Goal: Task Accomplishment & Management: Manage account settings

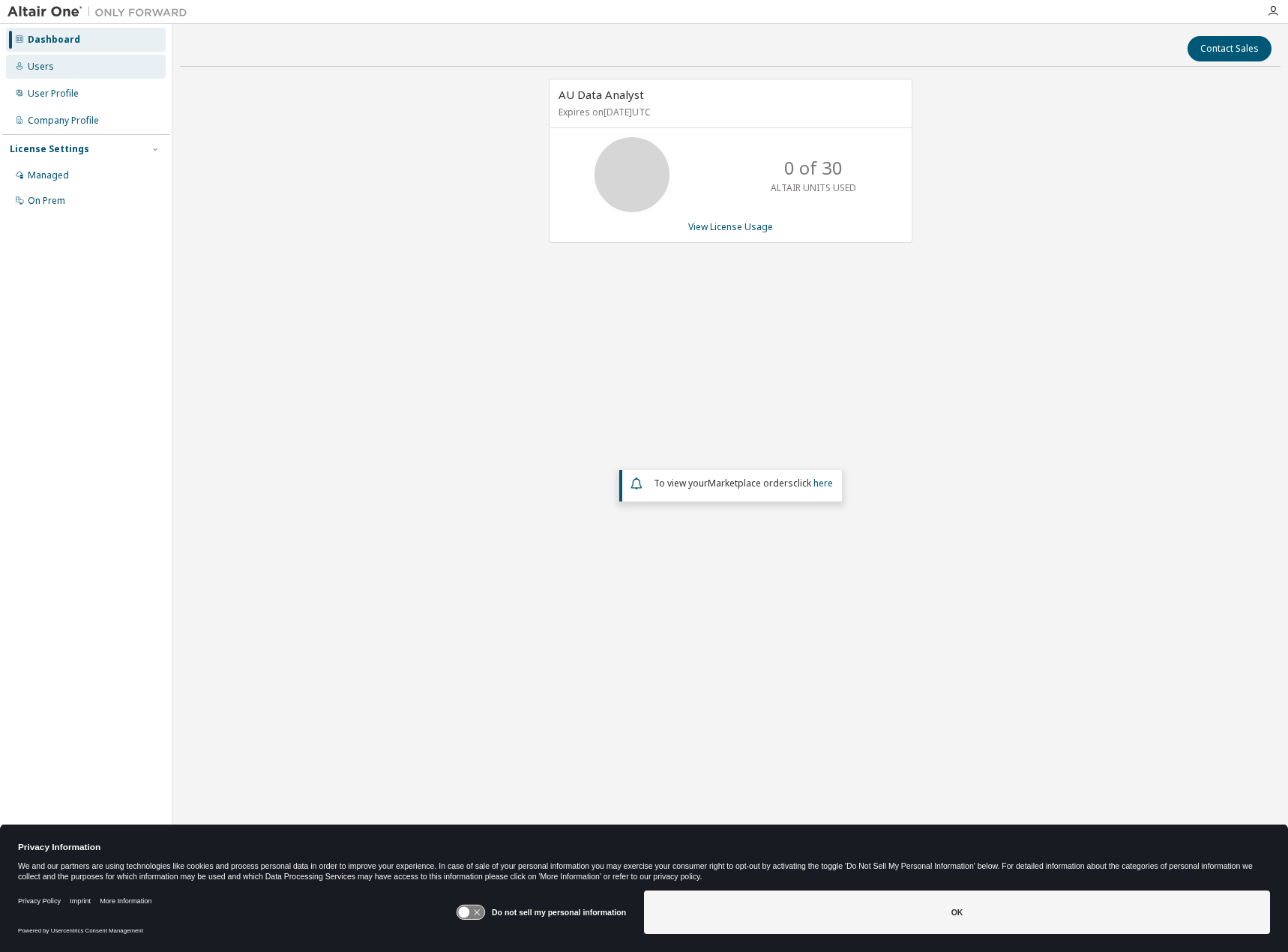
click at [69, 69] on div "Users" at bounding box center [85, 66] width 160 height 24
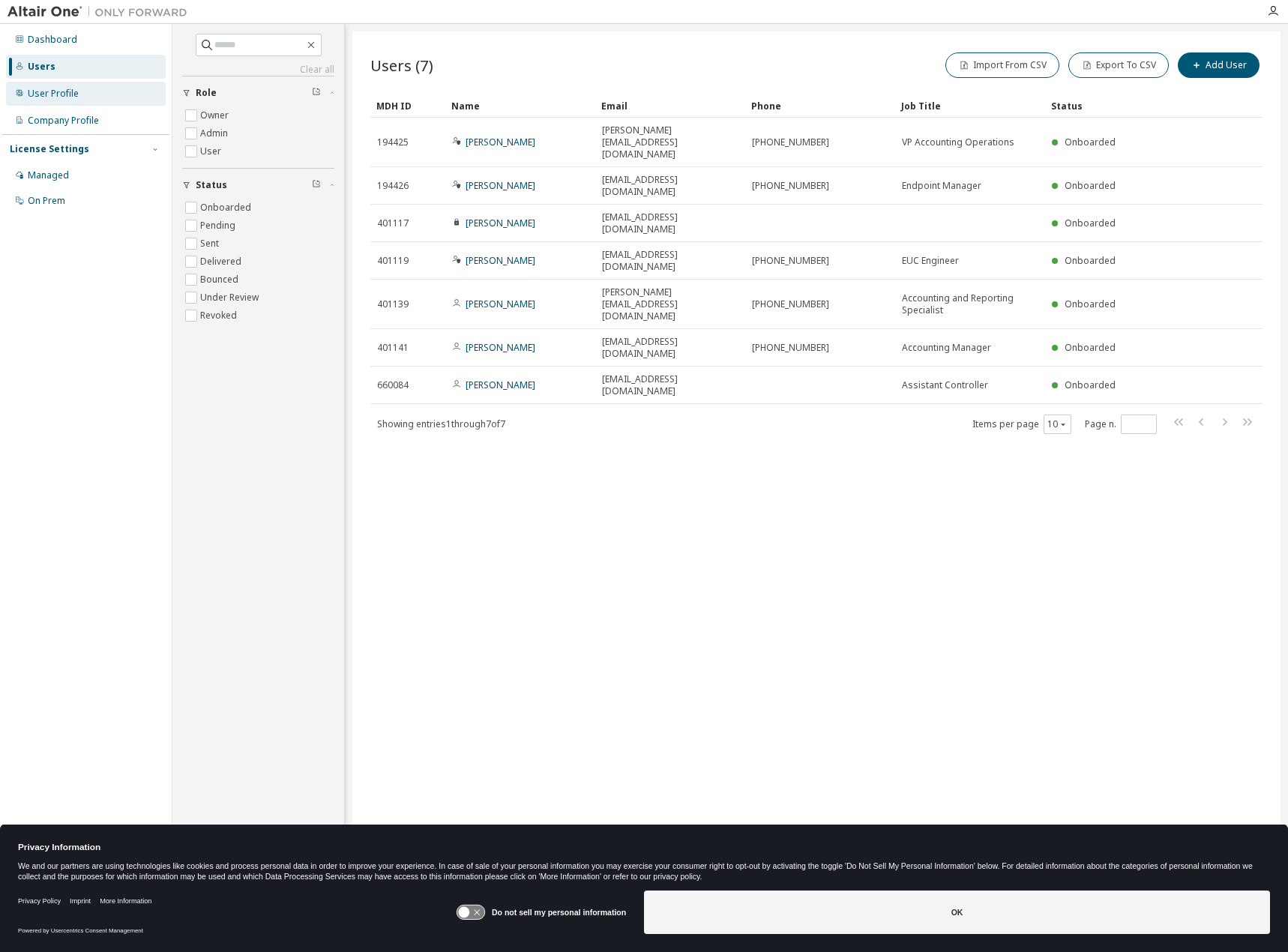
click at [57, 89] on div "User Profile" at bounding box center [53, 93] width 51 height 12
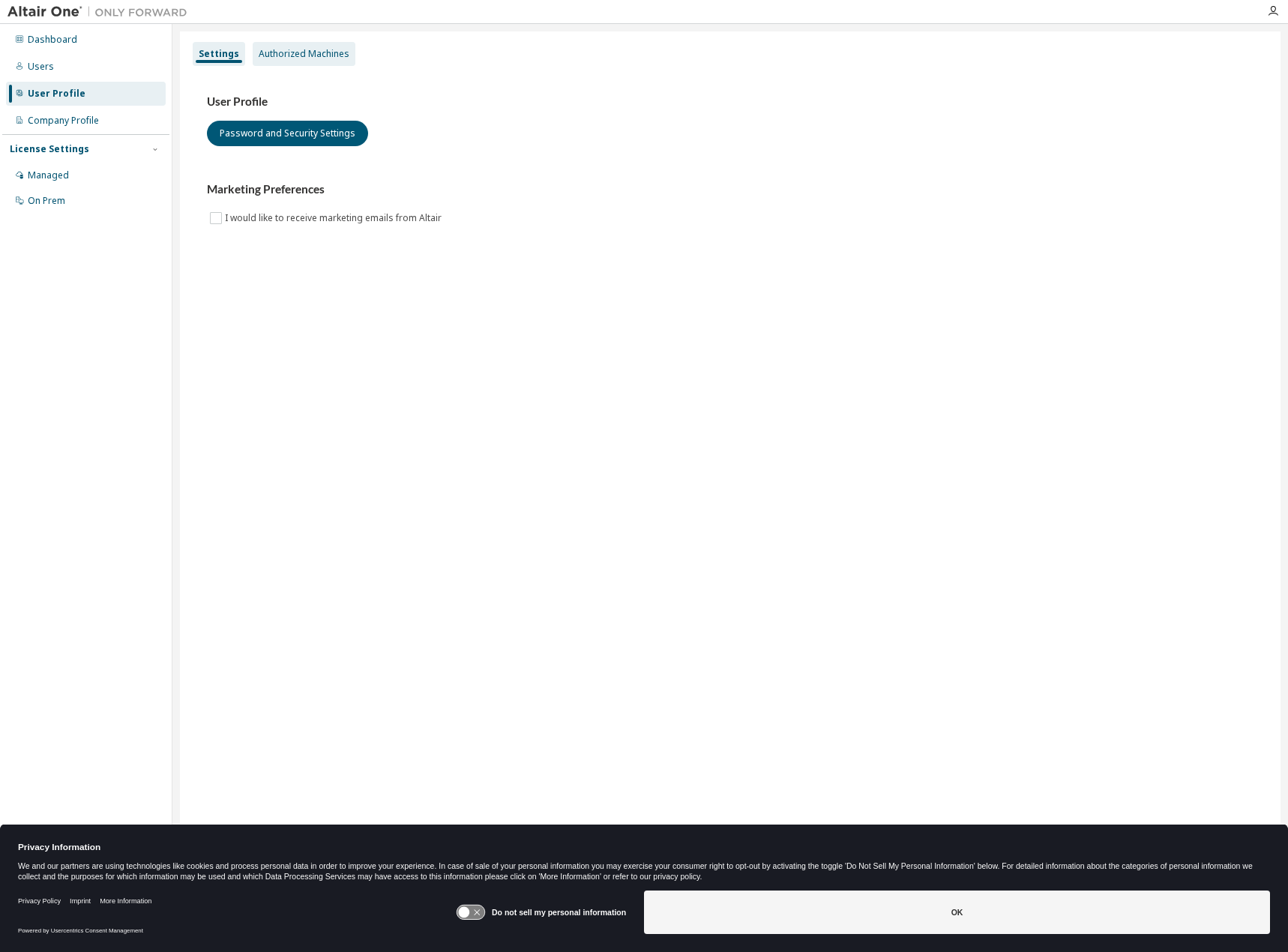
click at [311, 51] on div "Authorized Machines" at bounding box center [304, 54] width 91 height 12
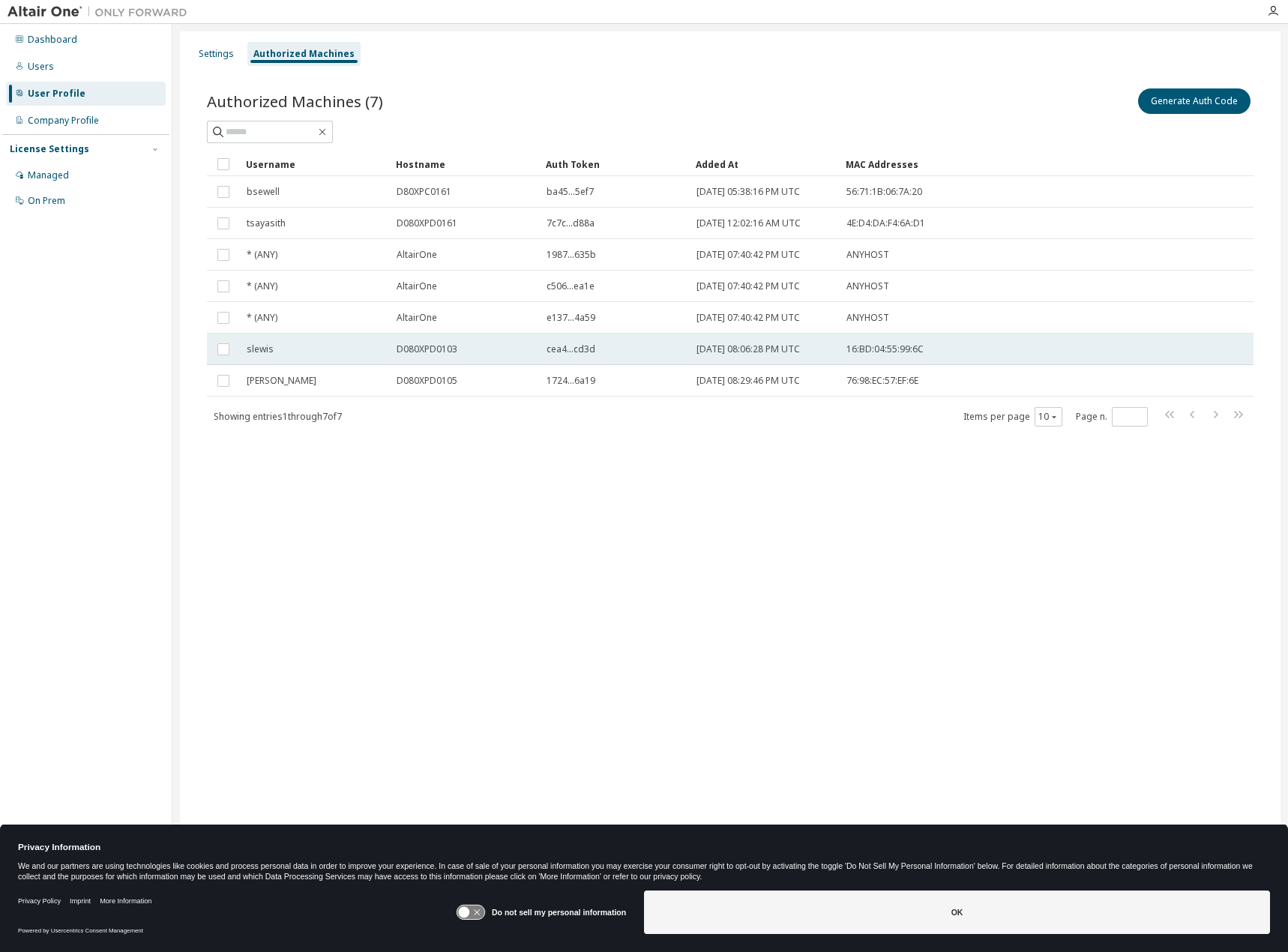
click at [552, 353] on span "cea4...cd3d" at bounding box center [571, 349] width 48 height 12
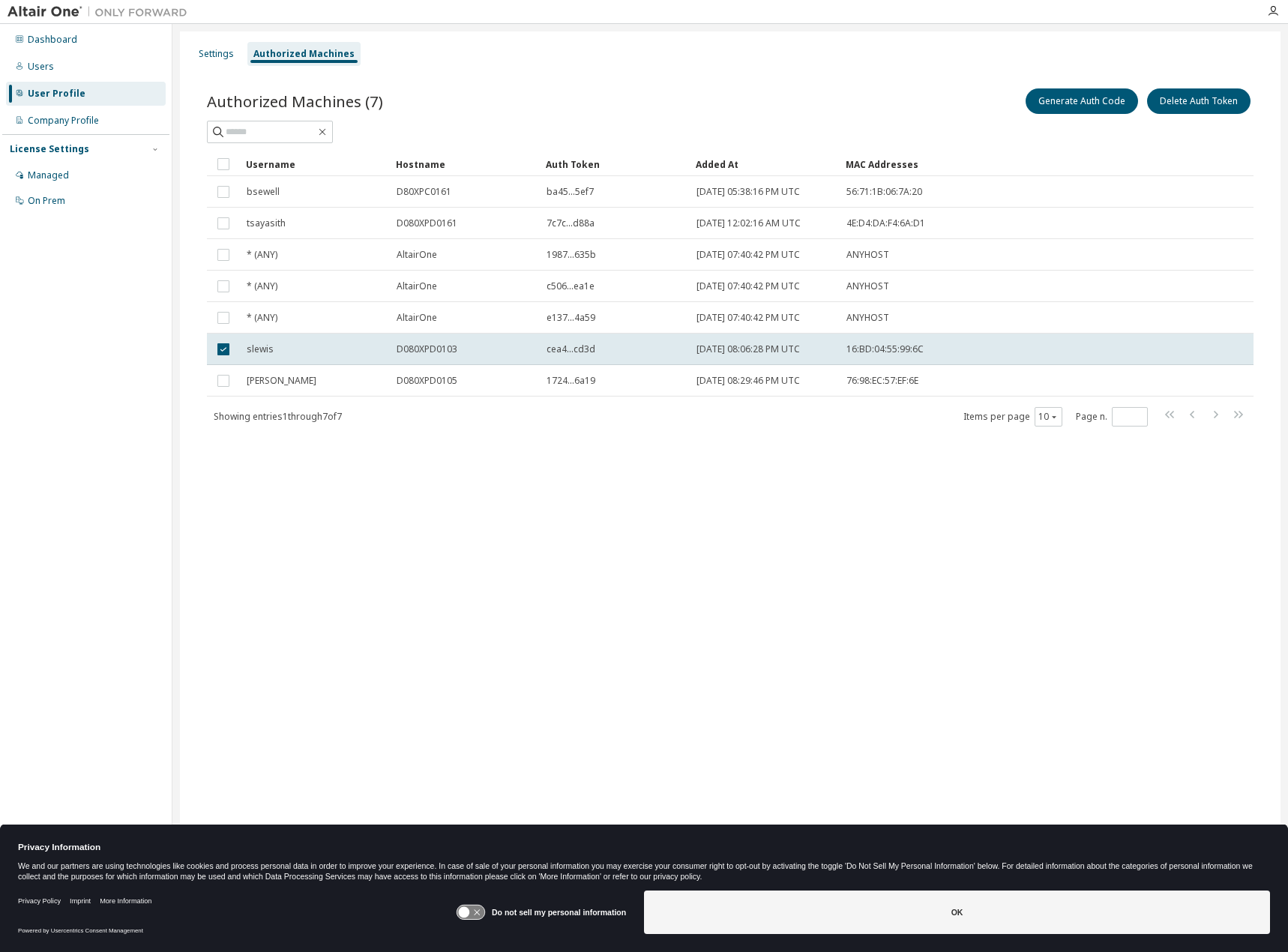
drag, startPoint x: 979, startPoint y: 722, endPoint x: 952, endPoint y: 697, distance: 36.8
click at [980, 712] on div "Settings Authorized Machines Authorized Machines (7) Generate Auth Code Delete …" at bounding box center [730, 466] width 1101 height 870
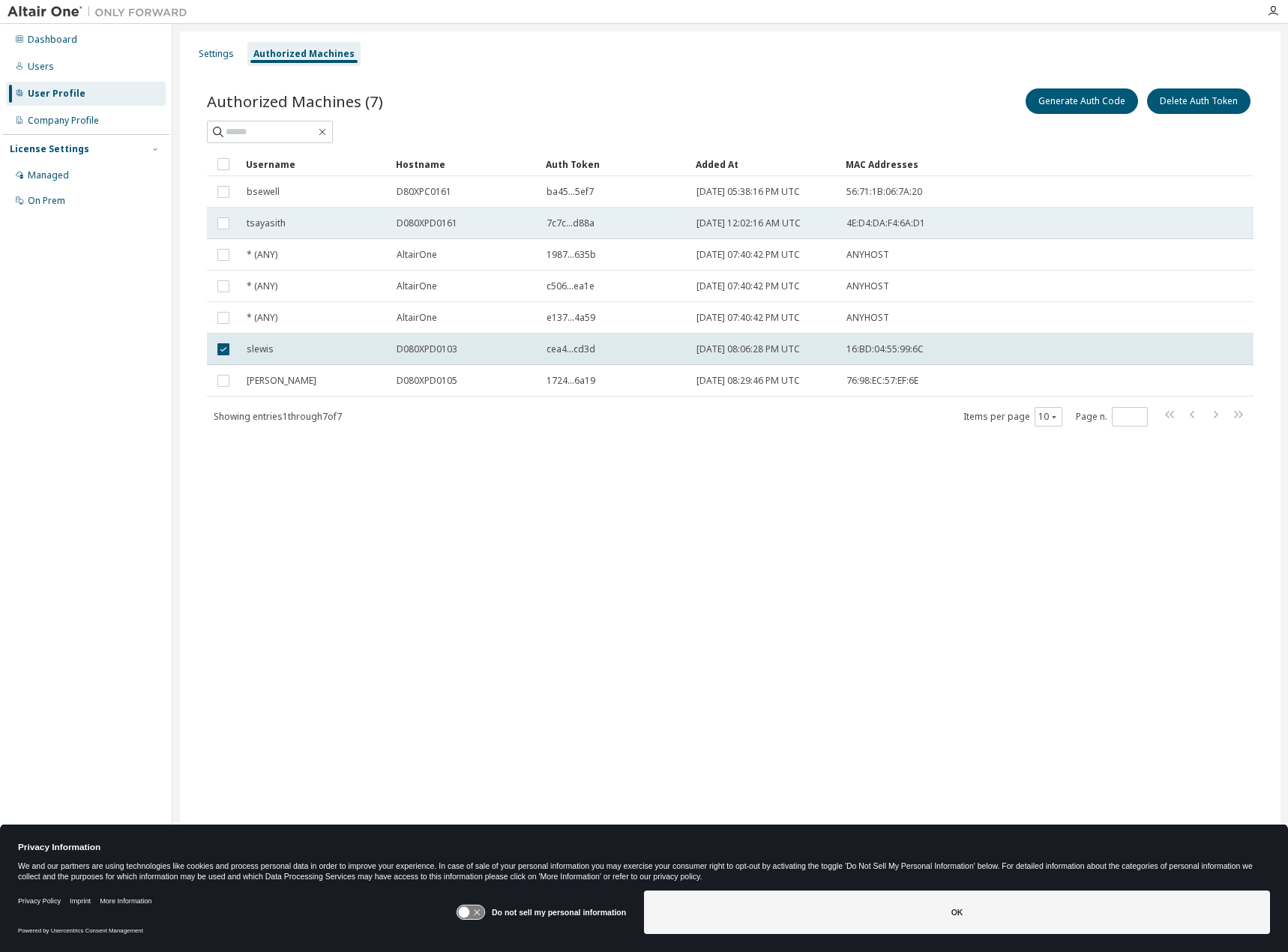
click at [267, 230] on td "tsayasith" at bounding box center [315, 223] width 150 height 31
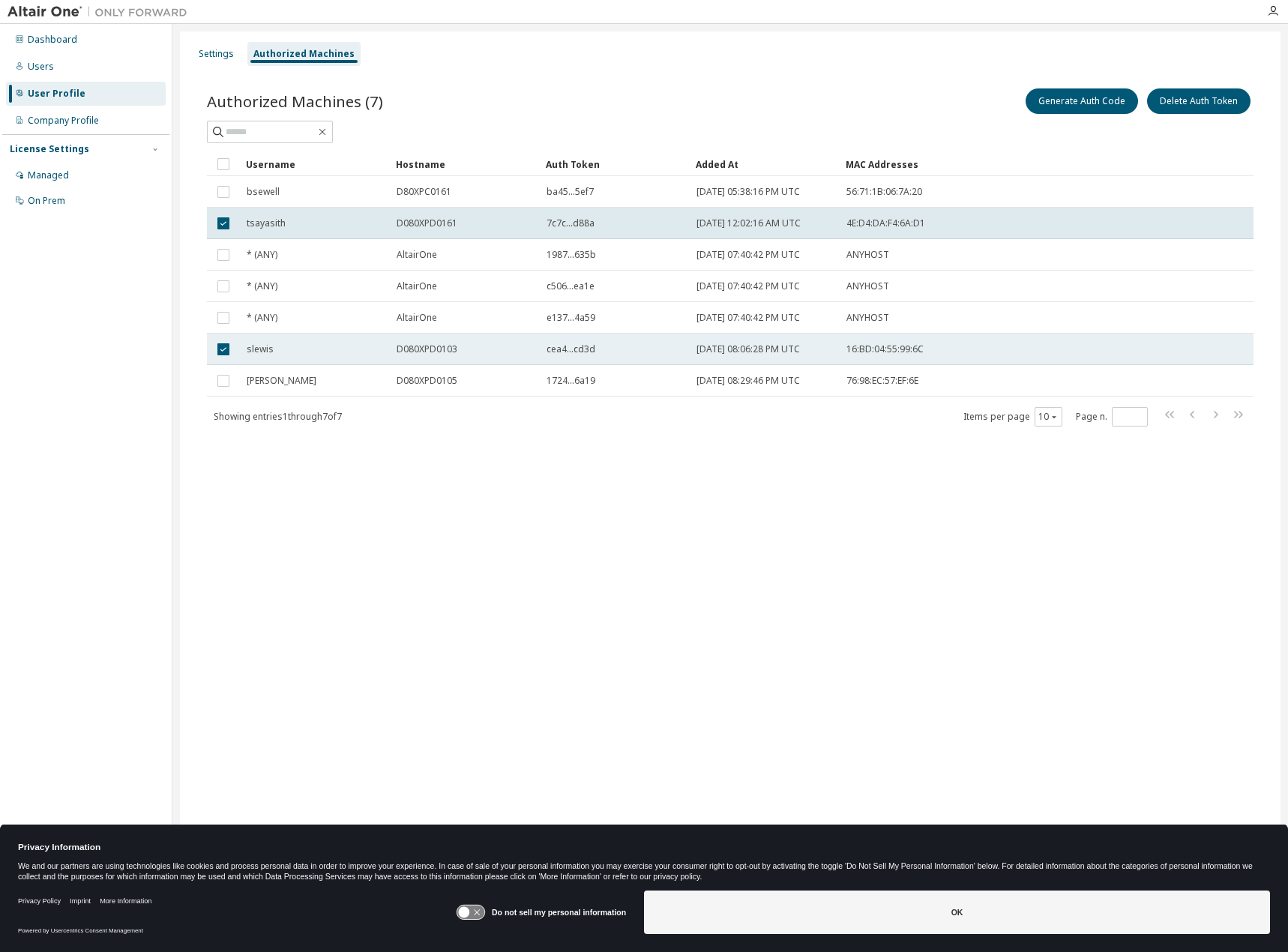
click at [242, 344] on td "slewis" at bounding box center [315, 349] width 150 height 31
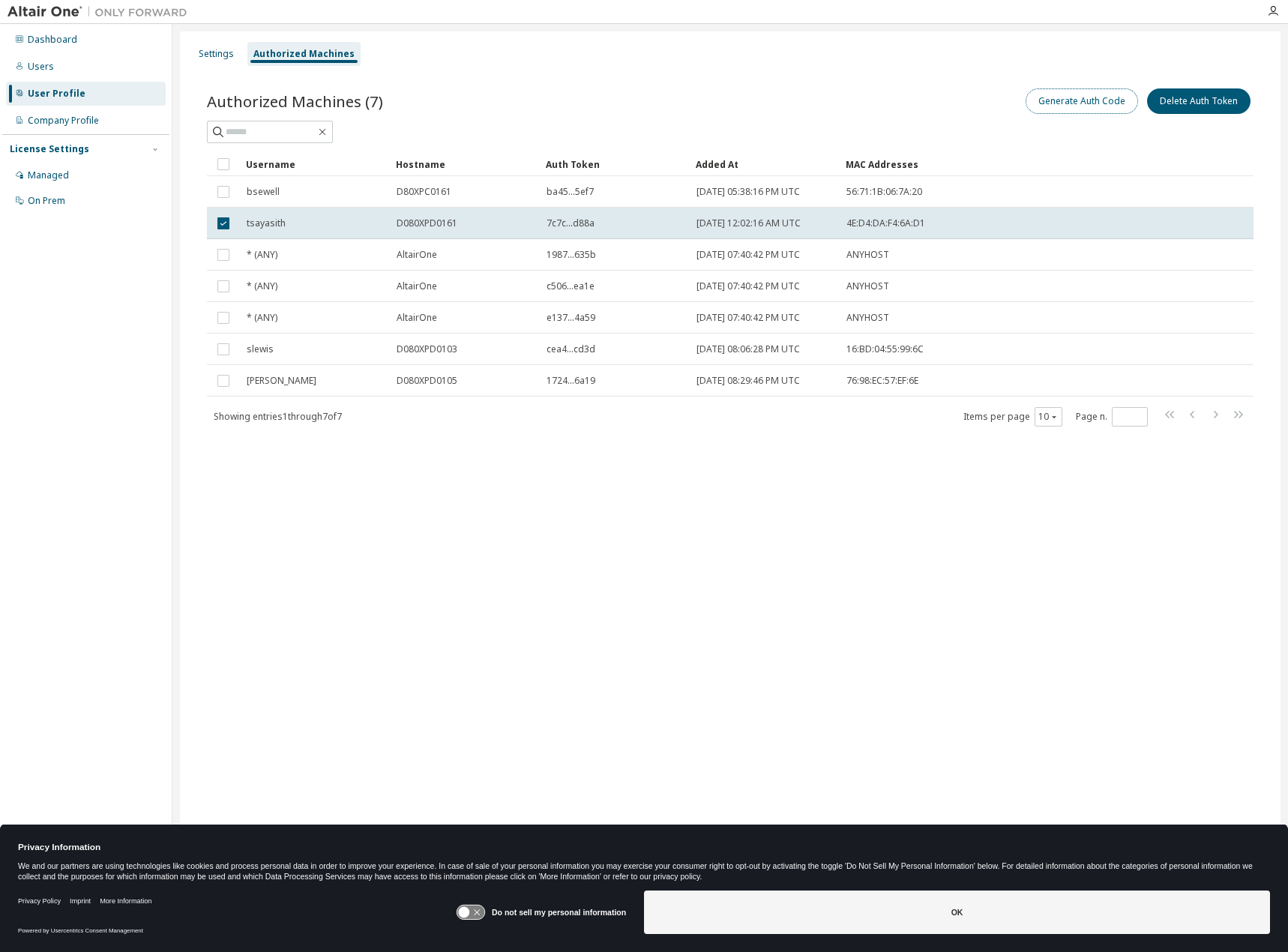
click at [1105, 102] on button "Generate Auth Code" at bounding box center [1081, 101] width 112 height 25
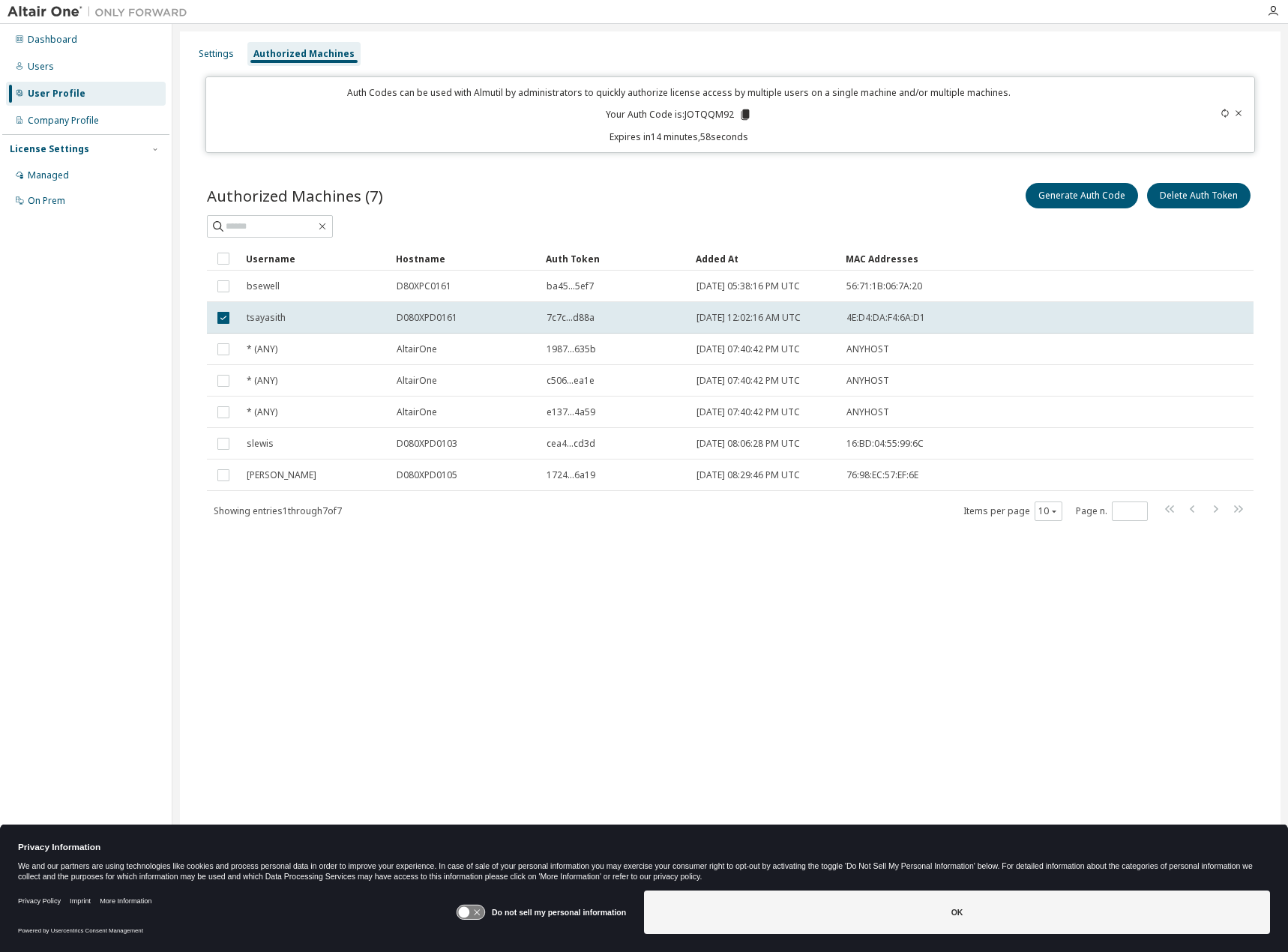
click at [742, 114] on icon at bounding box center [745, 115] width 13 height 13
drag, startPoint x: 796, startPoint y: 667, endPoint x: 657, endPoint y: 524, distance: 199.4
click at [795, 667] on div "Settings Authorized Machines Auth Codes can be used with Almutil by administrat…" at bounding box center [730, 466] width 1101 height 870
click at [66, 71] on div "Users" at bounding box center [85, 66] width 160 height 24
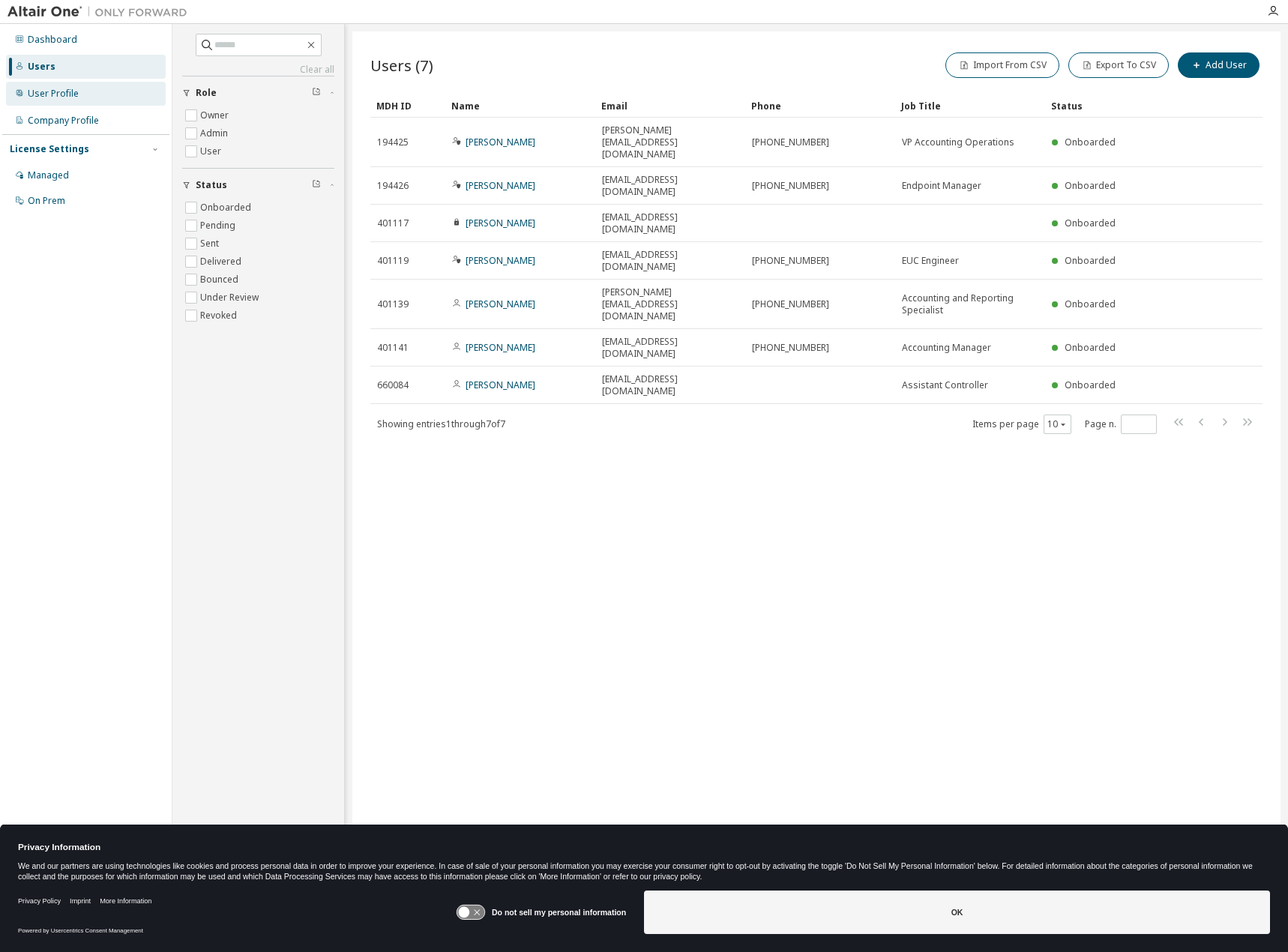
click at [94, 98] on div "User Profile" at bounding box center [85, 93] width 160 height 24
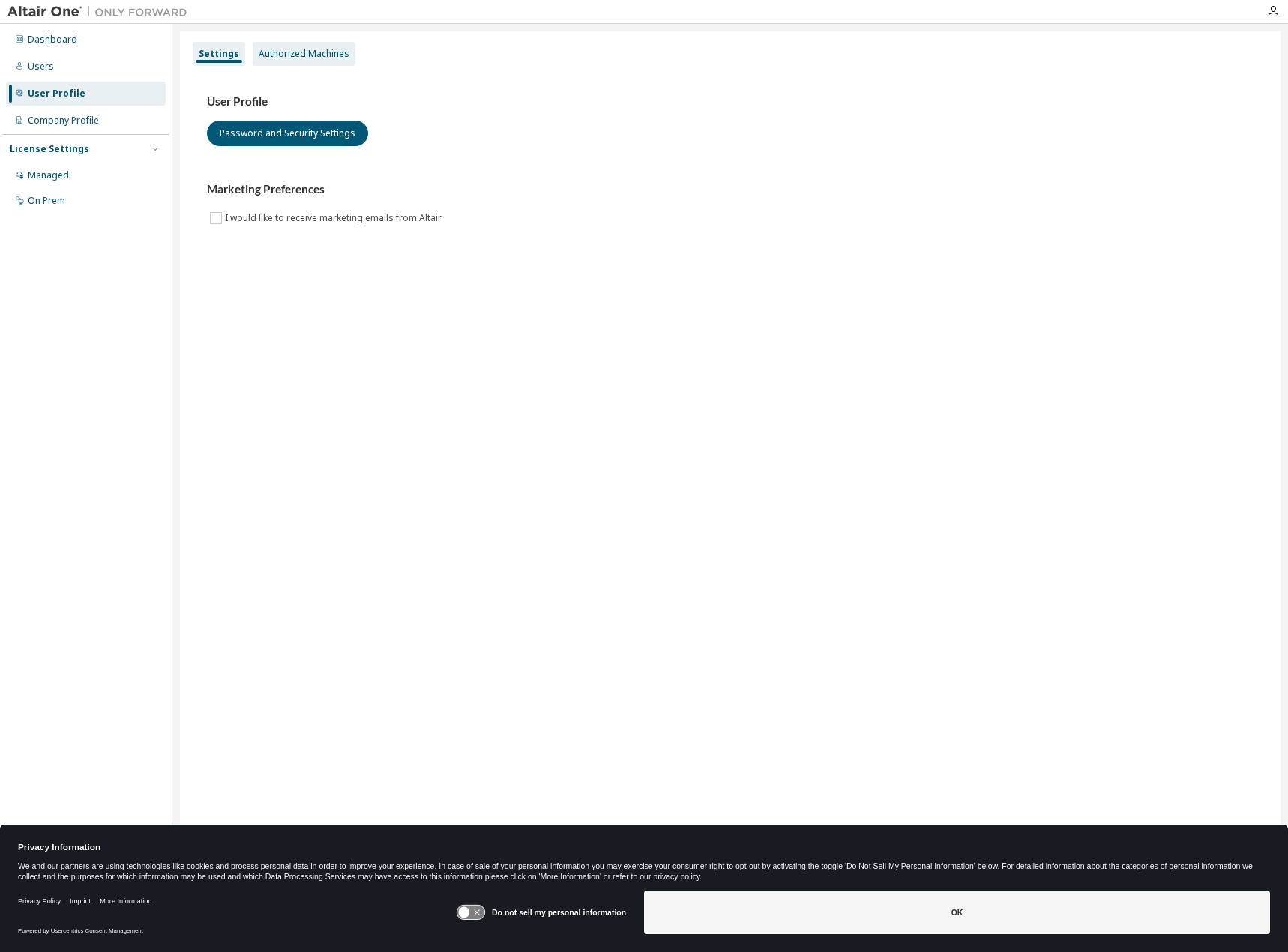
click at [327, 56] on div "Authorized Machines" at bounding box center [304, 54] width 91 height 12
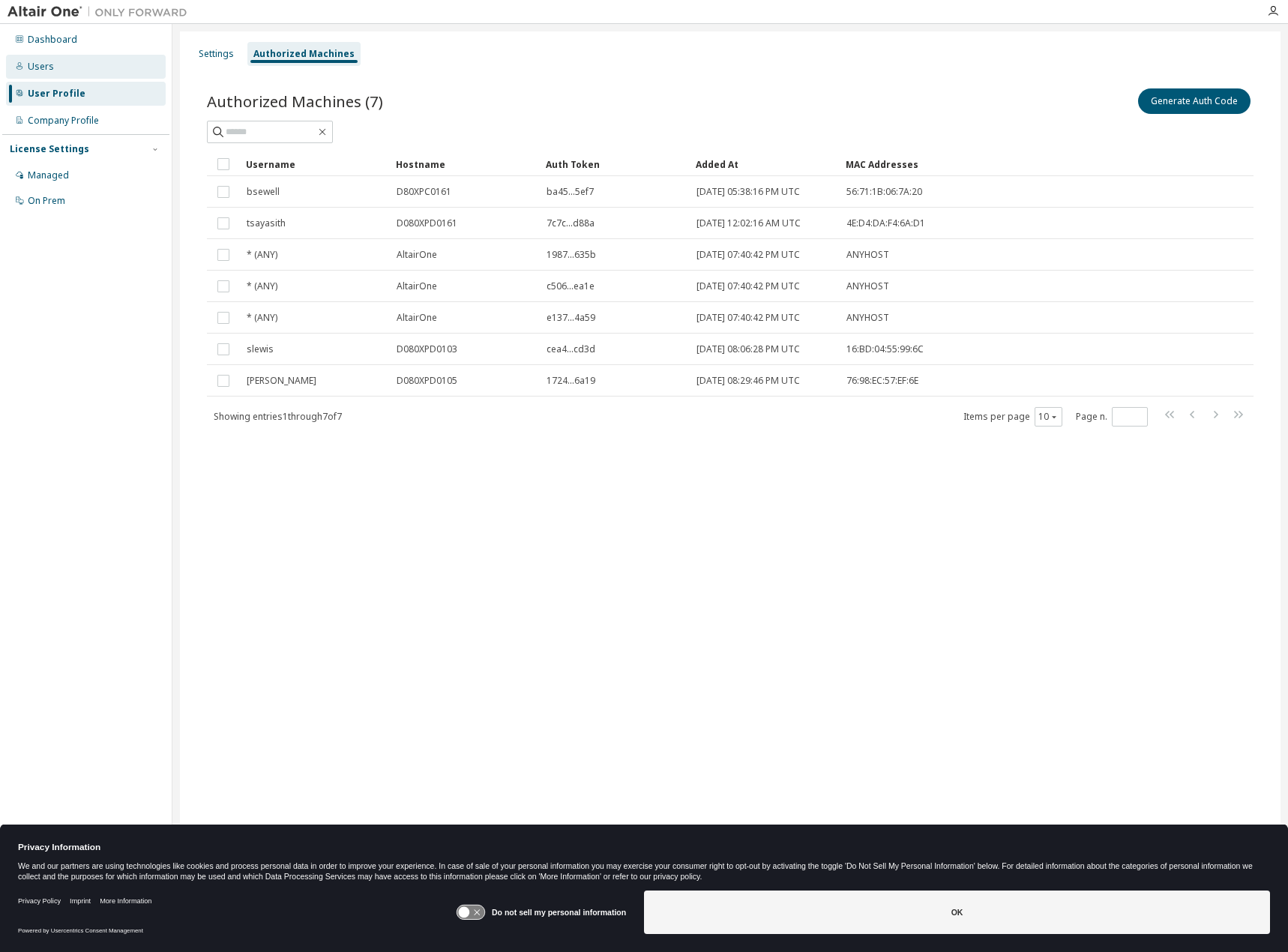
click at [111, 69] on div "Users" at bounding box center [85, 66] width 160 height 24
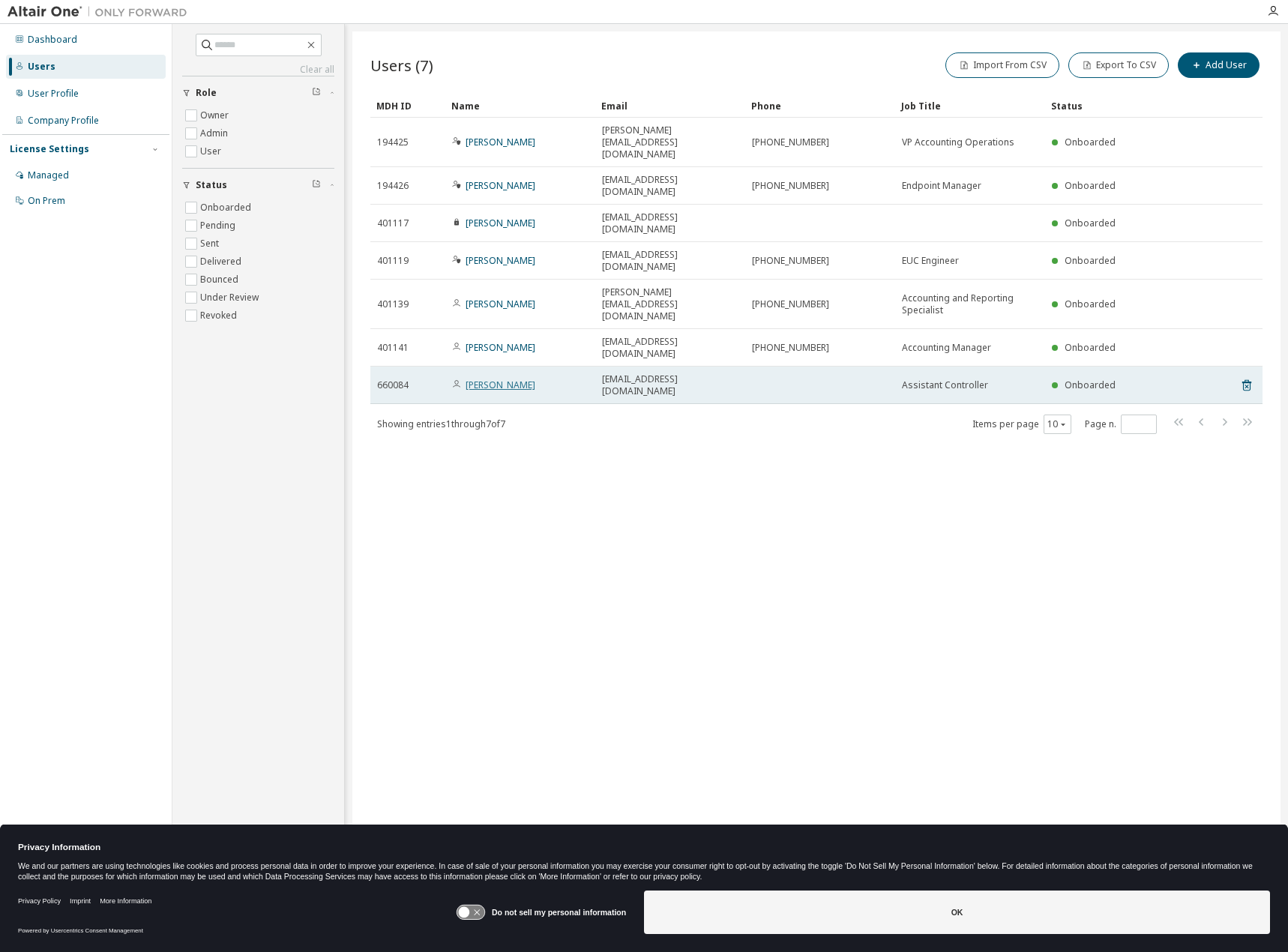
click at [495, 379] on link "[PERSON_NAME]" at bounding box center [500, 385] width 70 height 13
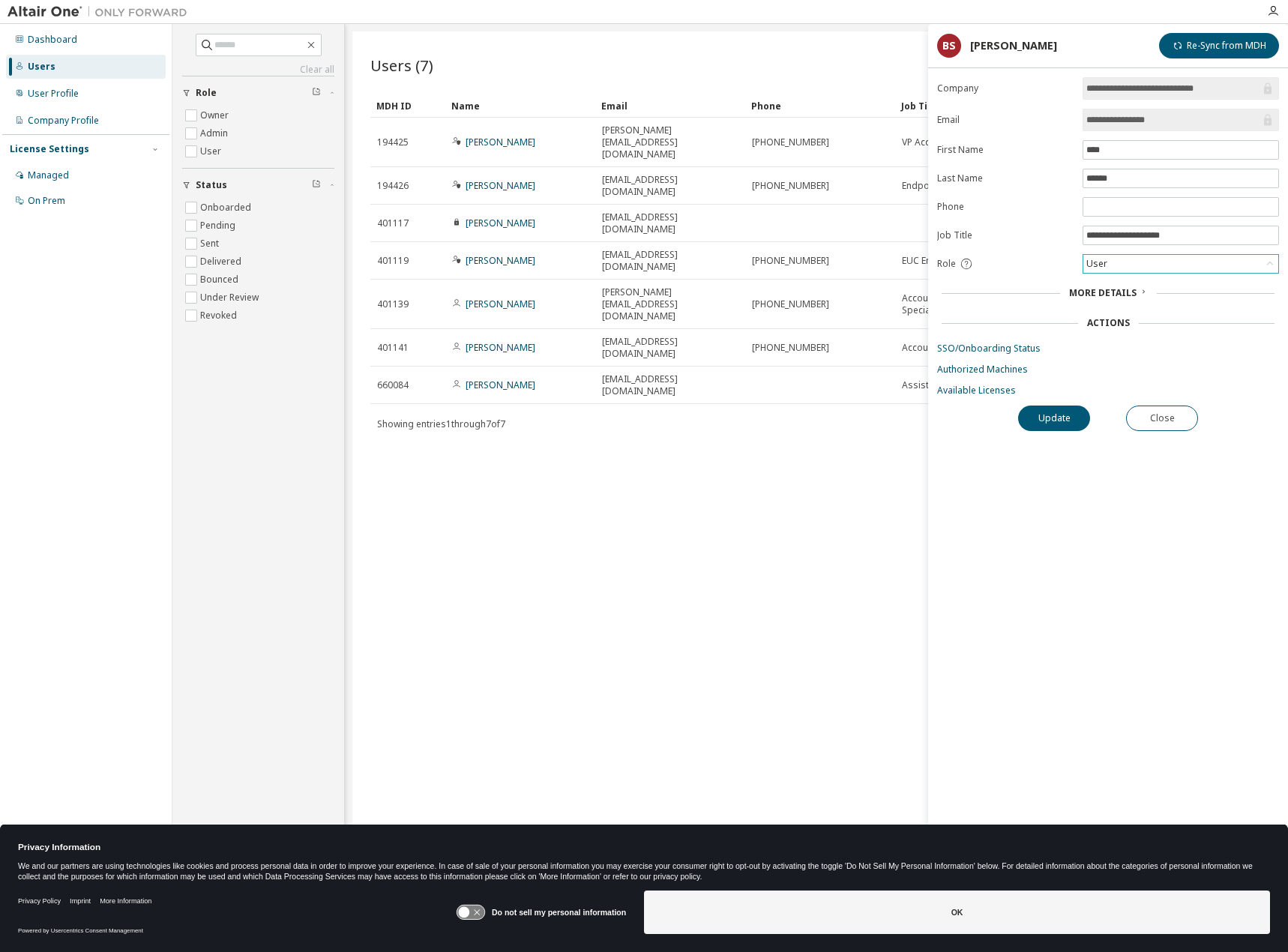
click at [1121, 262] on div "User" at bounding box center [1181, 264] width 195 height 18
click at [1030, 215] on form "**********" at bounding box center [1108, 237] width 342 height 320
click at [1152, 414] on button "Close" at bounding box center [1163, 418] width 72 height 25
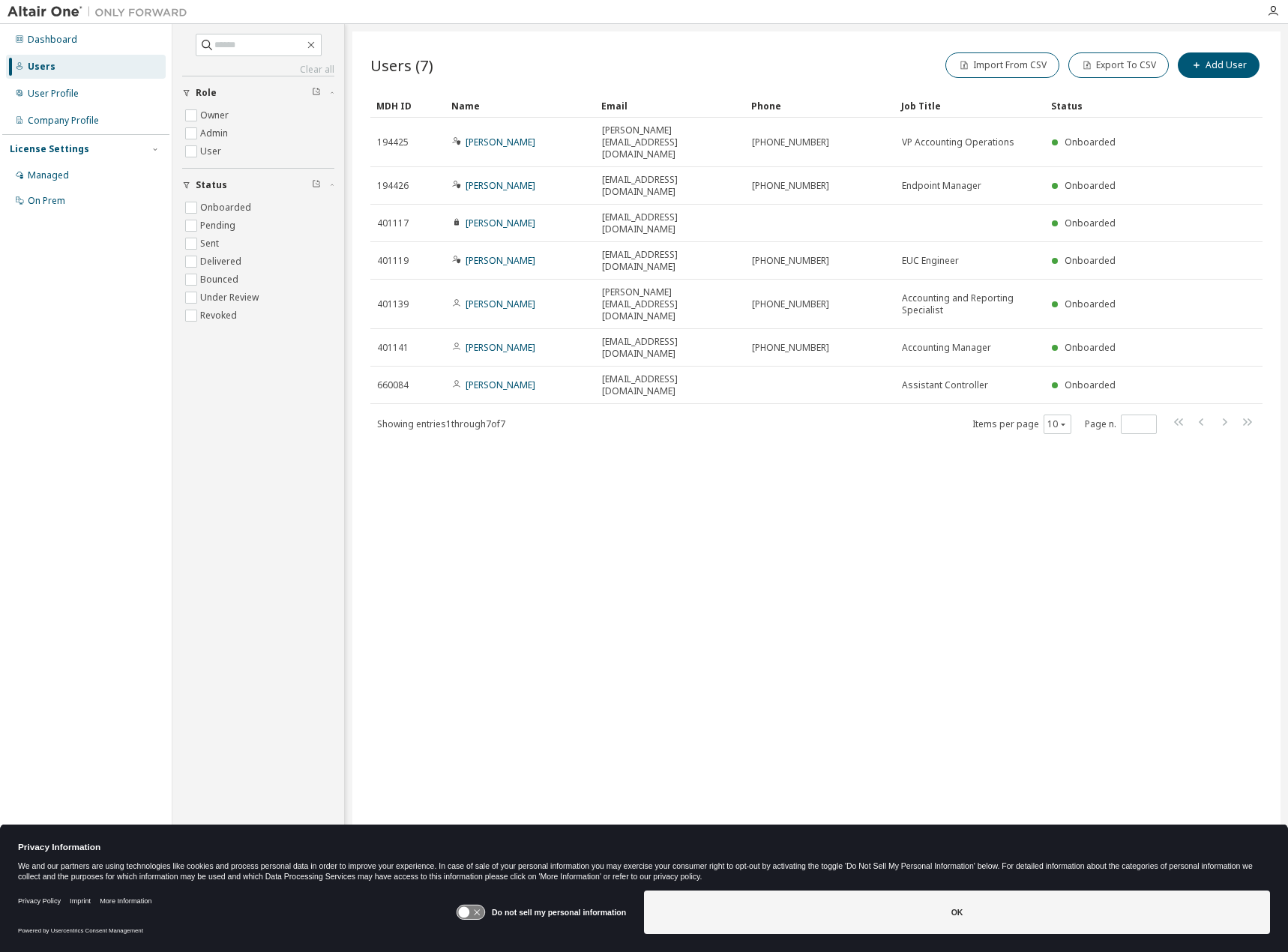
click at [533, 613] on div "Users (7) Import From CSV Export To CSV Add User Clear Load Save Save As Field …" at bounding box center [817, 466] width 928 height 870
click at [610, 544] on div "Users (7) Import From CSV Export To CSV Add User Clear Load Save Save As Field …" at bounding box center [817, 466] width 928 height 870
click at [79, 98] on div "User Profile" at bounding box center [85, 93] width 160 height 24
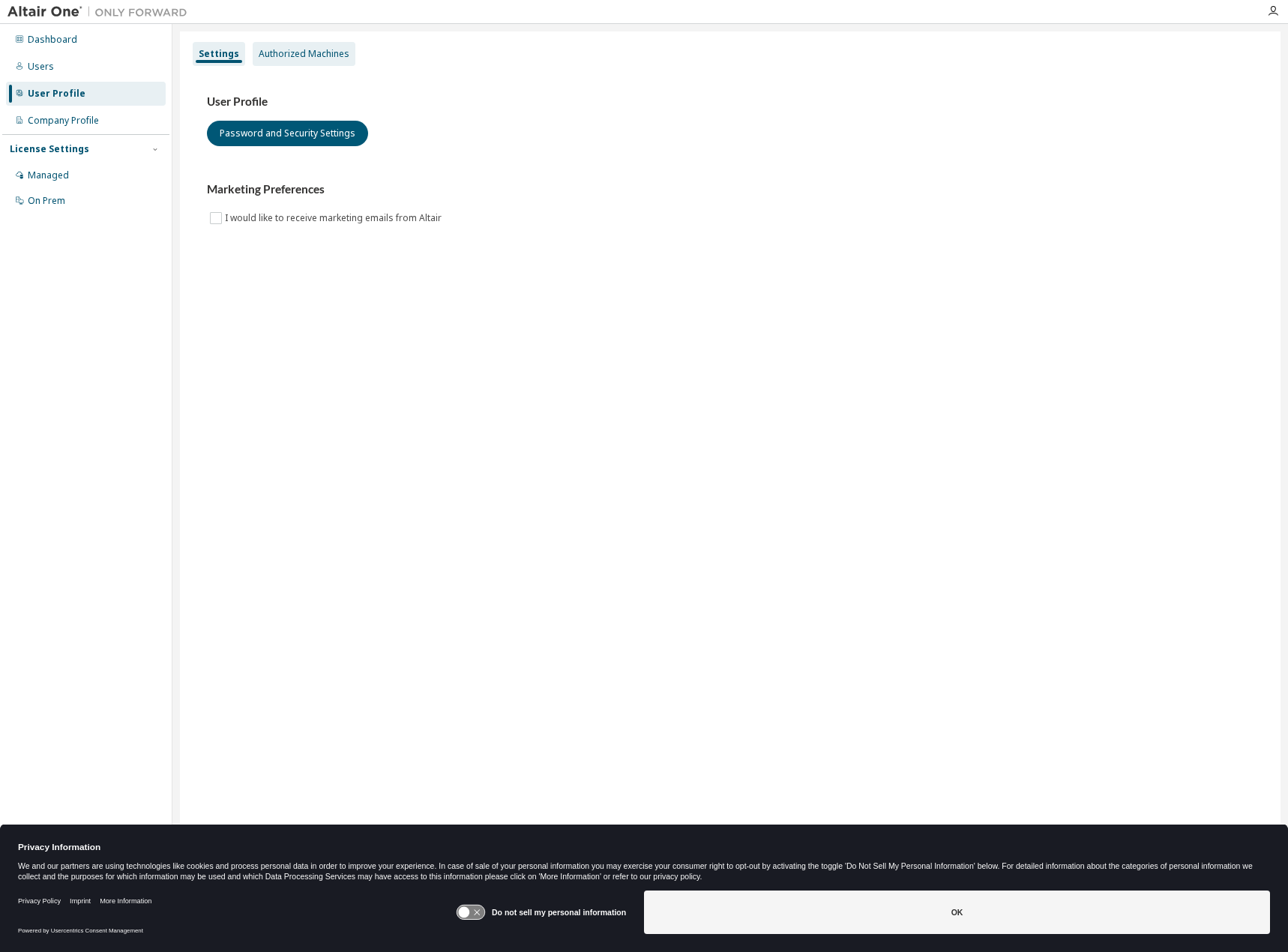
click at [280, 48] on div "Authorized Machines" at bounding box center [304, 54] width 91 height 12
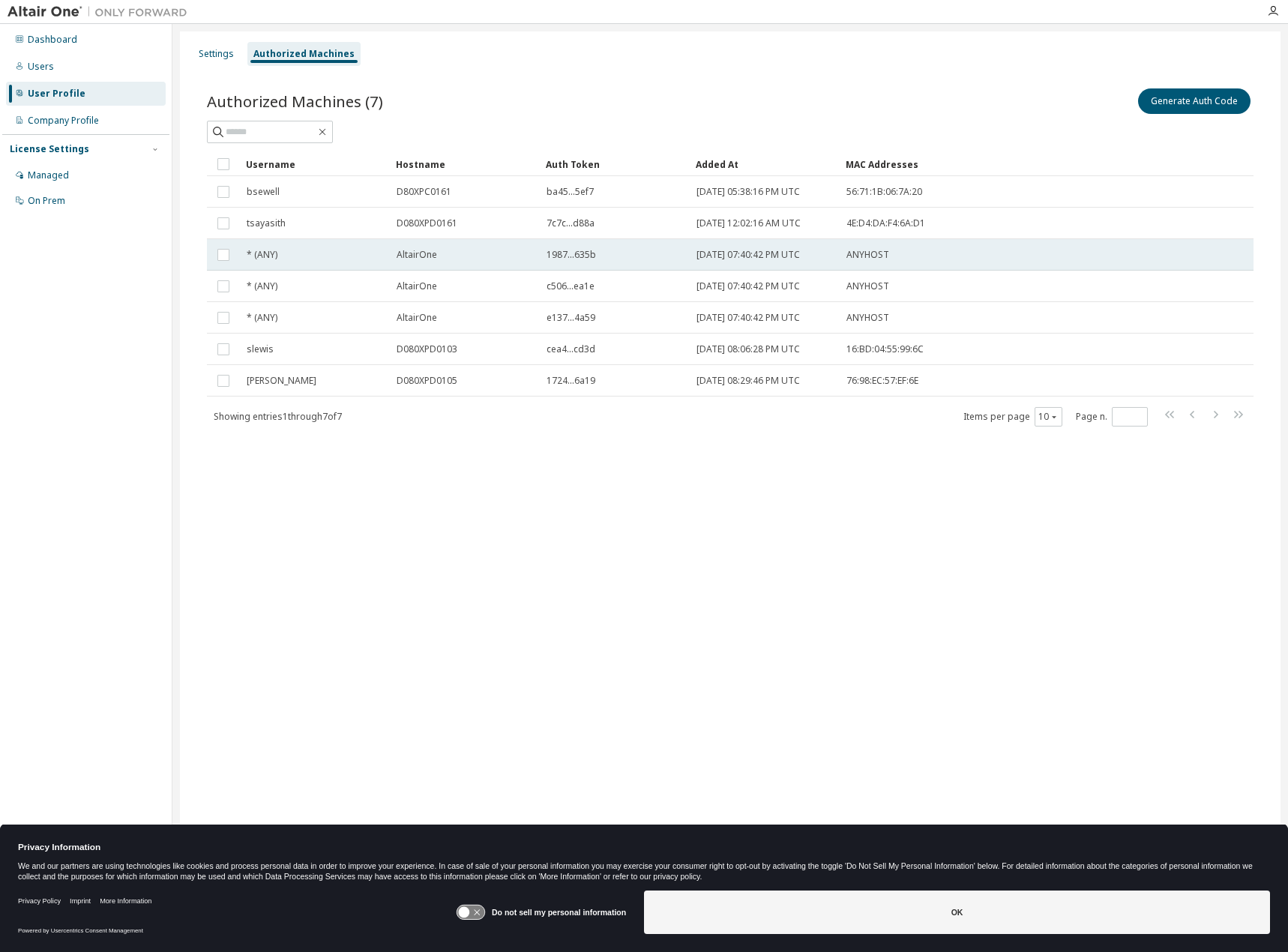
click at [273, 253] on span "* (ANY)" at bounding box center [262, 255] width 30 height 12
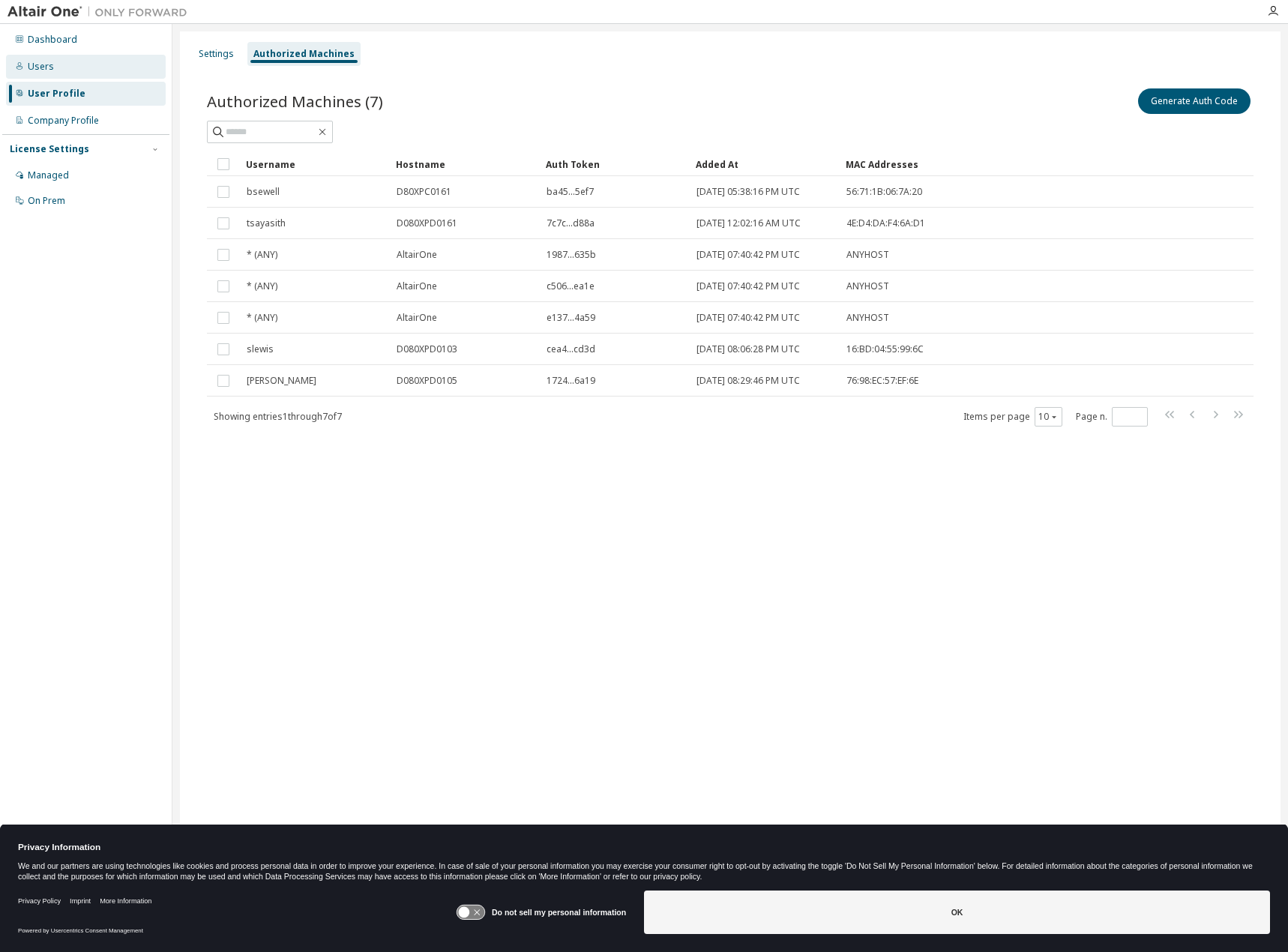
click at [87, 68] on div "Users" at bounding box center [85, 66] width 160 height 24
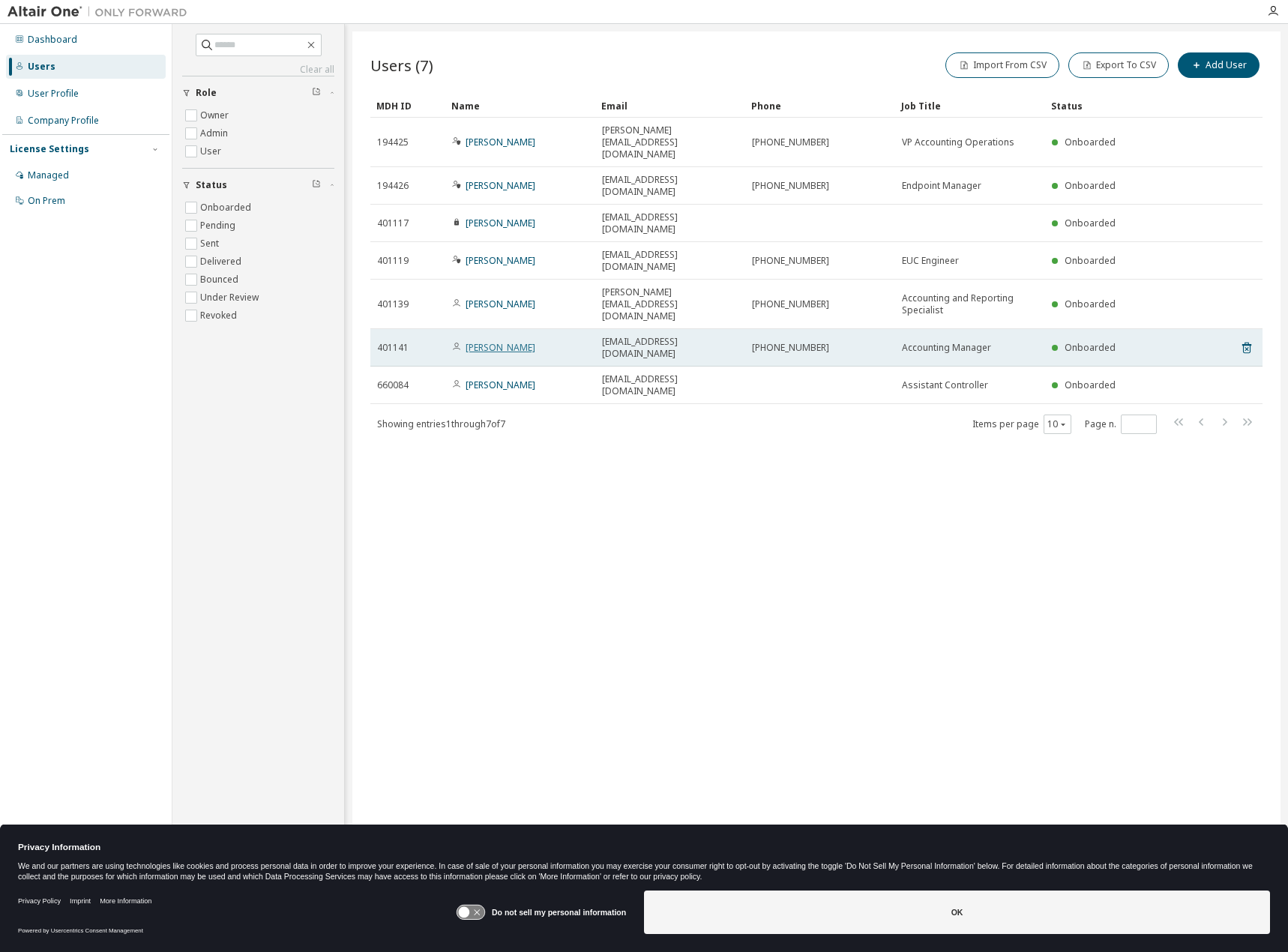
click at [490, 341] on link "[PERSON_NAME]" at bounding box center [500, 348] width 70 height 13
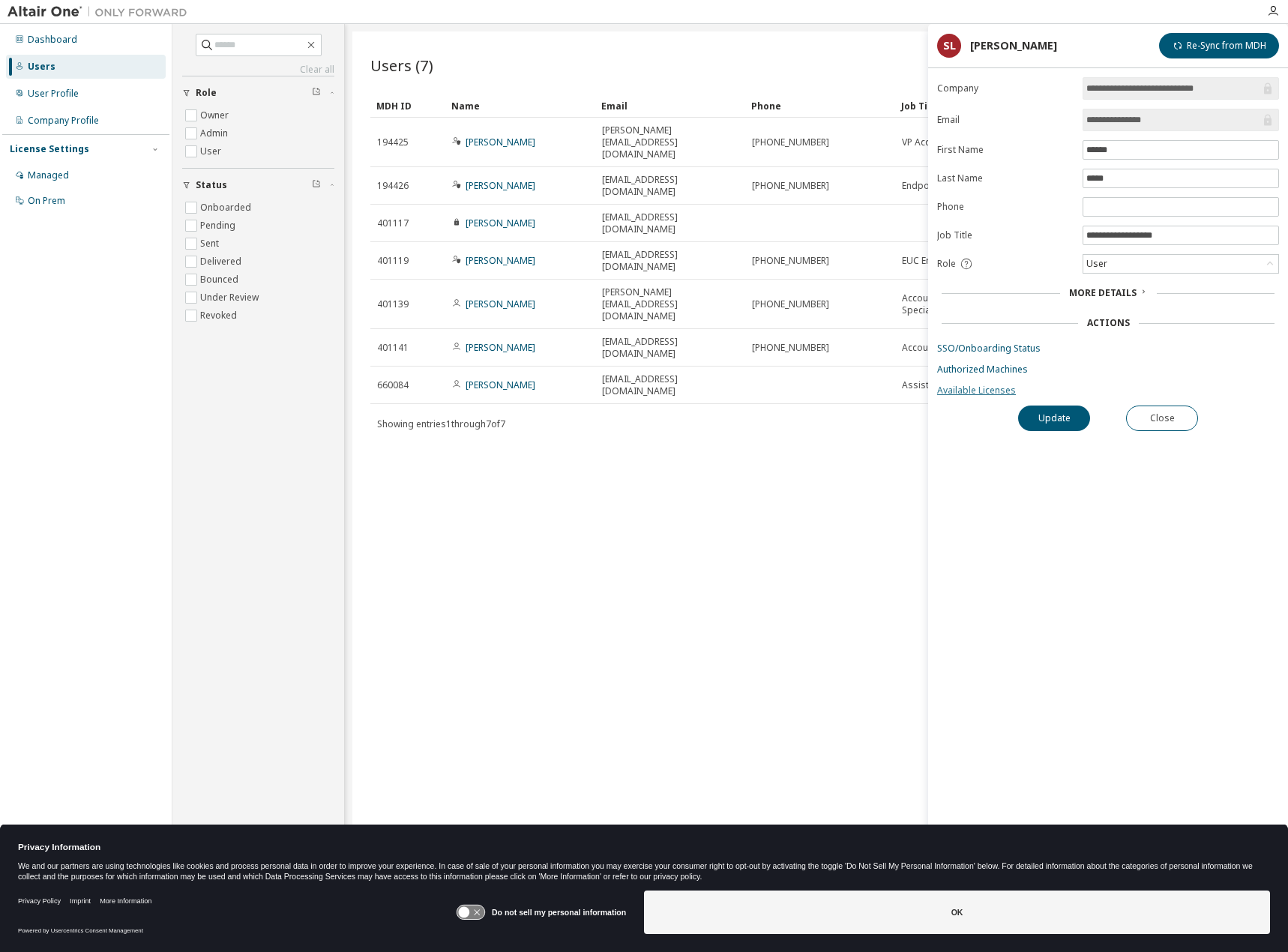
click at [961, 385] on link "Available Licenses" at bounding box center [1108, 390] width 342 height 12
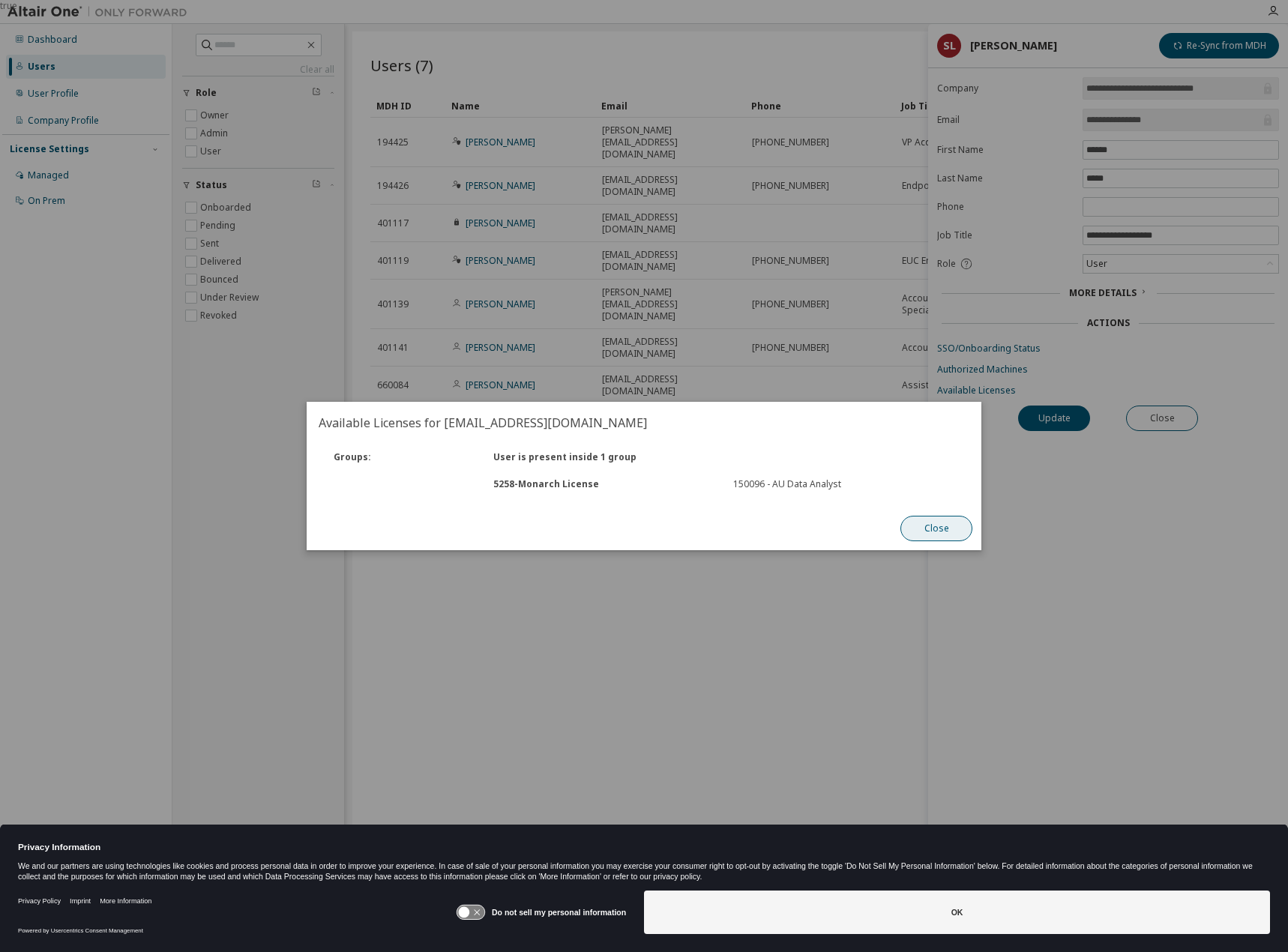
click at [937, 523] on button "Close" at bounding box center [936, 528] width 72 height 25
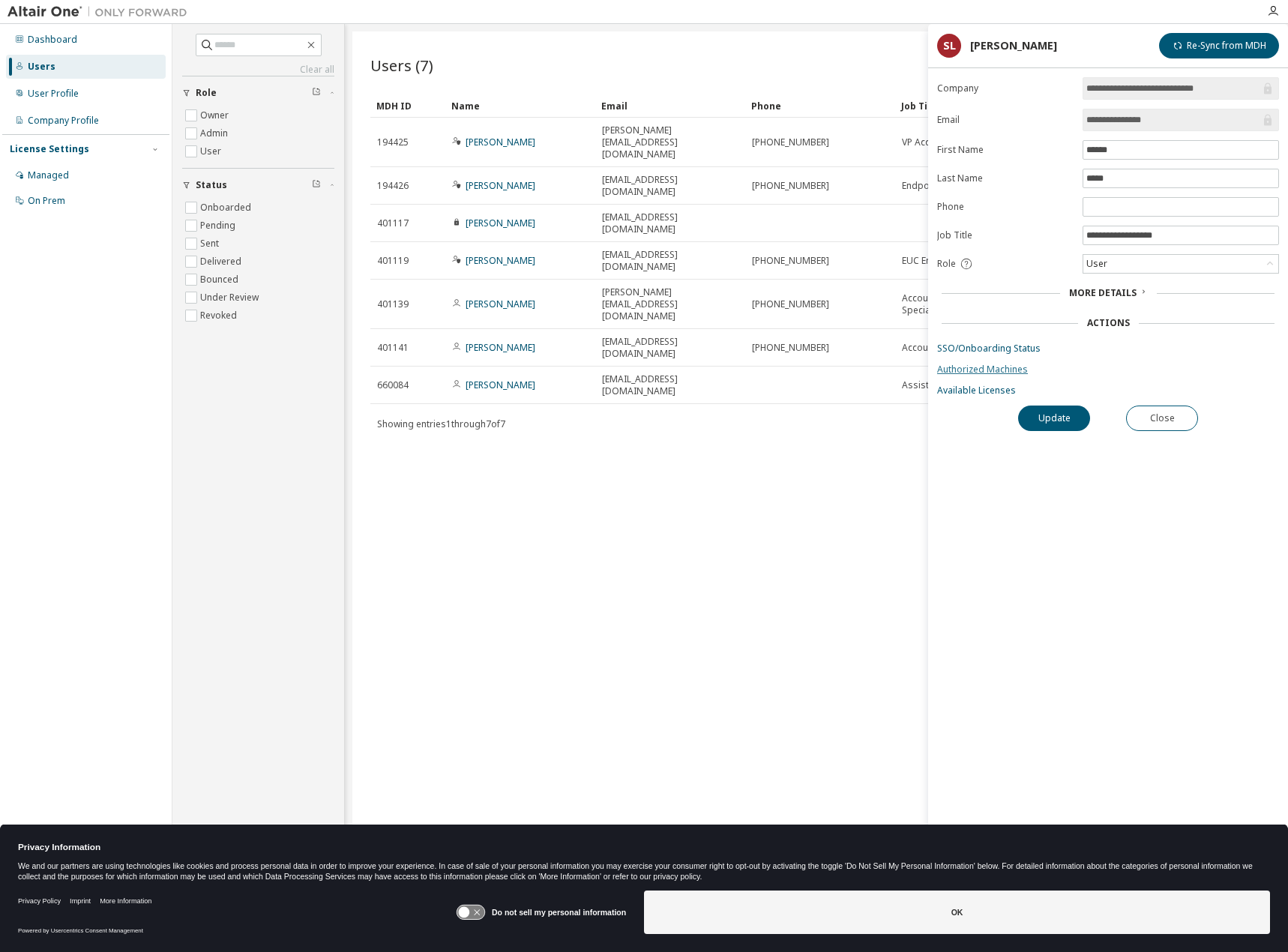
click at [971, 371] on link "Authorized Machines" at bounding box center [1108, 370] width 342 height 12
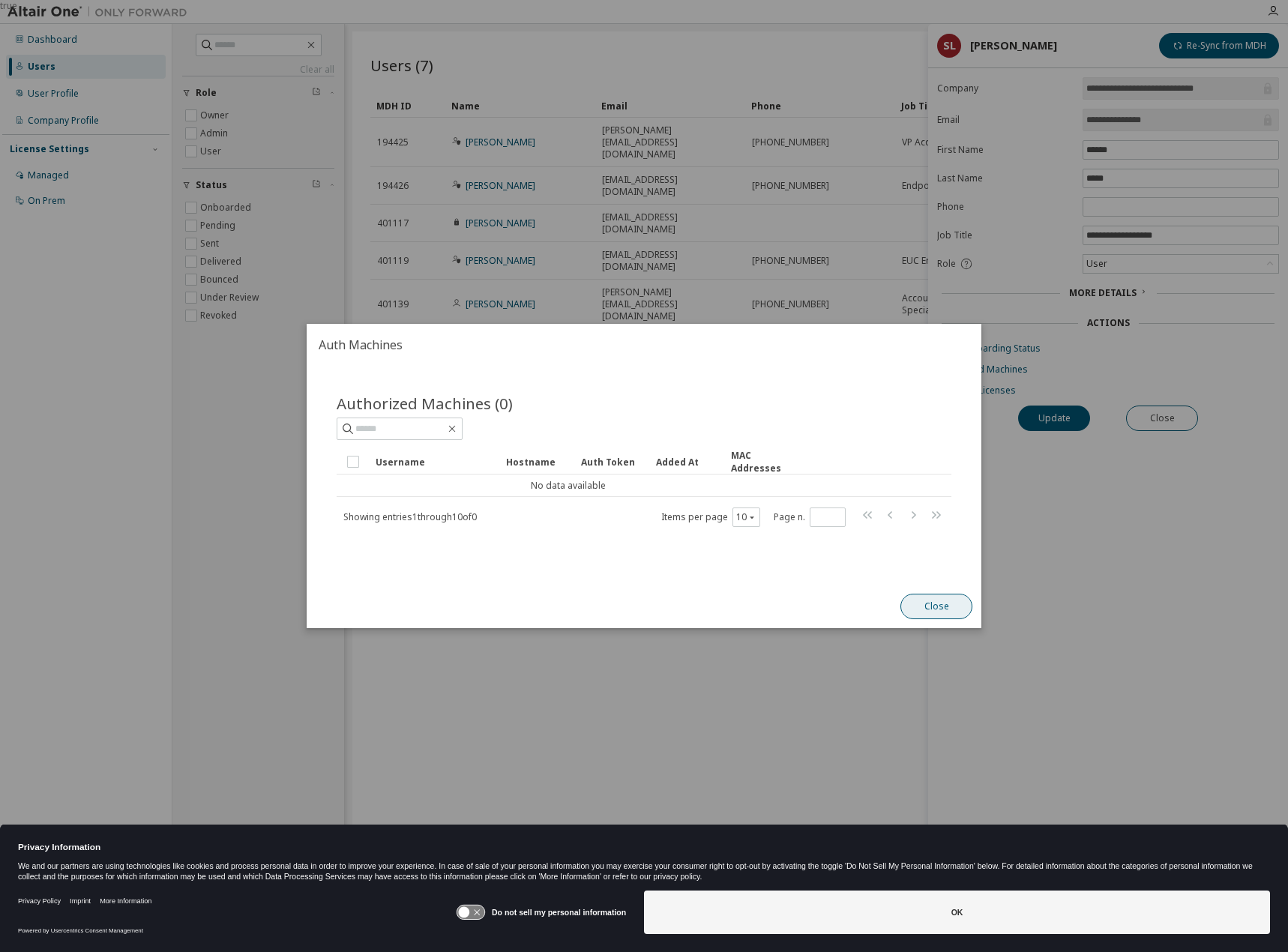
click at [949, 619] on button "Close" at bounding box center [936, 606] width 72 height 25
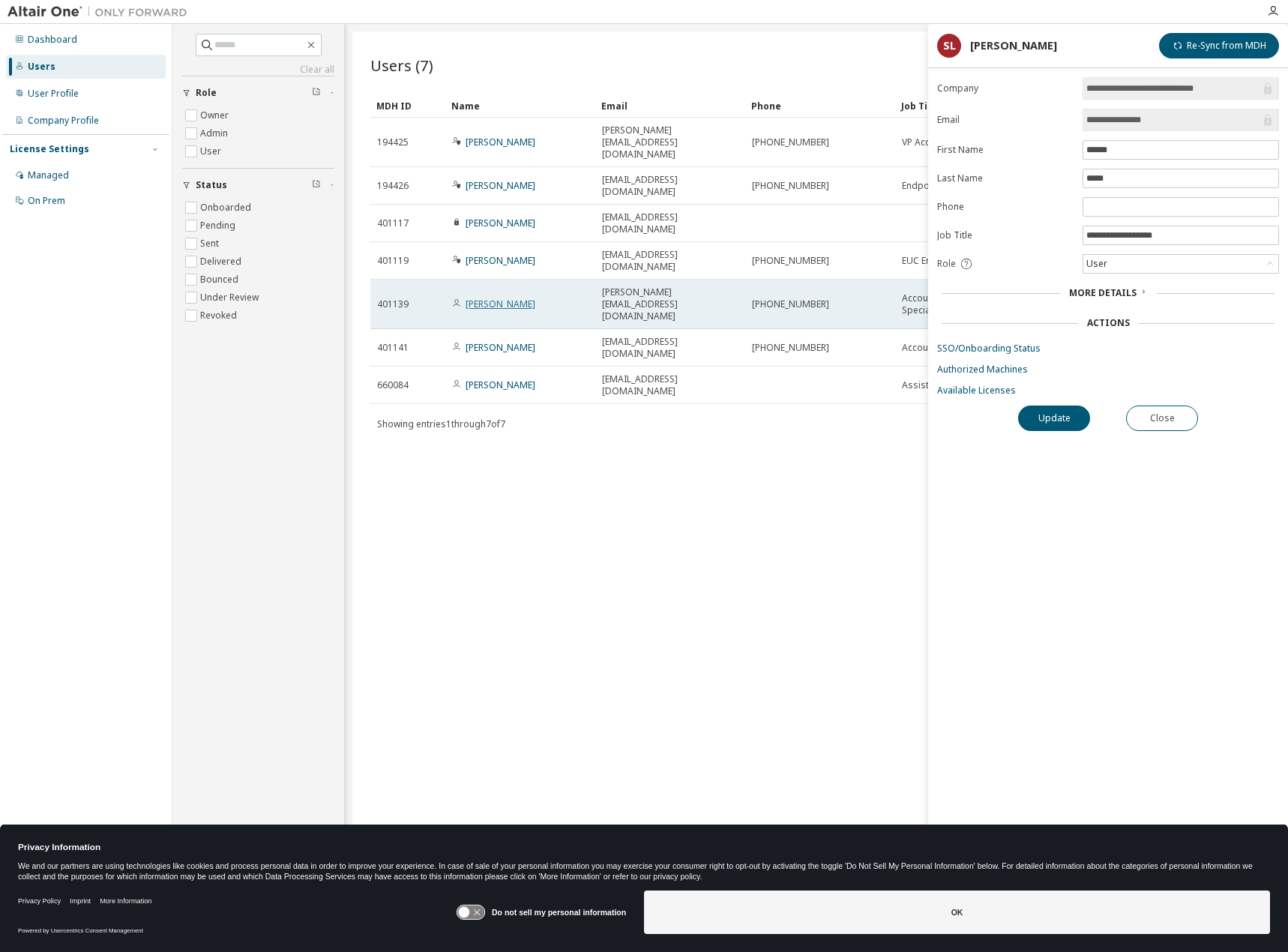
click at [482, 298] on link "[PERSON_NAME]" at bounding box center [500, 304] width 70 height 13
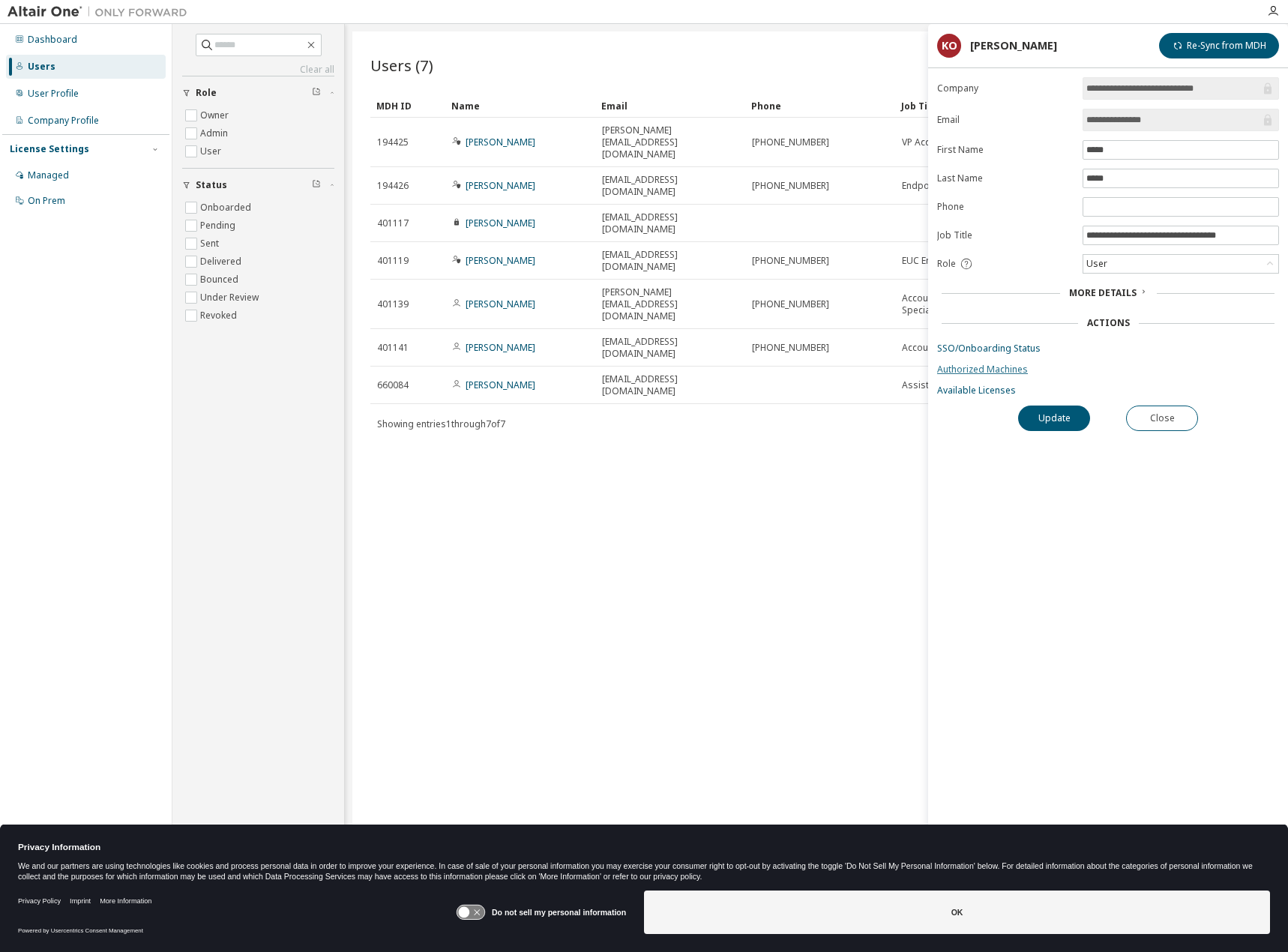
click at [949, 364] on link "Authorized Machines" at bounding box center [1108, 370] width 342 height 12
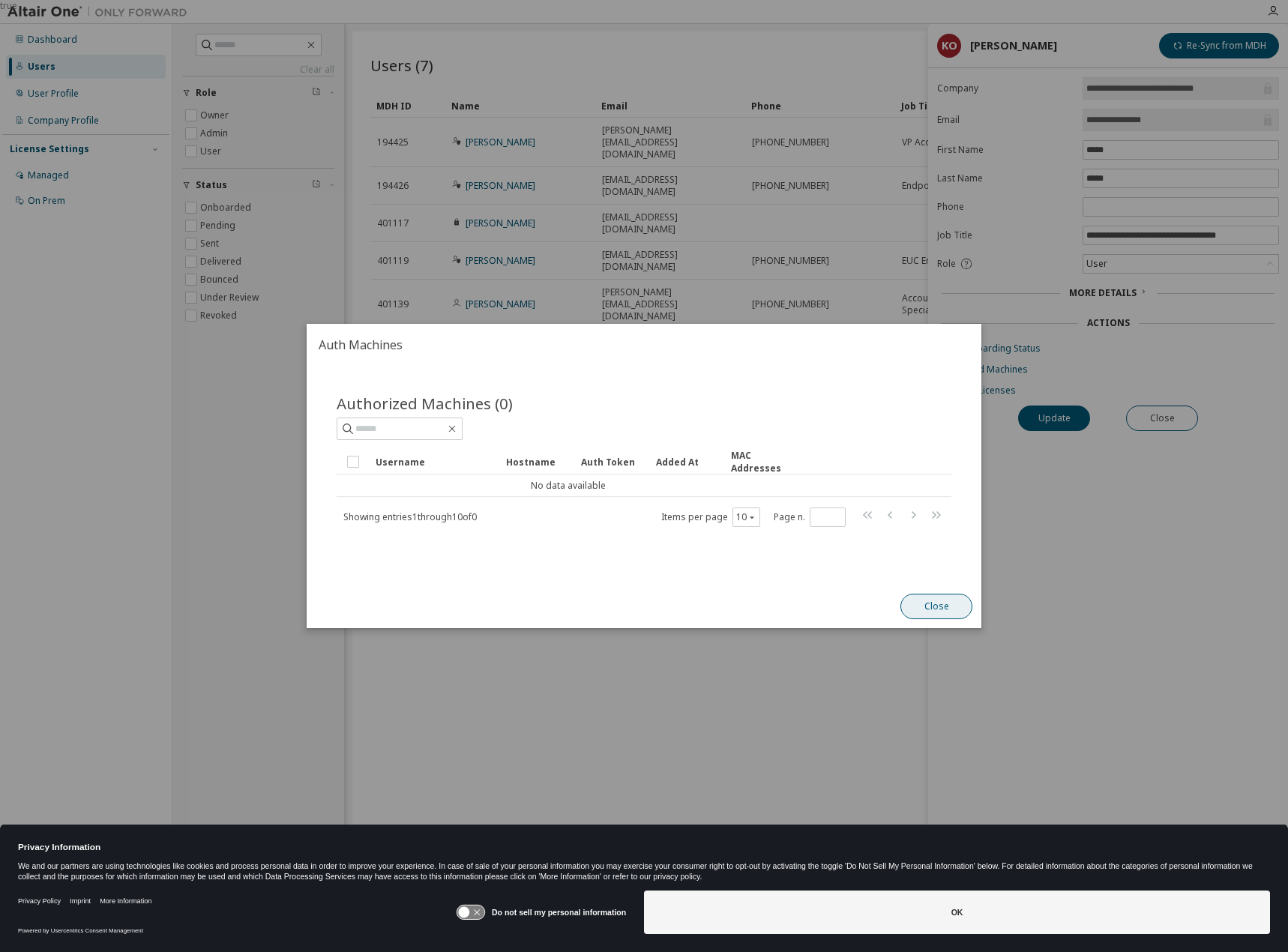
click at [934, 604] on button "Close" at bounding box center [936, 606] width 72 height 25
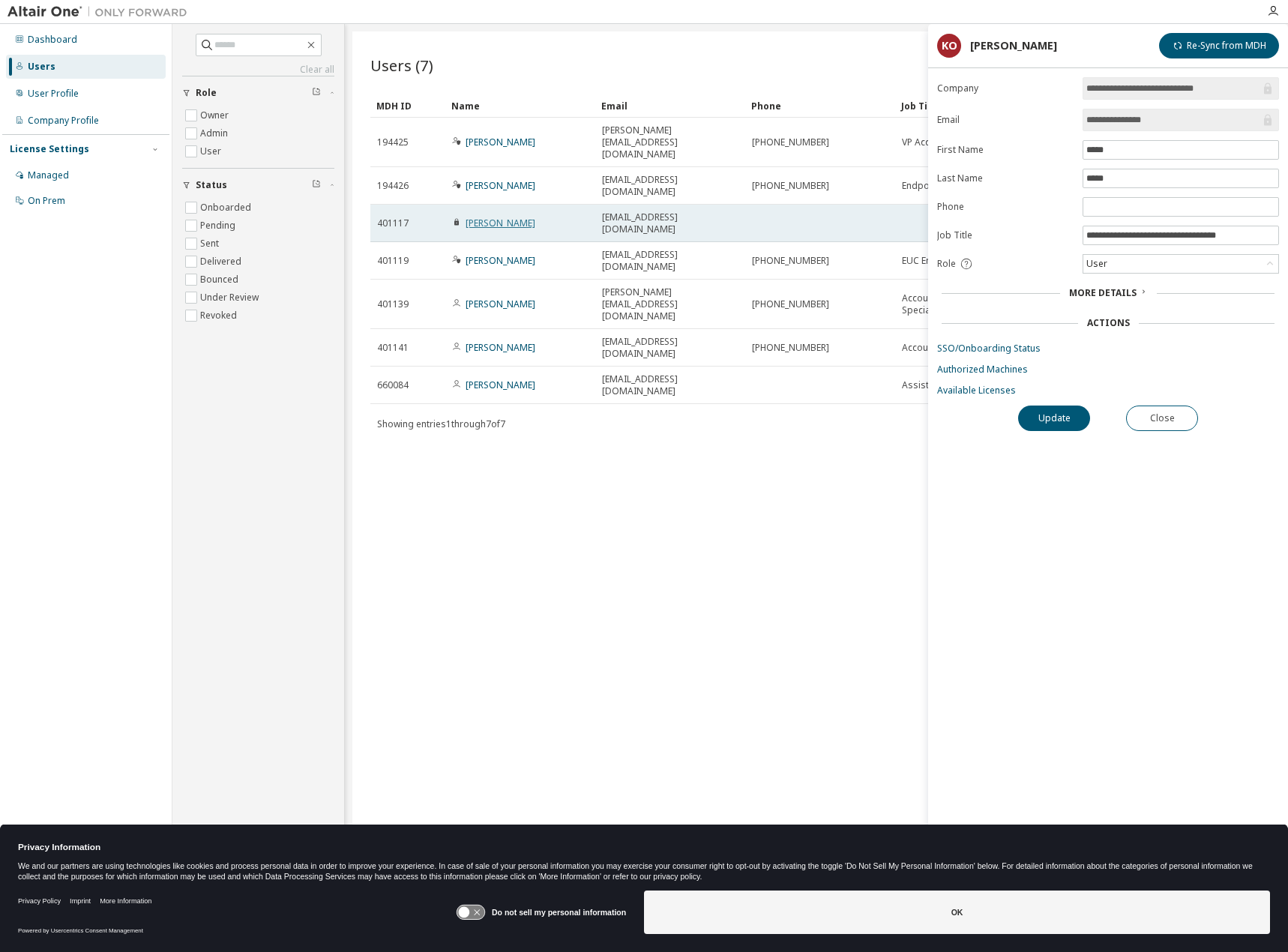
click at [500, 216] on link "[PERSON_NAME]" at bounding box center [500, 223] width 70 height 13
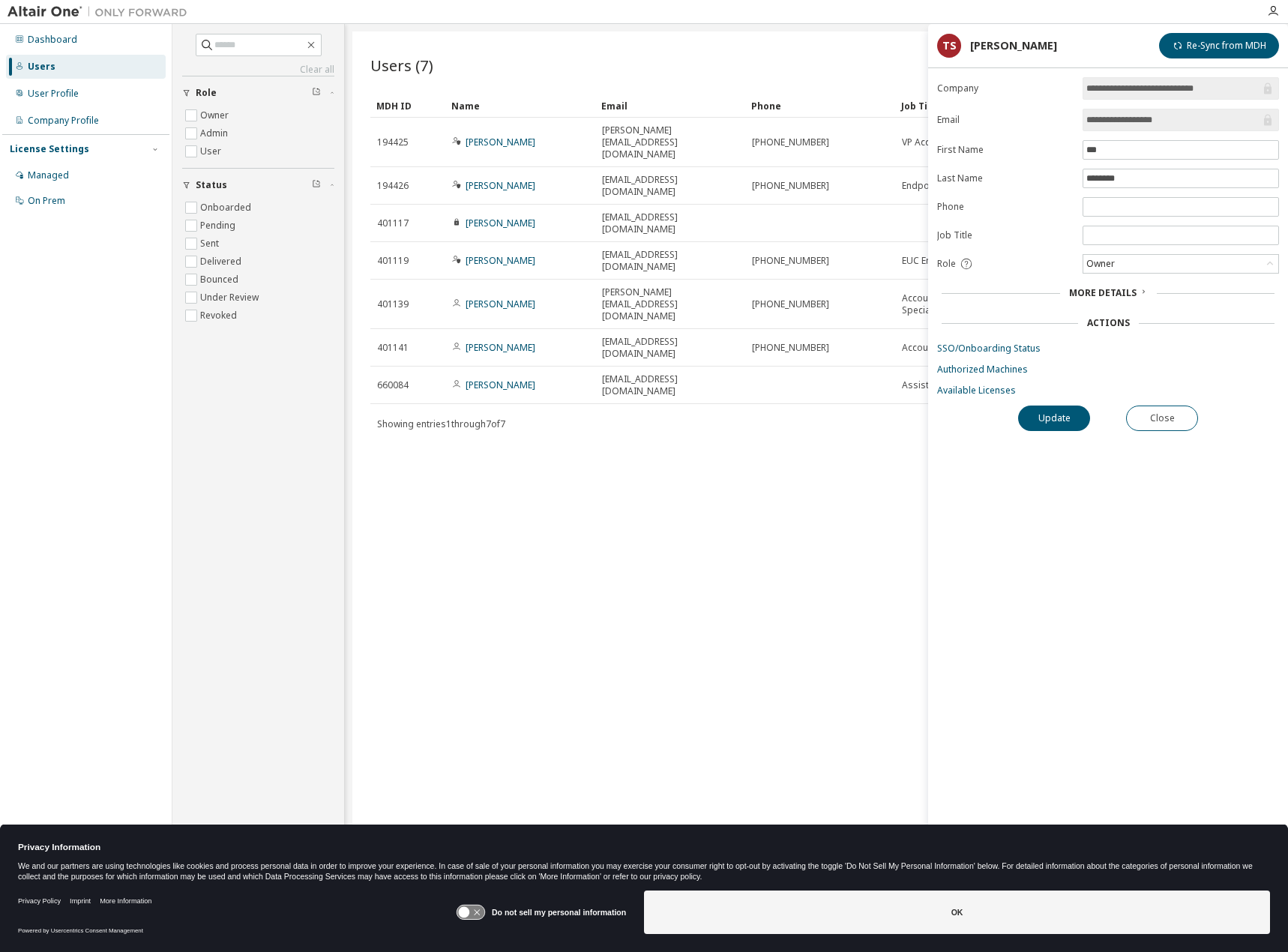
click at [1002, 362] on form "**********" at bounding box center [1108, 237] width 342 height 320
click at [999, 370] on link "Authorized Machines" at bounding box center [1108, 370] width 342 height 12
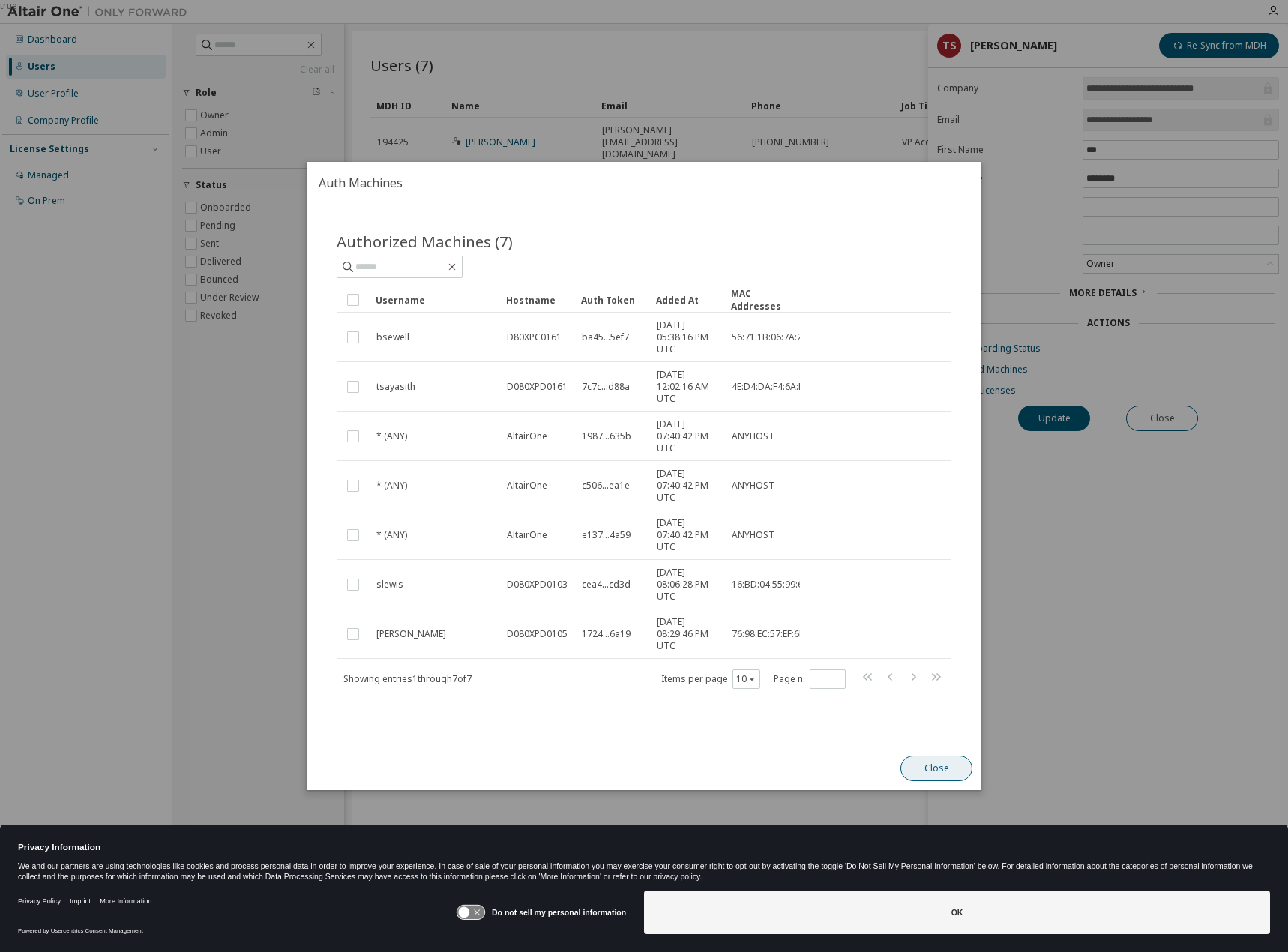
click at [935, 767] on button "Close" at bounding box center [936, 768] width 72 height 25
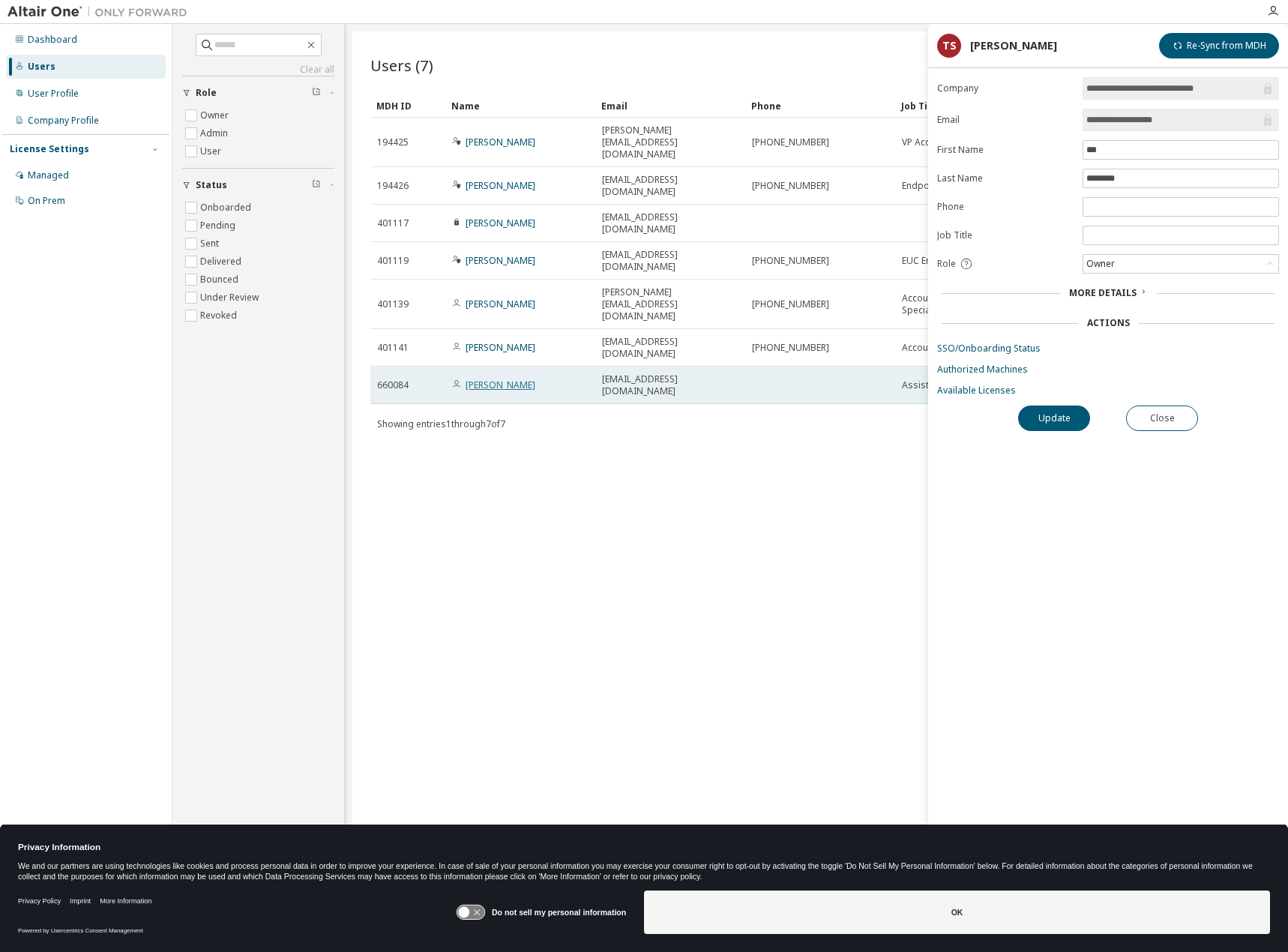
click at [492, 379] on link "[PERSON_NAME]" at bounding box center [500, 385] width 70 height 13
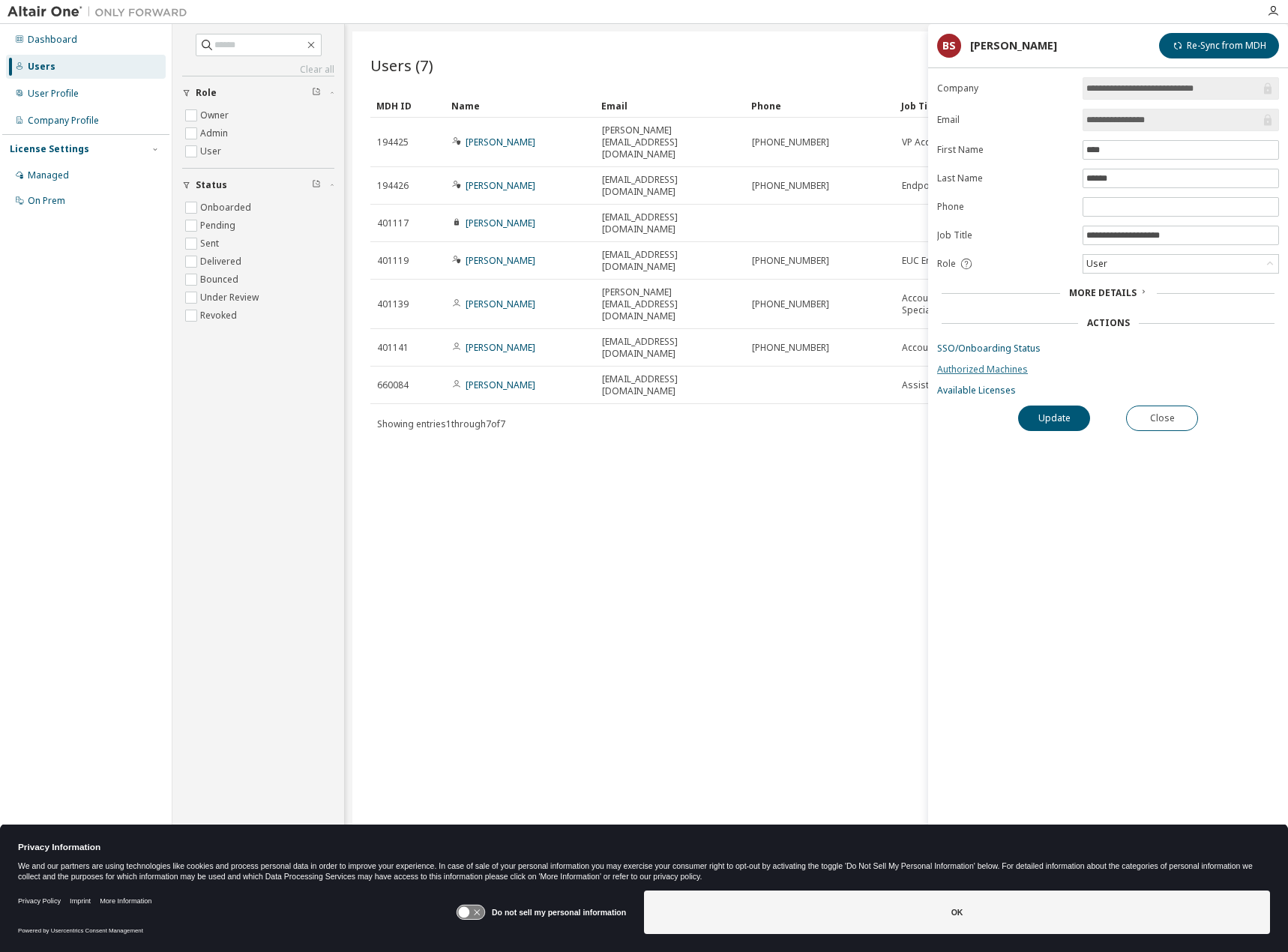
click at [988, 367] on link "Authorized Machines" at bounding box center [1108, 370] width 342 height 12
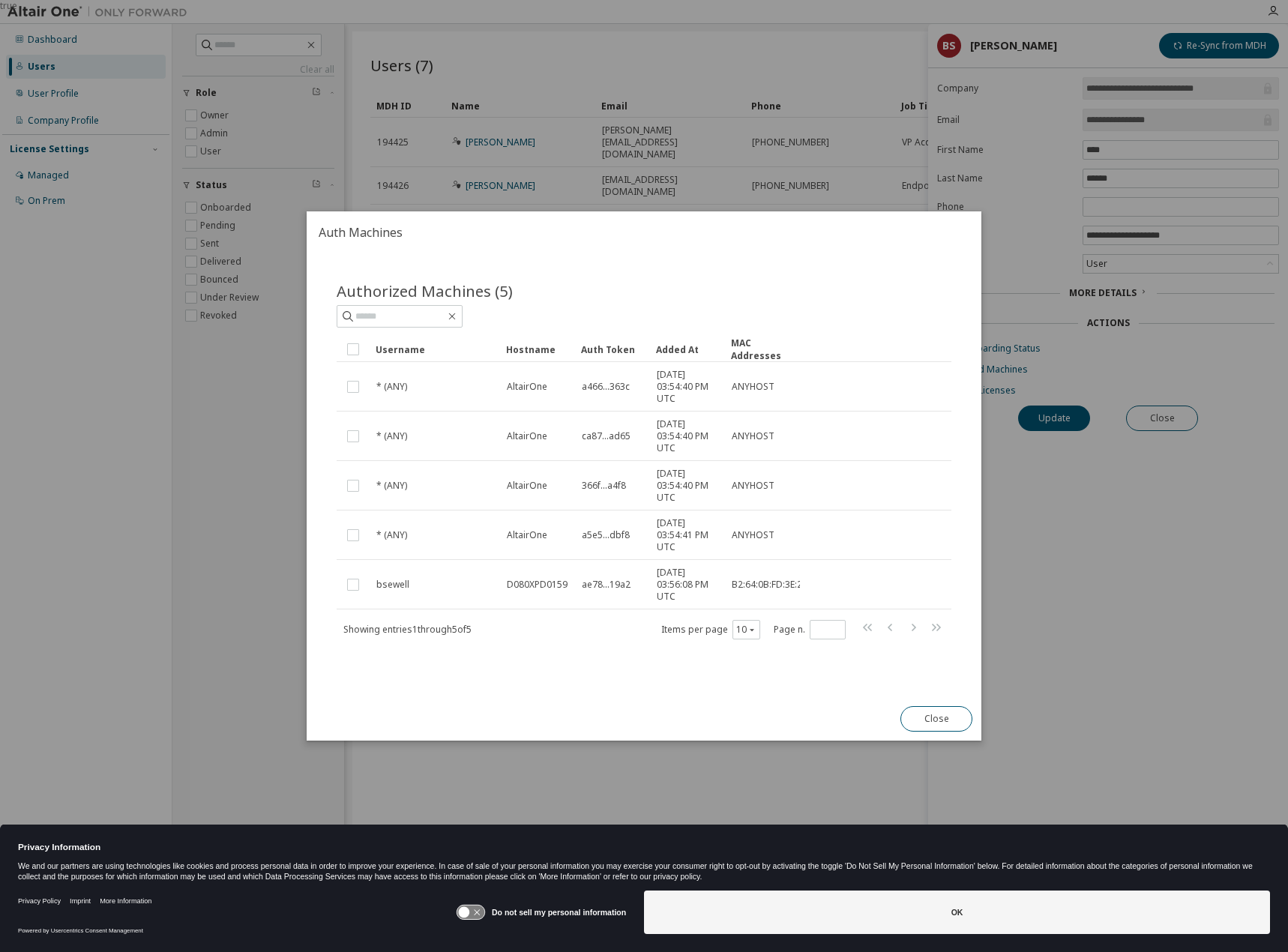
click at [886, 165] on div "true" at bounding box center [644, 476] width 1288 height 952
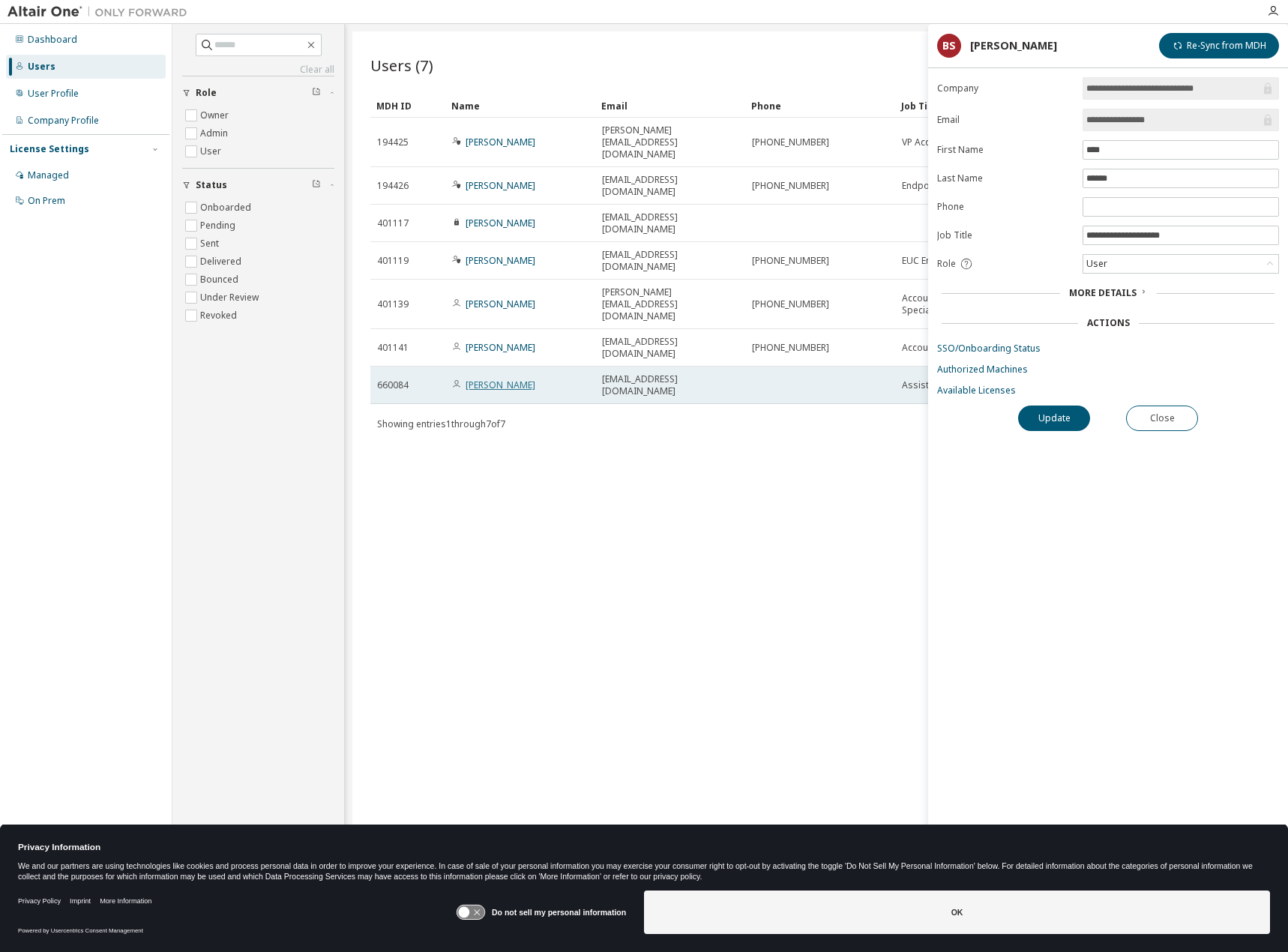
click at [480, 379] on link "[PERSON_NAME]" at bounding box center [500, 385] width 70 height 13
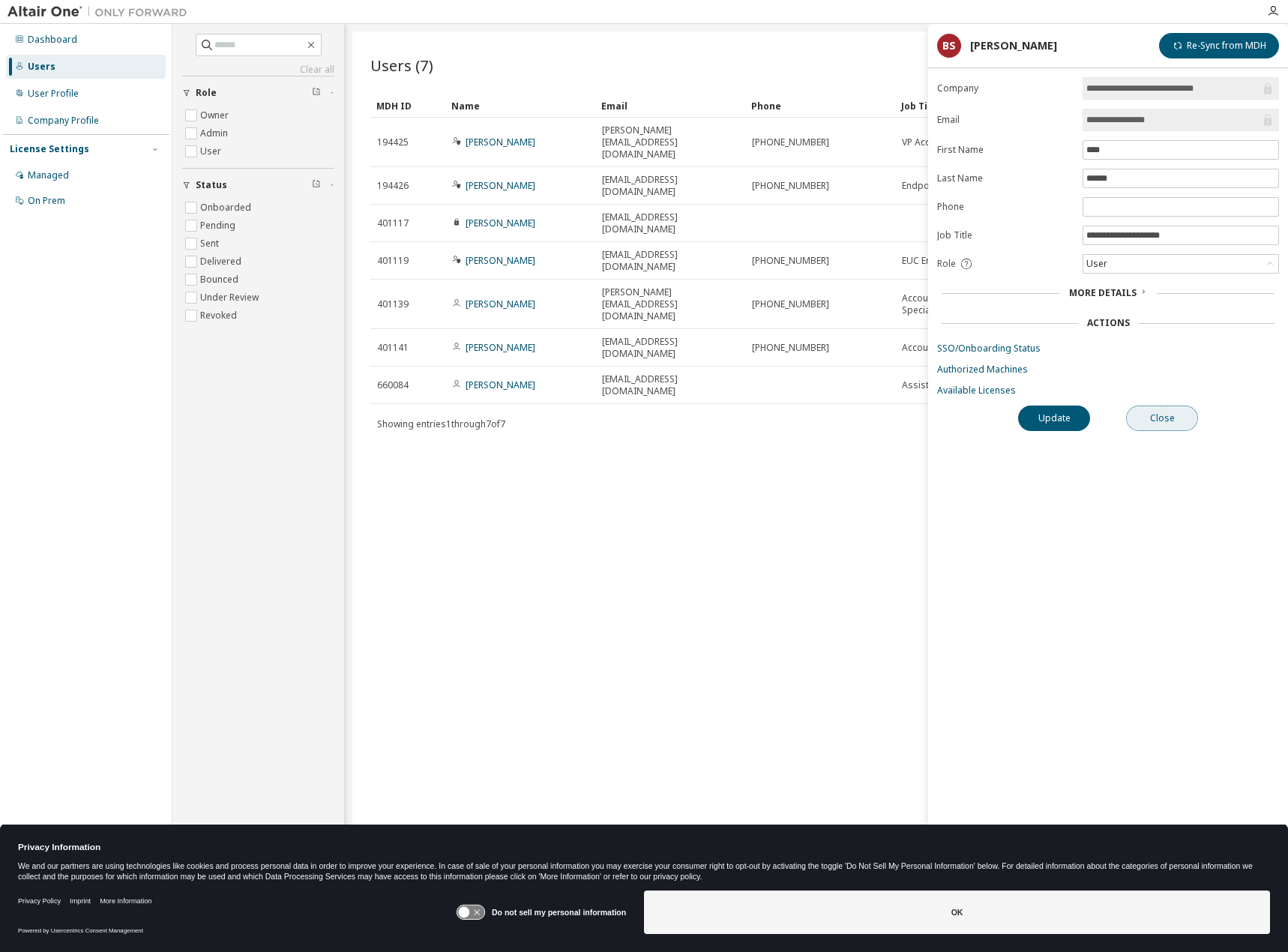
click at [1185, 421] on button "Close" at bounding box center [1163, 418] width 72 height 25
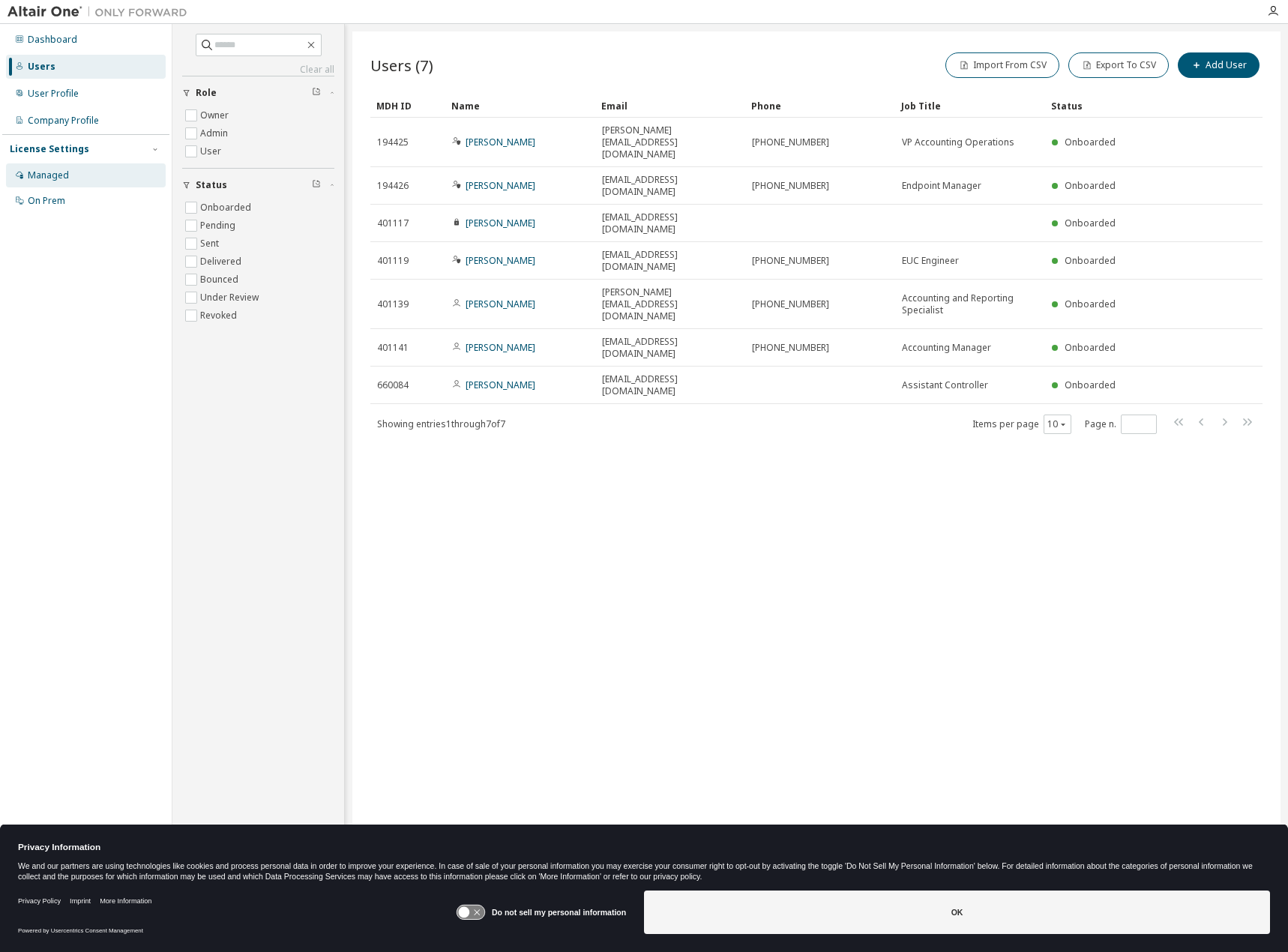
click at [57, 171] on div "Managed" at bounding box center [48, 175] width 41 height 12
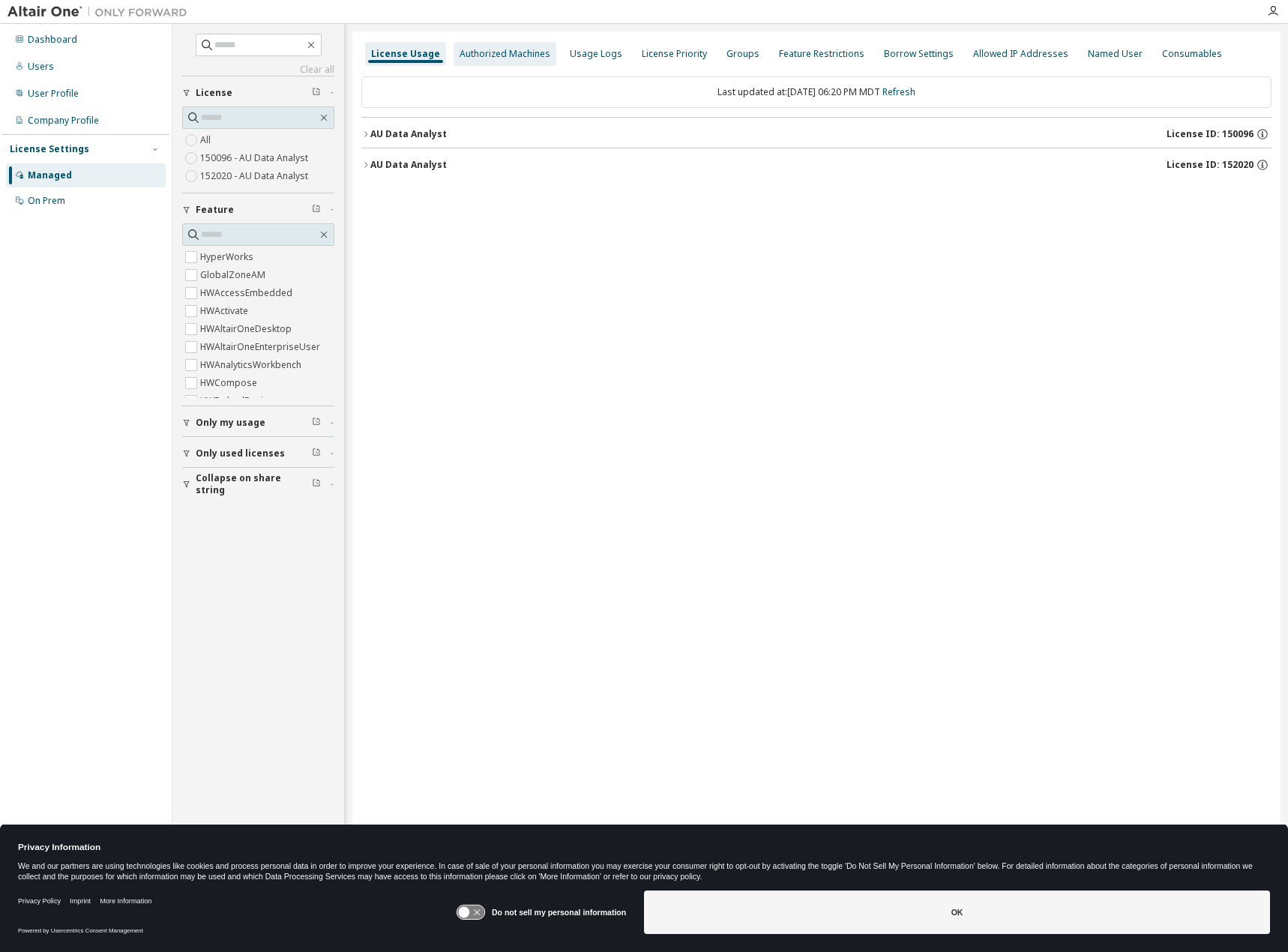
click at [487, 53] on div "Authorized Machines" at bounding box center [505, 54] width 91 height 12
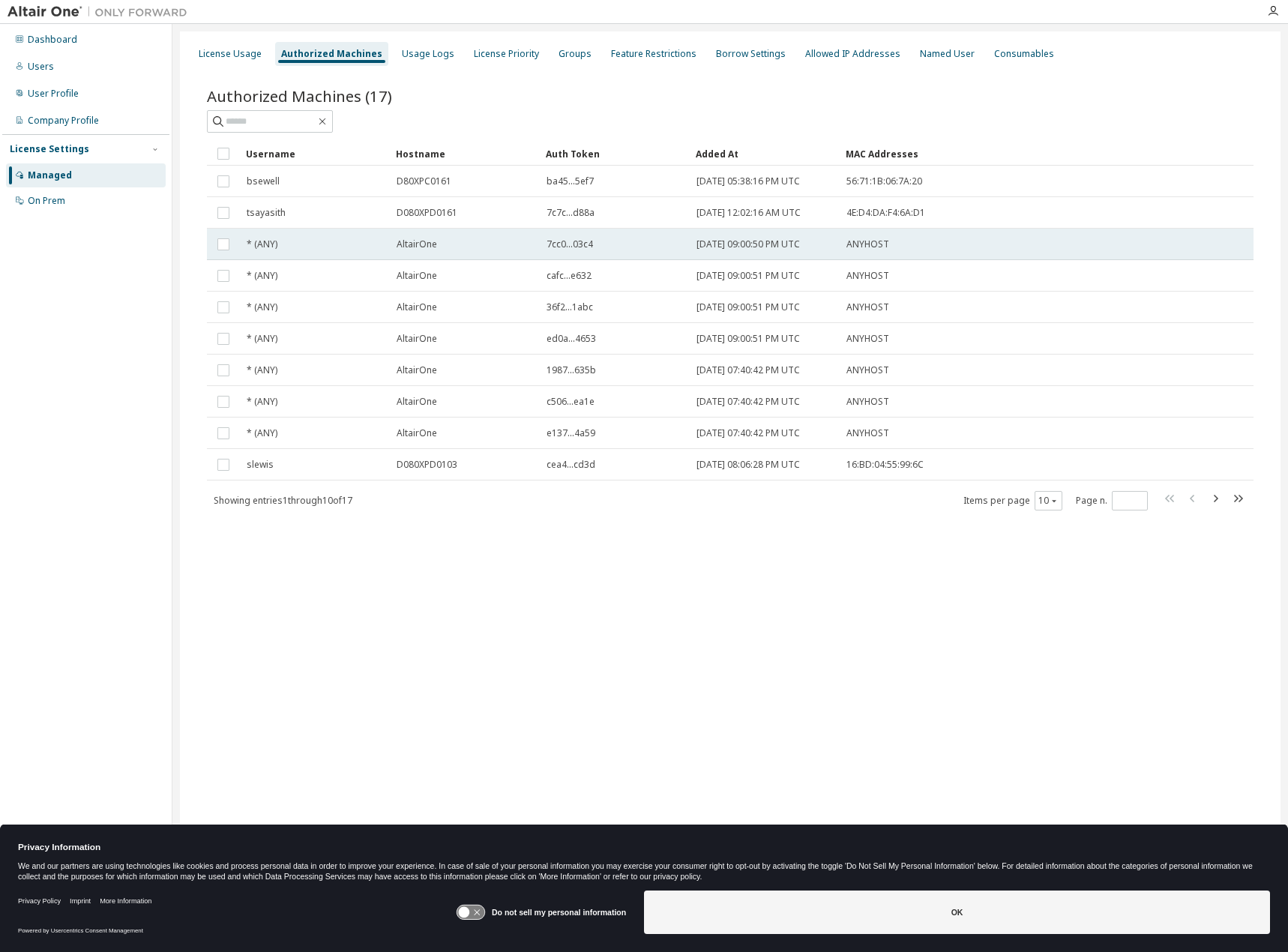
click at [266, 255] on td "* (ANY)" at bounding box center [315, 244] width 150 height 31
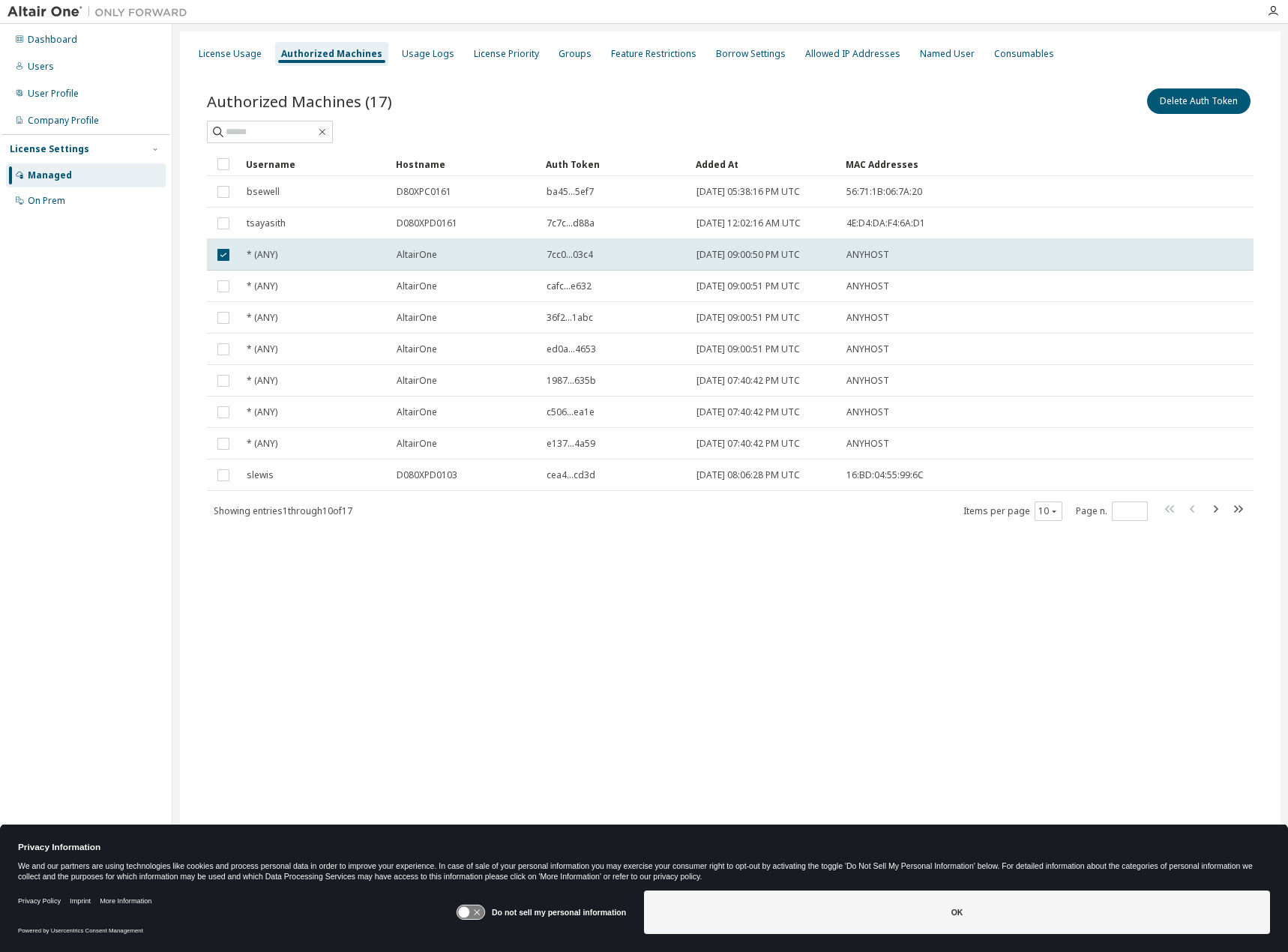
click at [553, 668] on div "License Usage Authorized Machines Usage Logs License Priority Groups Feature Re…" at bounding box center [730, 466] width 1101 height 870
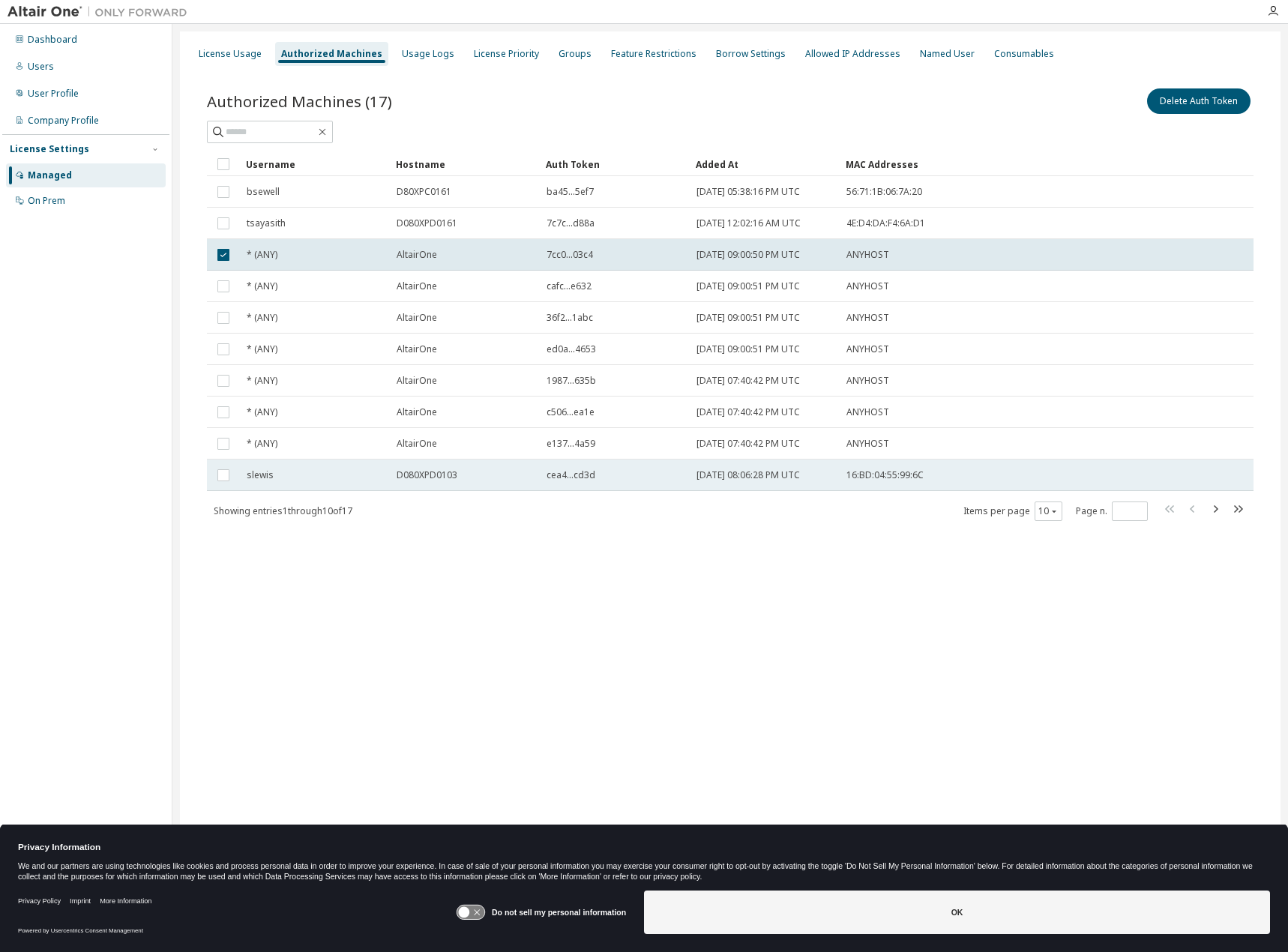
click at [448, 479] on span "D080XPD0103" at bounding box center [427, 476] width 61 height 12
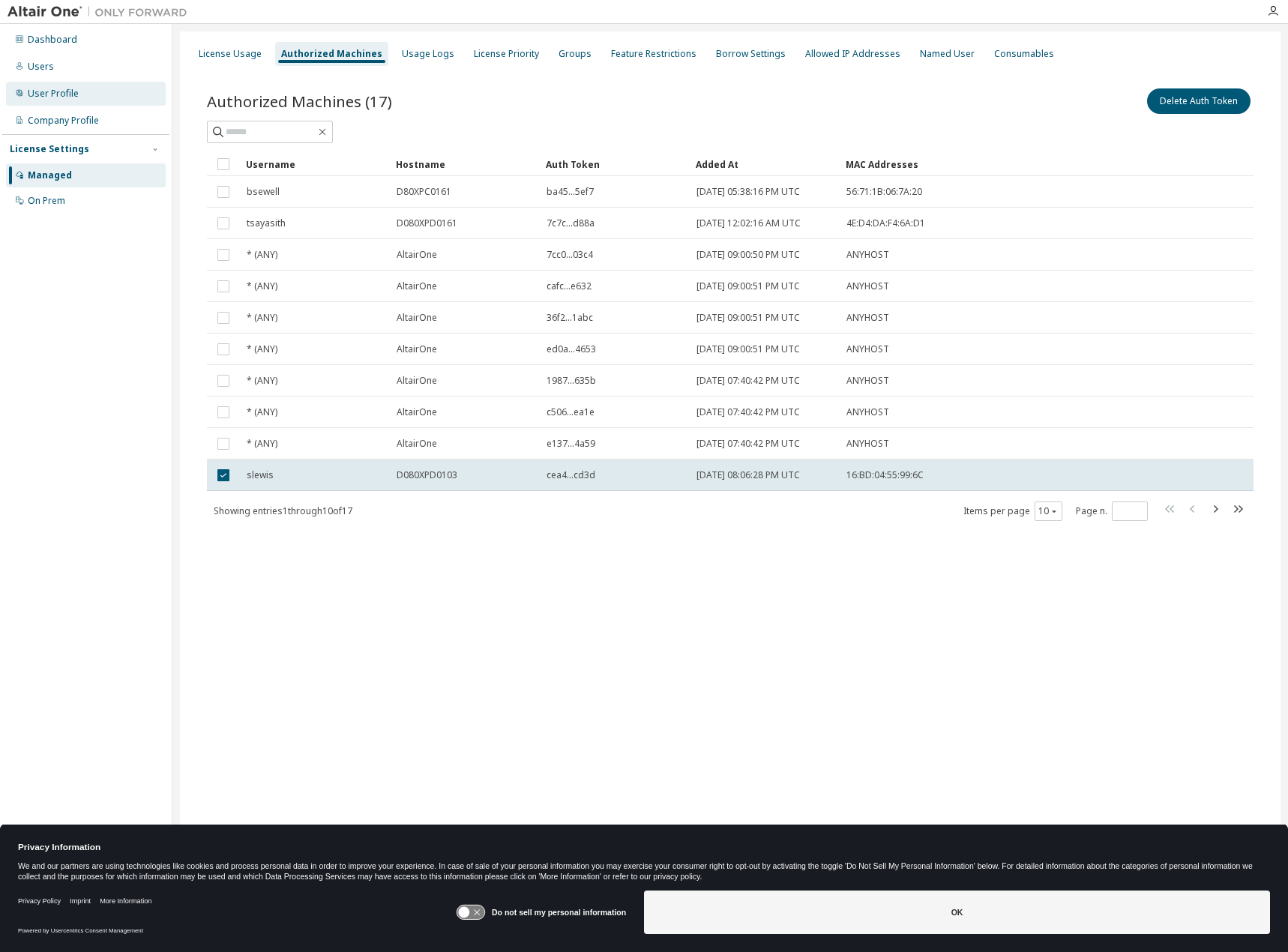
click at [69, 99] on div "User Profile" at bounding box center [53, 93] width 51 height 12
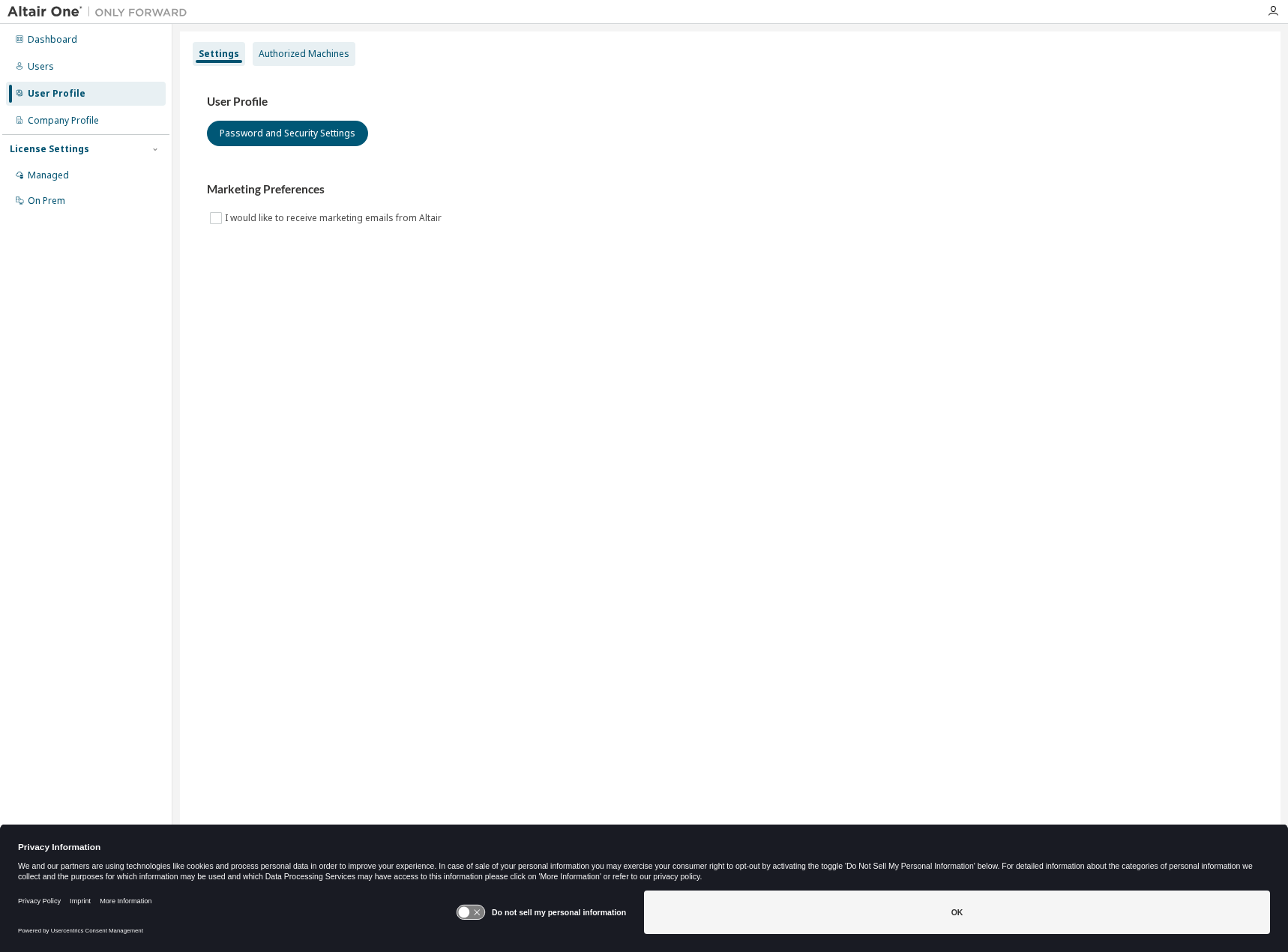
click at [285, 48] on div "Authorized Machines" at bounding box center [304, 54] width 91 height 12
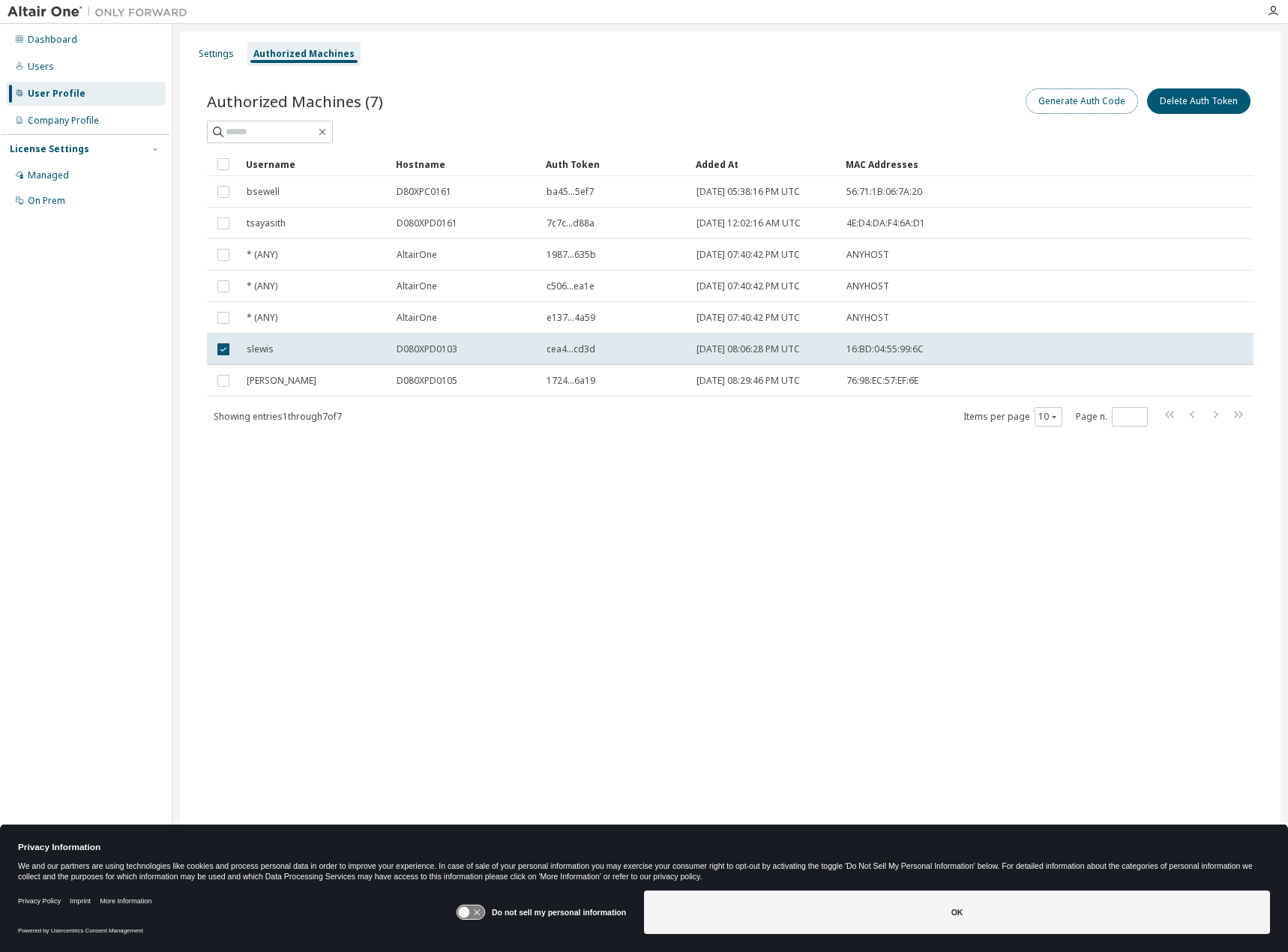
click at [1069, 98] on button "Generate Auth Code" at bounding box center [1081, 101] width 112 height 25
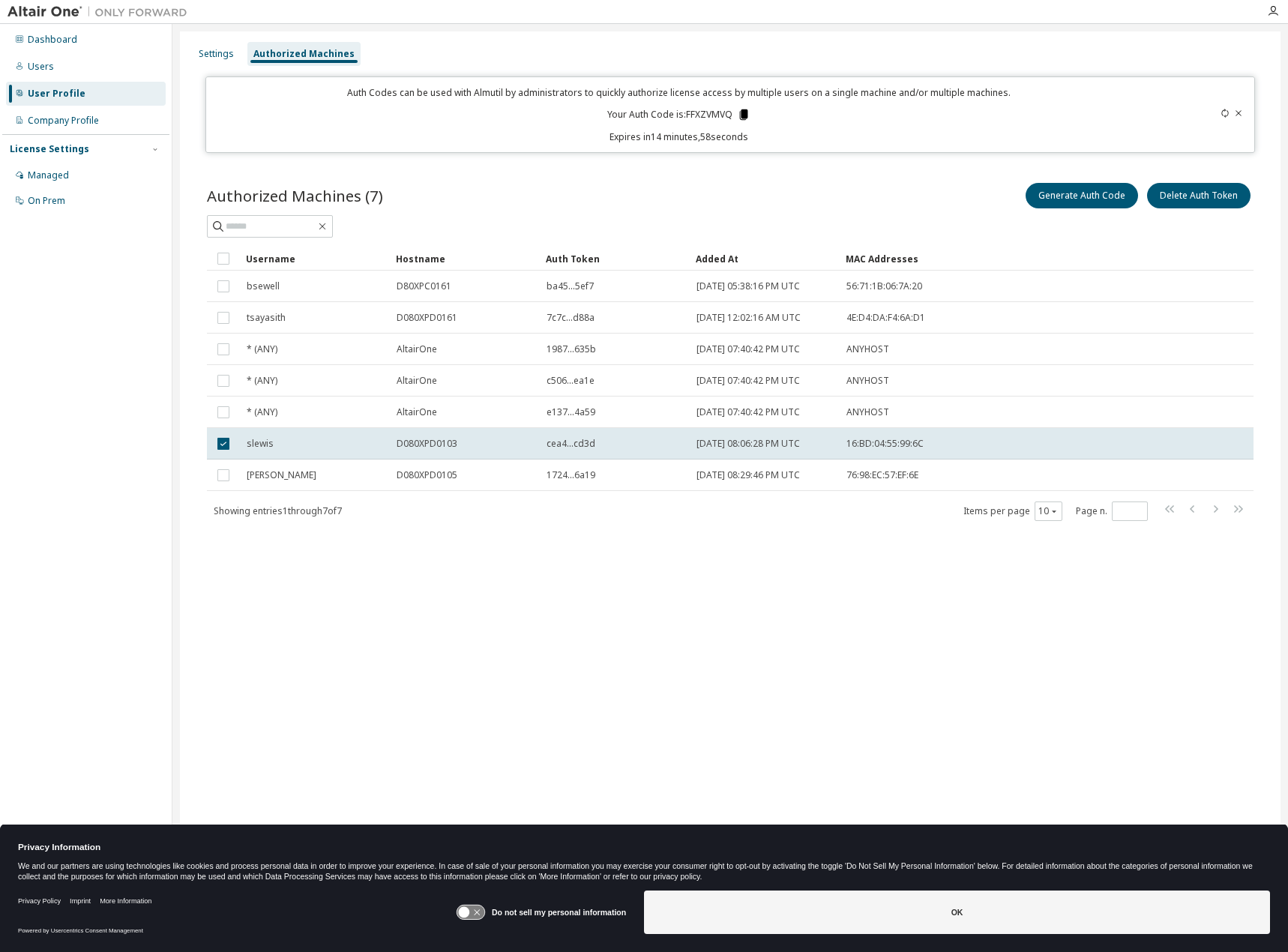
click at [742, 112] on icon at bounding box center [744, 115] width 8 height 11
click at [893, 91] on p "Auth Codes can be used with Almutil by administrators to quickly authorize lice…" at bounding box center [678, 93] width 927 height 13
click at [1221, 110] on icon at bounding box center [1225, 113] width 9 height 9
click at [963, 130] on div "Auth Codes can be used with Almutil by administrators to quickly authorize lice…" at bounding box center [678, 115] width 927 height 57
click at [1238, 113] on icon at bounding box center [1238, 113] width 9 height 9
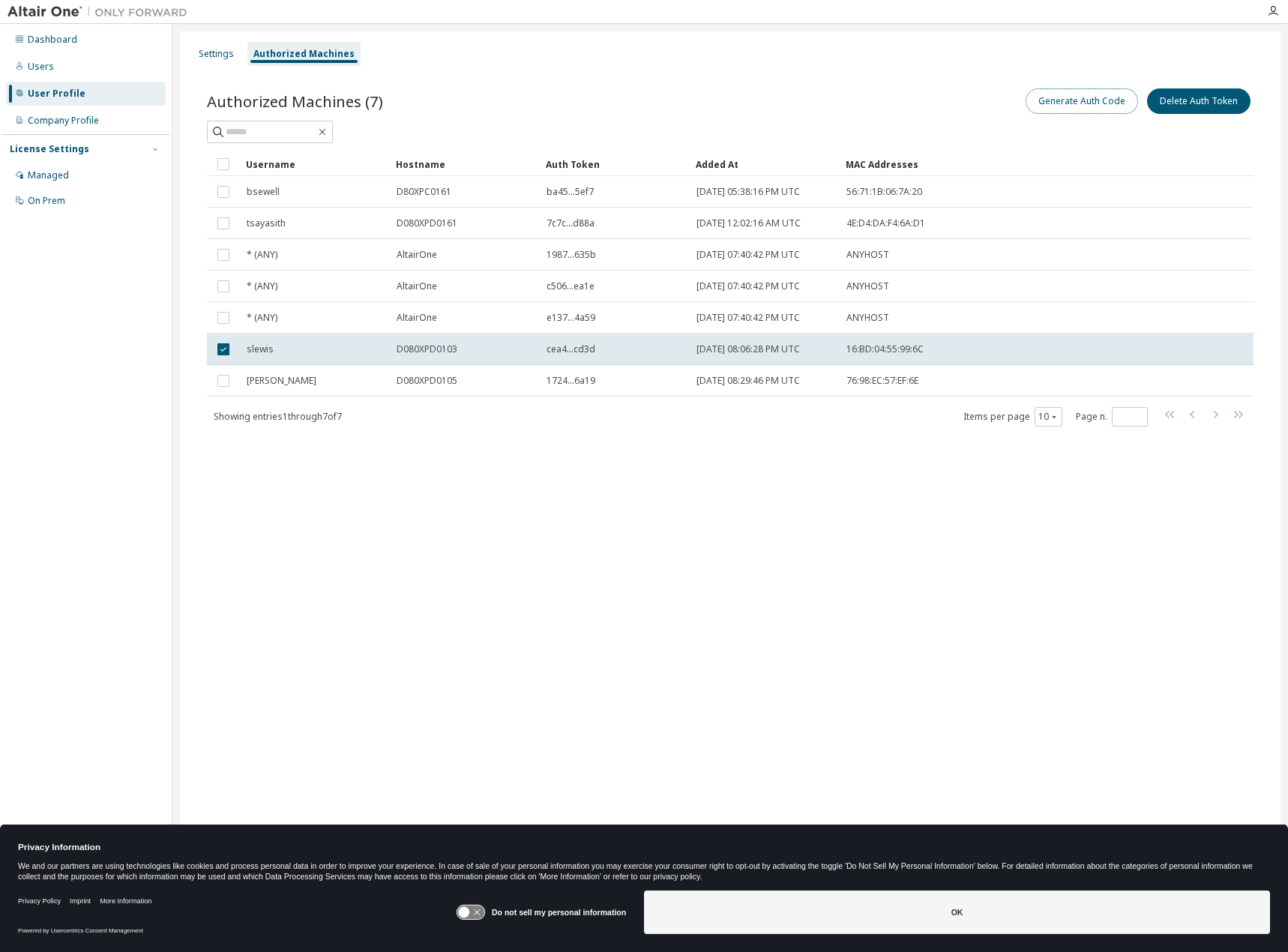
click at [1070, 105] on button "Generate Auth Code" at bounding box center [1081, 101] width 112 height 25
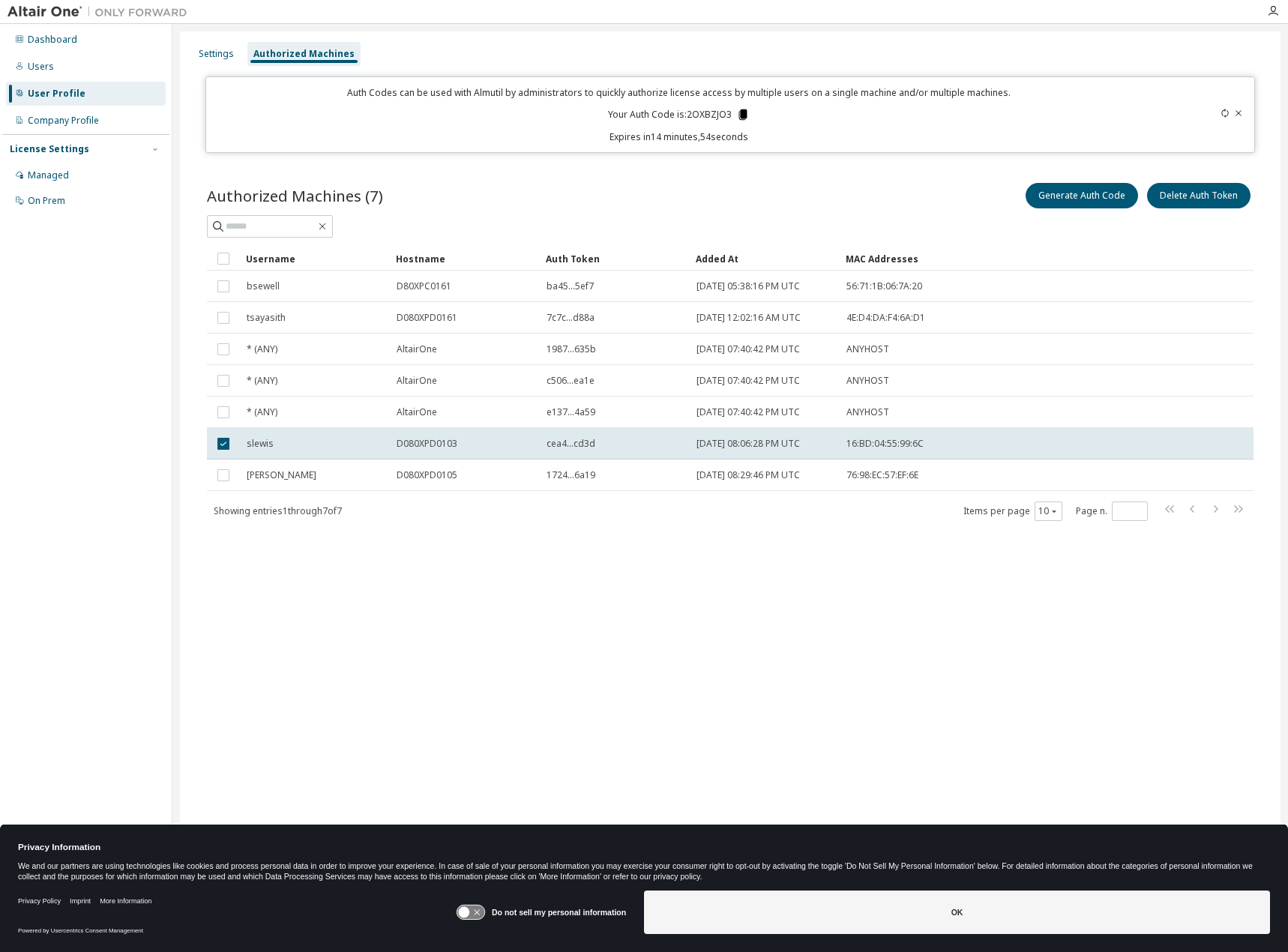
click at [740, 113] on icon at bounding box center [743, 115] width 13 height 13
drag, startPoint x: 531, startPoint y: 679, endPoint x: 514, endPoint y: 656, distance: 28.6
click at [531, 680] on div "Settings Authorized Machines Auth Codes can be used with Almutil by administrat…" at bounding box center [730, 466] width 1101 height 870
click at [711, 695] on div "Settings Authorized Machines Auth Codes can be used with Almutil by administrat…" at bounding box center [730, 466] width 1101 height 870
click at [1197, 194] on button "Delete Auth Token" at bounding box center [1199, 195] width 103 height 25
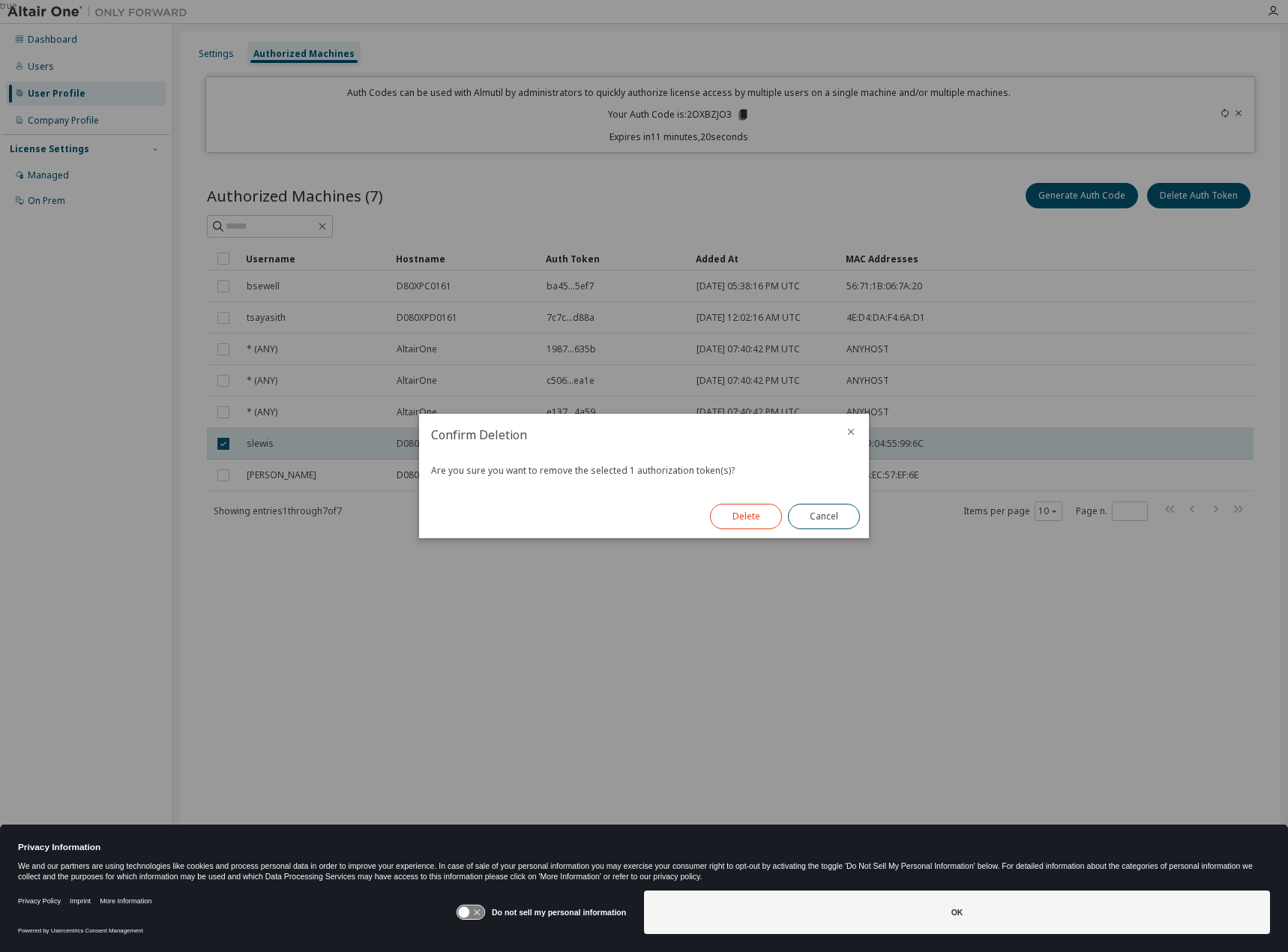
click at [742, 512] on button "Delete" at bounding box center [746, 517] width 72 height 25
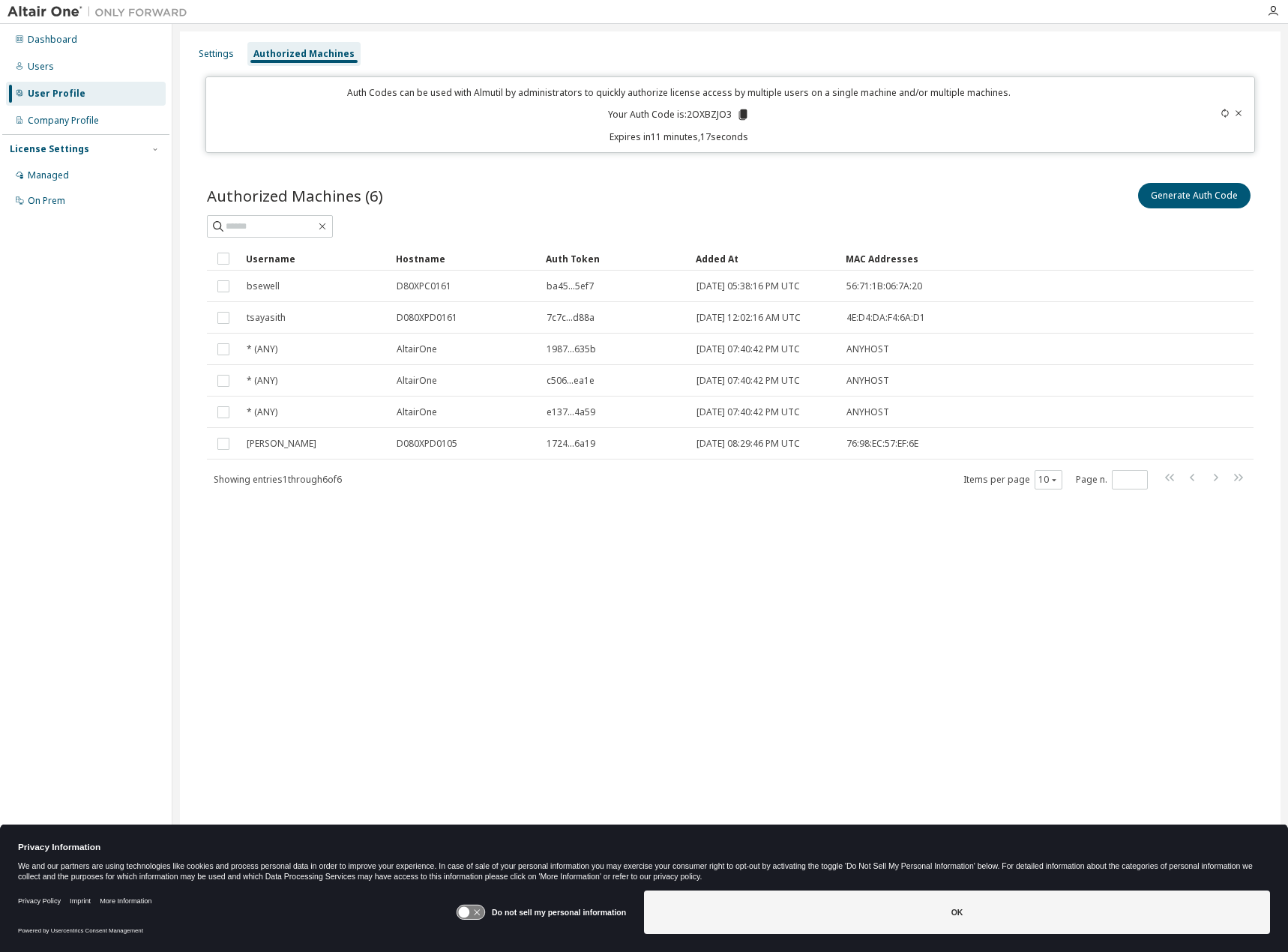
click at [1240, 111] on icon at bounding box center [1238, 113] width 9 height 9
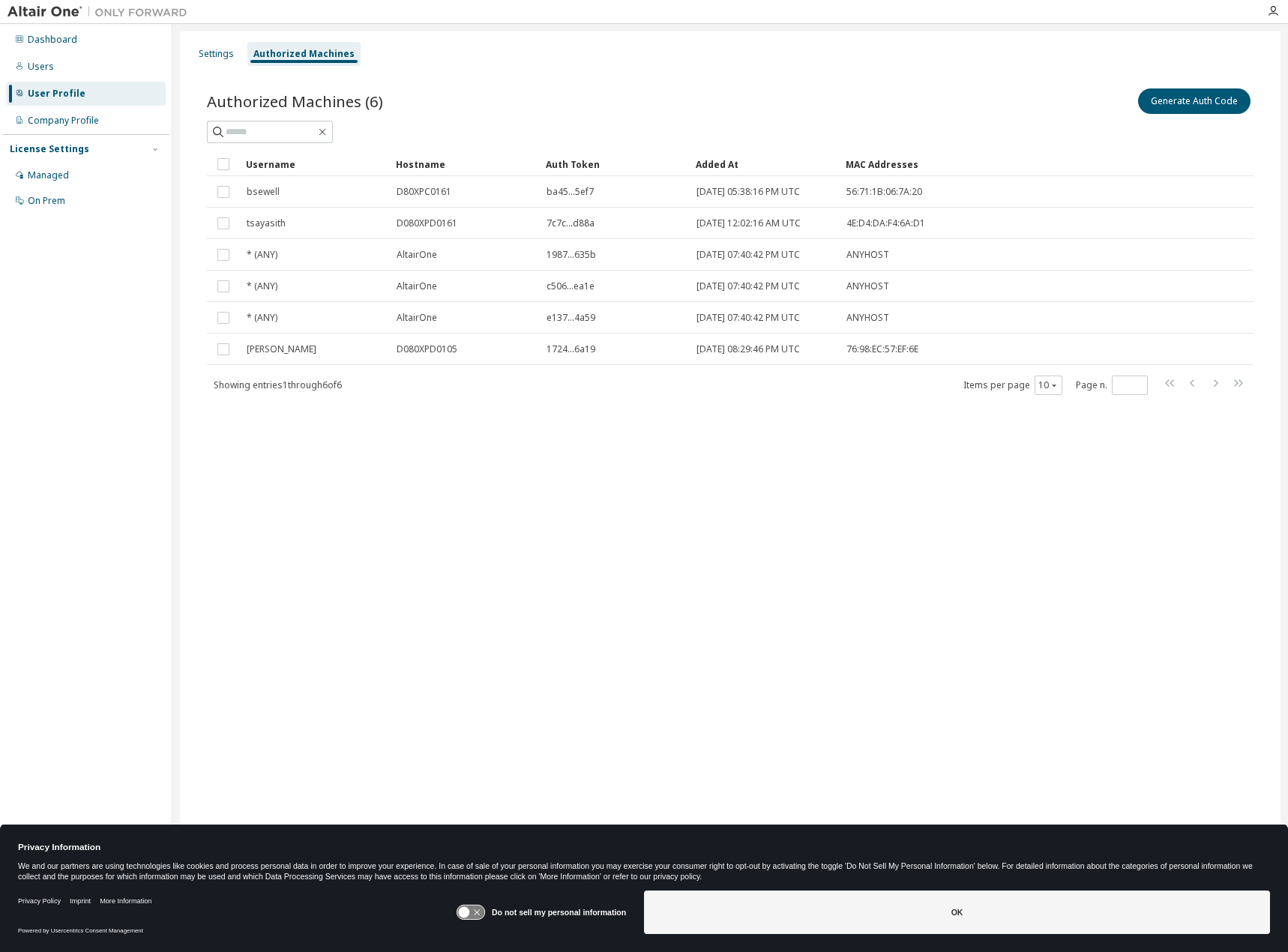
click at [858, 645] on div "Settings Authorized Machines Authorized Machines (6) Generate Auth Code Clear L…" at bounding box center [730, 466] width 1101 height 870
click at [62, 53] on div "Dashboard Users User Profile Company Profile License Settings Managed On Prem" at bounding box center [86, 121] width 167 height 189
click at [55, 71] on div "Users" at bounding box center [85, 66] width 160 height 24
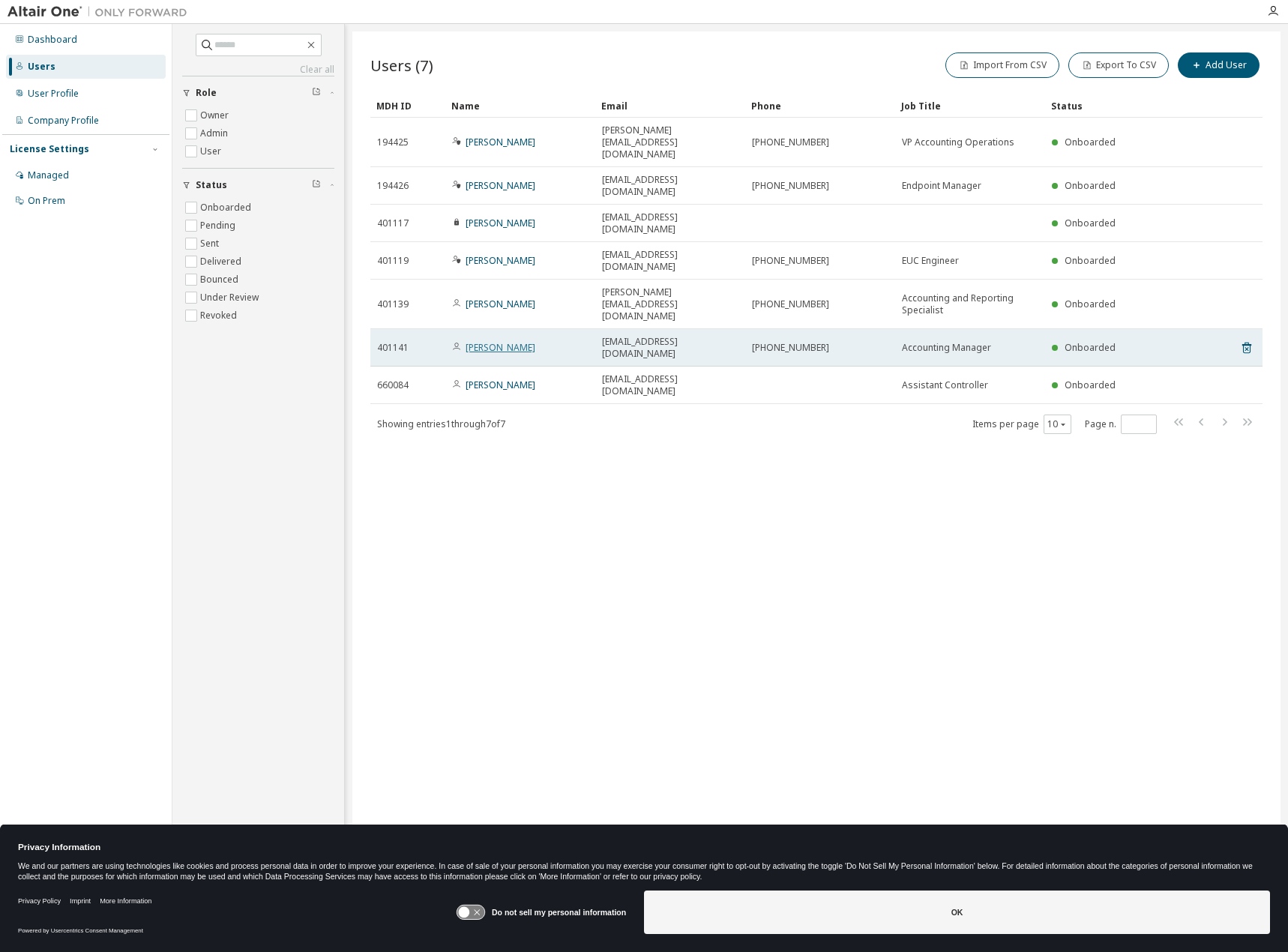
click at [489, 341] on link "[PERSON_NAME]" at bounding box center [500, 348] width 70 height 13
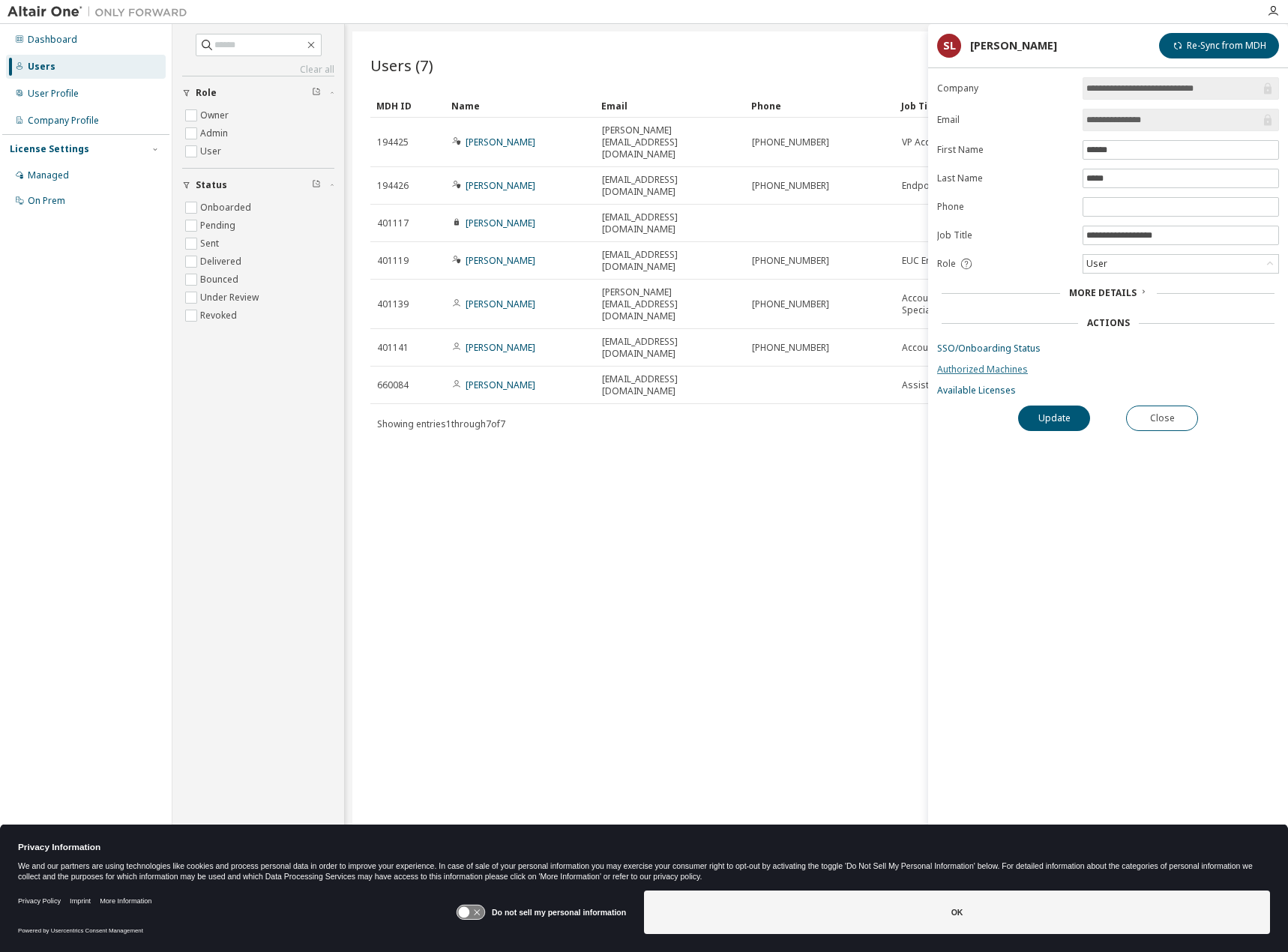
click at [1015, 364] on link "Authorized Machines" at bounding box center [1108, 370] width 342 height 12
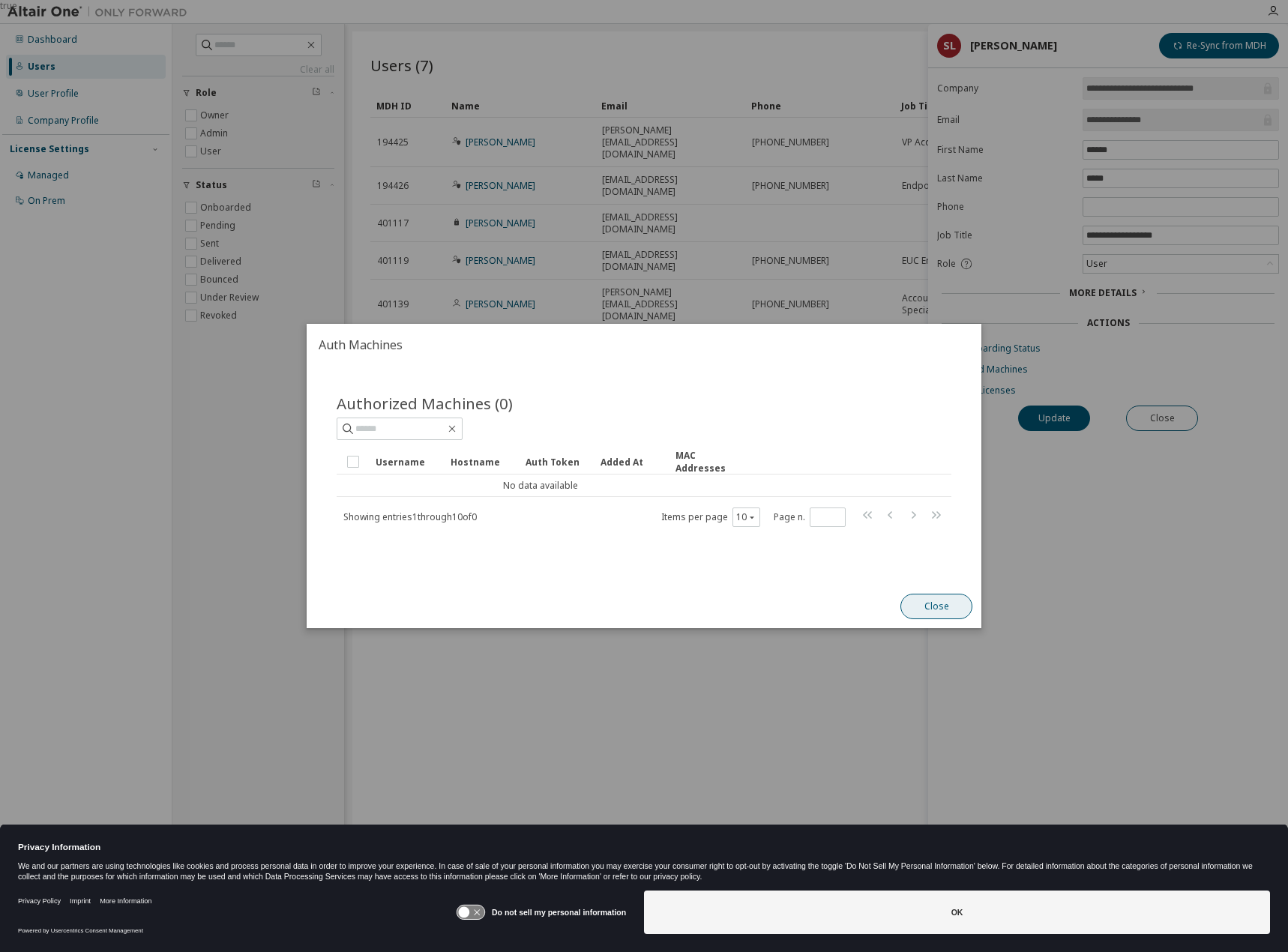
click at [912, 602] on button "Close" at bounding box center [936, 606] width 72 height 25
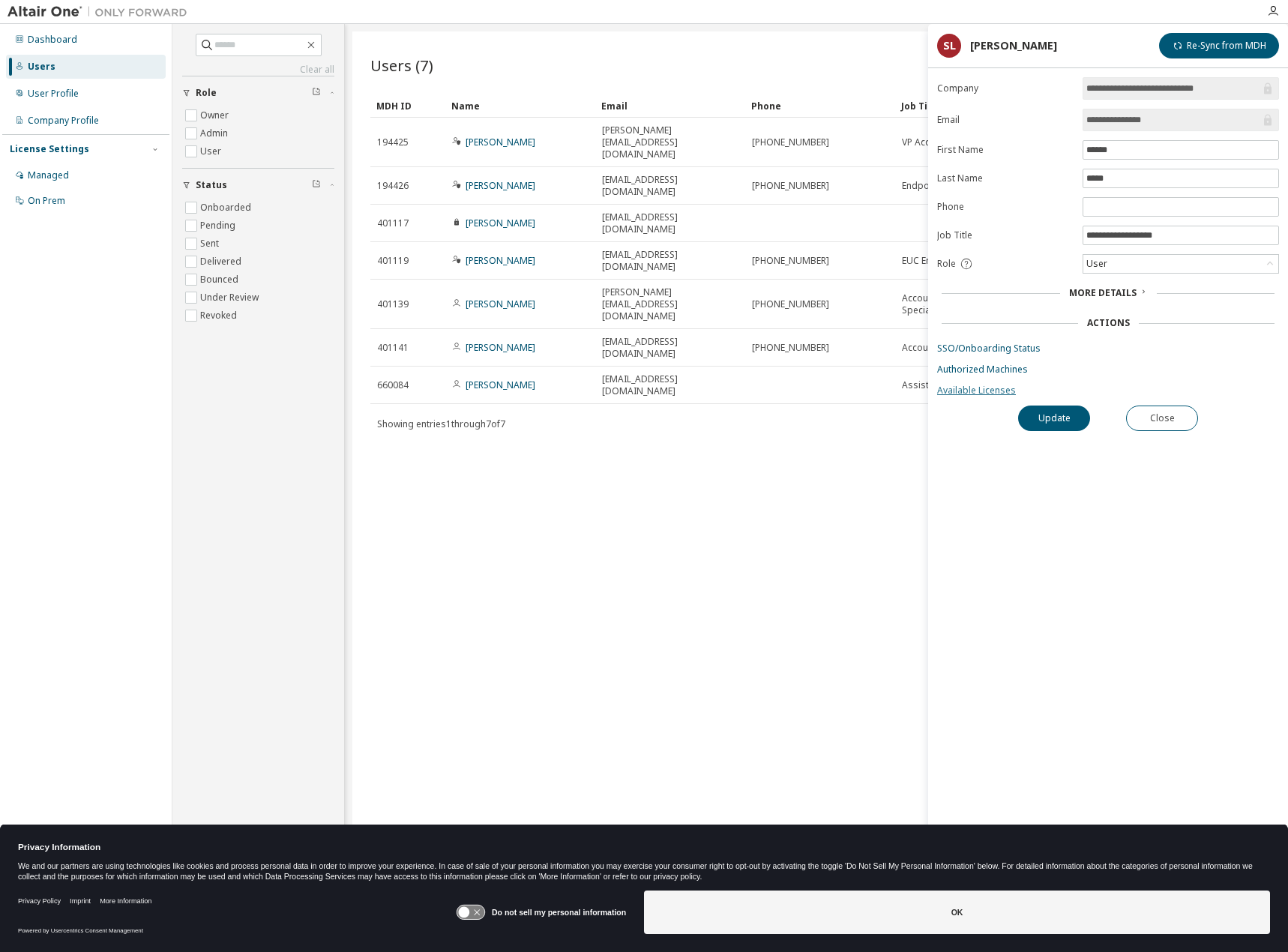
click at [966, 389] on link "Available Licenses" at bounding box center [1108, 390] width 342 height 12
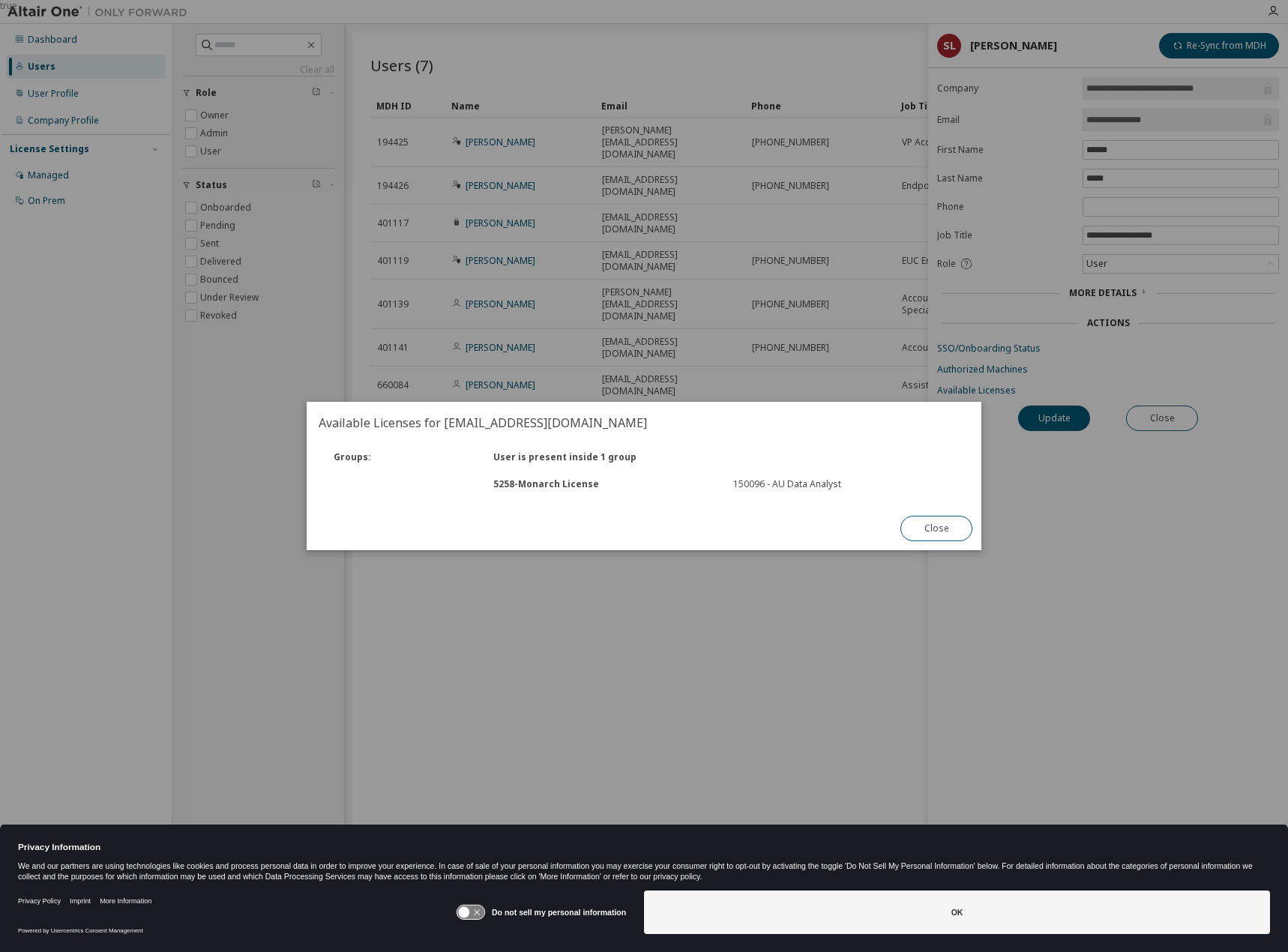
drag, startPoint x: 944, startPoint y: 533, endPoint x: 1008, endPoint y: 484, distance: 80.6
click at [945, 533] on button "Close" at bounding box center [936, 528] width 72 height 25
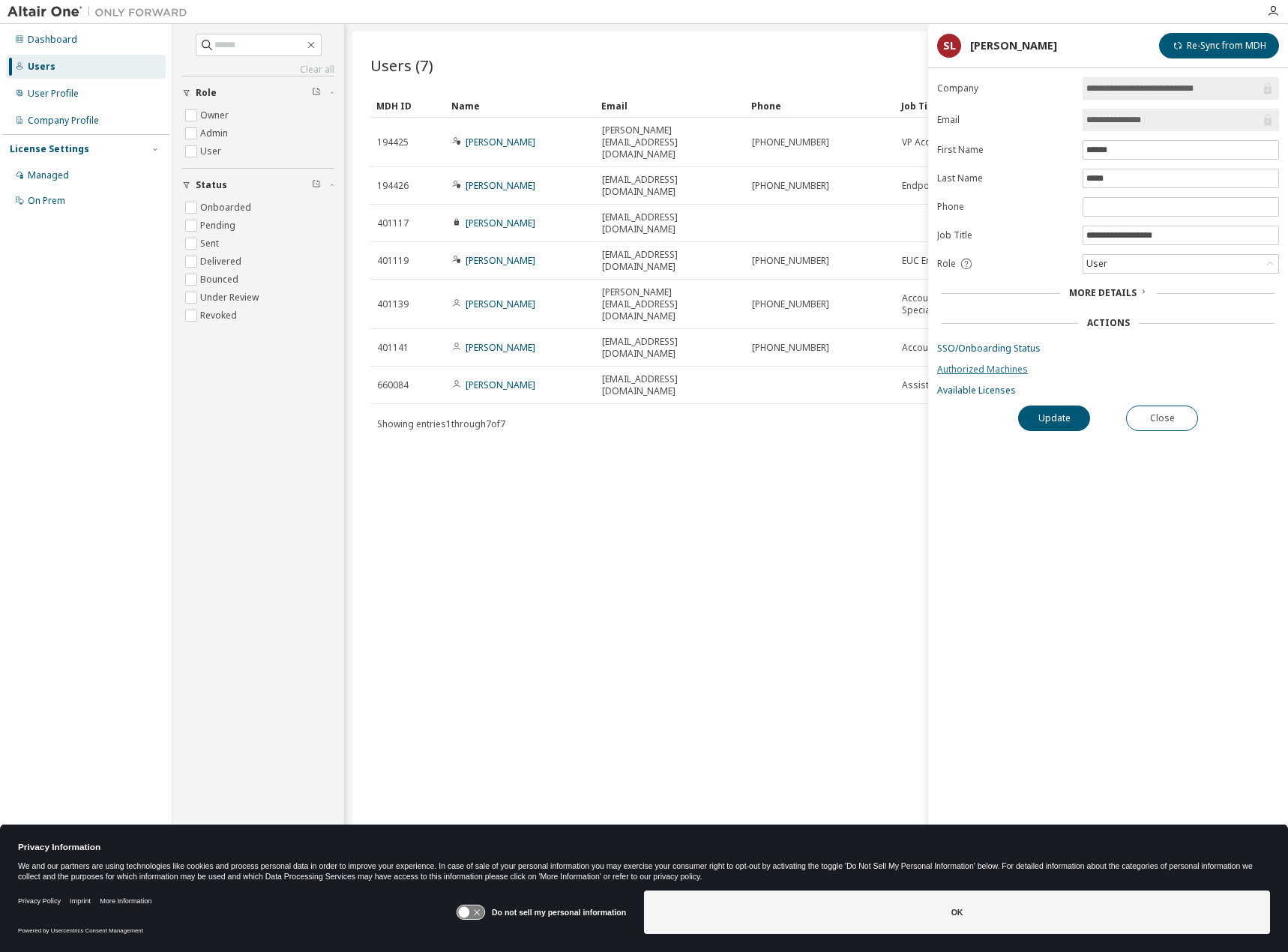
click at [997, 373] on link "Authorized Machines" at bounding box center [1108, 370] width 342 height 12
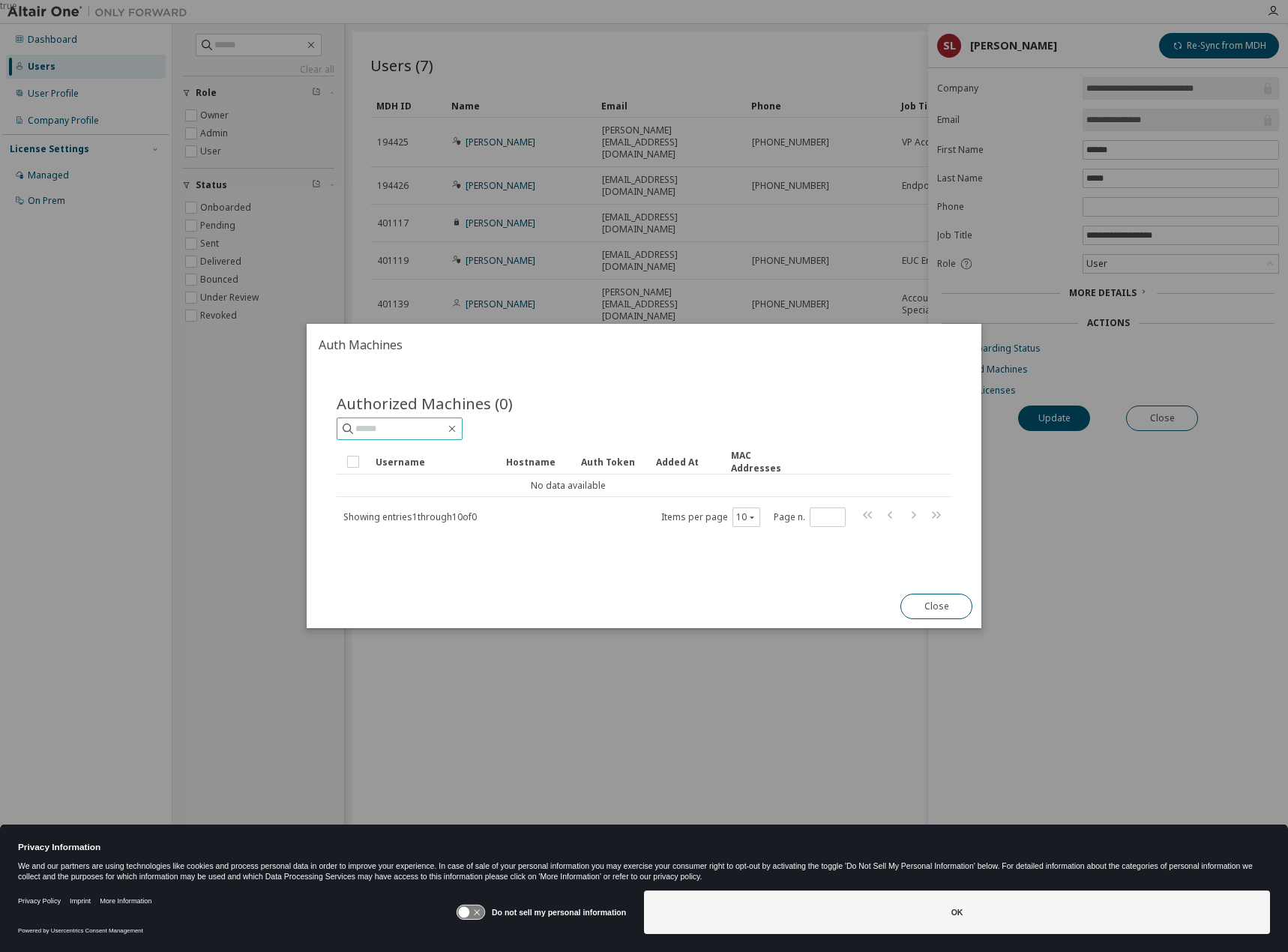
click at [445, 435] on input "text" at bounding box center [401, 429] width 90 height 15
click at [935, 612] on button "Close" at bounding box center [936, 606] width 72 height 25
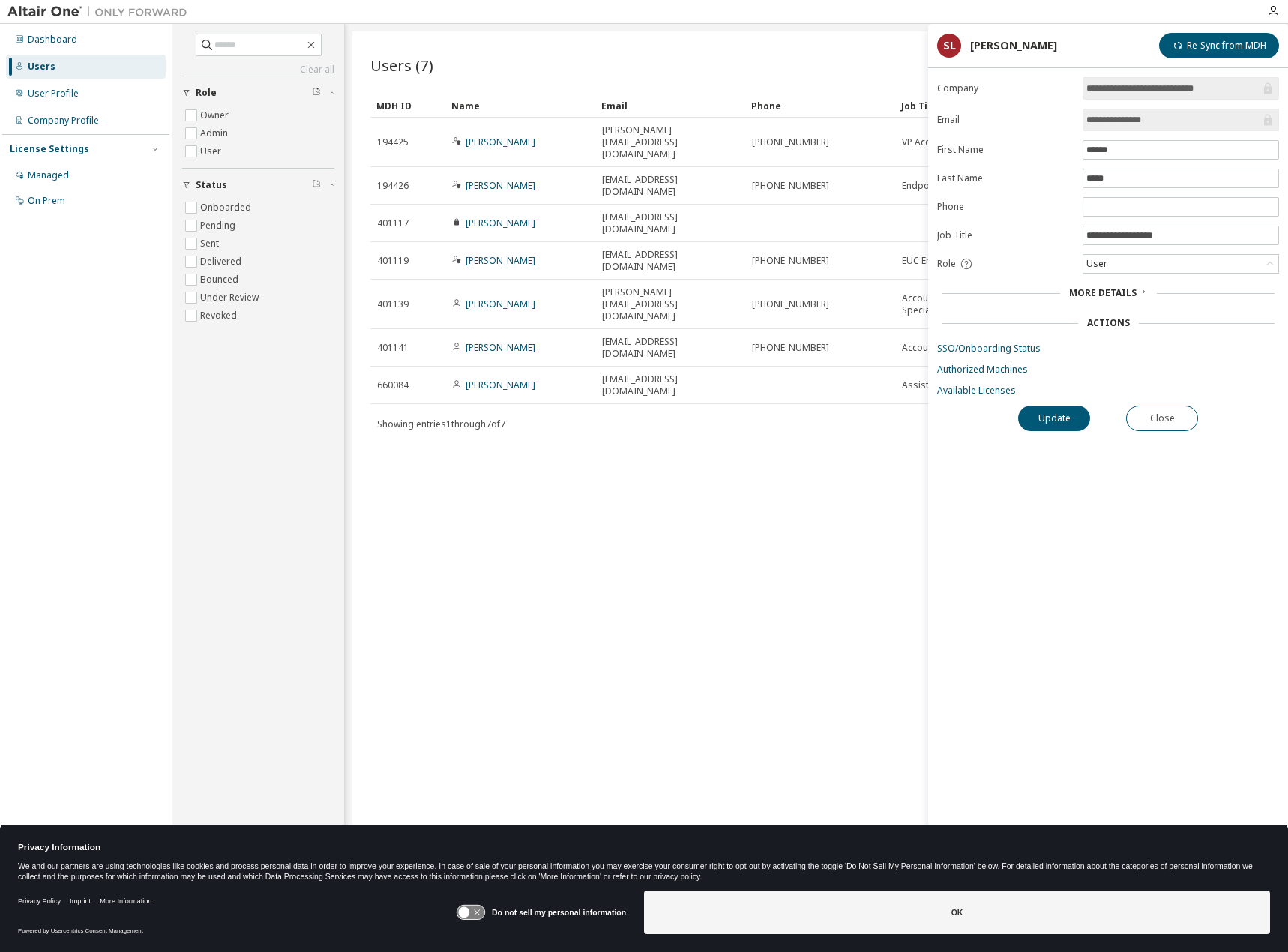
click at [44, 108] on div "Dashboard Users User Profile Company Profile License Settings Managed On Prem" at bounding box center [86, 121] width 167 height 189
click at [47, 112] on div "Company Profile" at bounding box center [85, 121] width 160 height 24
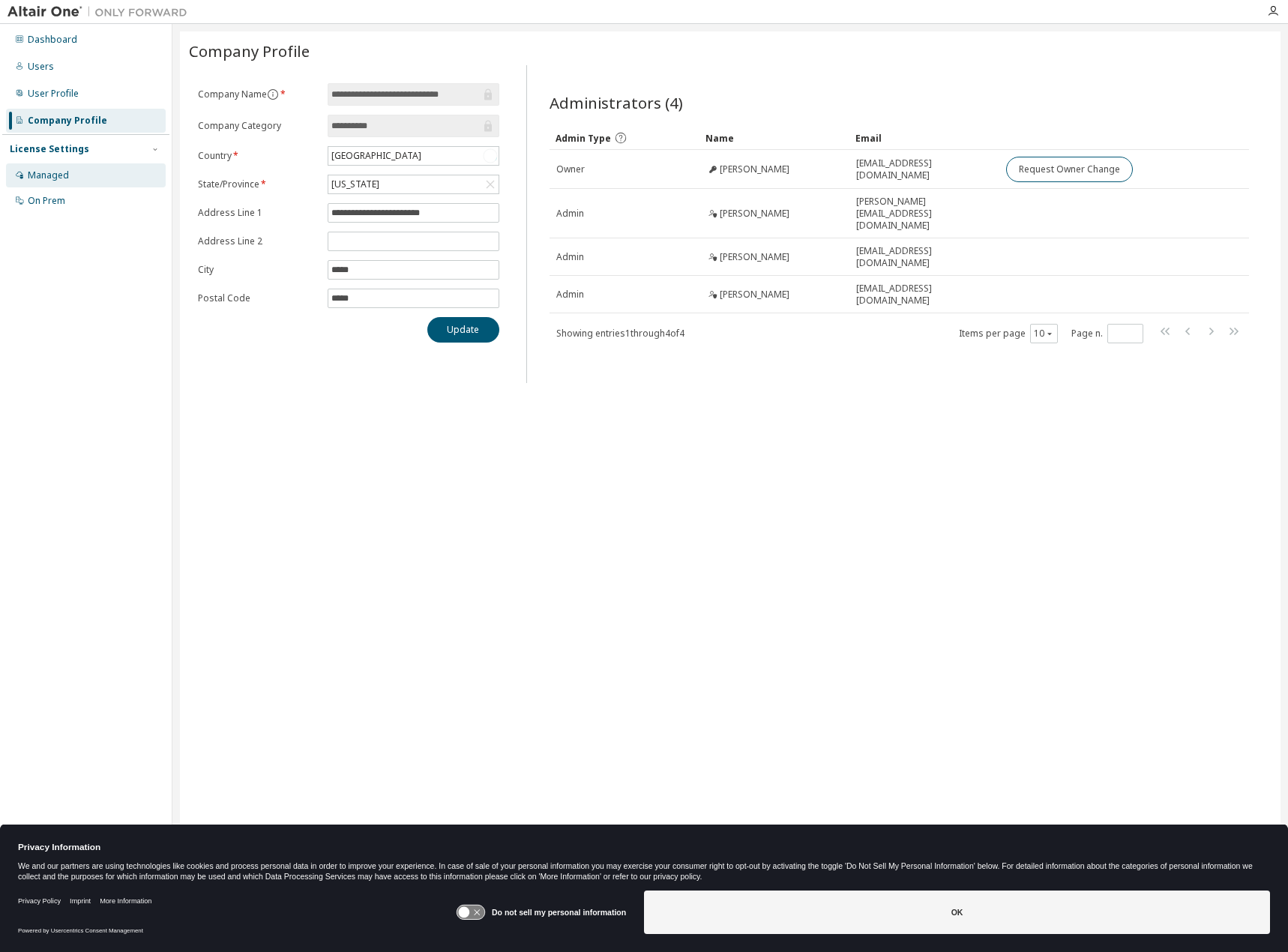
click at [66, 175] on div "Managed" at bounding box center [48, 175] width 41 height 12
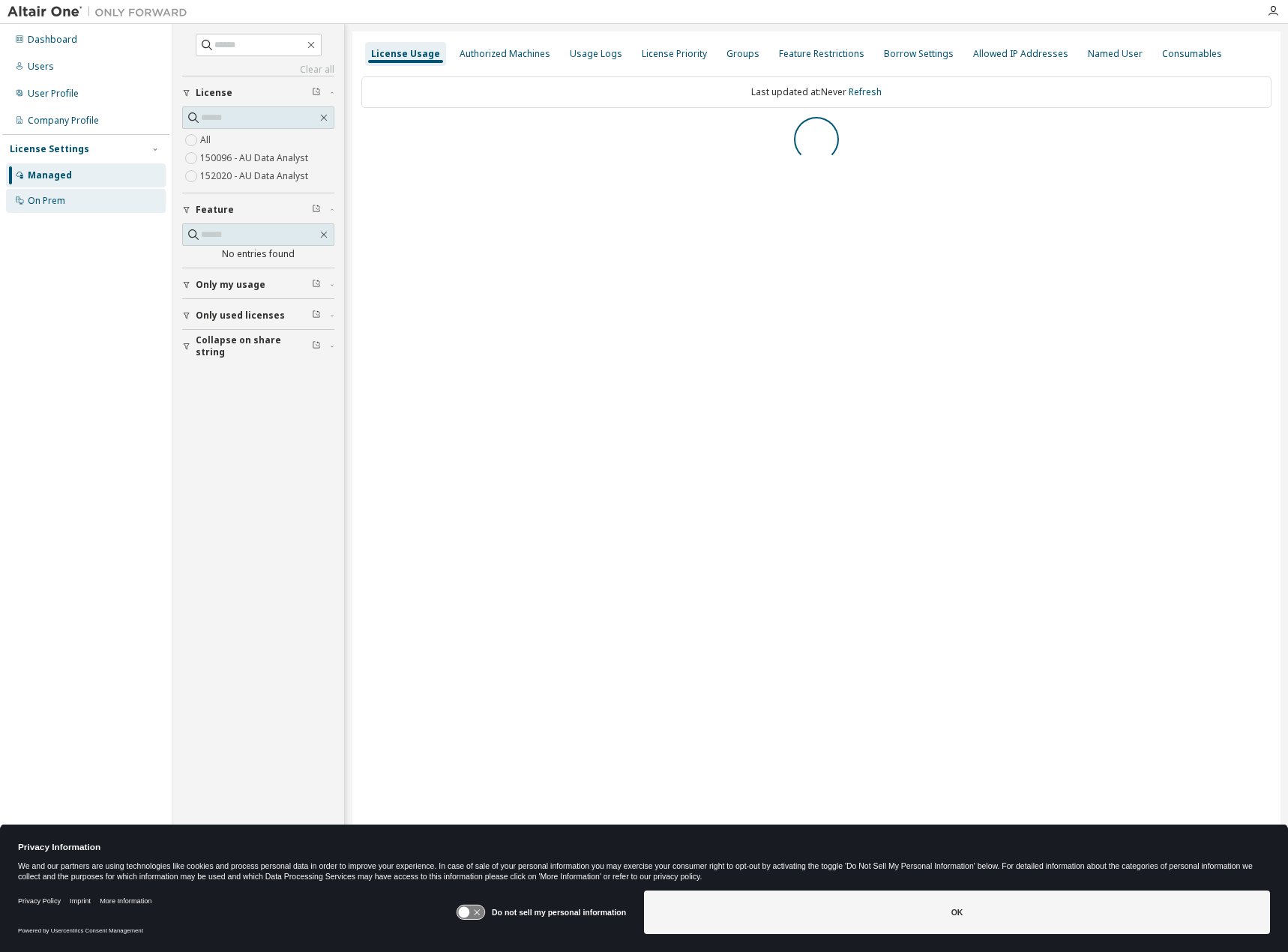
click at [76, 204] on div "On Prem" at bounding box center [85, 200] width 160 height 24
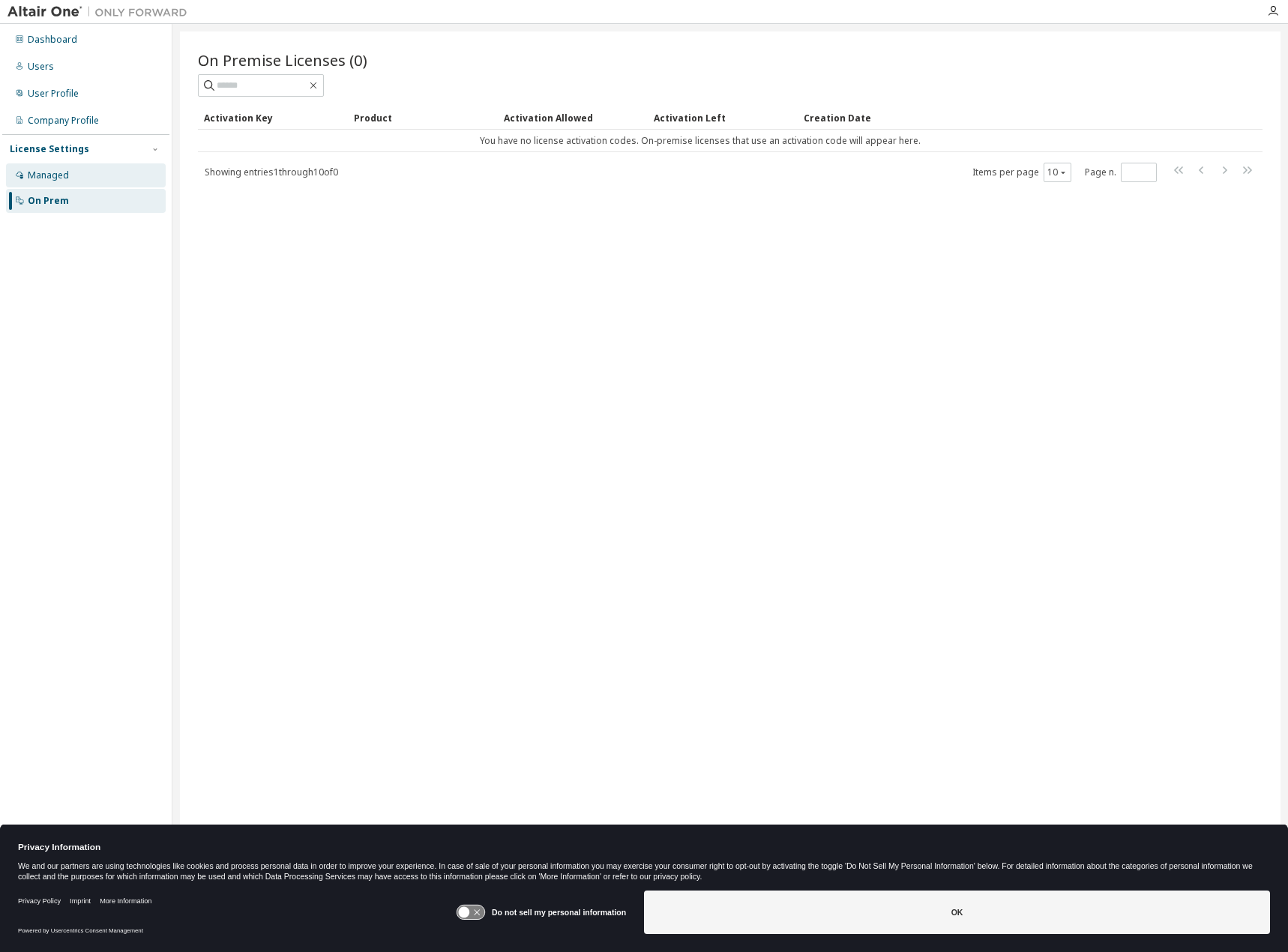
click at [80, 186] on div "Managed" at bounding box center [85, 175] width 160 height 24
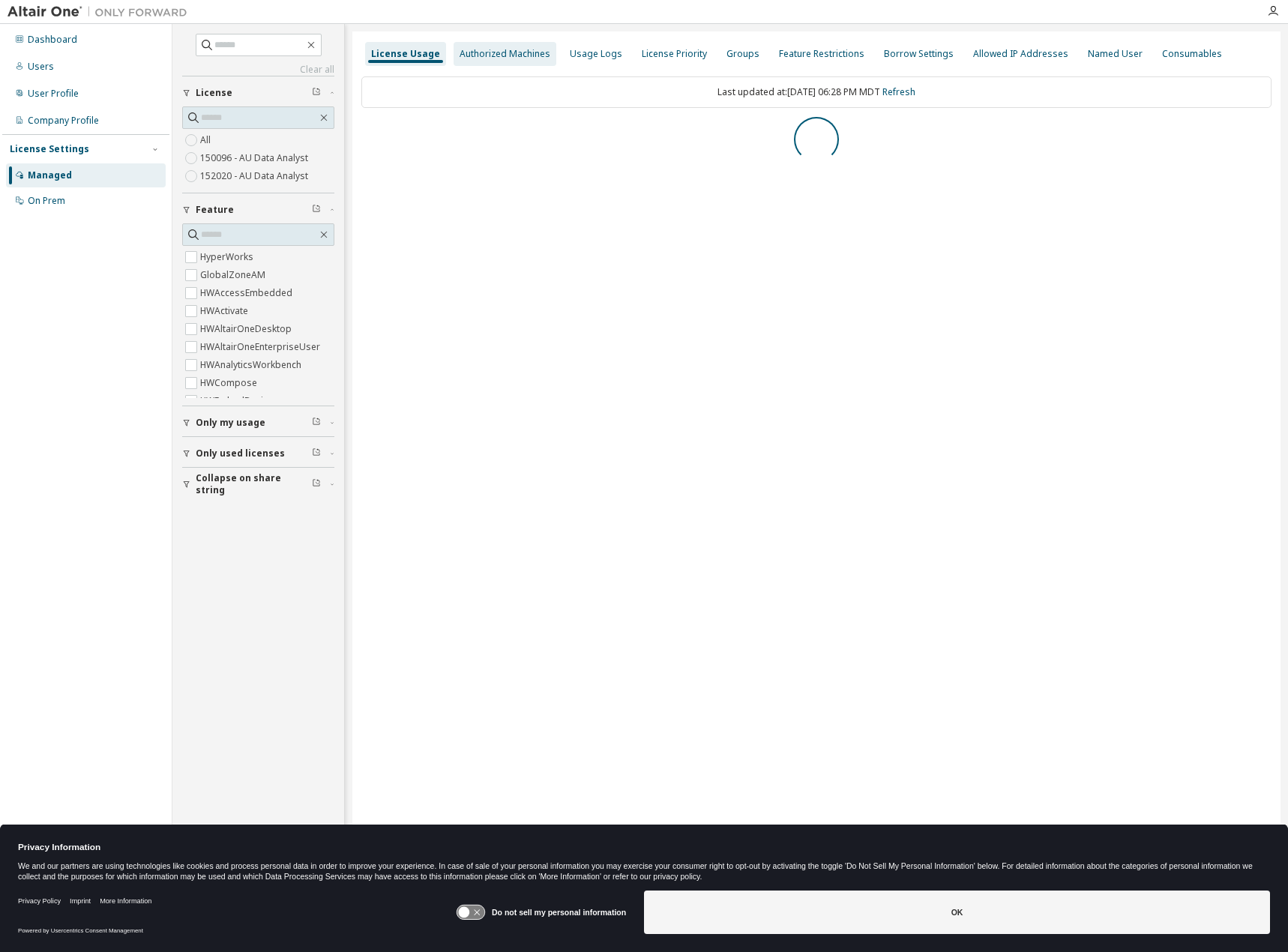
click at [478, 61] on div "Authorized Machines" at bounding box center [504, 53] width 102 height 24
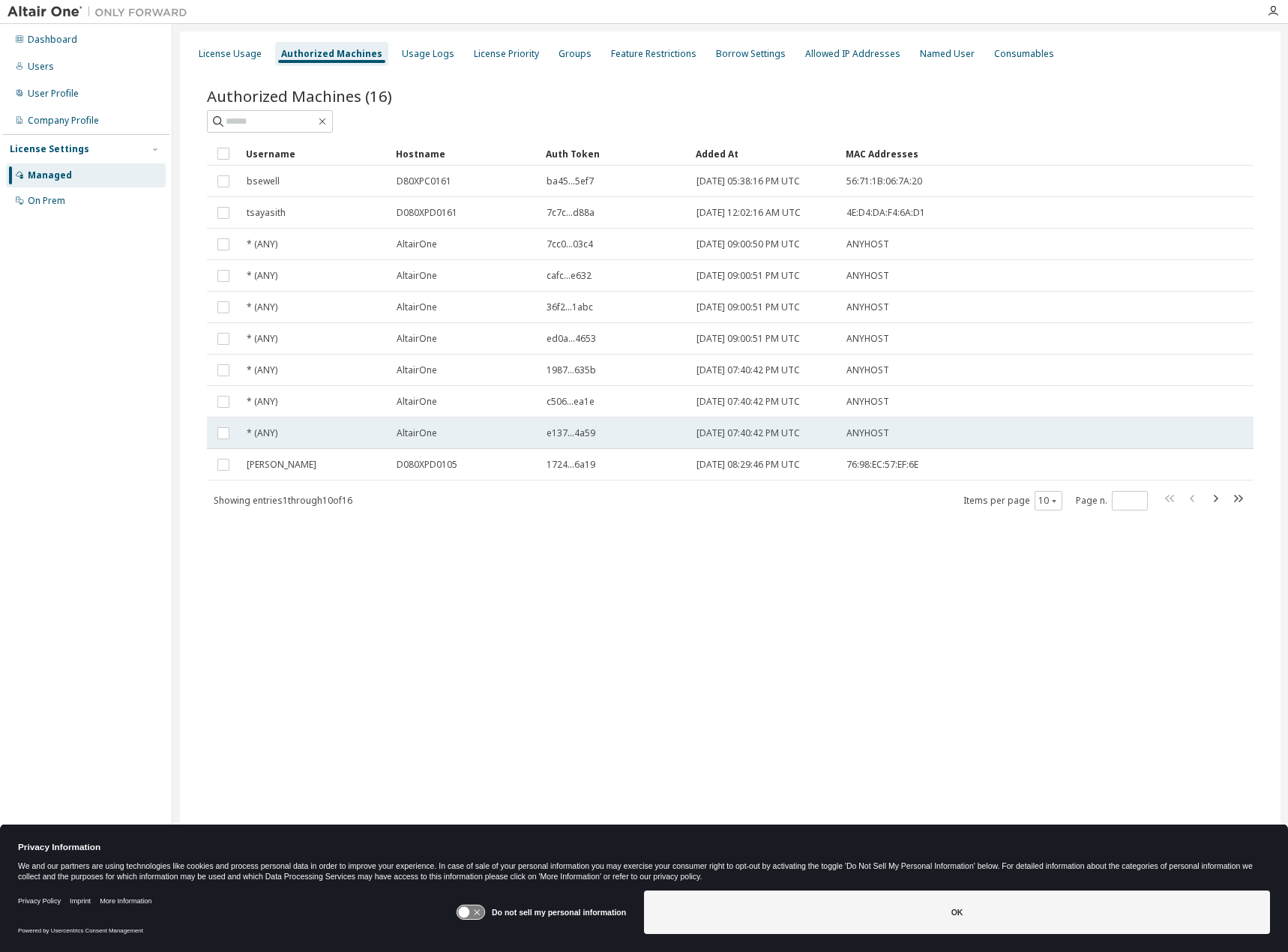
click at [340, 436] on div "* (ANY)" at bounding box center [315, 433] width 136 height 12
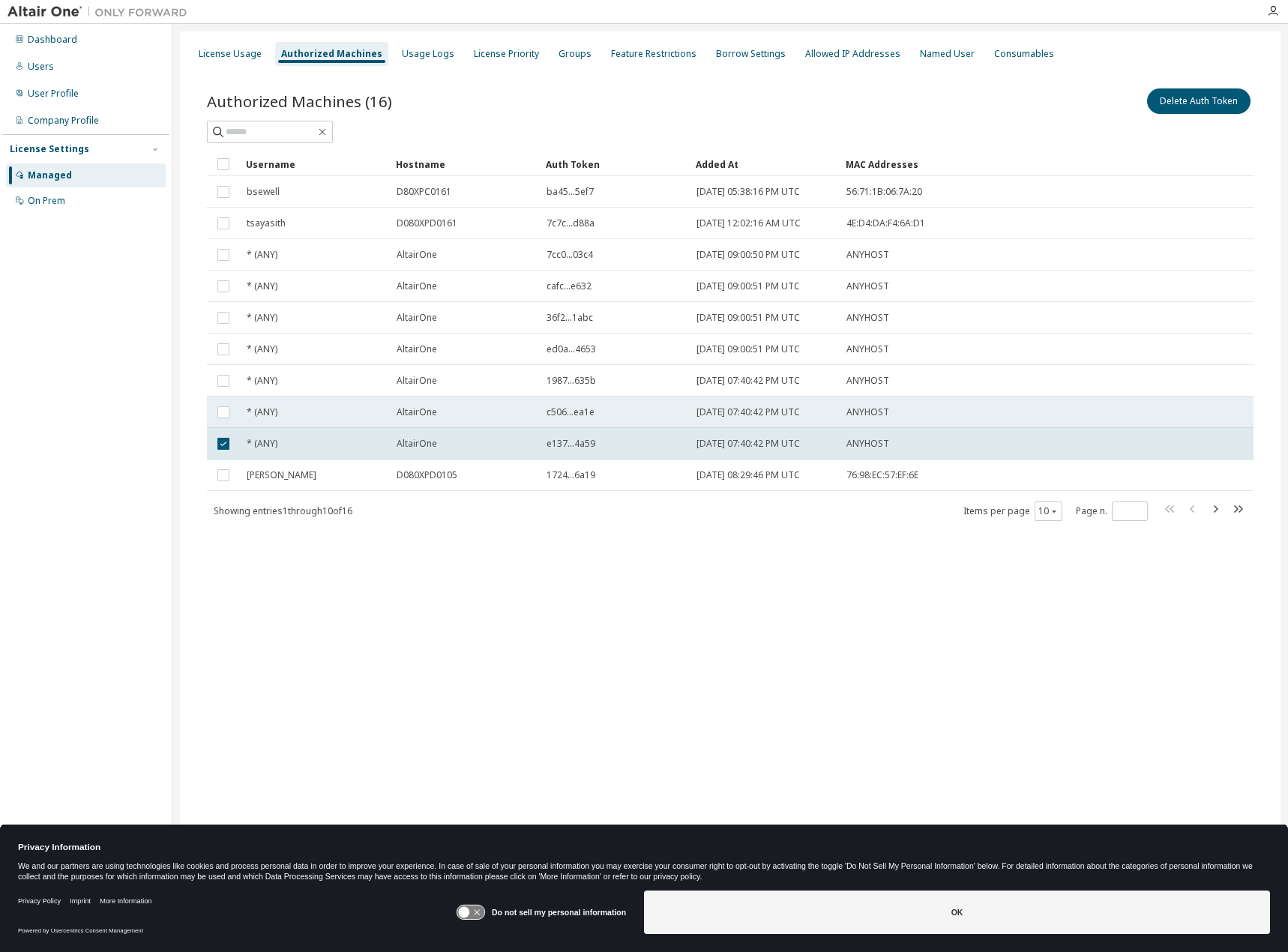
click at [233, 425] on td at bounding box center [223, 412] width 33 height 31
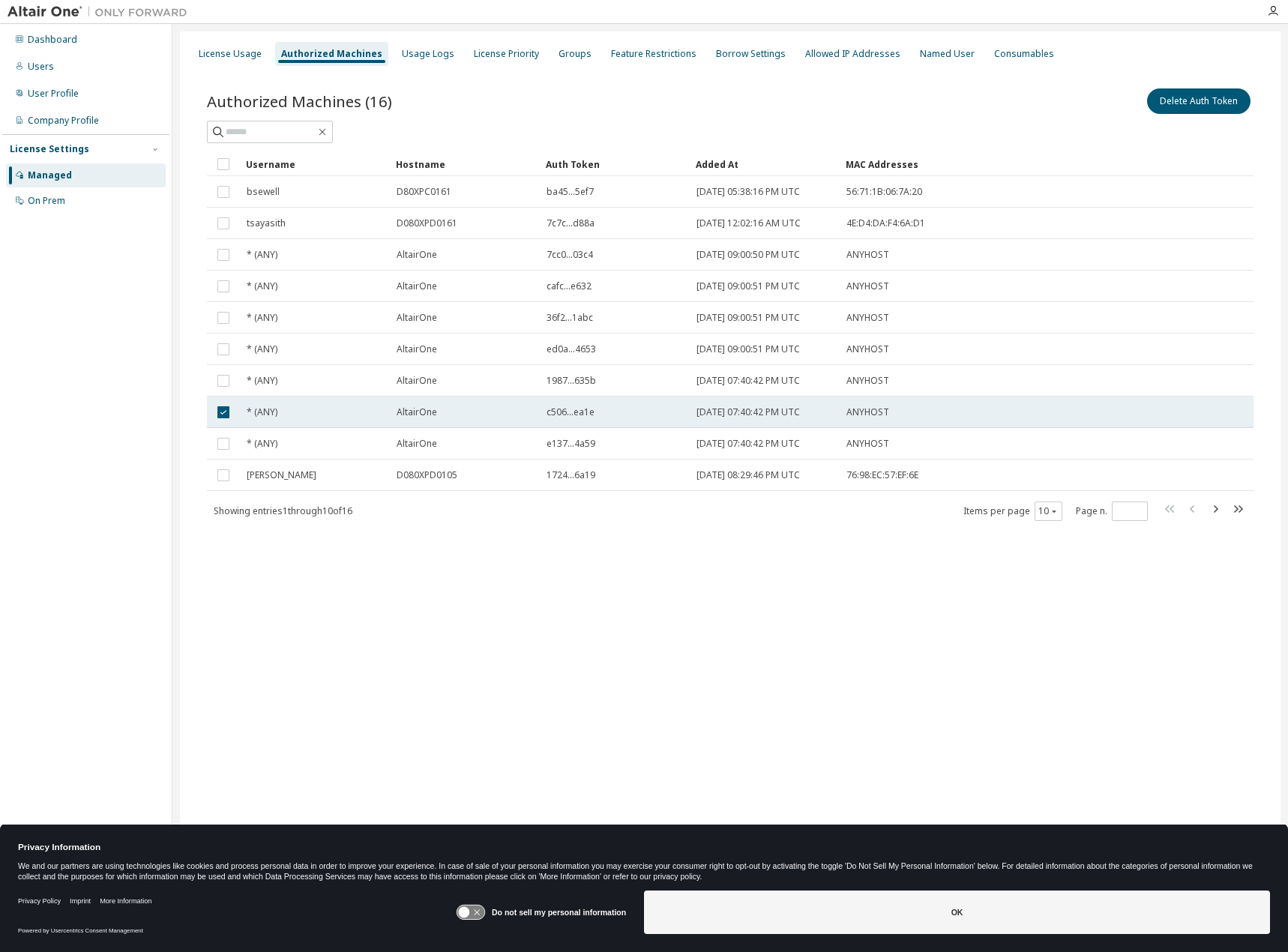
click at [234, 425] on td at bounding box center [223, 412] width 33 height 31
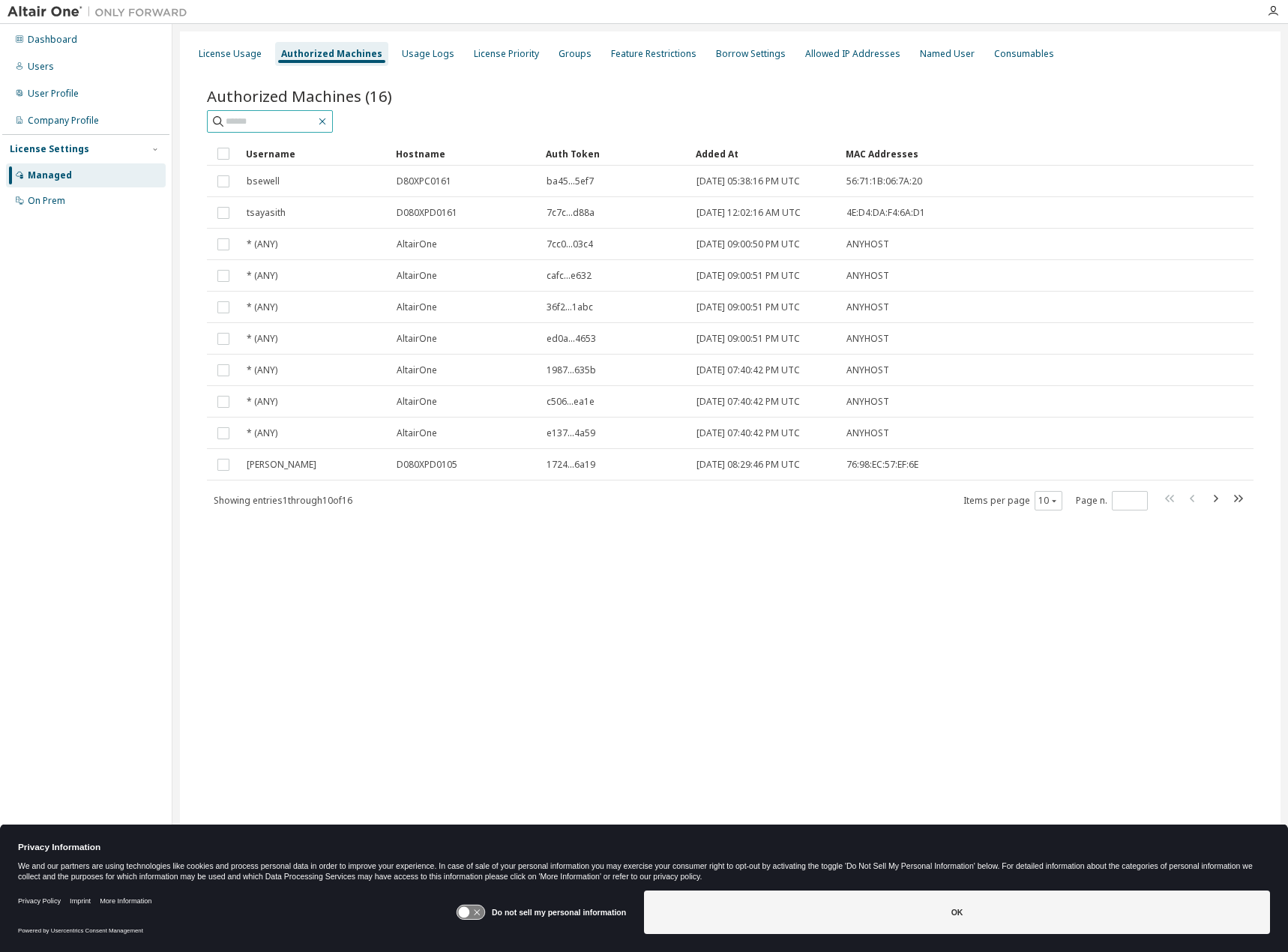
click at [329, 120] on icon "button" at bounding box center [322, 121] width 12 height 12
click at [439, 34] on div "License Usage Authorized Machines Usage Logs License Priority Groups Feature Re…" at bounding box center [730, 466] width 1101 height 870
click at [431, 44] on div "Usage Logs" at bounding box center [428, 53] width 65 height 24
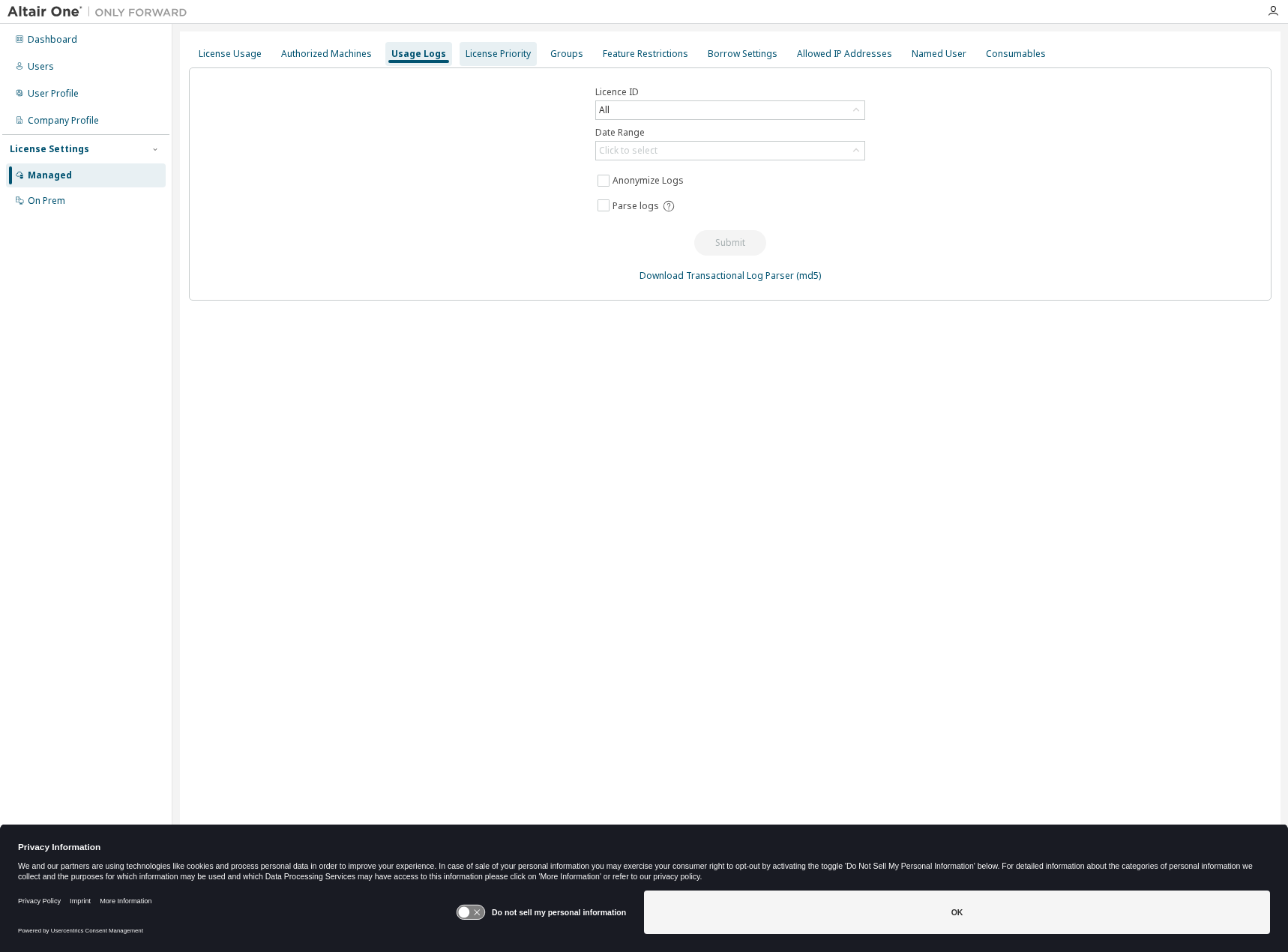
click at [495, 61] on div "License Priority" at bounding box center [498, 53] width 77 height 24
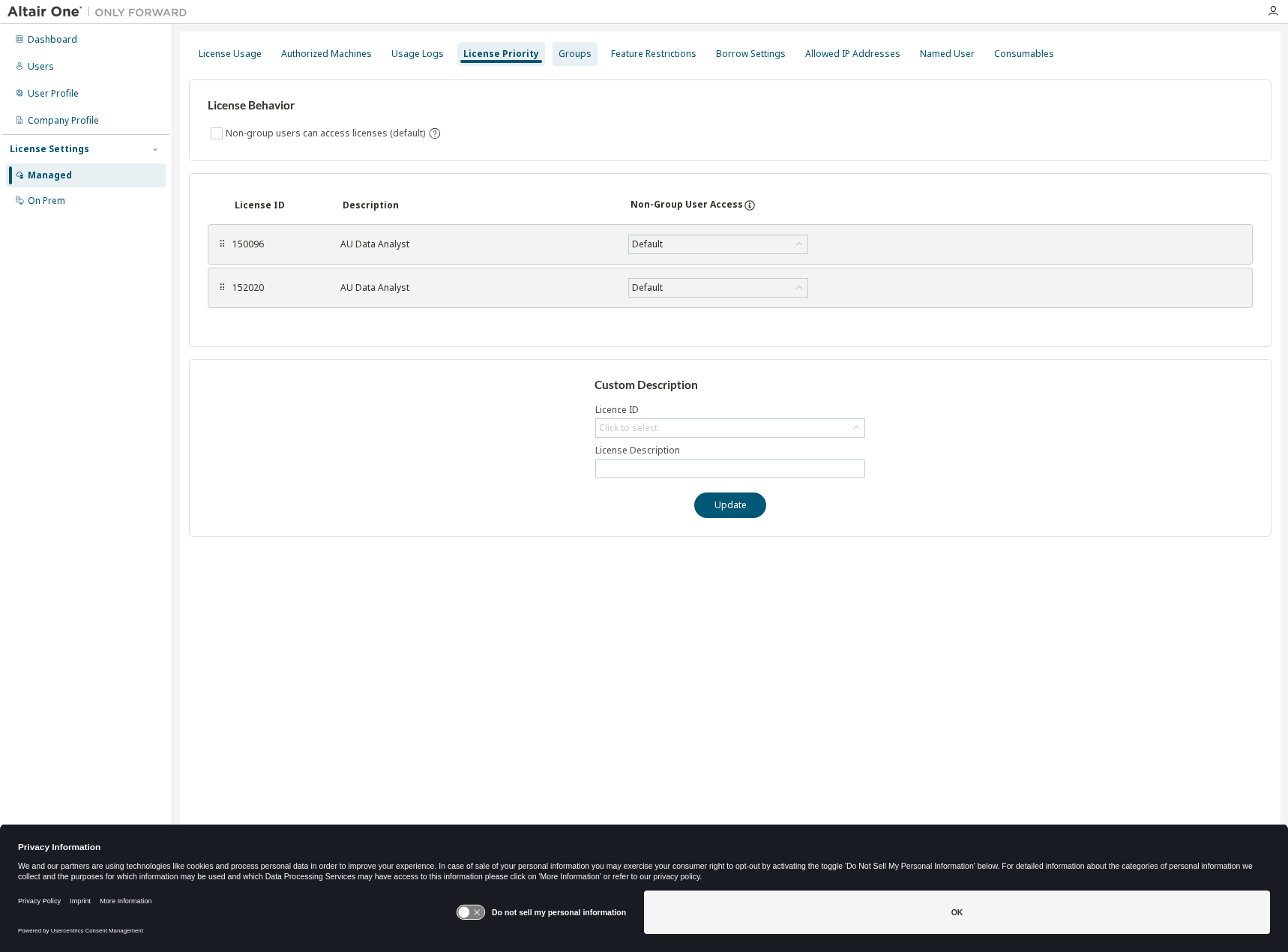
click at [569, 61] on div "Groups" at bounding box center [575, 53] width 45 height 24
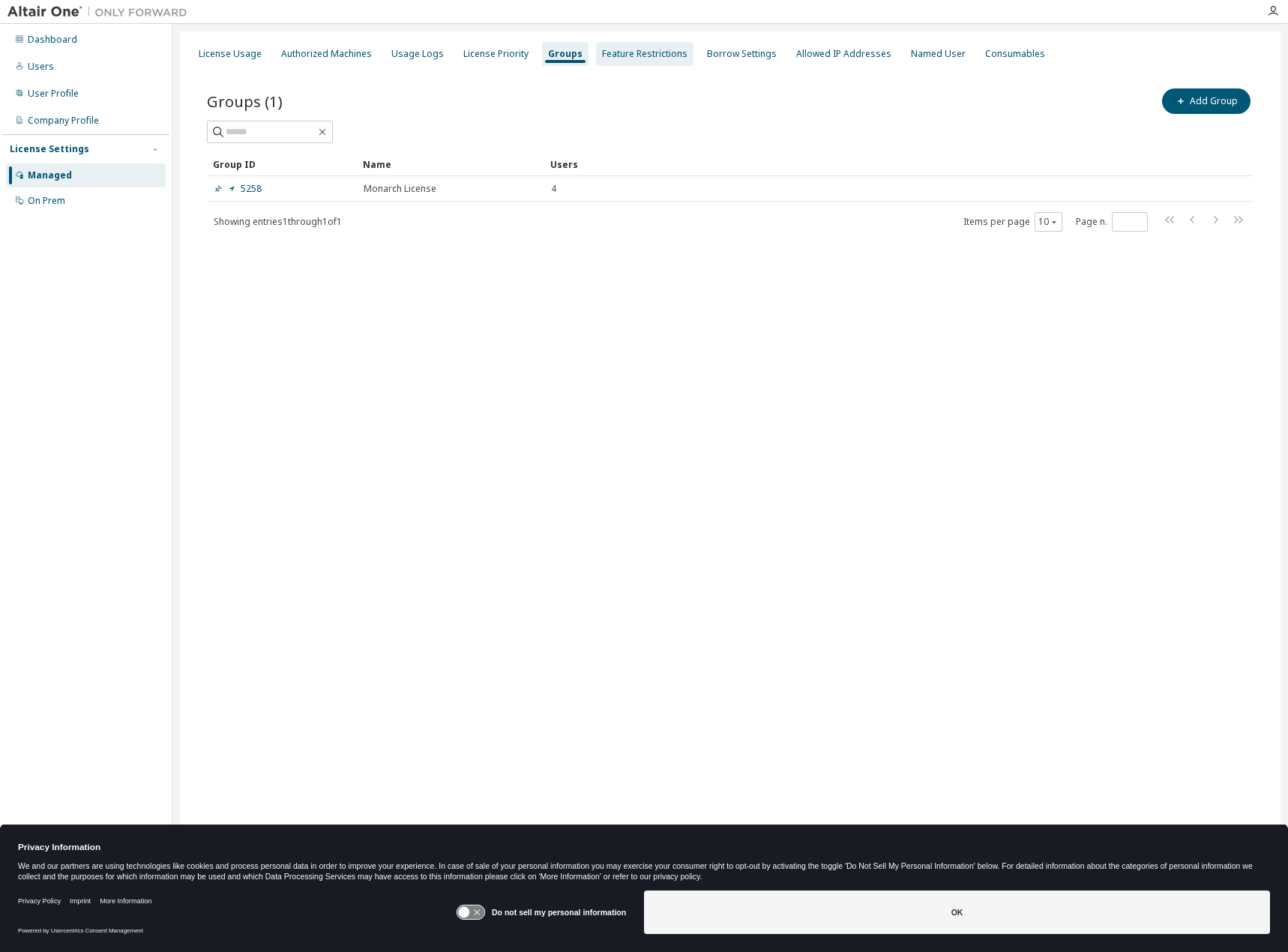
drag, startPoint x: 608, startPoint y: 57, endPoint x: 624, endPoint y: 57, distance: 16.0
click at [608, 57] on div "Feature Restrictions" at bounding box center [644, 54] width 85 height 12
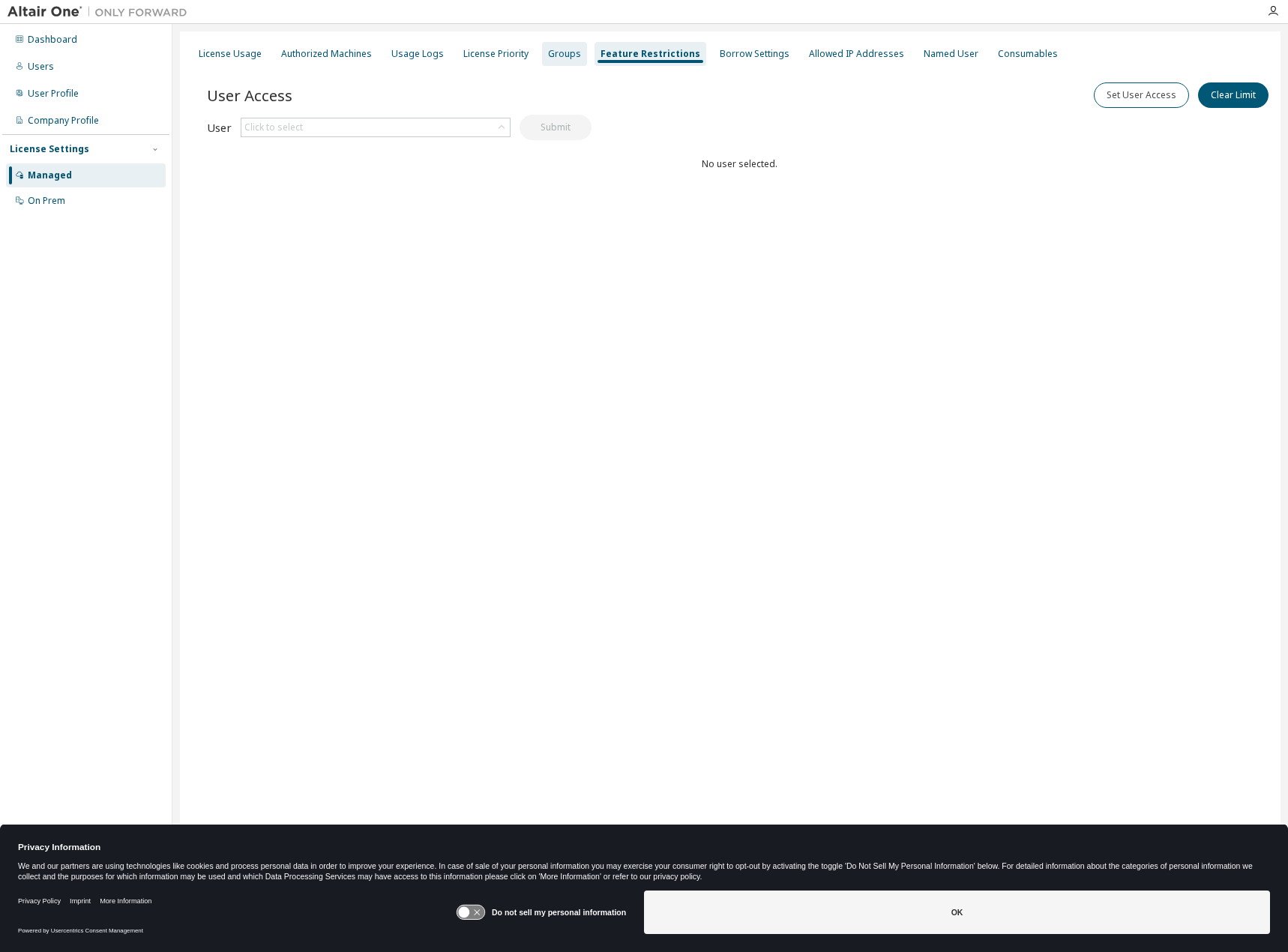
click at [555, 52] on div "Groups" at bounding box center [565, 54] width 33 height 12
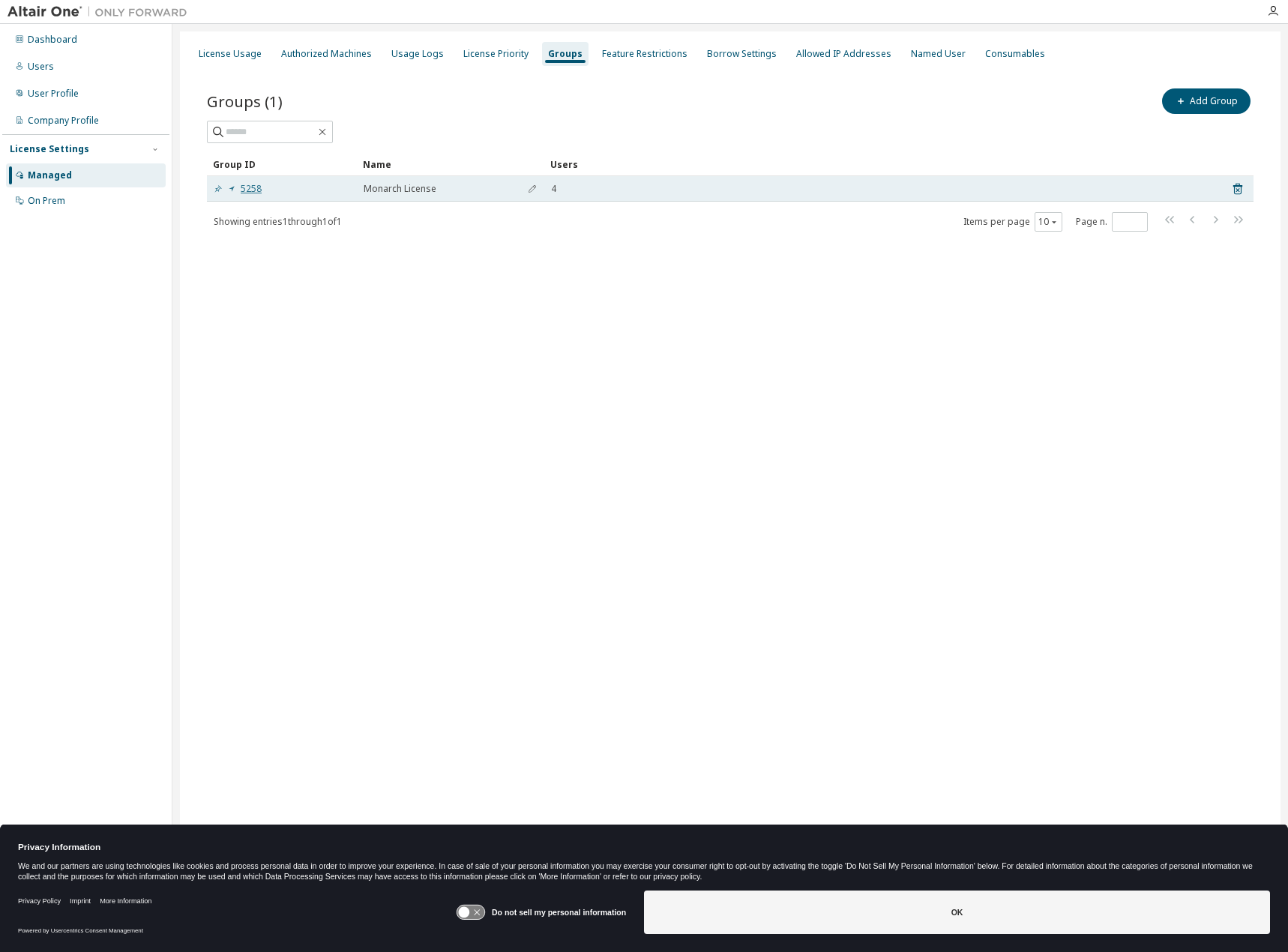
click at [216, 189] on icon at bounding box center [218, 189] width 7 height 7
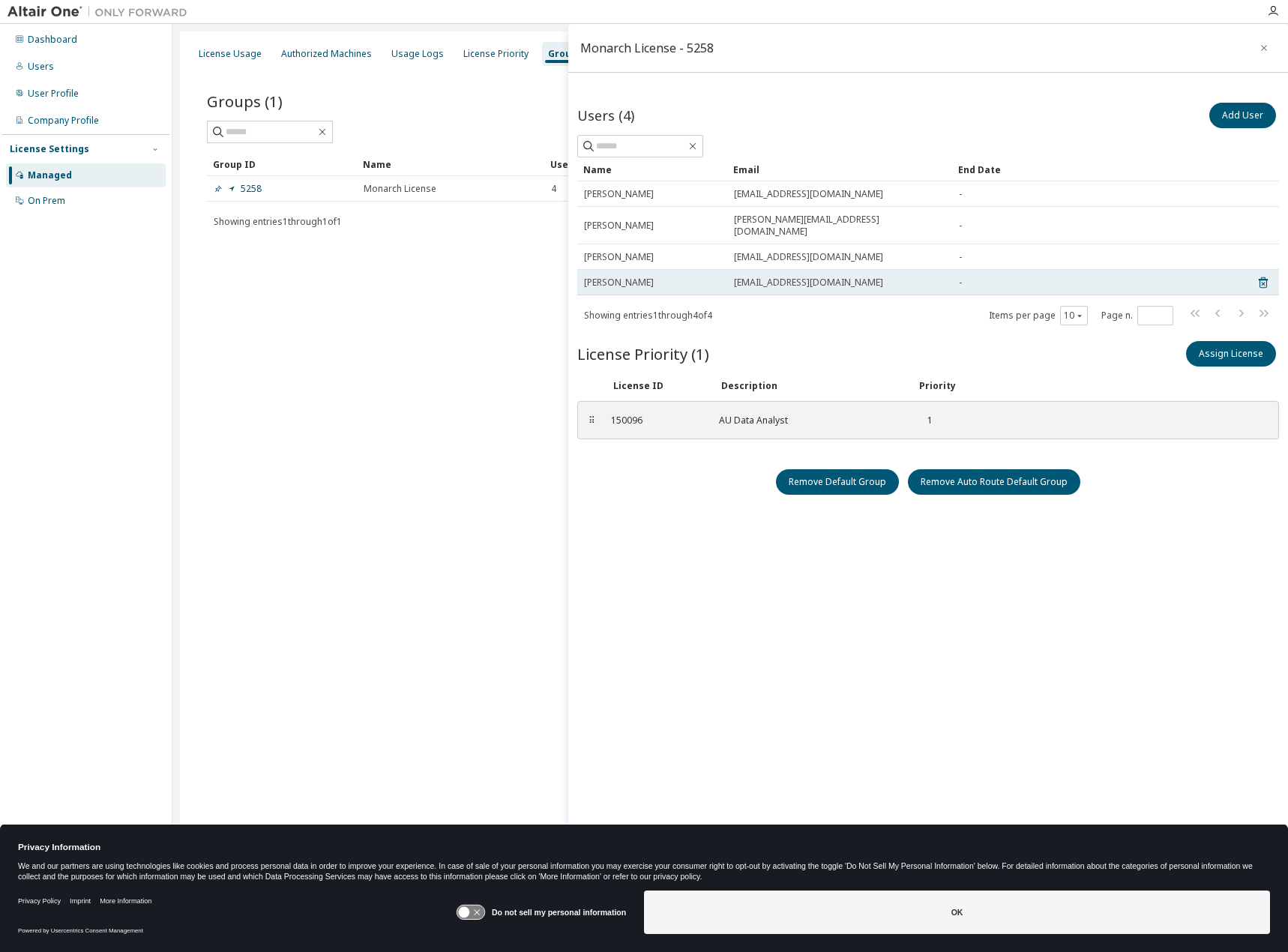
click at [876, 276] on div "[EMAIL_ADDRESS][DOMAIN_NAME]" at bounding box center [840, 282] width 212 height 12
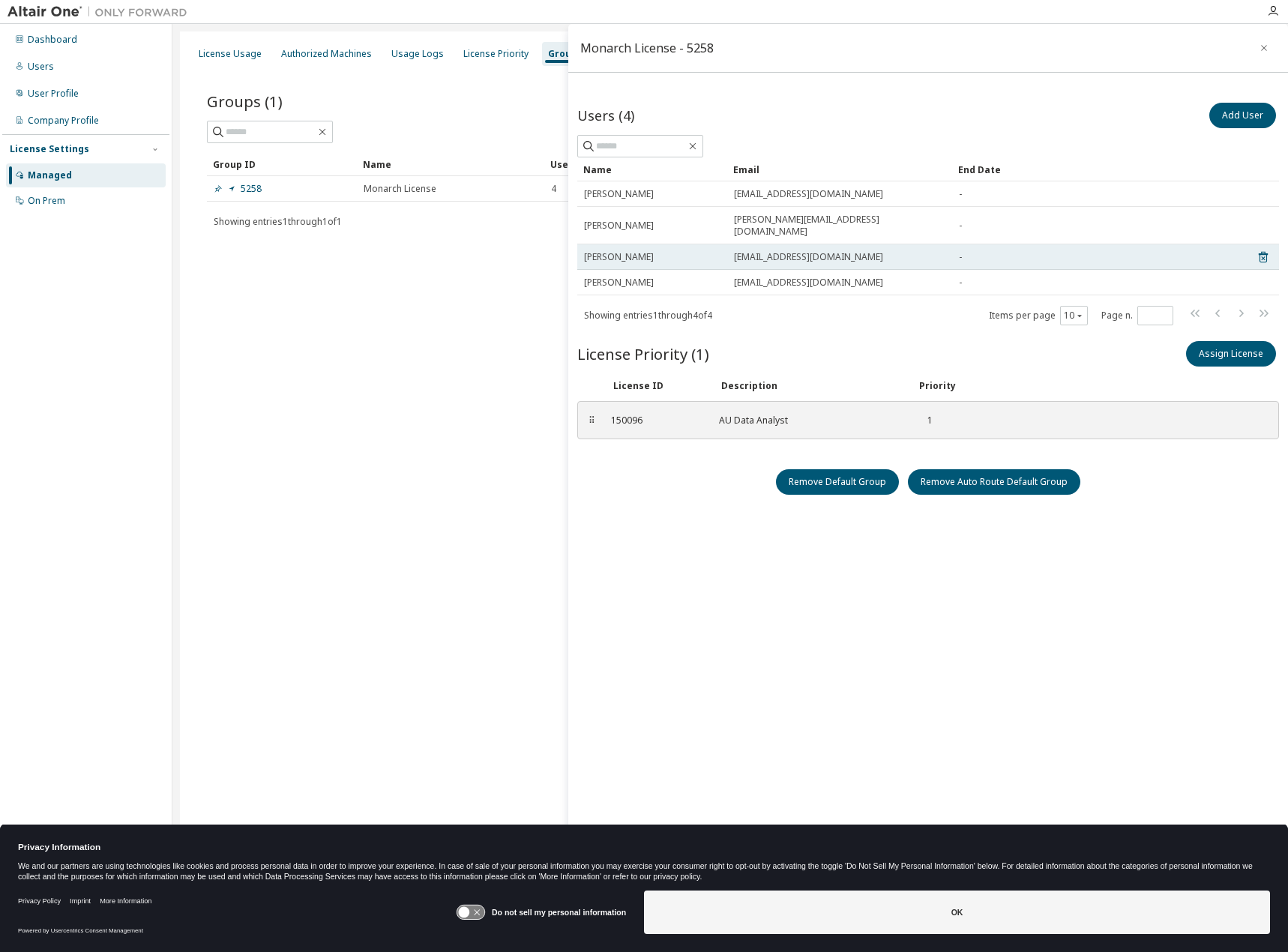
click at [879, 251] on div "[EMAIL_ADDRESS][DOMAIN_NAME]" at bounding box center [840, 257] width 212 height 12
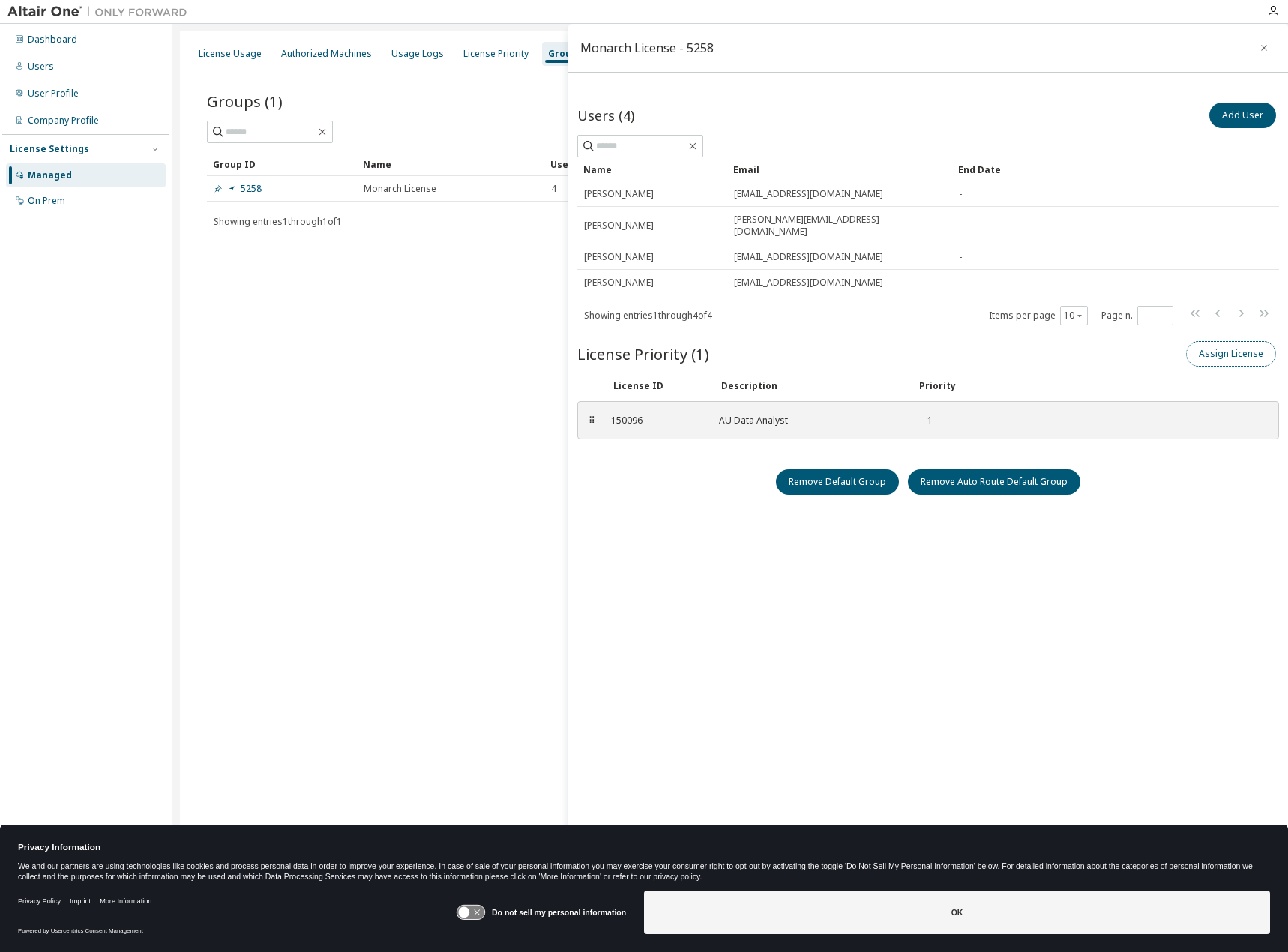
click at [1245, 348] on button "Assign License" at bounding box center [1231, 353] width 90 height 25
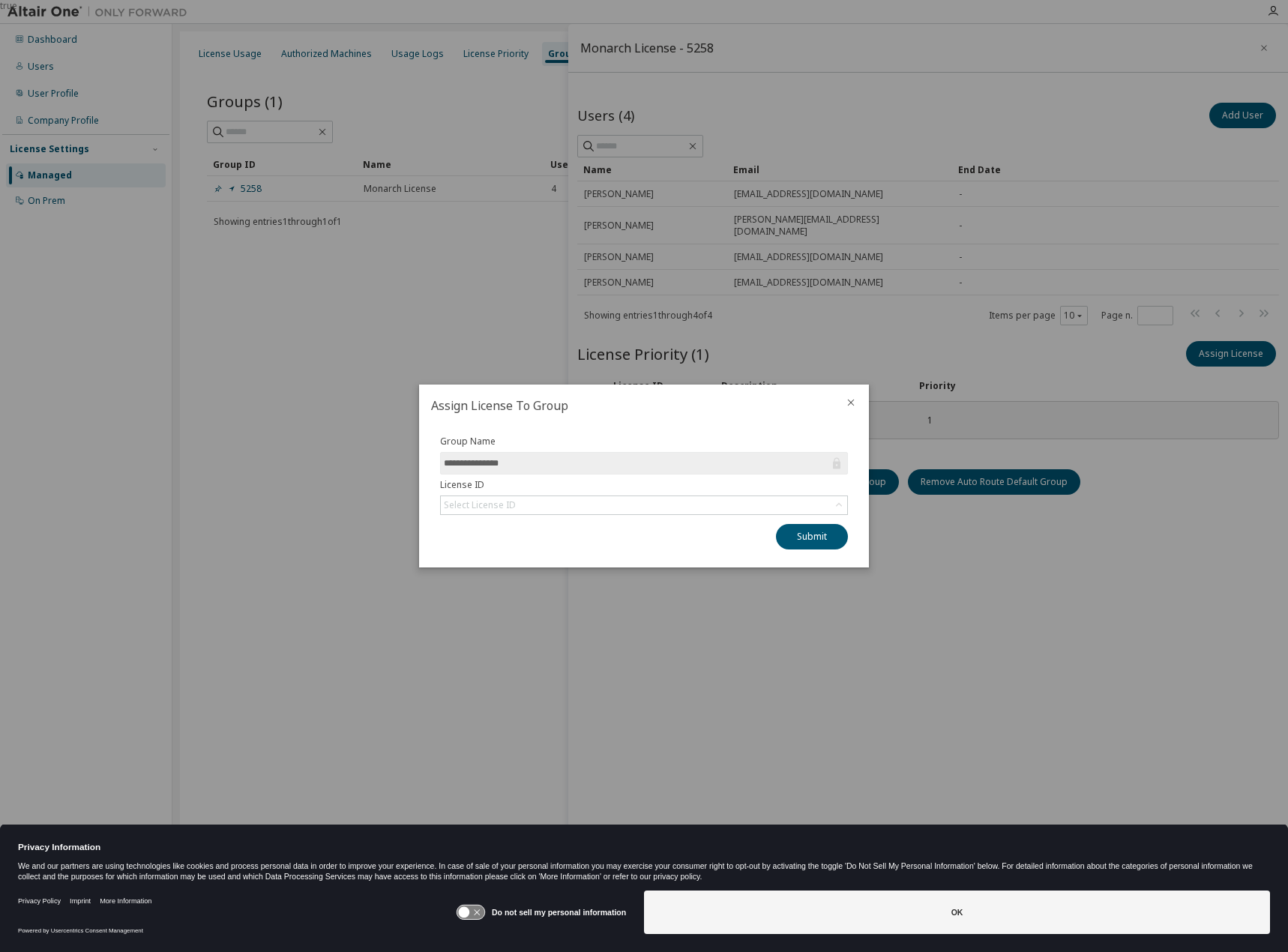
click at [639, 460] on input "**********" at bounding box center [636, 463] width 385 height 15
click at [591, 507] on div "Select License ID" at bounding box center [644, 505] width 407 height 18
click at [617, 540] on li "152020 - AU Data Analyst" at bounding box center [644, 548] width 403 height 20
click at [783, 440] on label "Group Name" at bounding box center [644, 441] width 408 height 12
click at [849, 399] on icon "close" at bounding box center [851, 403] width 12 height 12
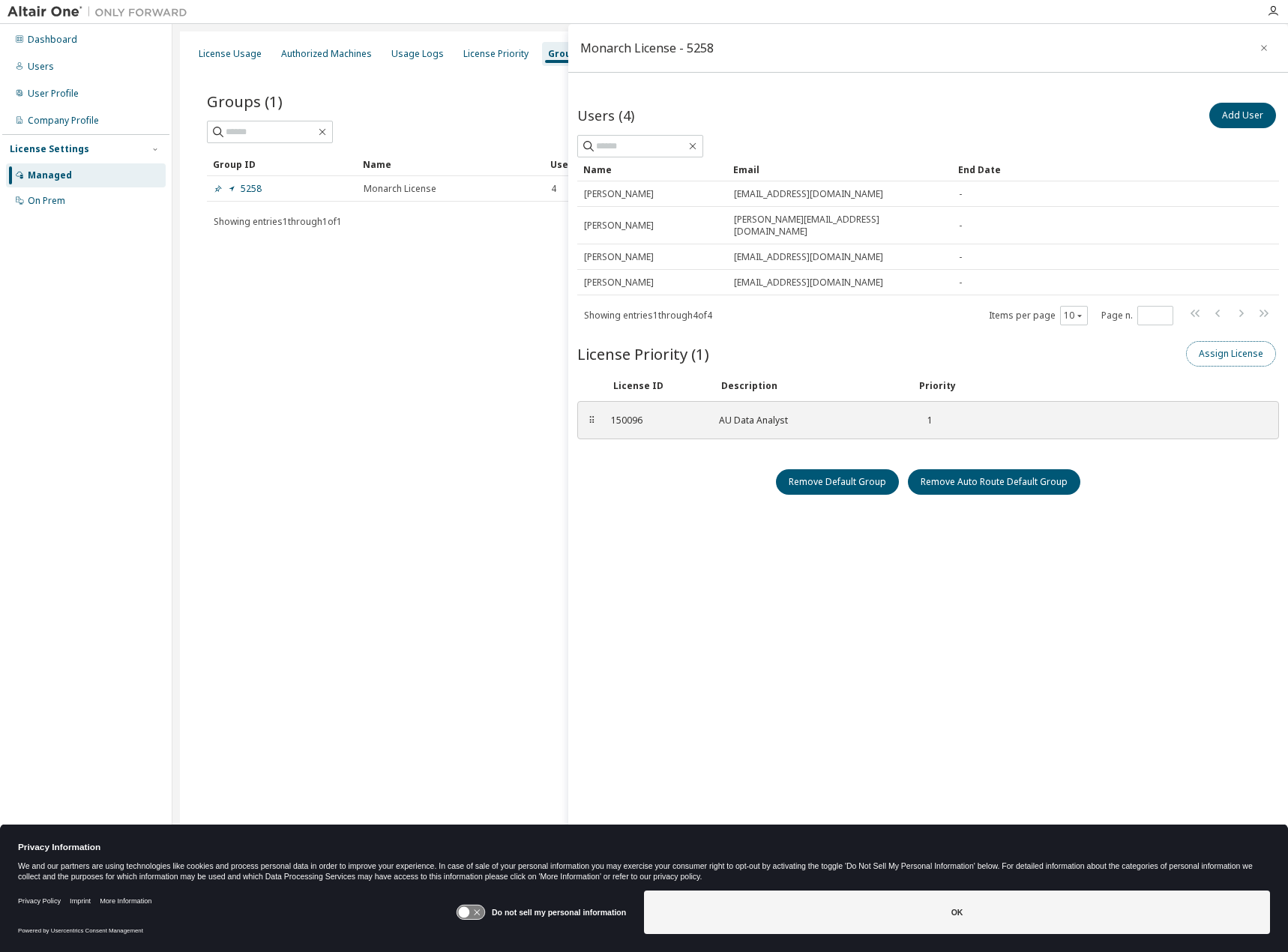
click at [1207, 343] on button "Assign License" at bounding box center [1231, 353] width 90 height 25
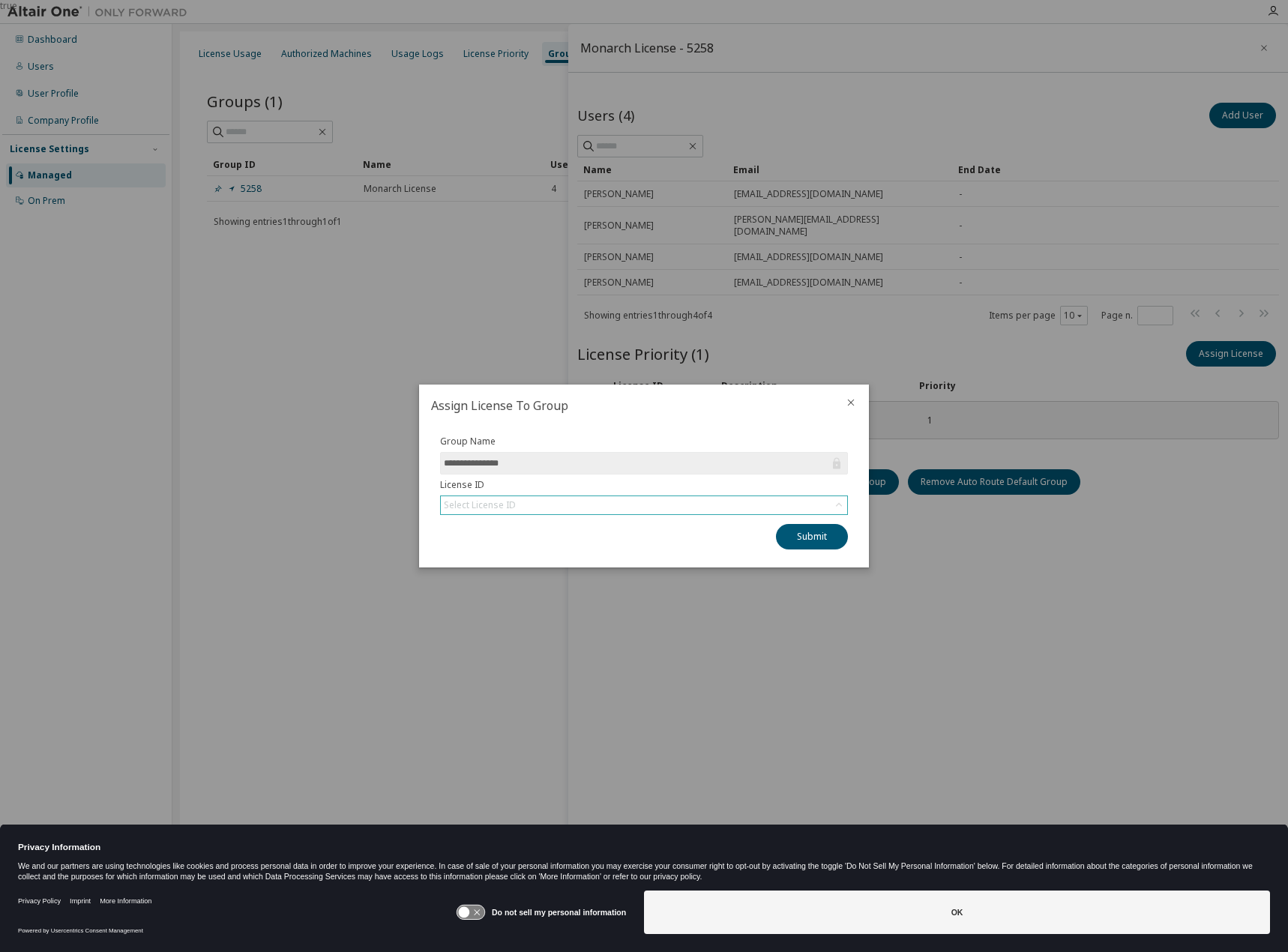
drag, startPoint x: 653, startPoint y: 492, endPoint x: 647, endPoint y: 502, distance: 11.7
click at [650, 496] on form "**********" at bounding box center [644, 475] width 408 height 80
click at [647, 502] on div "Select License ID" at bounding box center [644, 505] width 407 height 18
click at [653, 485] on label "License ID" at bounding box center [644, 485] width 408 height 12
click at [854, 406] on icon "close" at bounding box center [851, 403] width 7 height 7
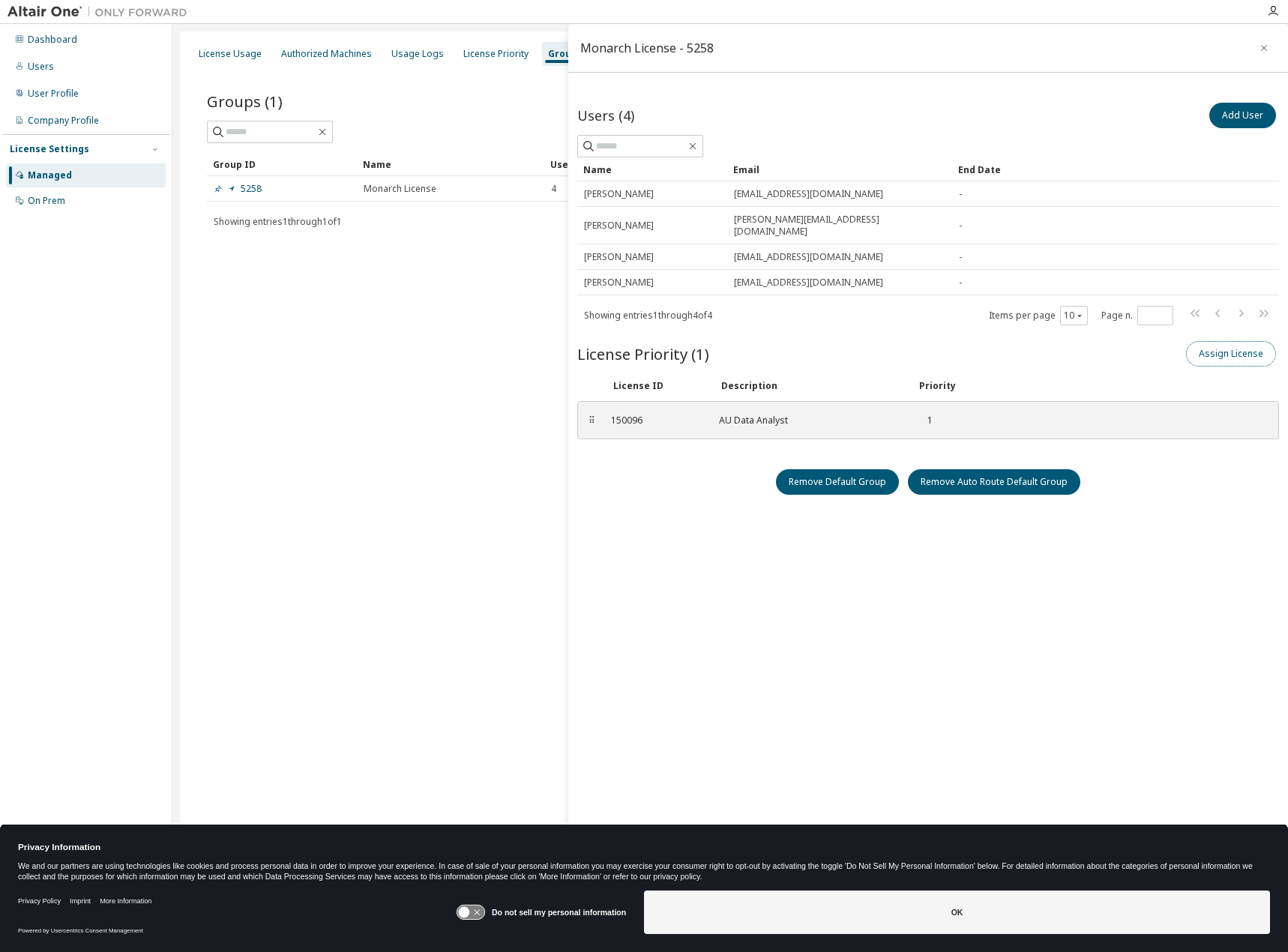
click at [1220, 341] on button "Assign License" at bounding box center [1231, 353] width 90 height 25
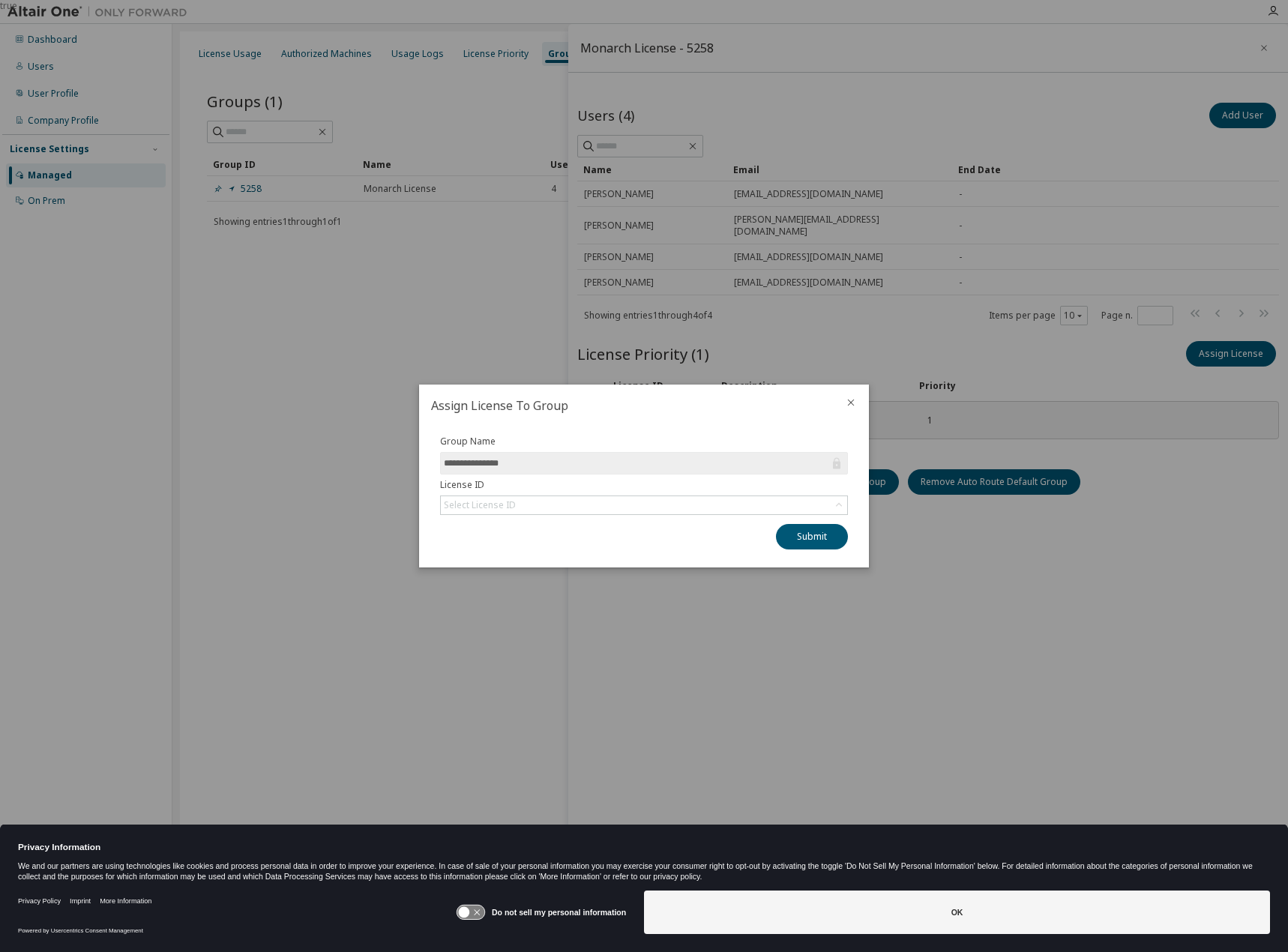
click at [908, 323] on div "true" at bounding box center [644, 476] width 1288 height 952
click at [853, 405] on icon "close" at bounding box center [851, 403] width 12 height 12
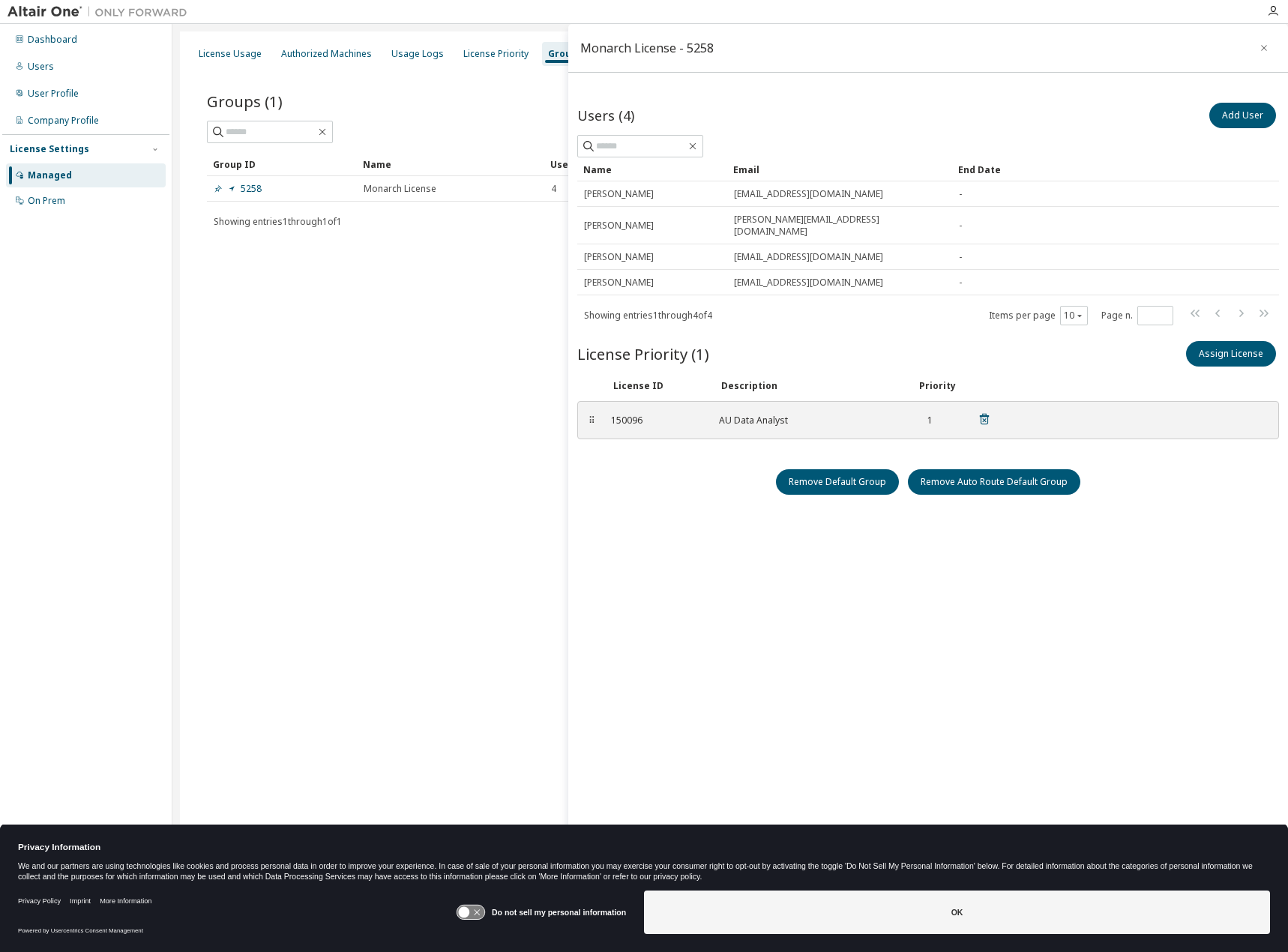
click at [616, 417] on div "150096 AU Data Analyst 1" at bounding box center [801, 421] width 398 height 25
click at [1215, 346] on button "Assign License" at bounding box center [1231, 353] width 90 height 25
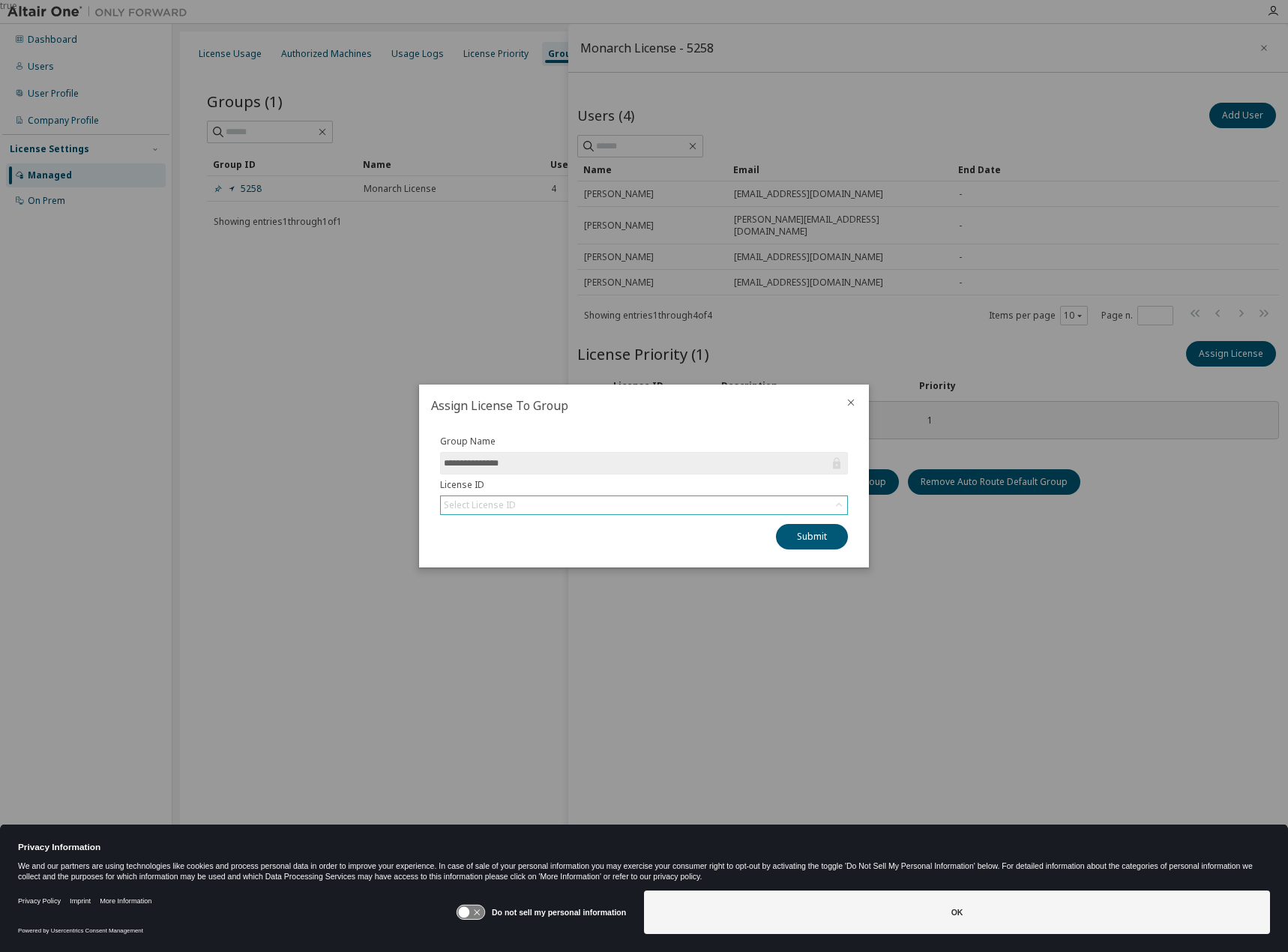
click at [568, 508] on div "Select License ID" at bounding box center [644, 505] width 407 height 18
click at [537, 549] on li "152020 - AU Data Analyst" at bounding box center [644, 548] width 403 height 20
click at [853, 404] on icon "close" at bounding box center [851, 403] width 7 height 7
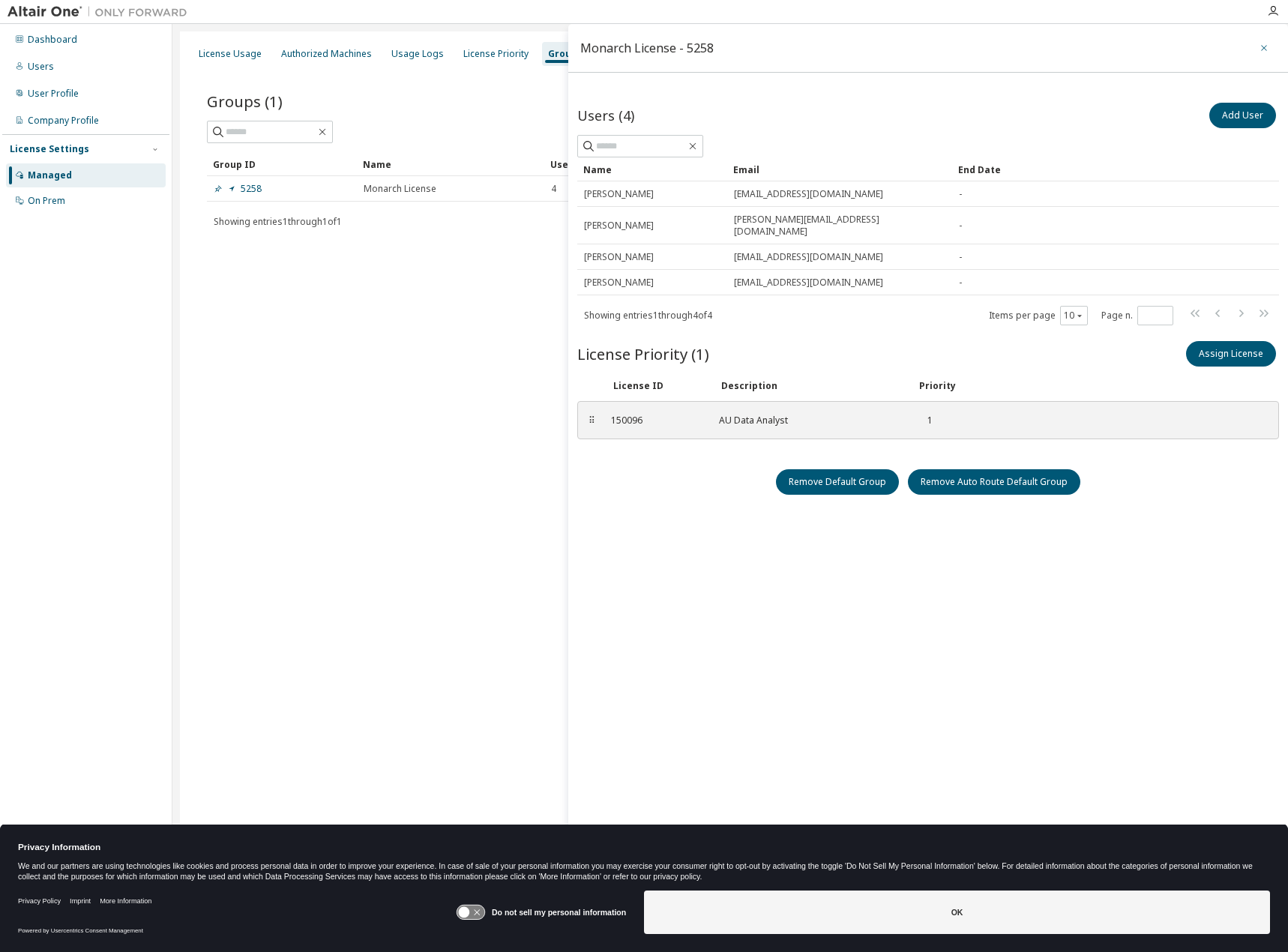
click at [1265, 43] on icon "button" at bounding box center [1264, 48] width 11 height 12
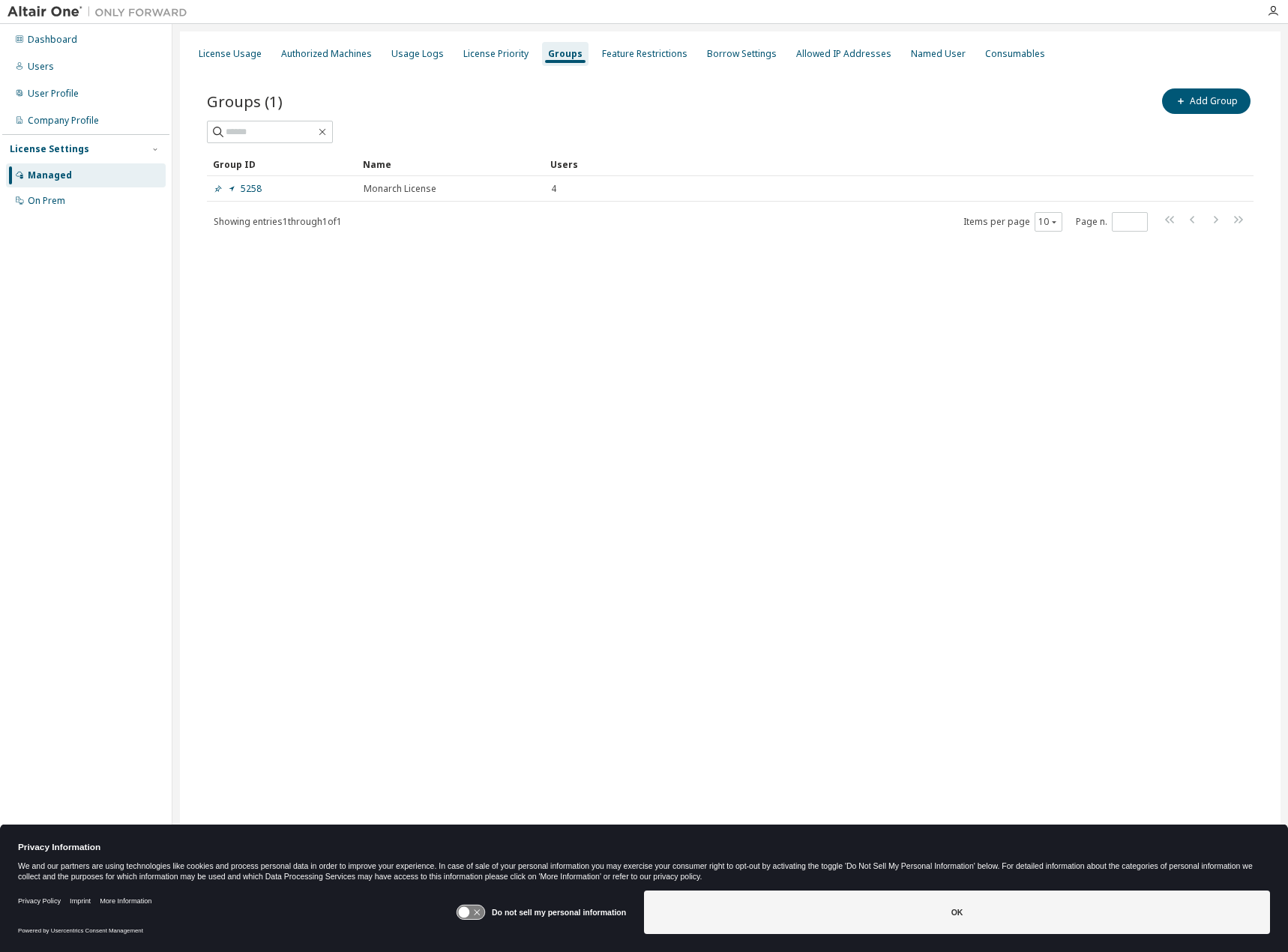
click at [707, 500] on div "License Usage Authorized Machines Usage Logs License Priority Groups Feature Re…" at bounding box center [730, 466] width 1101 height 870
click at [654, 52] on div "Feature Restrictions" at bounding box center [644, 54] width 85 height 12
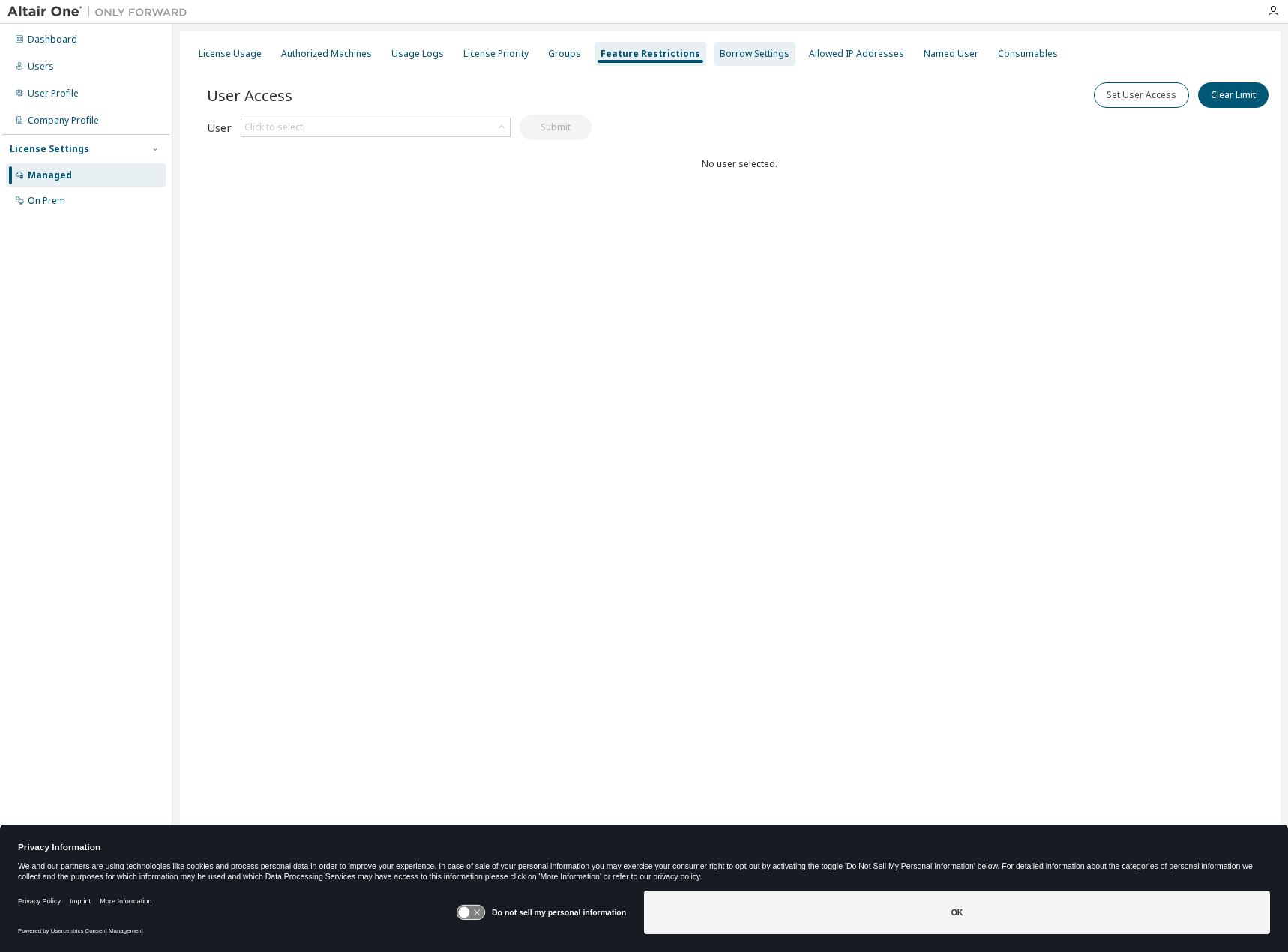
click at [720, 52] on div "Borrow Settings" at bounding box center [754, 54] width 70 height 12
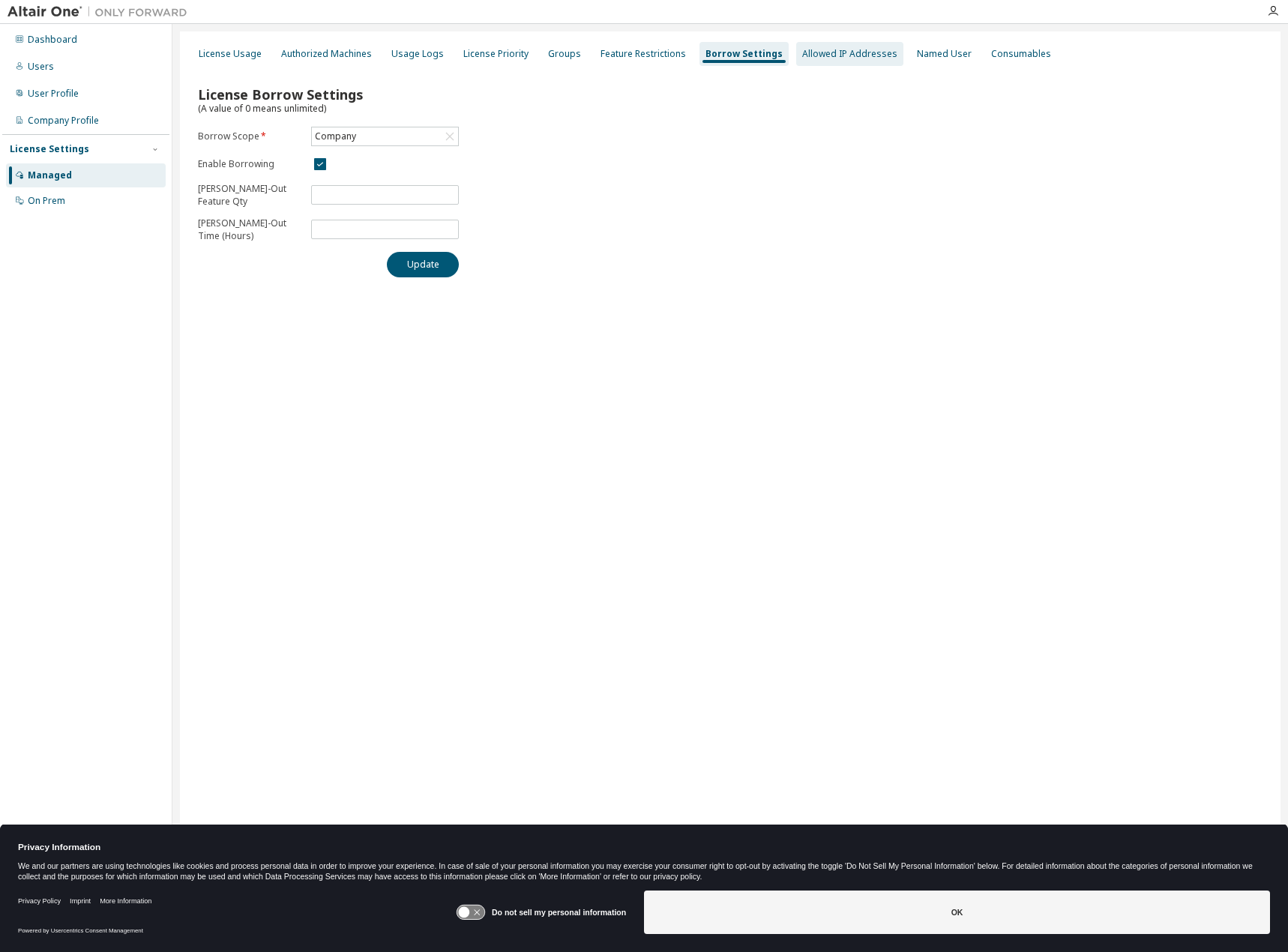
click at [803, 57] on div "Allowed IP Addresses" at bounding box center [850, 54] width 95 height 12
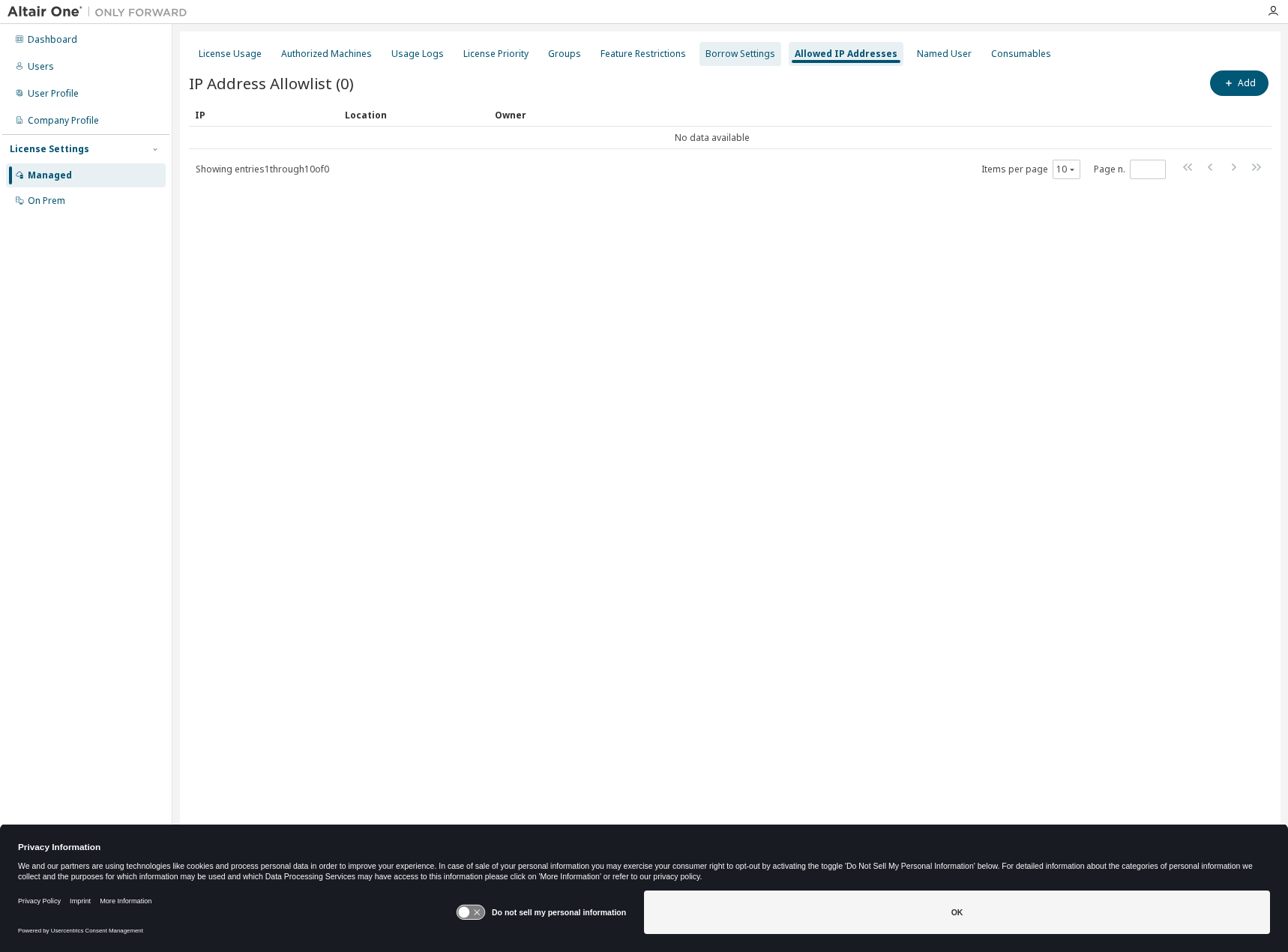
click at [726, 58] on div "Borrow Settings" at bounding box center [740, 54] width 70 height 12
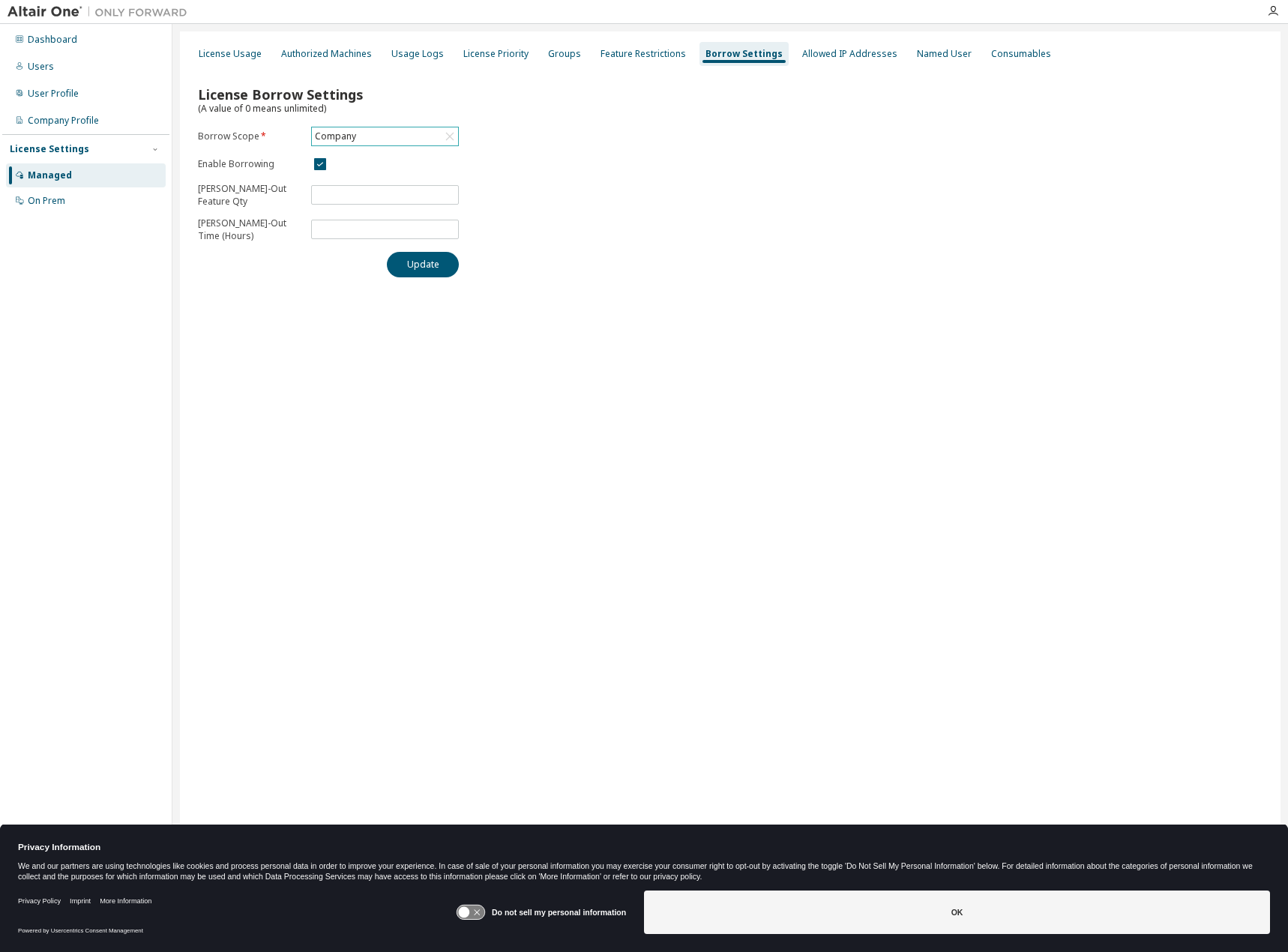
click at [362, 138] on div "Company" at bounding box center [385, 136] width 146 height 18
click at [862, 110] on div "License Borrow Settings (A value of 0 means unlimited) Borrow Scope * Company C…" at bounding box center [730, 176] width 1083 height 219
click at [911, 45] on div "Named User" at bounding box center [944, 53] width 66 height 24
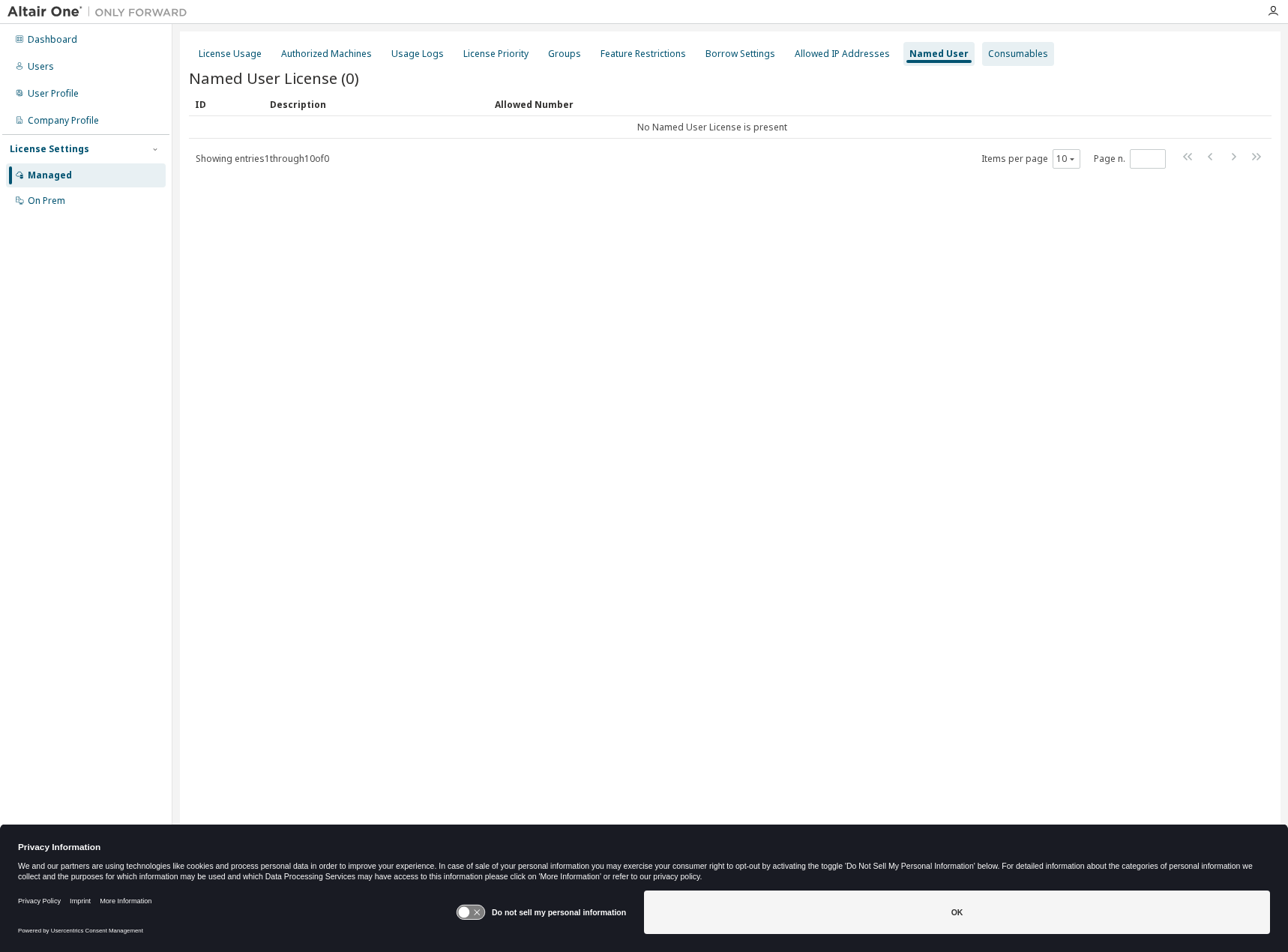
click at [998, 57] on div "Consumables" at bounding box center [1017, 54] width 60 height 12
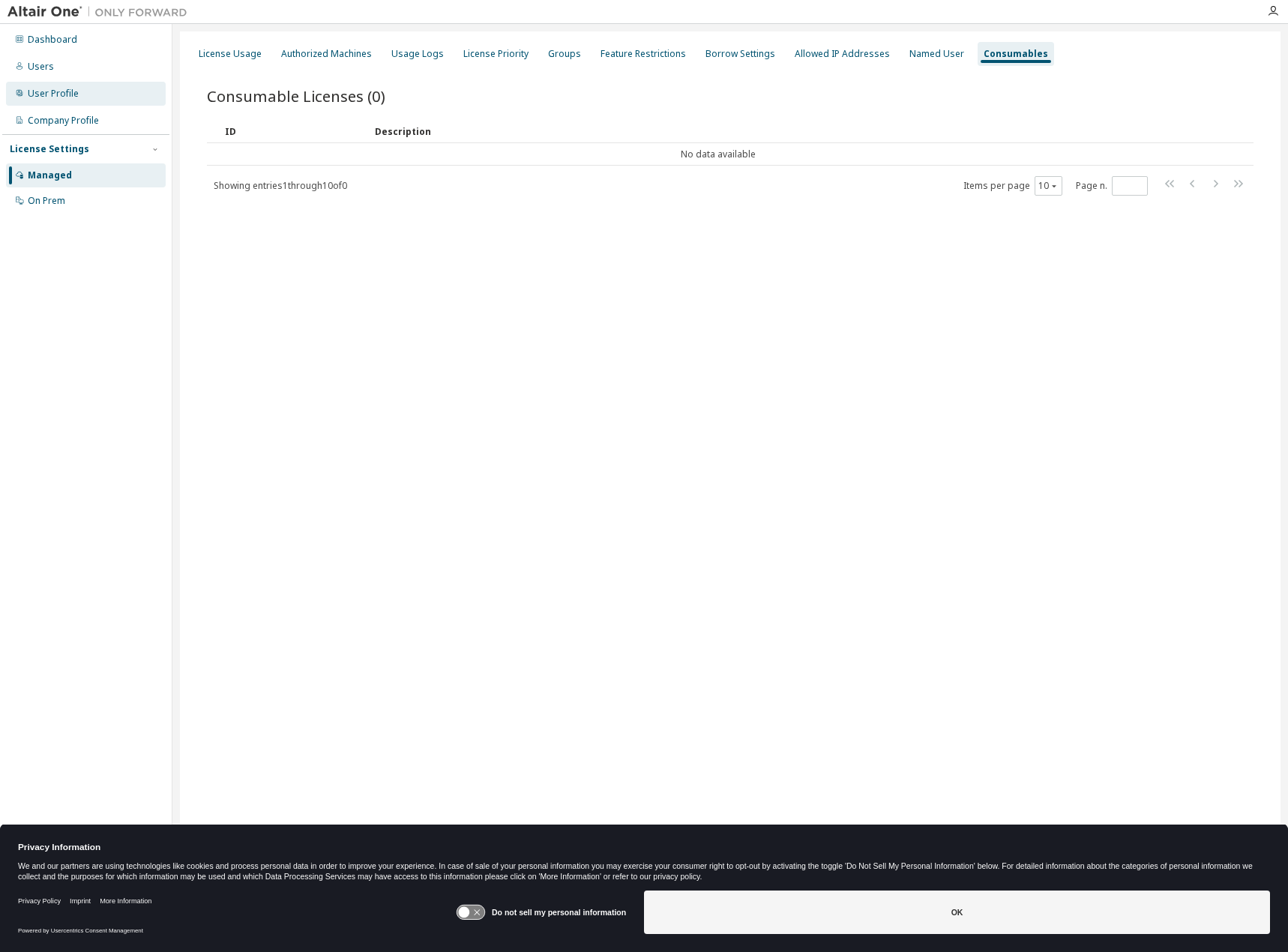
click at [45, 88] on div "User Profile" at bounding box center [53, 93] width 51 height 12
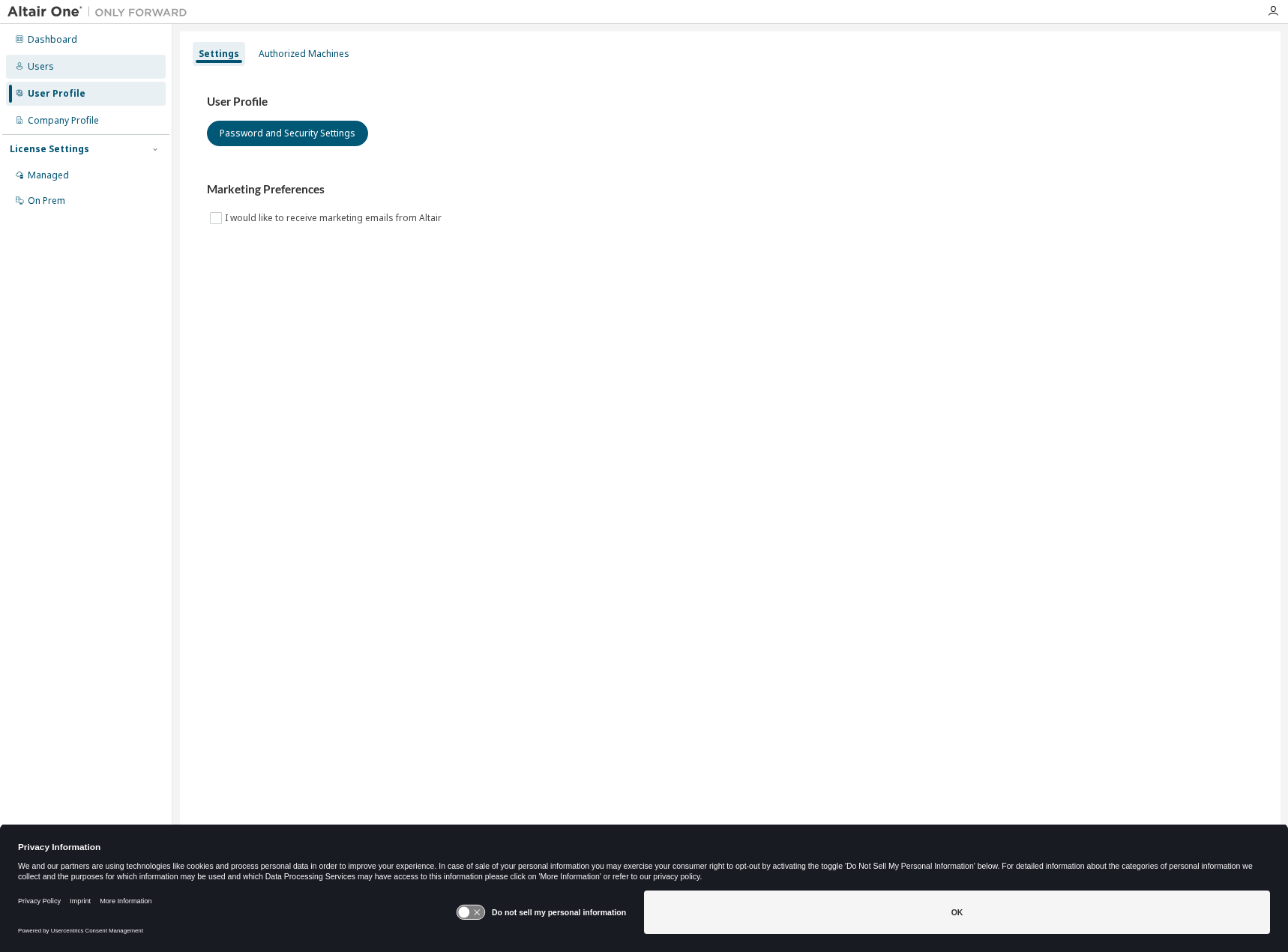
click at [54, 77] on div "Users" at bounding box center [85, 66] width 160 height 24
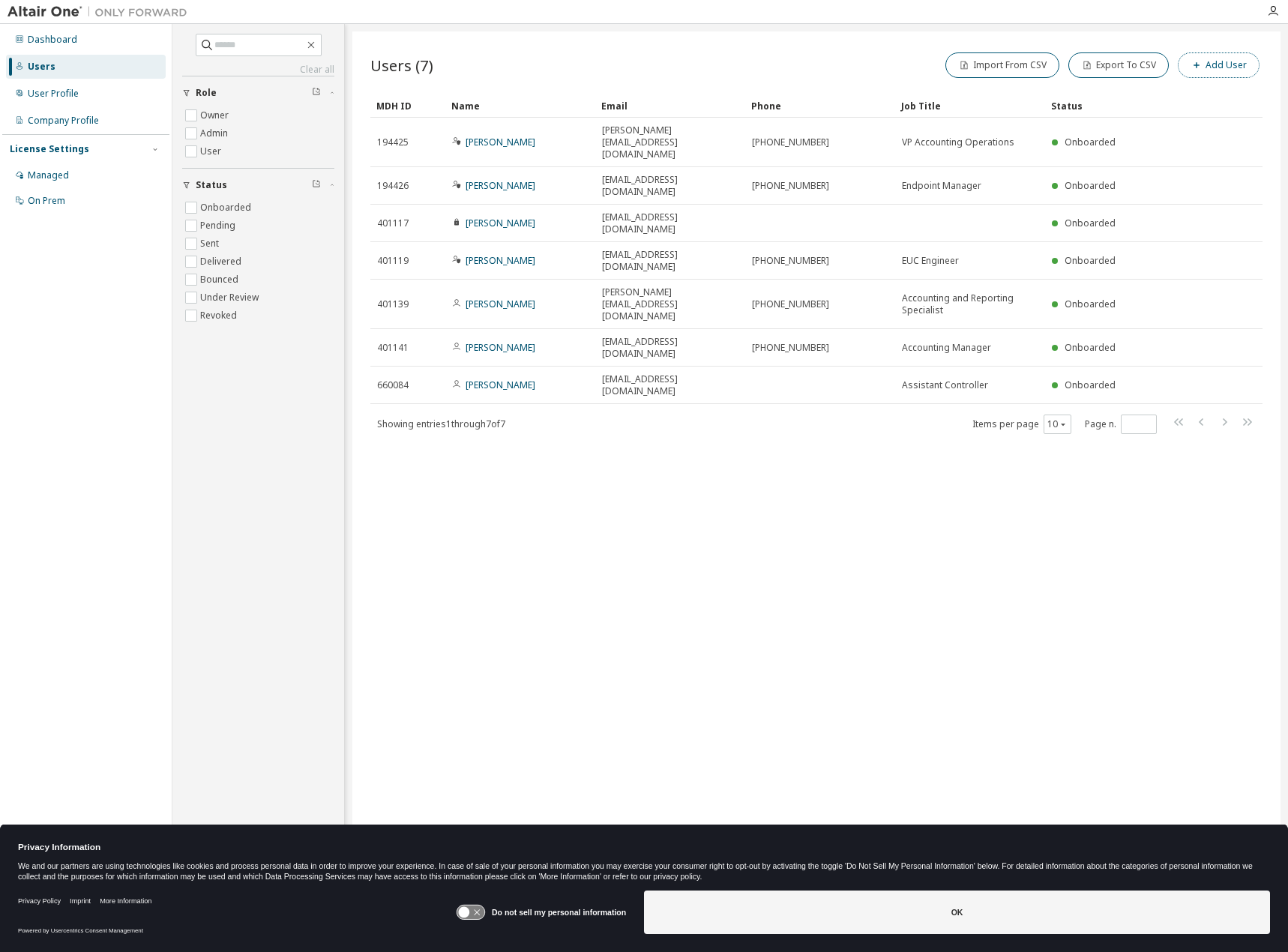
click at [1232, 70] on button "Add User" at bounding box center [1219, 65] width 82 height 25
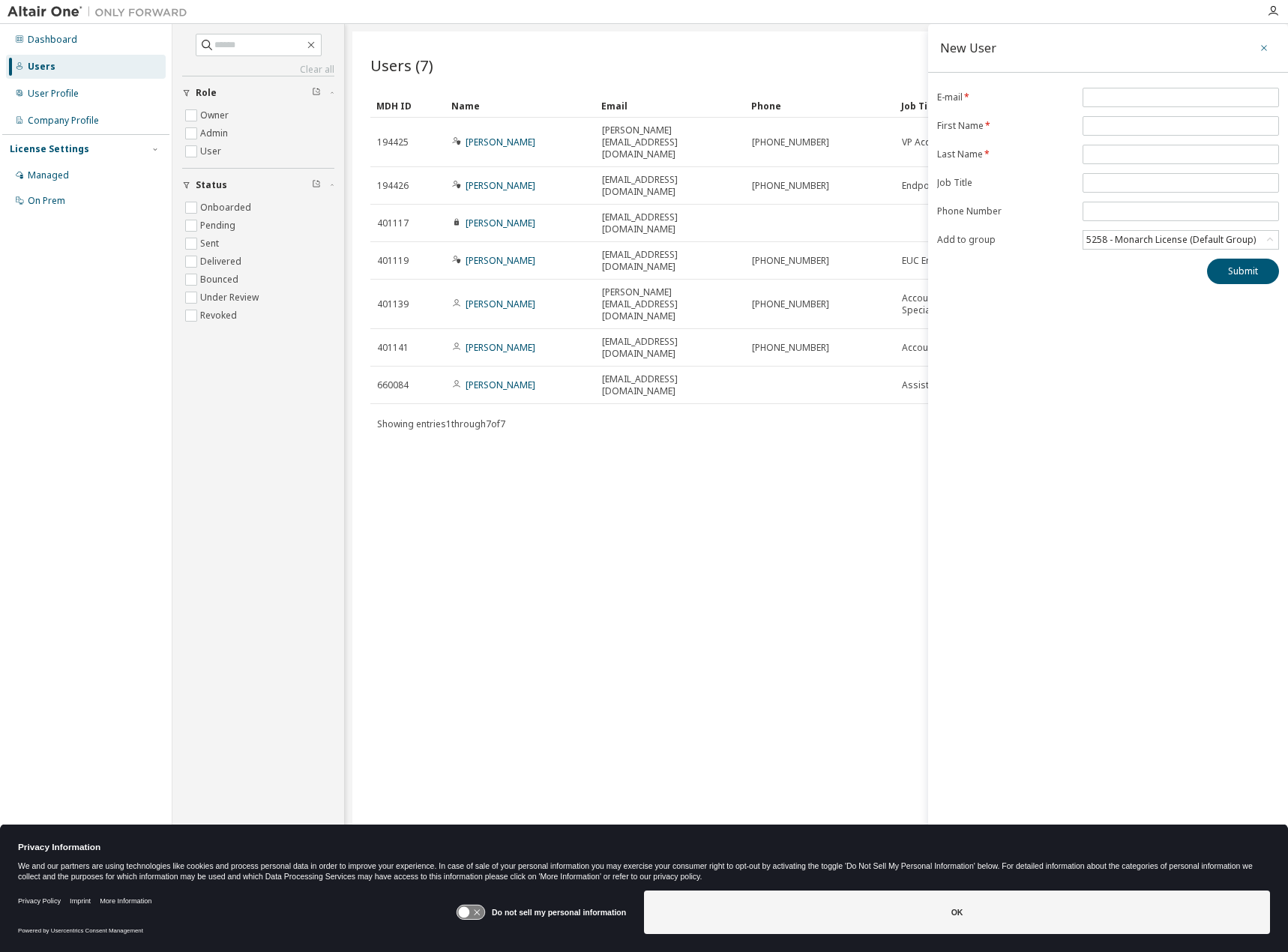
click at [1266, 53] on icon "button" at bounding box center [1264, 48] width 11 height 12
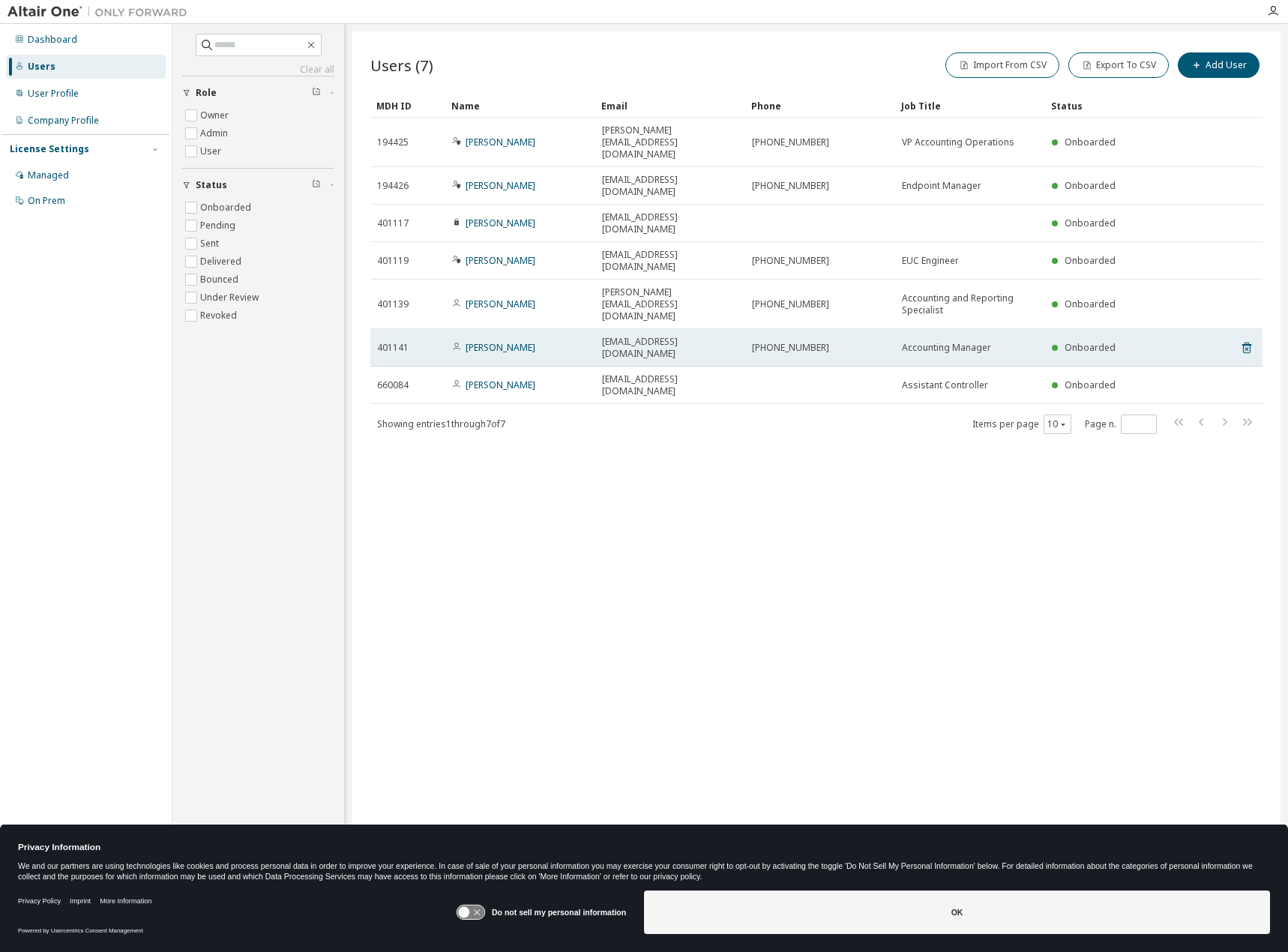
click at [1049, 329] on td "Onboarded" at bounding box center [1117, 348] width 145 height 38
click at [488, 341] on link "[PERSON_NAME]" at bounding box center [500, 348] width 70 height 13
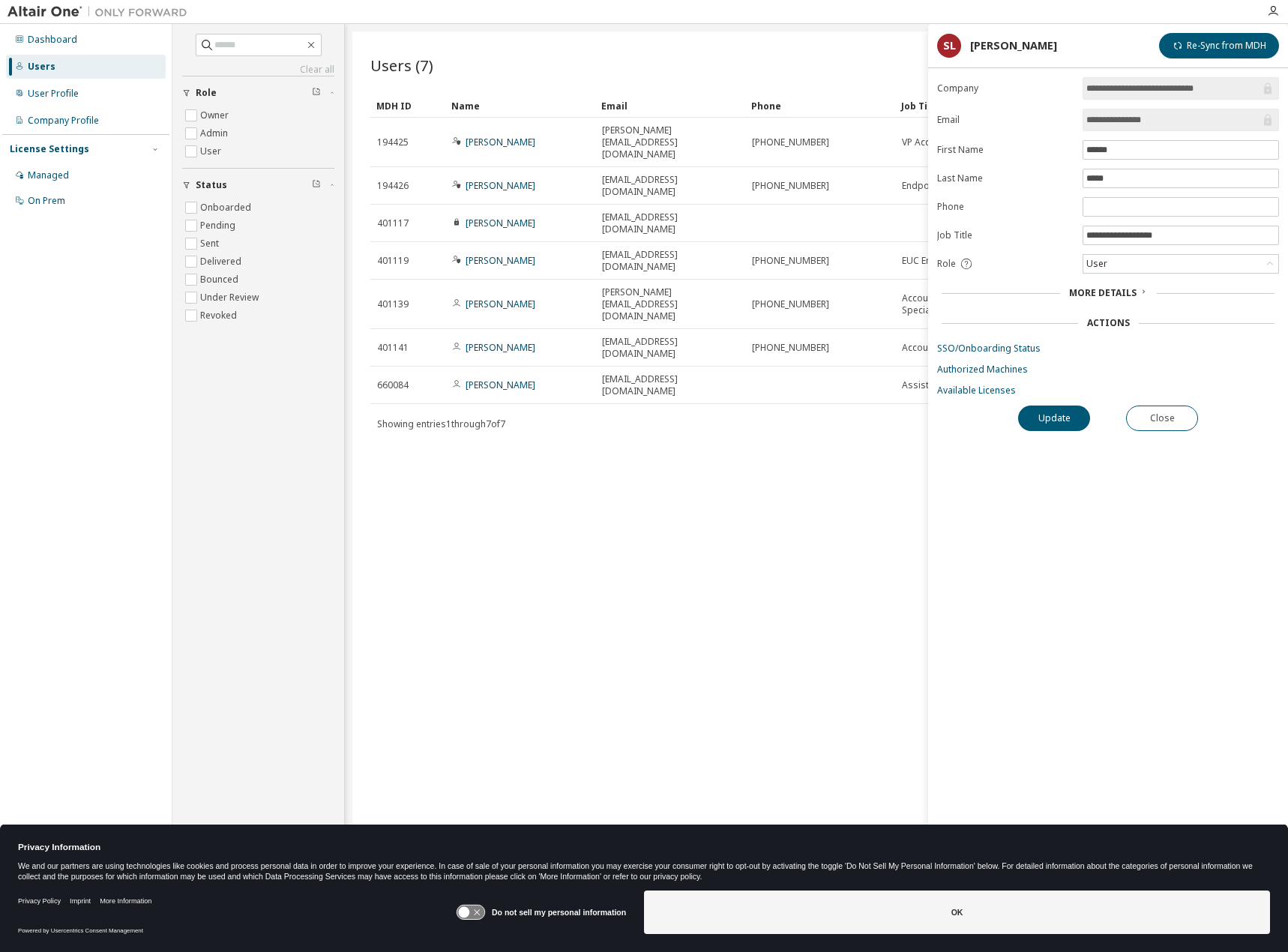
click at [1116, 294] on span "More Details" at bounding box center [1103, 293] width 67 height 13
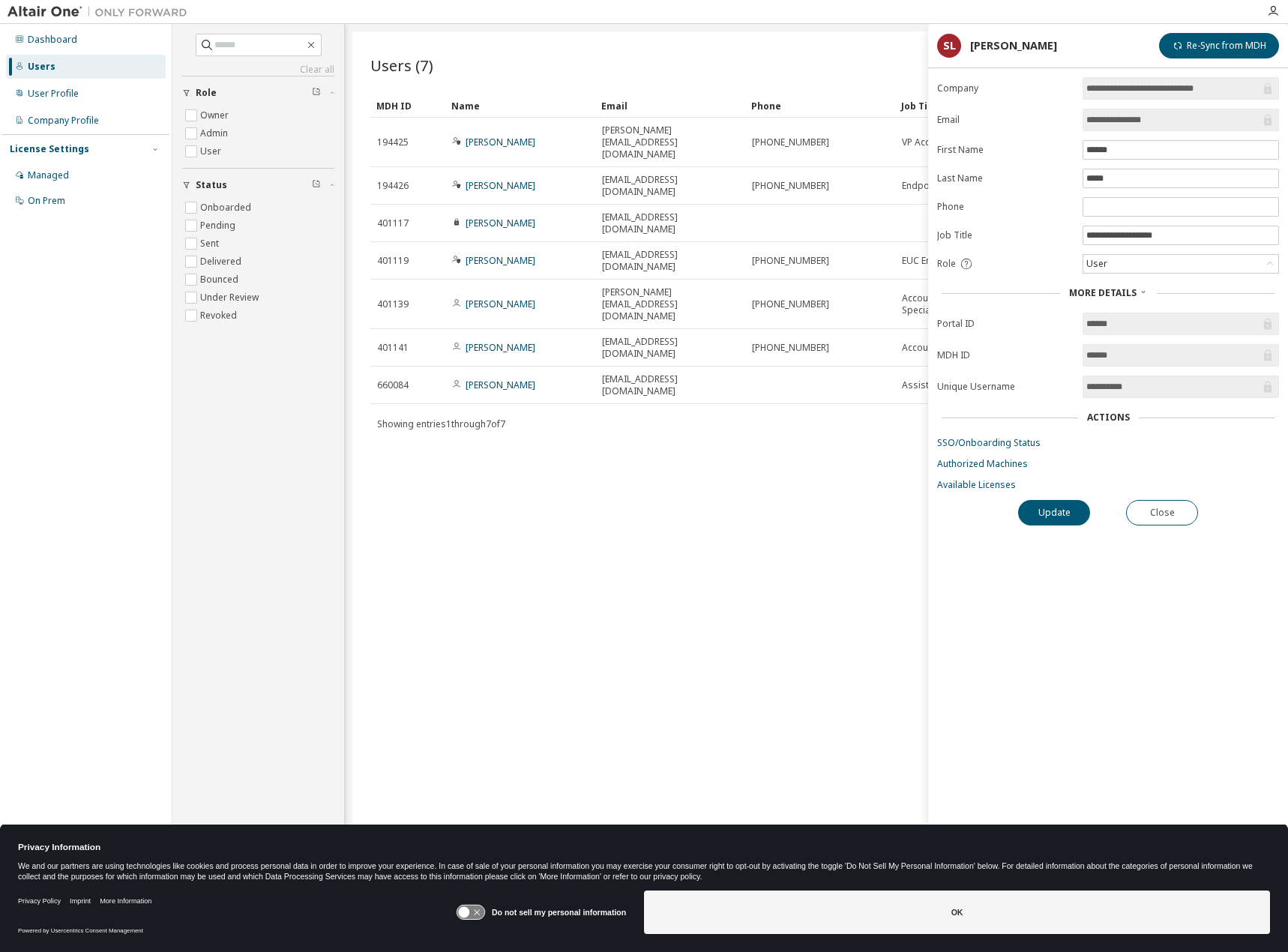
click at [1135, 397] on span "**********" at bounding box center [1181, 386] width 197 height 22
click at [1135, 266] on div "User" at bounding box center [1181, 264] width 195 height 18
click at [1146, 240] on input "**********" at bounding box center [1181, 235] width 189 height 12
click at [1150, 235] on input "**********" at bounding box center [1181, 235] width 189 height 12
click at [1035, 241] on form "**********" at bounding box center [1108, 284] width 342 height 414
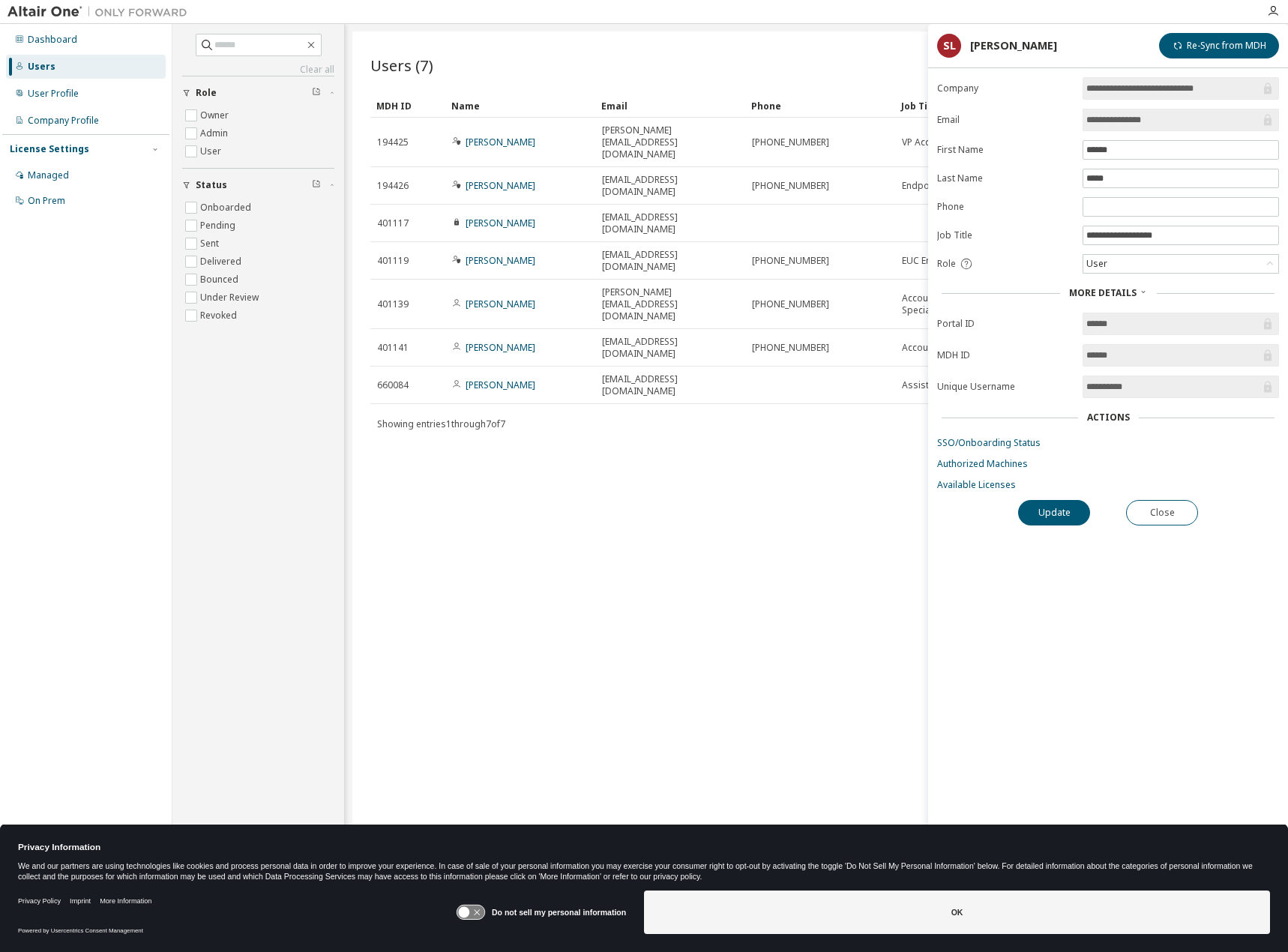
click at [1118, 379] on span "**********" at bounding box center [1181, 386] width 197 height 22
drag, startPoint x: 1145, startPoint y: 393, endPoint x: 1133, endPoint y: 407, distance: 18.4
click at [1144, 395] on span "**********" at bounding box center [1181, 386] width 197 height 22
click at [1016, 441] on link "SSO/Onboarding Status" at bounding box center [1108, 443] width 342 height 12
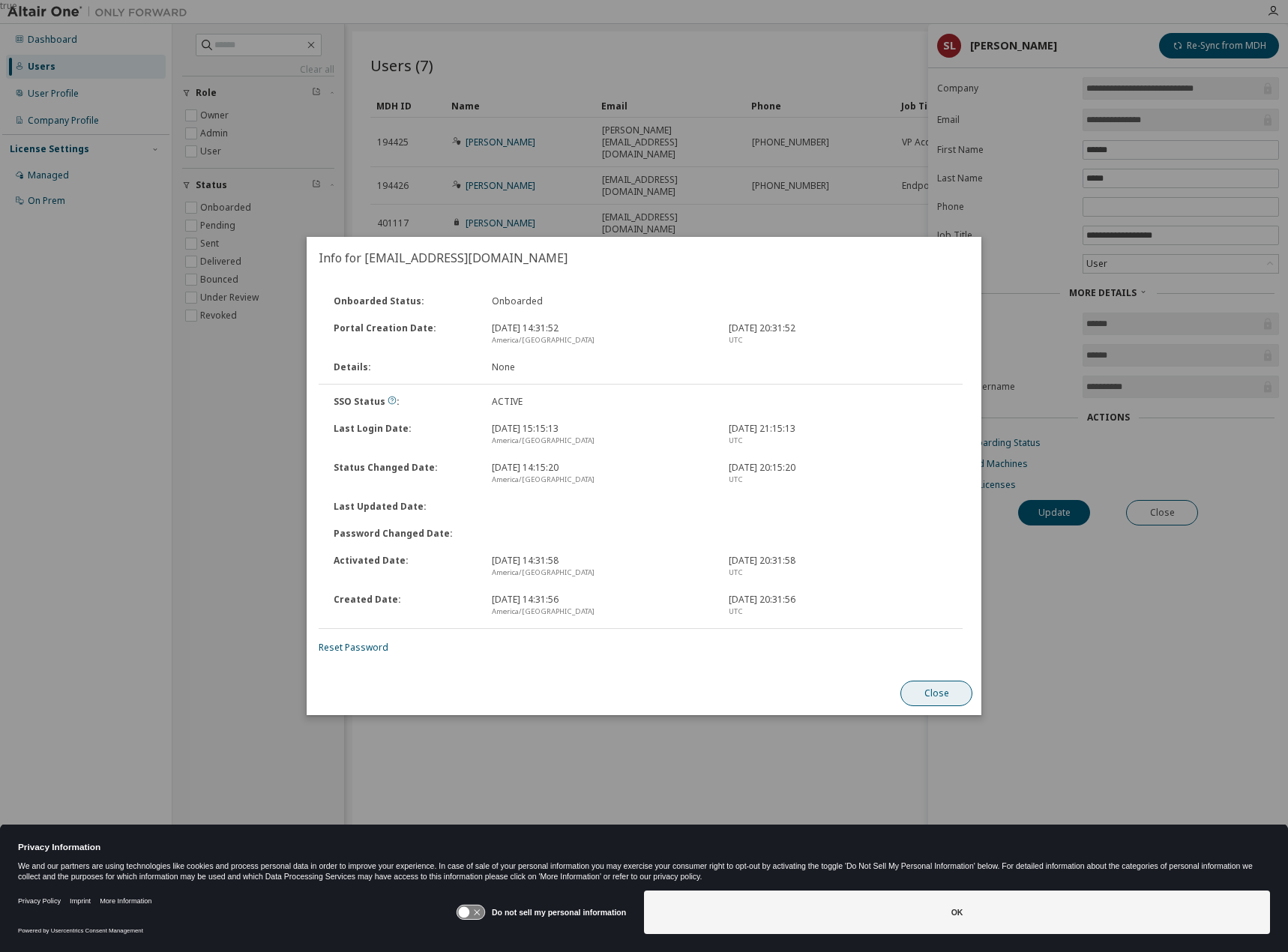
drag, startPoint x: 925, startPoint y: 690, endPoint x: 1036, endPoint y: 444, distance: 269.9
click at [926, 690] on button "Close" at bounding box center [936, 693] width 72 height 25
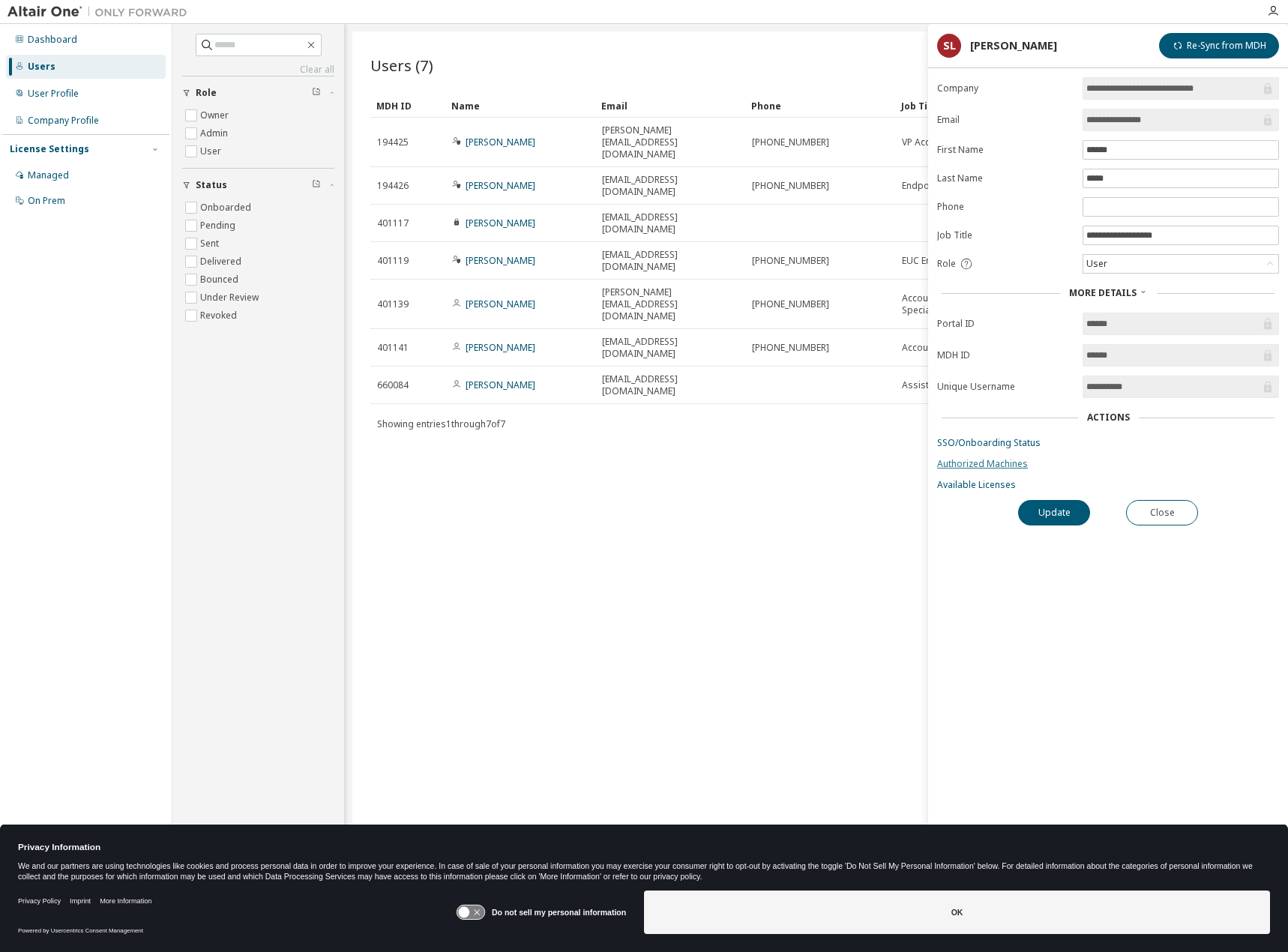
drag, startPoint x: 990, startPoint y: 452, endPoint x: 982, endPoint y: 463, distance: 13.6
click at [987, 453] on form "**********" at bounding box center [1108, 284] width 342 height 414
click at [981, 465] on link "Authorized Machines" at bounding box center [1108, 464] width 342 height 12
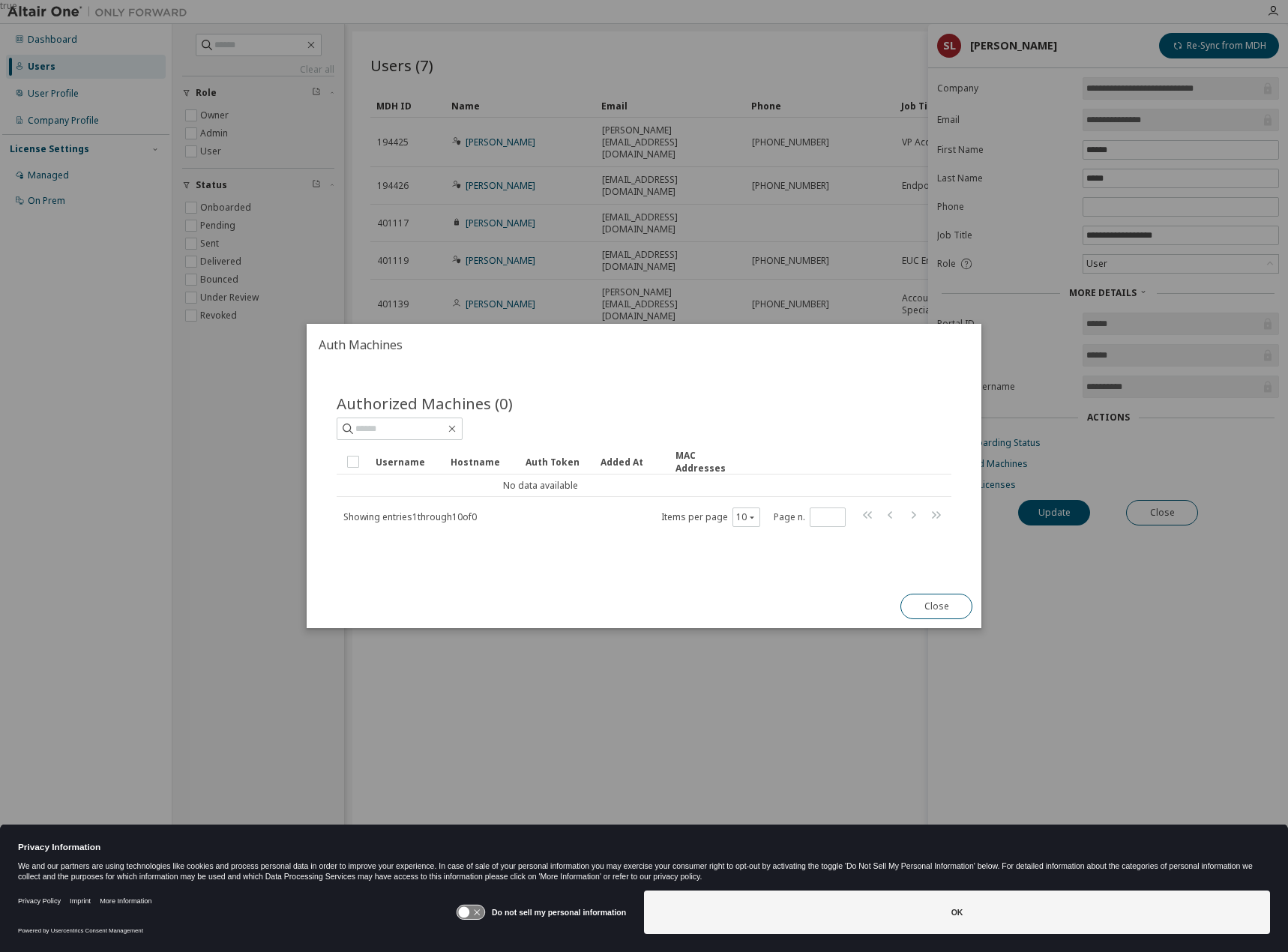
click at [933, 606] on button "Close" at bounding box center [936, 606] width 72 height 25
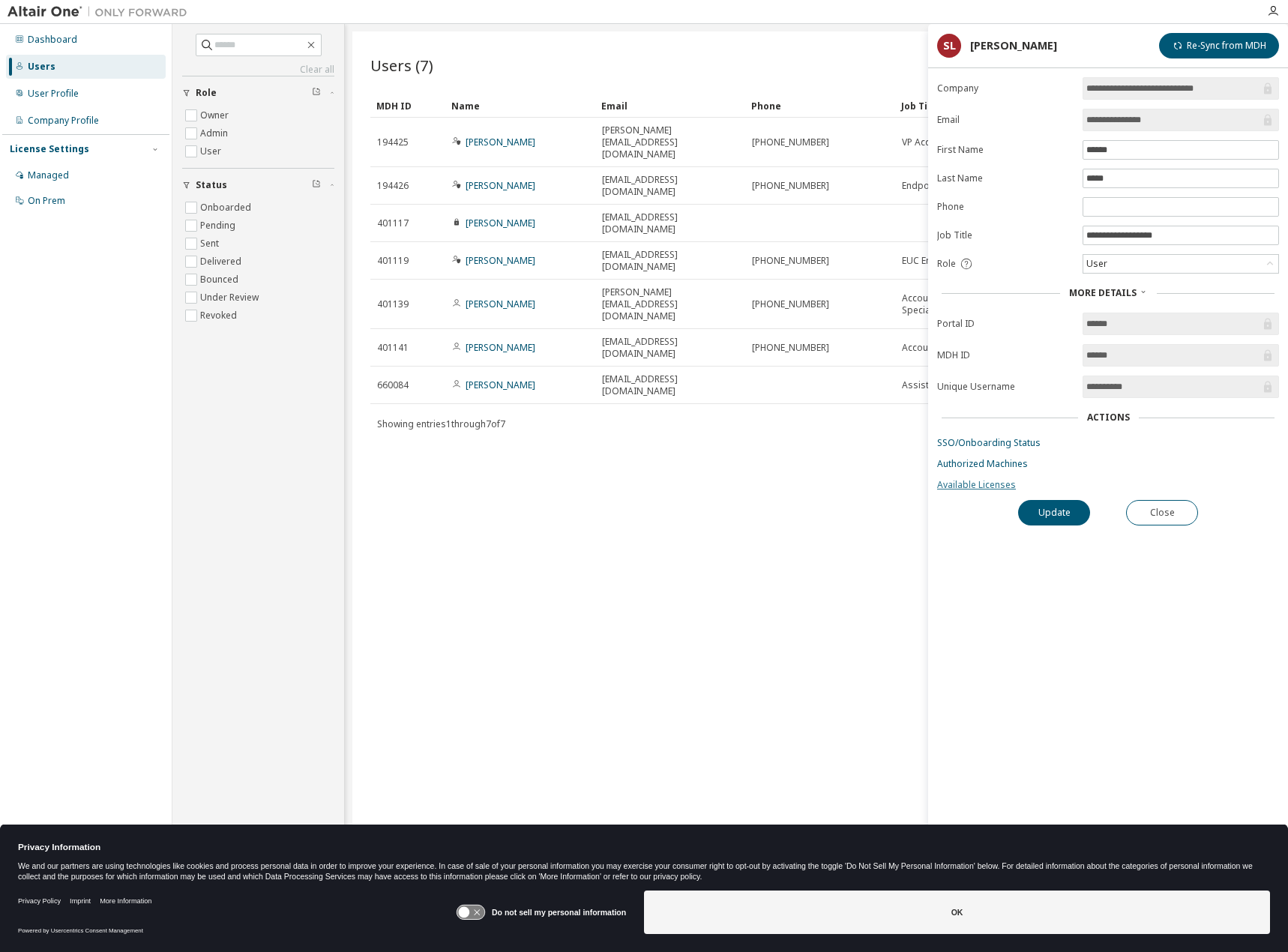
click at [981, 489] on link "Available Licenses" at bounding box center [1108, 485] width 342 height 12
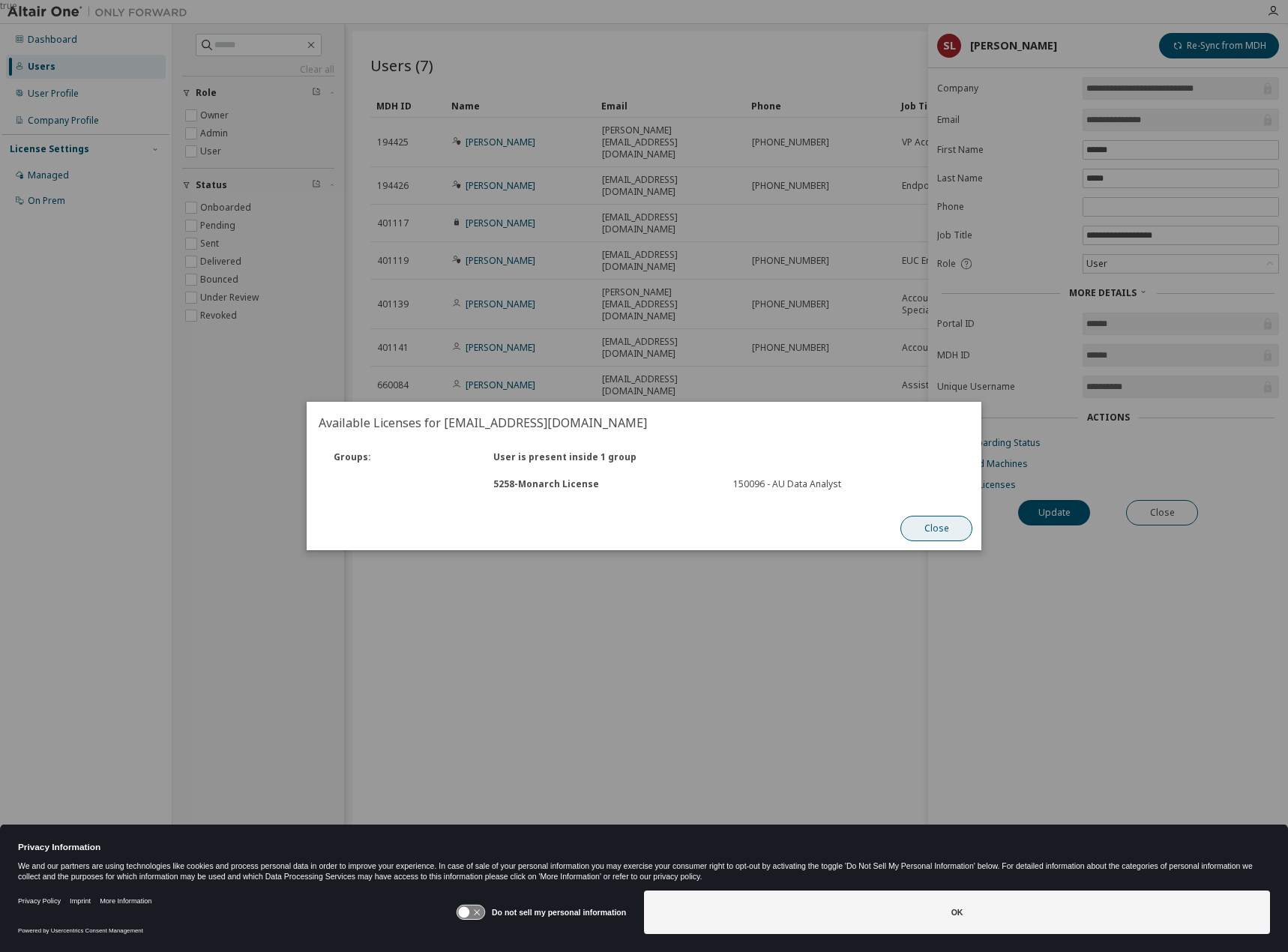
click at [931, 539] on button "Close" at bounding box center [936, 528] width 72 height 25
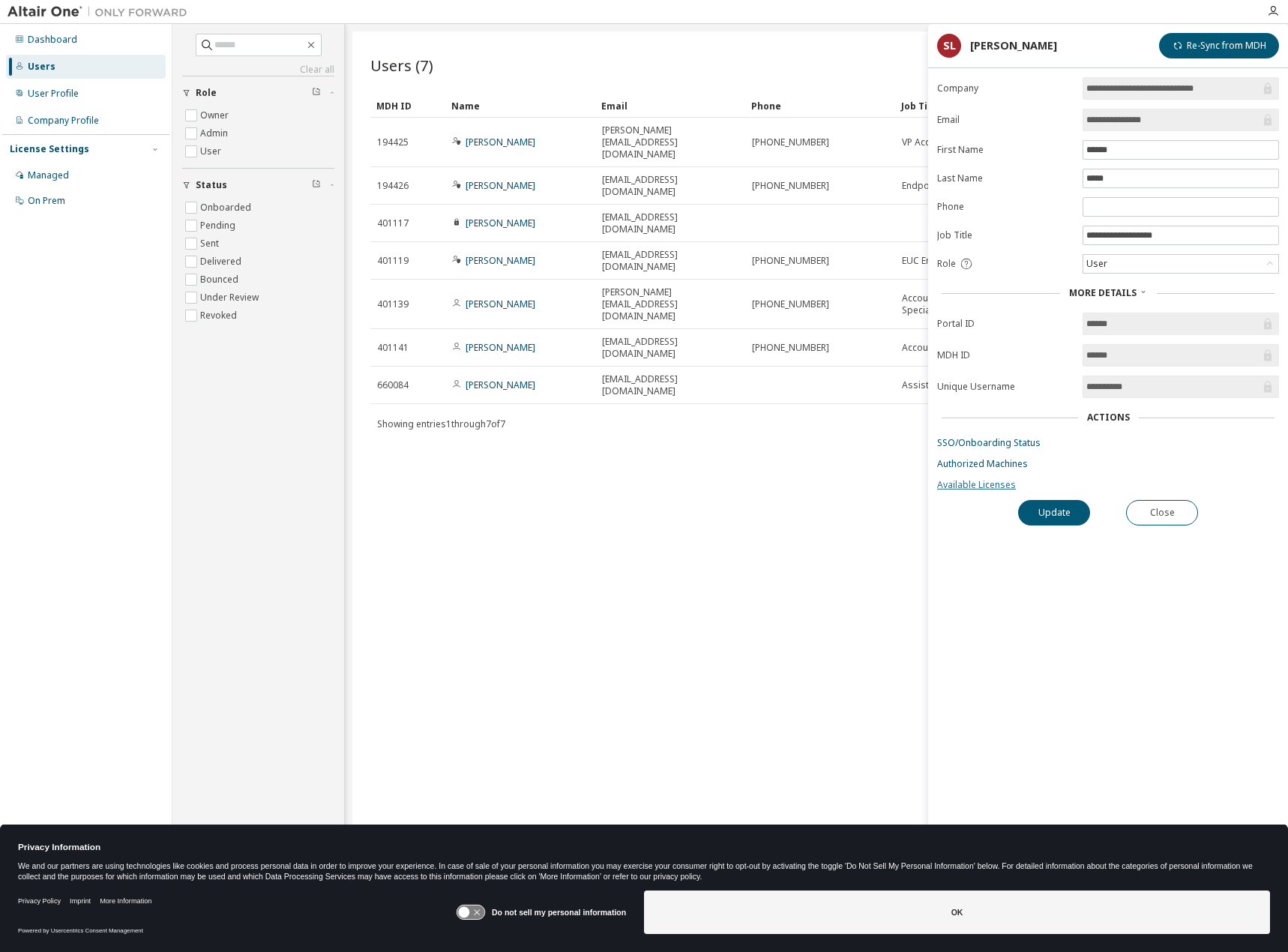
click at [961, 481] on link "Available Licenses" at bounding box center [1108, 485] width 342 height 12
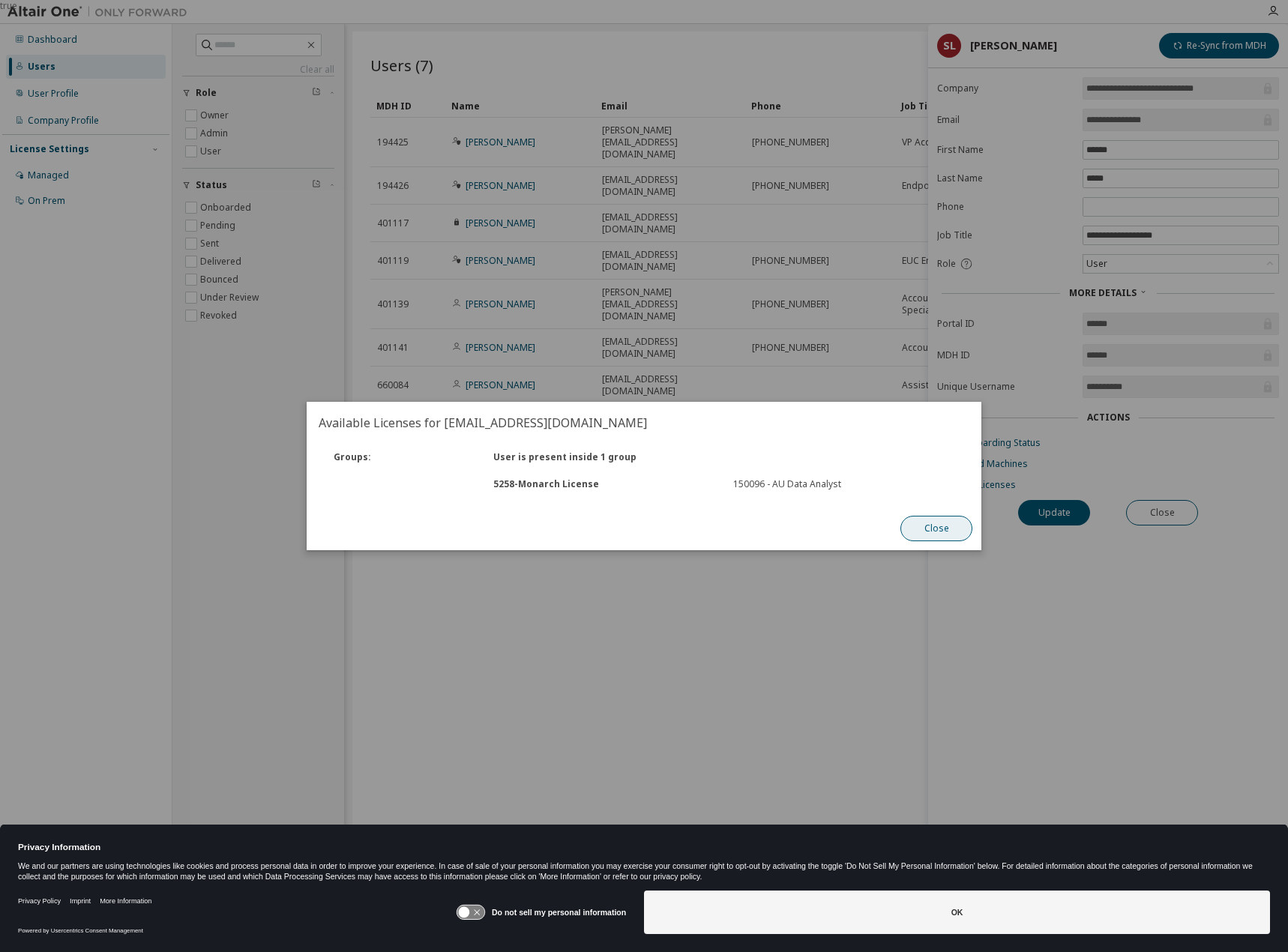
click at [922, 522] on button "Close" at bounding box center [936, 528] width 72 height 25
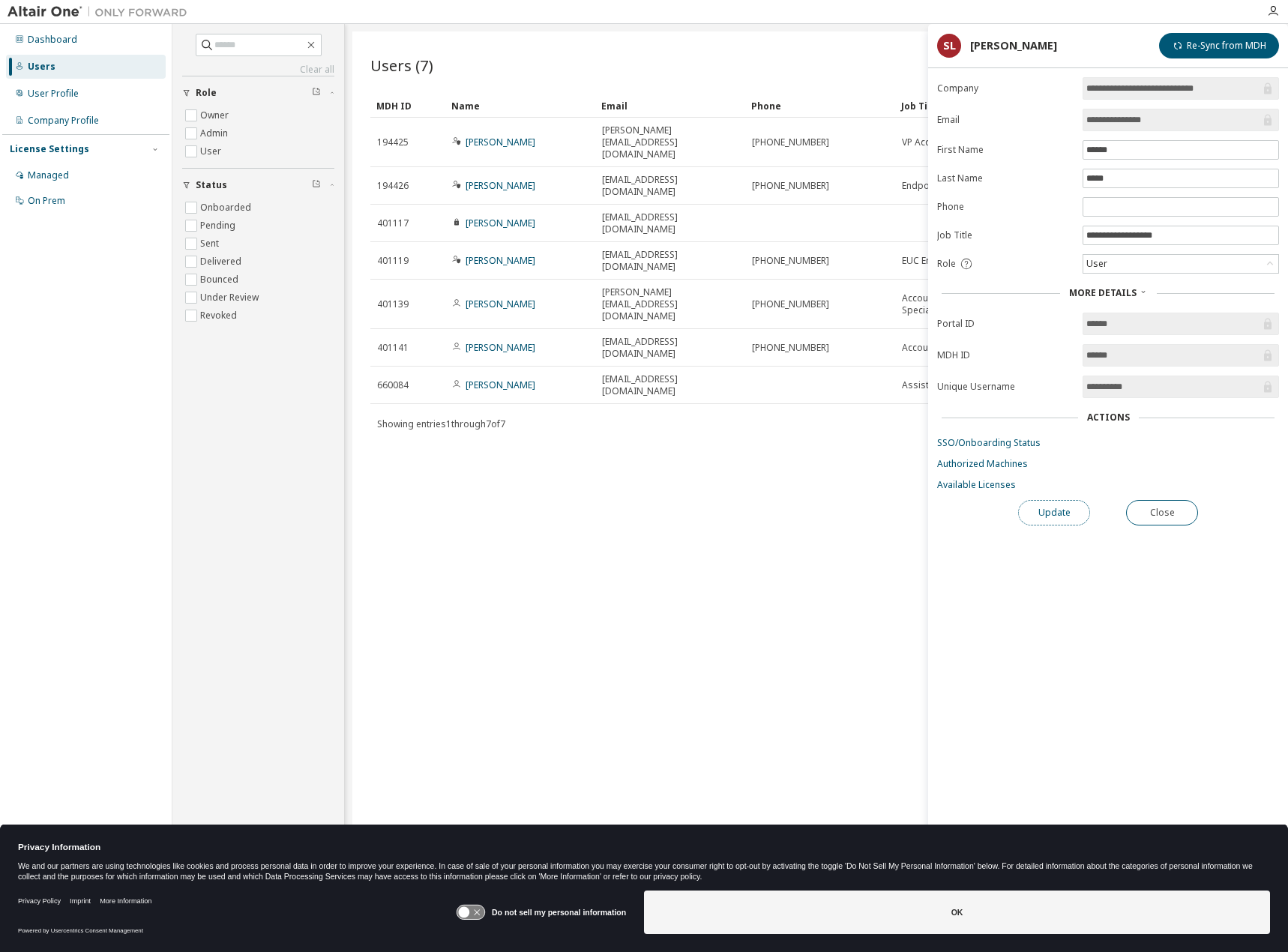
click at [1034, 505] on button "Update" at bounding box center [1054, 512] width 72 height 25
click at [1160, 508] on button "Close" at bounding box center [1163, 512] width 72 height 25
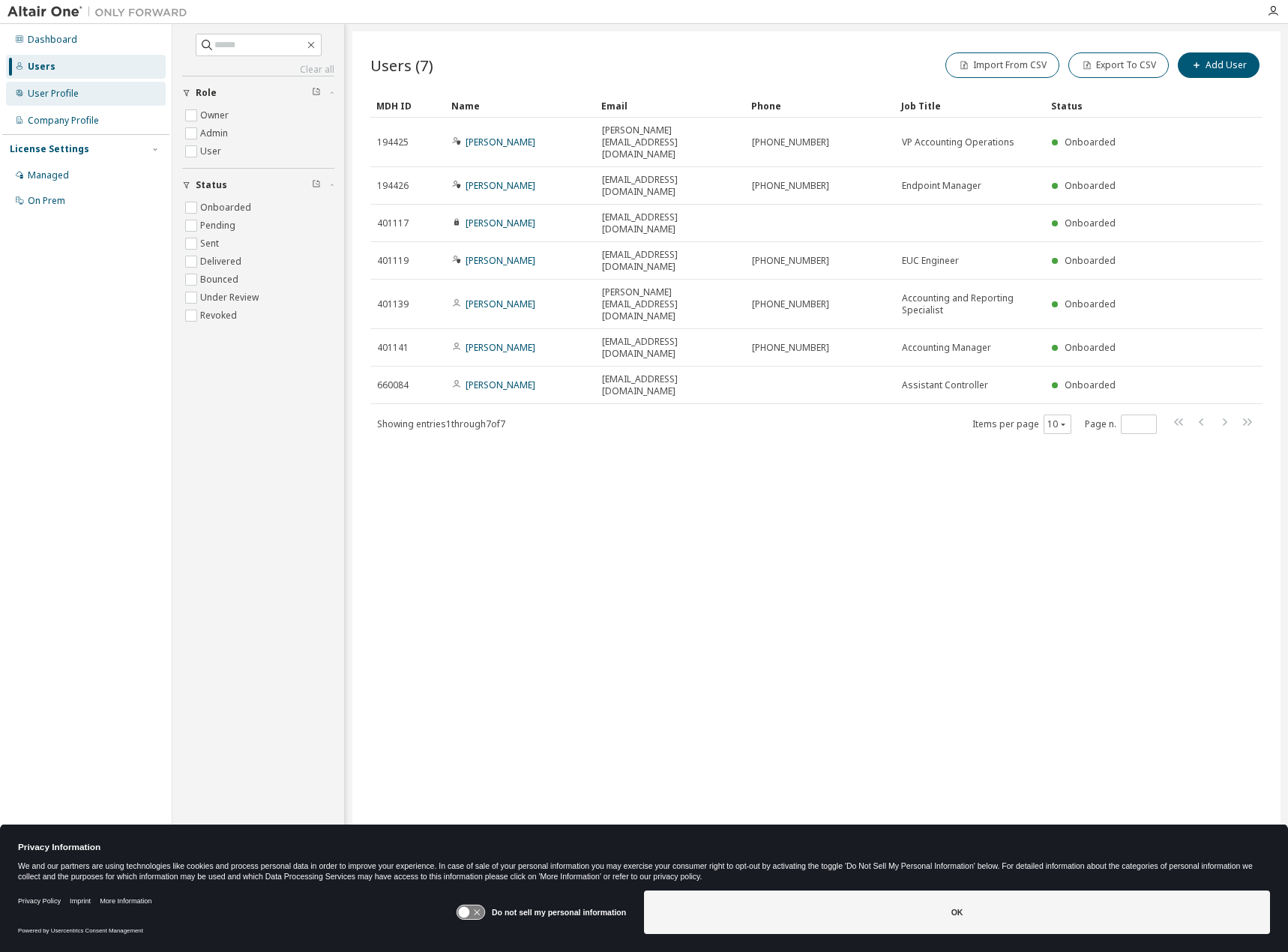
click at [81, 89] on div "User Profile" at bounding box center [85, 93] width 160 height 24
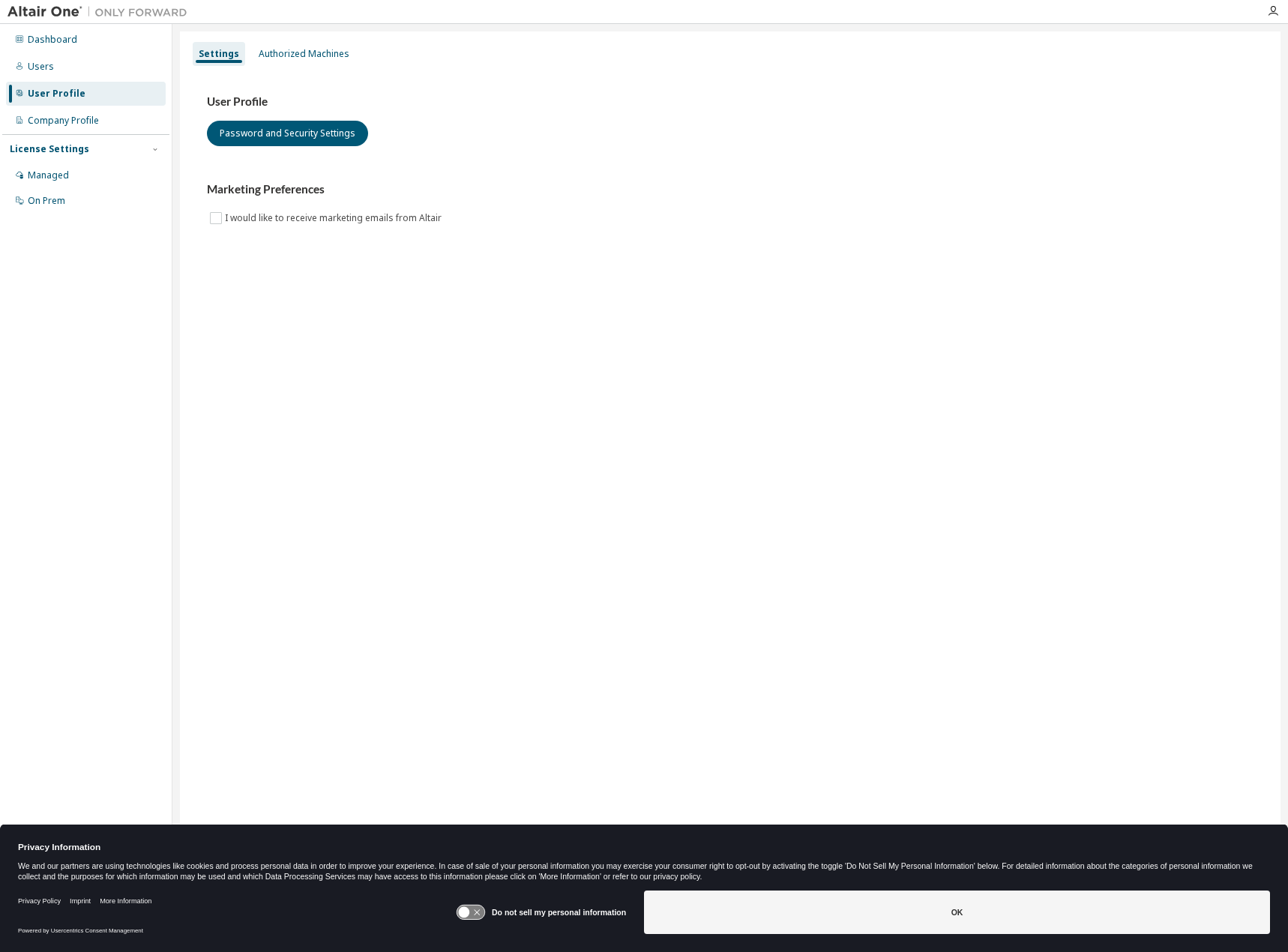
click at [339, 34] on div "Settings Authorized Machines User Profile Password and Security Settings Market…" at bounding box center [730, 466] width 1101 height 870
click at [325, 46] on div "Authorized Machines" at bounding box center [303, 53] width 102 height 24
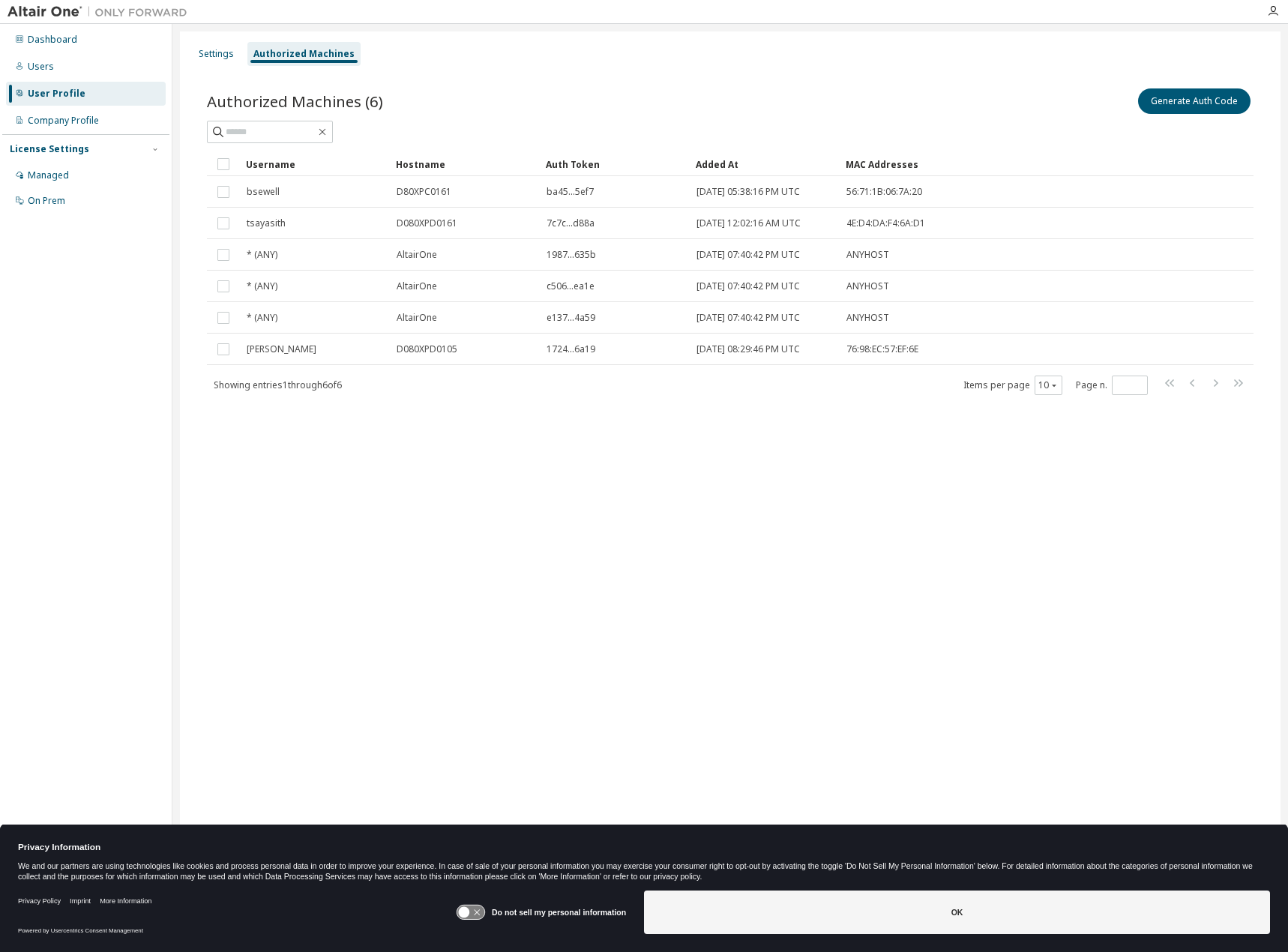
drag, startPoint x: 785, startPoint y: 512, endPoint x: 746, endPoint y: 527, distance: 41.8
click at [776, 517] on div "Settings Authorized Machines Authorized Machines (6) Generate Auth Code Clear L…" at bounding box center [730, 466] width 1101 height 870
click at [75, 39] on div "Dashboard" at bounding box center [85, 39] width 160 height 24
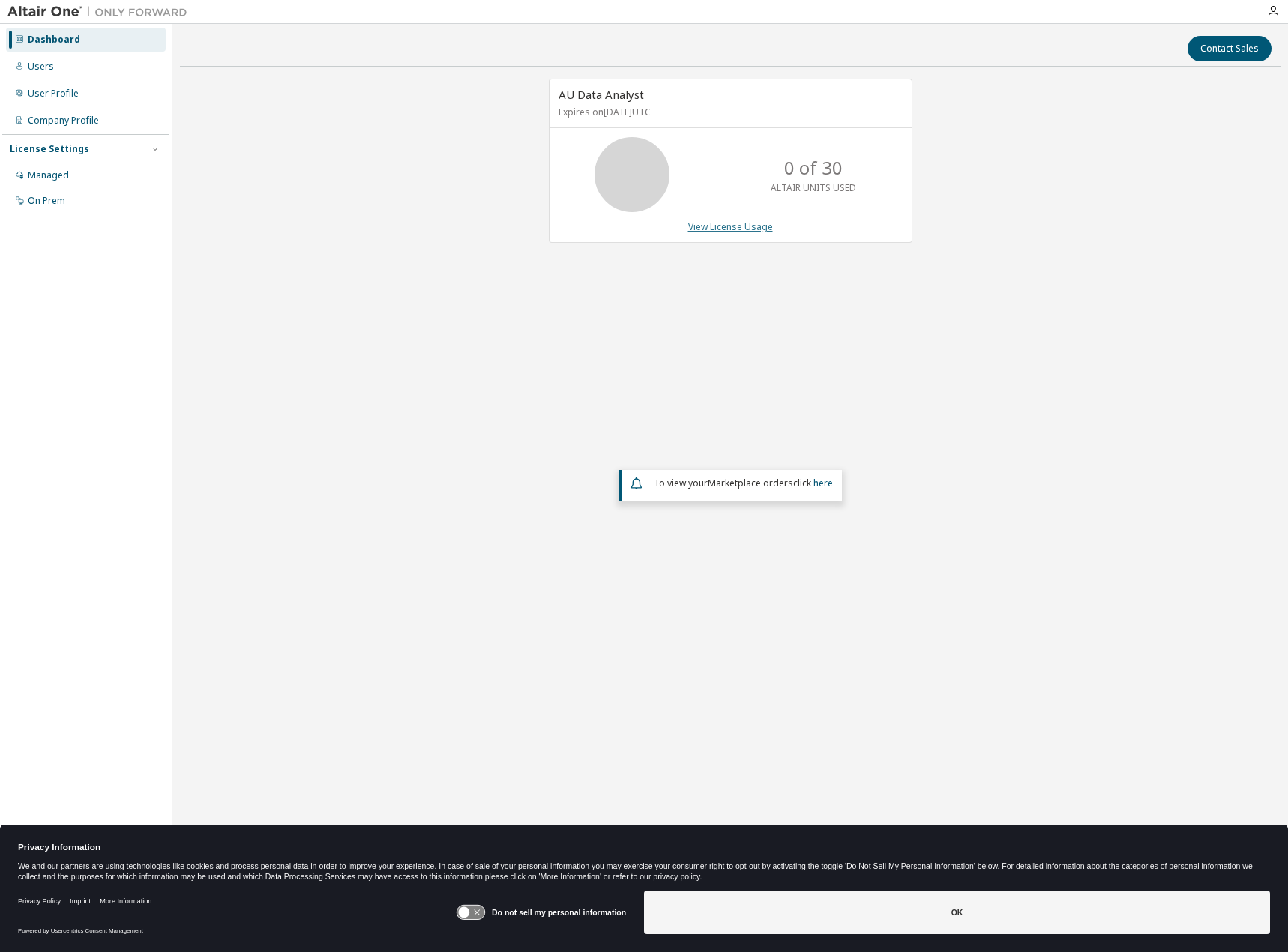
click at [720, 232] on link "View License Usage" at bounding box center [730, 227] width 84 height 13
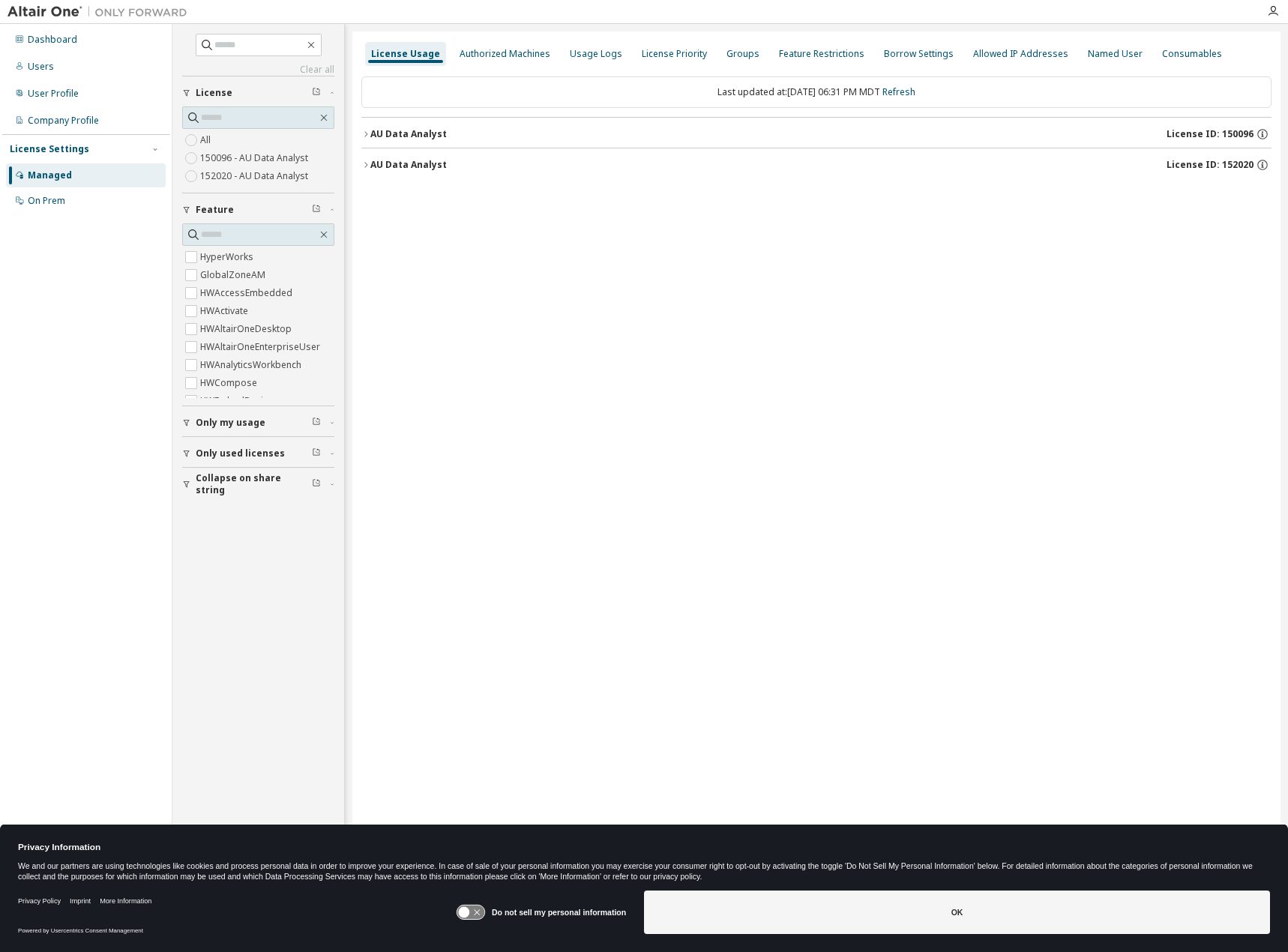
click at [273, 171] on label "152020 - AU Data Analyst" at bounding box center [255, 176] width 111 height 18
click at [470, 139] on div at bounding box center [817, 139] width 910 height 45
click at [411, 142] on button "AU Data Analyst License ID: 152020" at bounding box center [817, 134] width 910 height 33
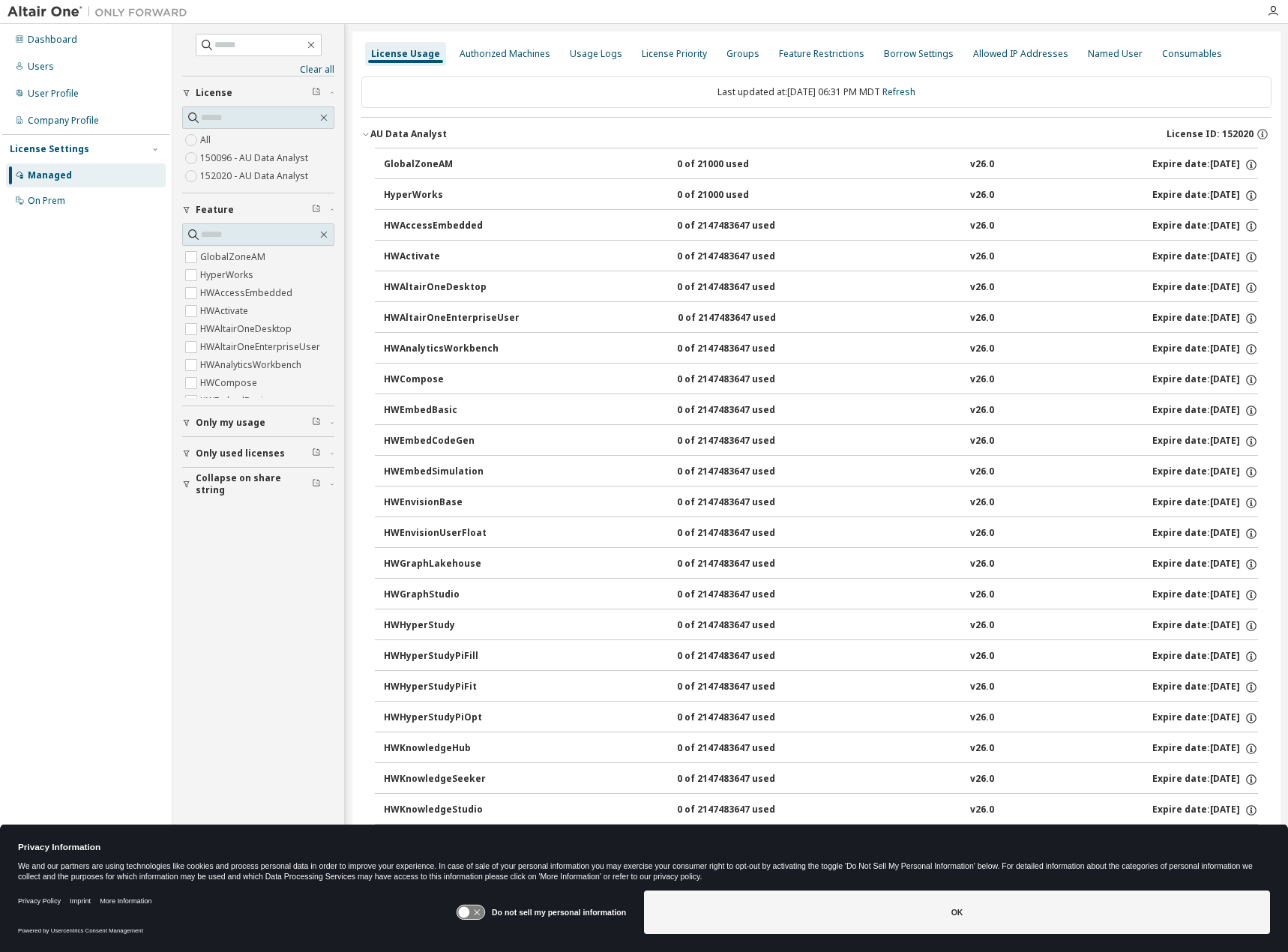
click at [267, 155] on label "150096 - AU Data Analyst" at bounding box center [255, 158] width 111 height 18
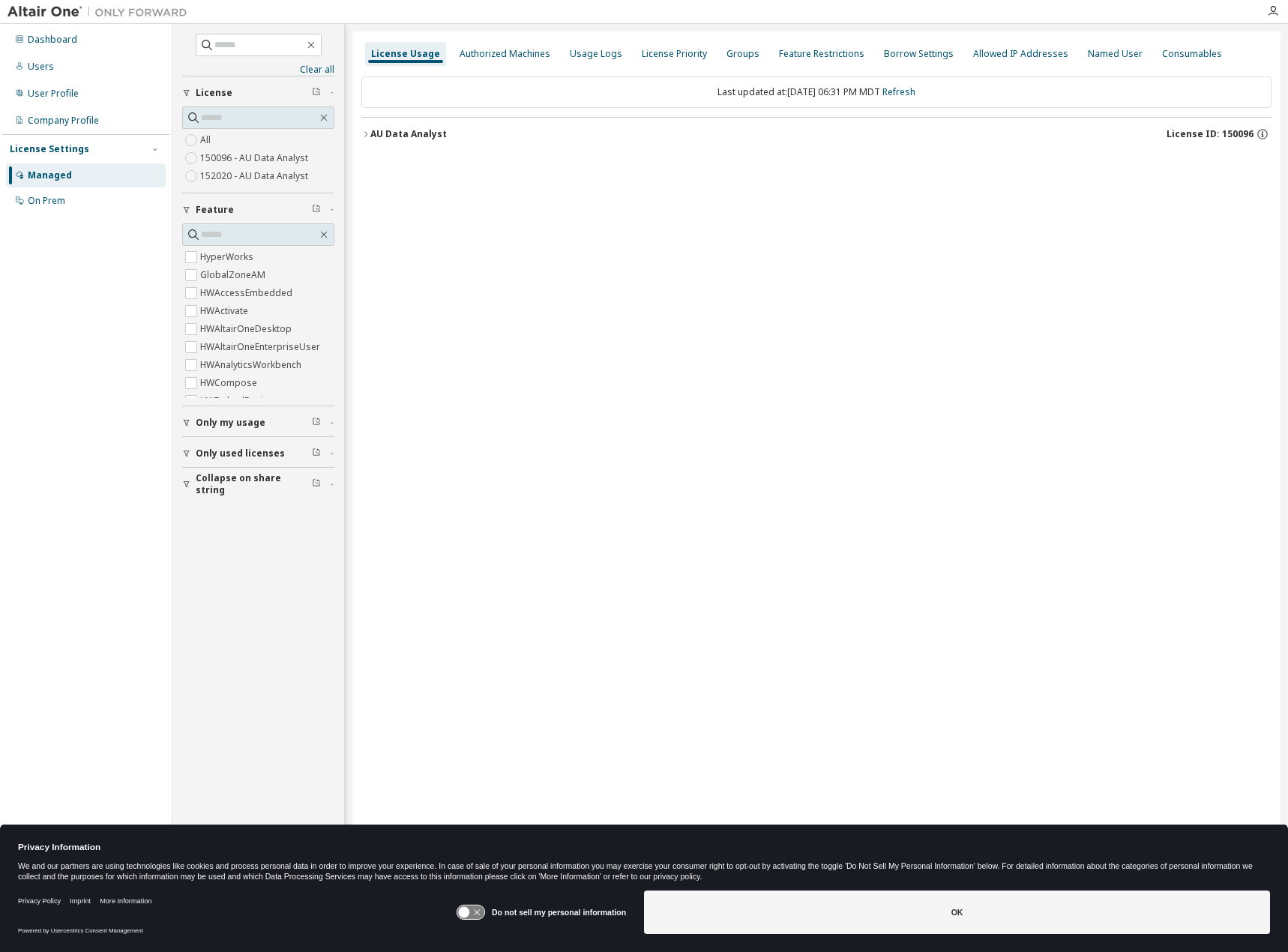
click at [389, 134] on div "AU Data Analyst" at bounding box center [408, 134] width 76 height 12
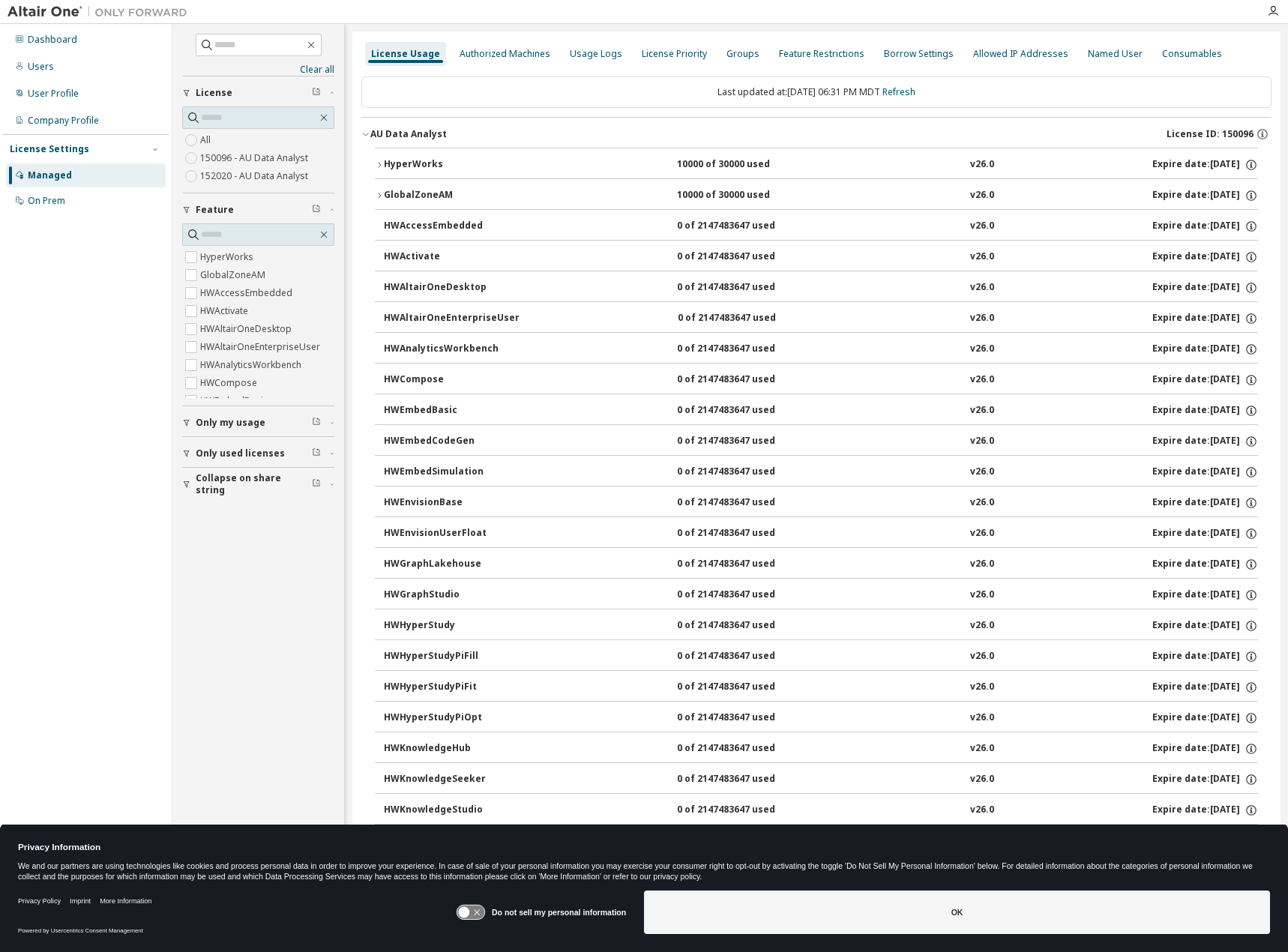
click at [535, 60] on div "Authorized Machines" at bounding box center [504, 53] width 102 height 24
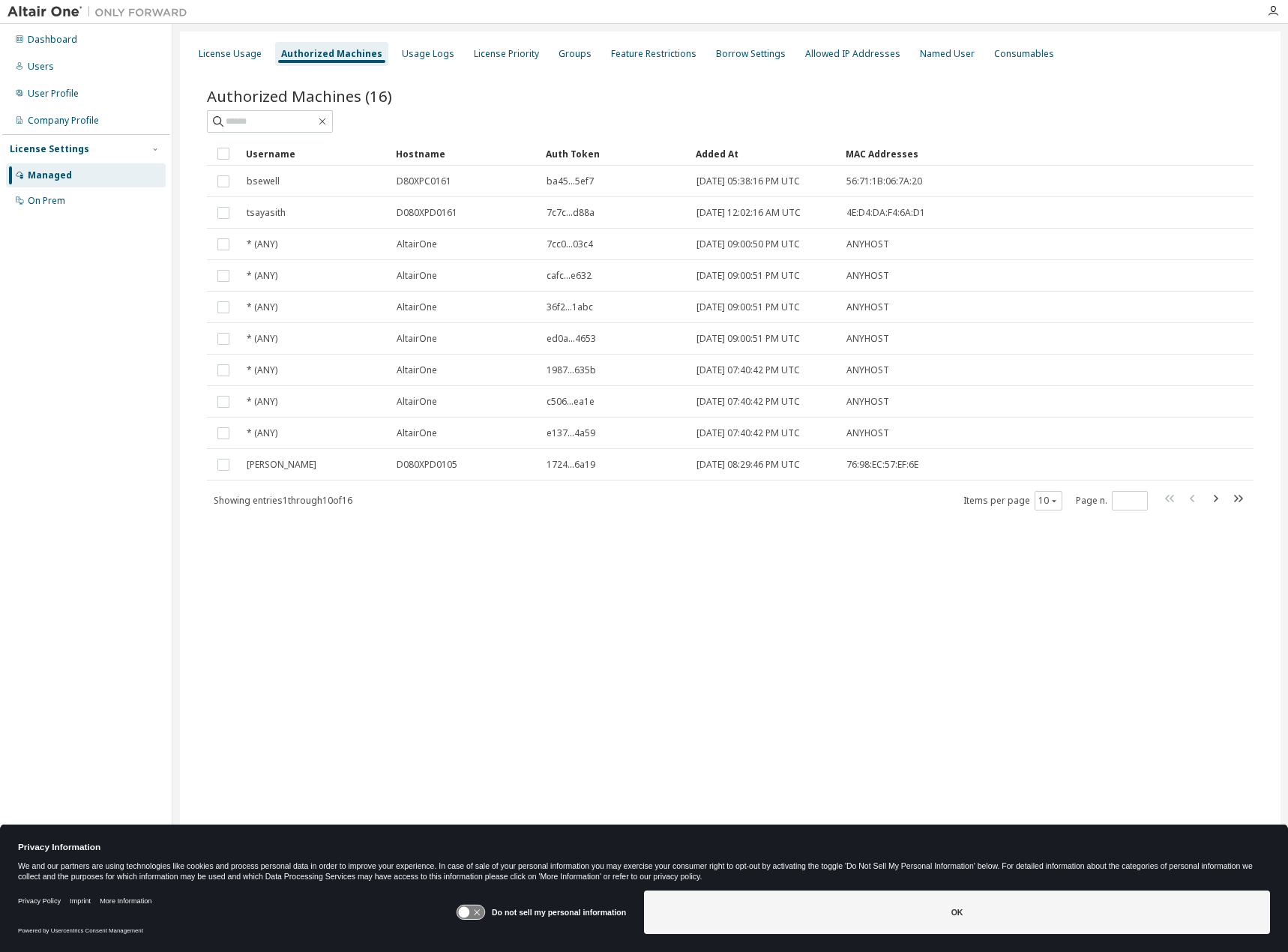
click at [353, 57] on div "Authorized Machines" at bounding box center [331, 54] width 101 height 12
click at [239, 52] on div "License Usage" at bounding box center [230, 54] width 63 height 12
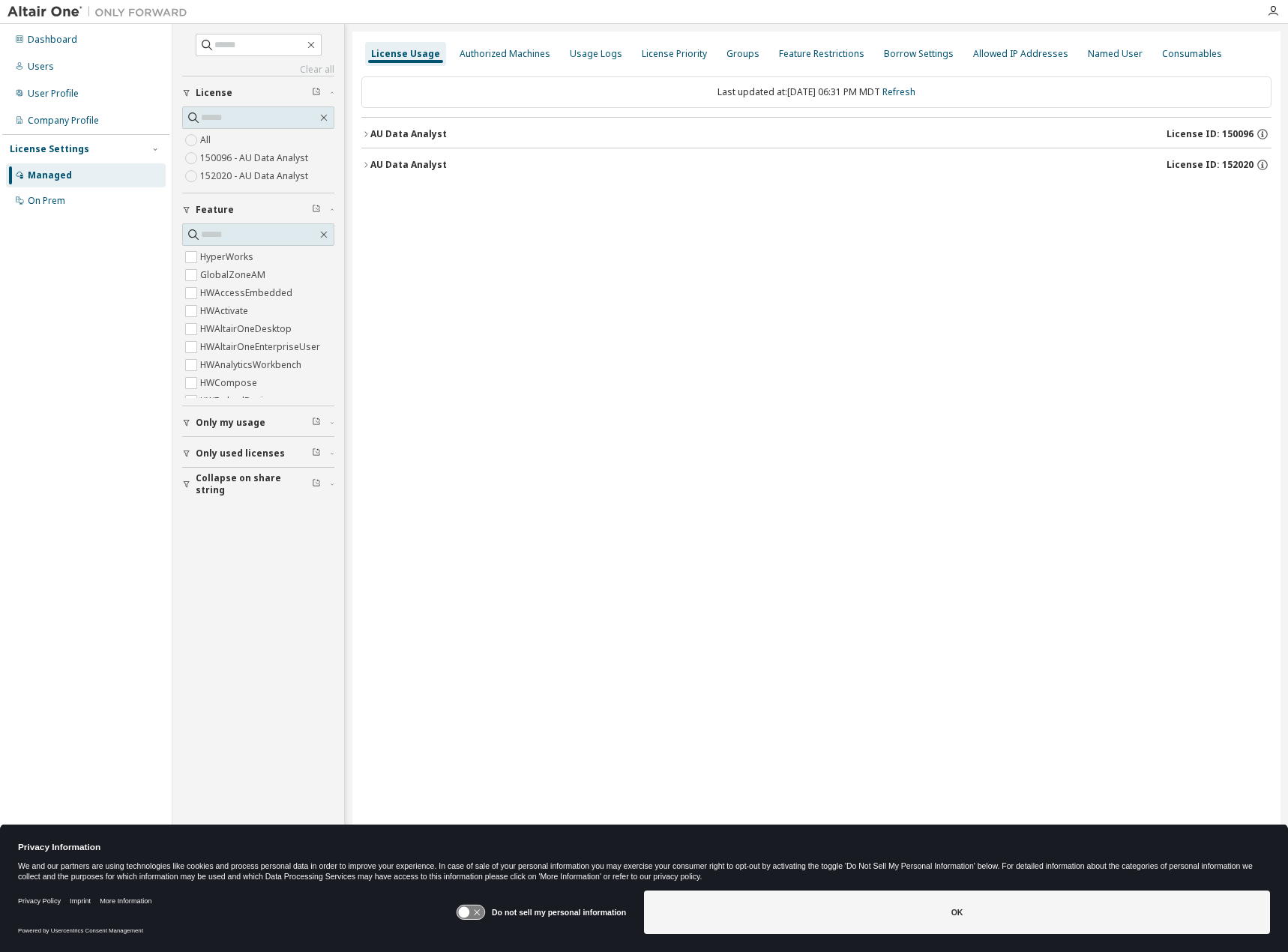
click at [210, 151] on label "150096 - AU Data Analyst" at bounding box center [255, 158] width 111 height 18
click at [494, 56] on div "Authorized Machines" at bounding box center [505, 54] width 91 height 12
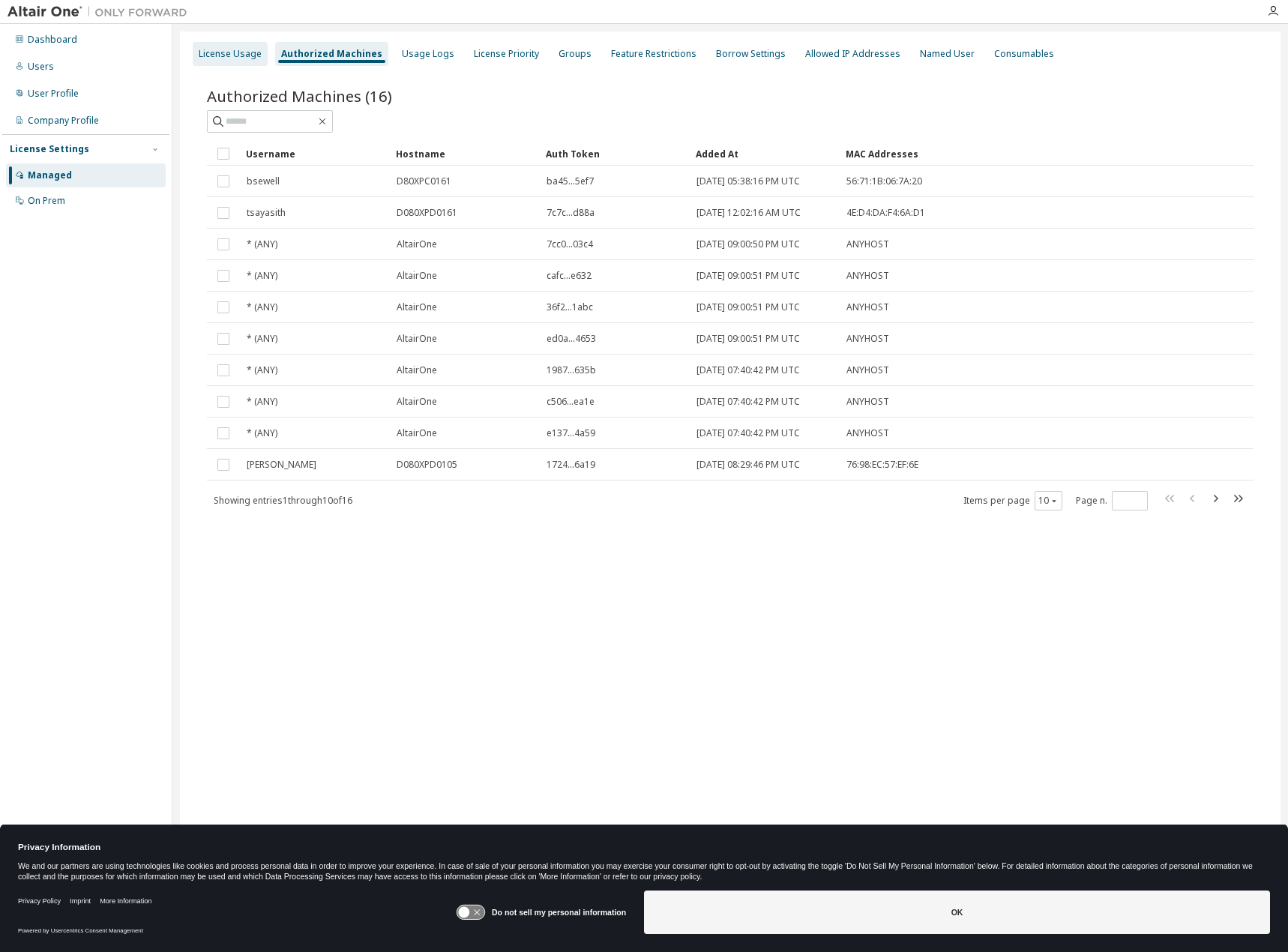
click at [237, 61] on div "License Usage" at bounding box center [230, 53] width 75 height 24
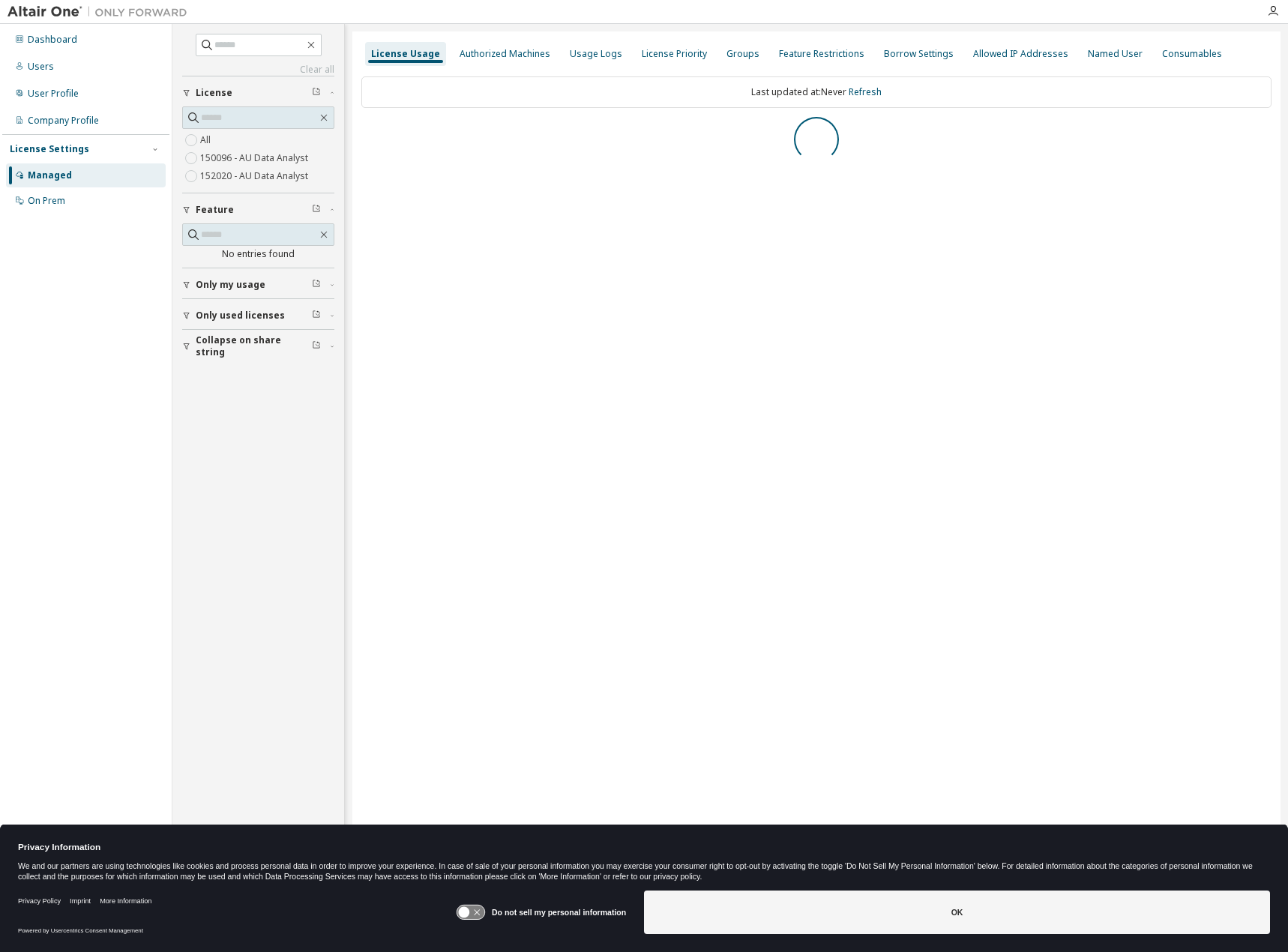
click at [227, 178] on label "152020 - AU Data Analyst" at bounding box center [255, 176] width 111 height 18
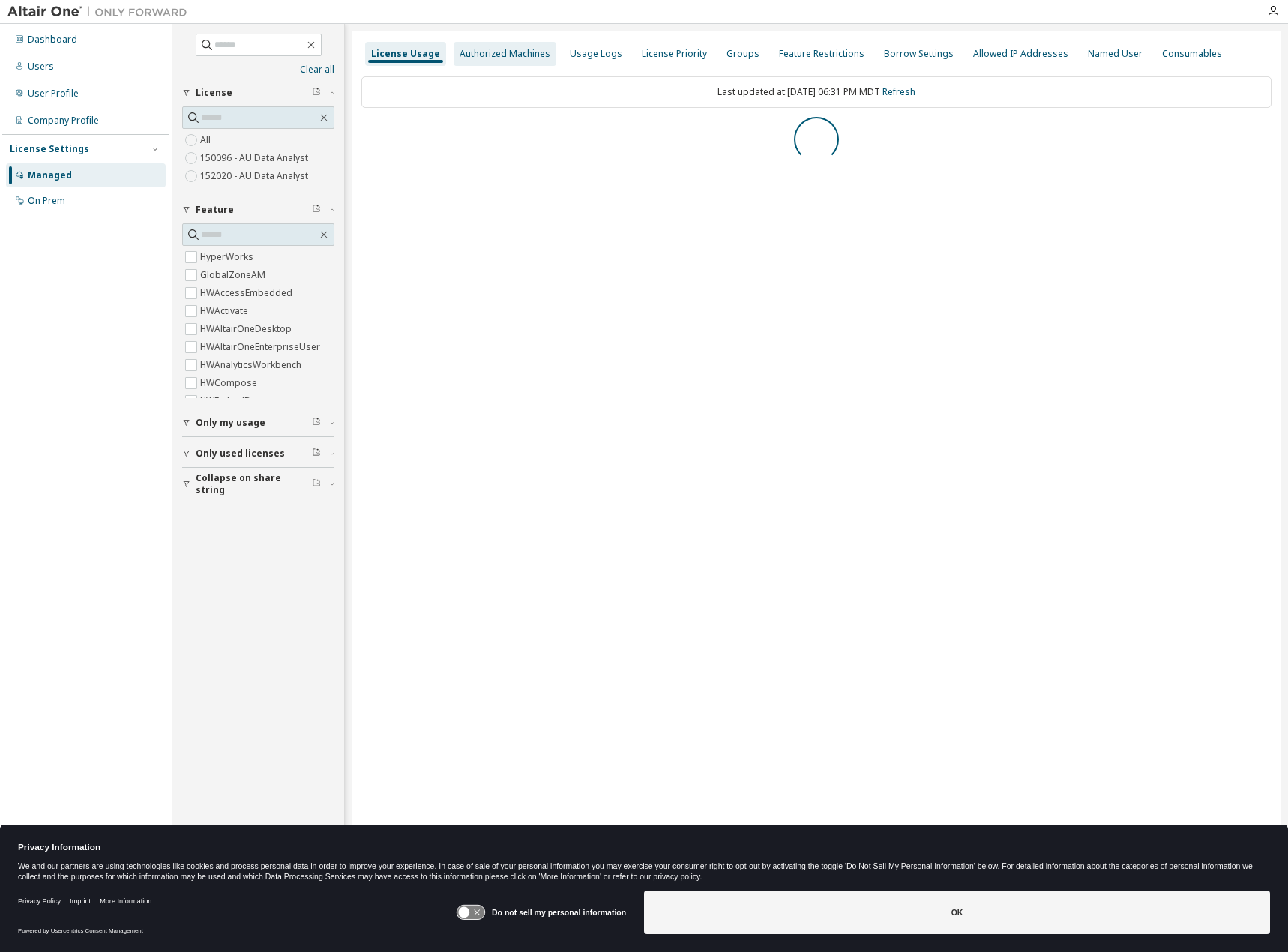
click at [492, 50] on div "Authorized Machines" at bounding box center [505, 54] width 91 height 12
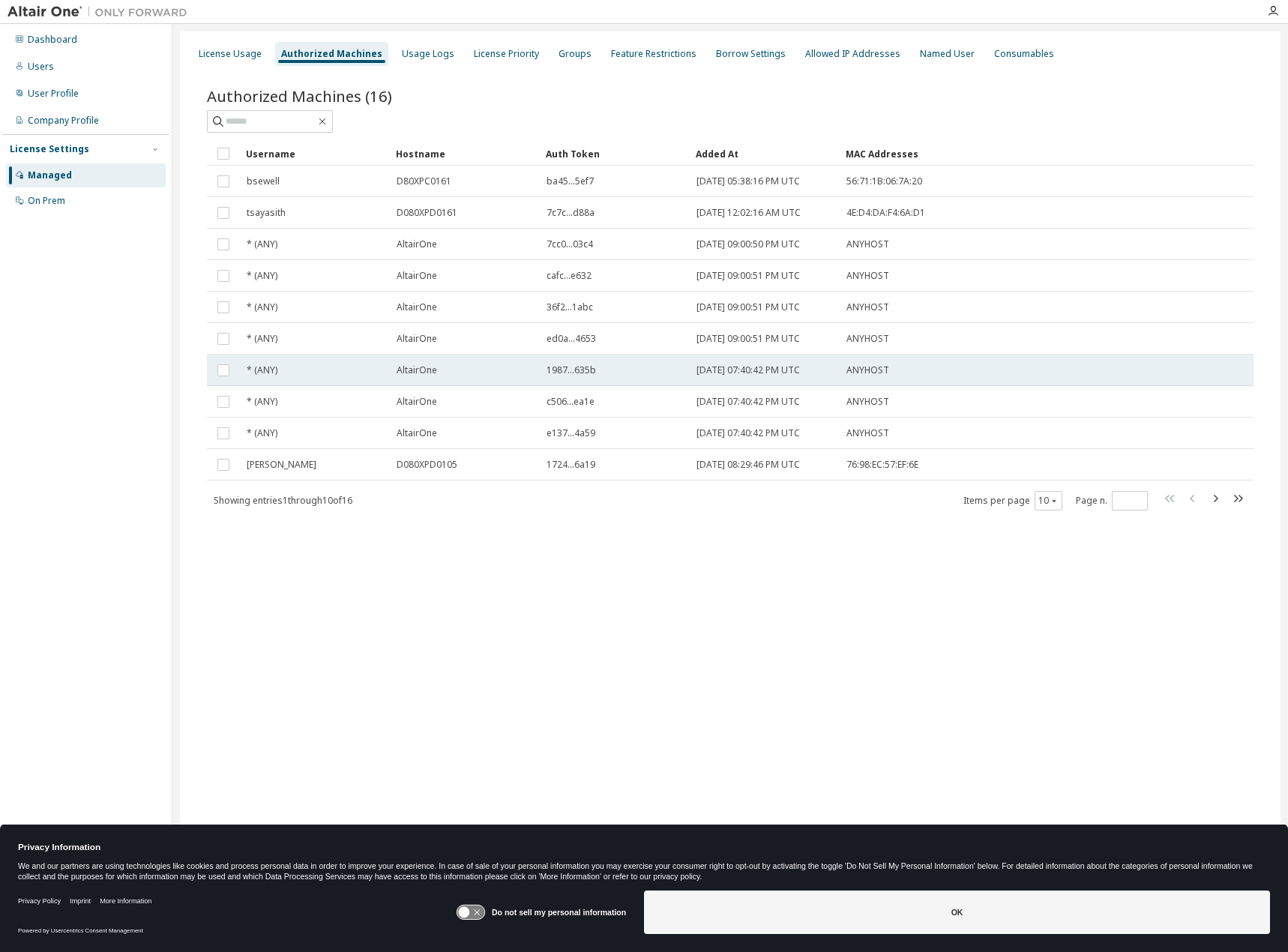
drag, startPoint x: 533, startPoint y: 354, endPoint x: 531, endPoint y: 364, distance: 10.2
click at [534, 363] on tbody "bsewell D80XPC0161 ba45...5ef7 [DATE] 05:38:16 PM UTC 56:71:1B:06:7A:20 tsayasi…" at bounding box center [730, 323] width 1047 height 315
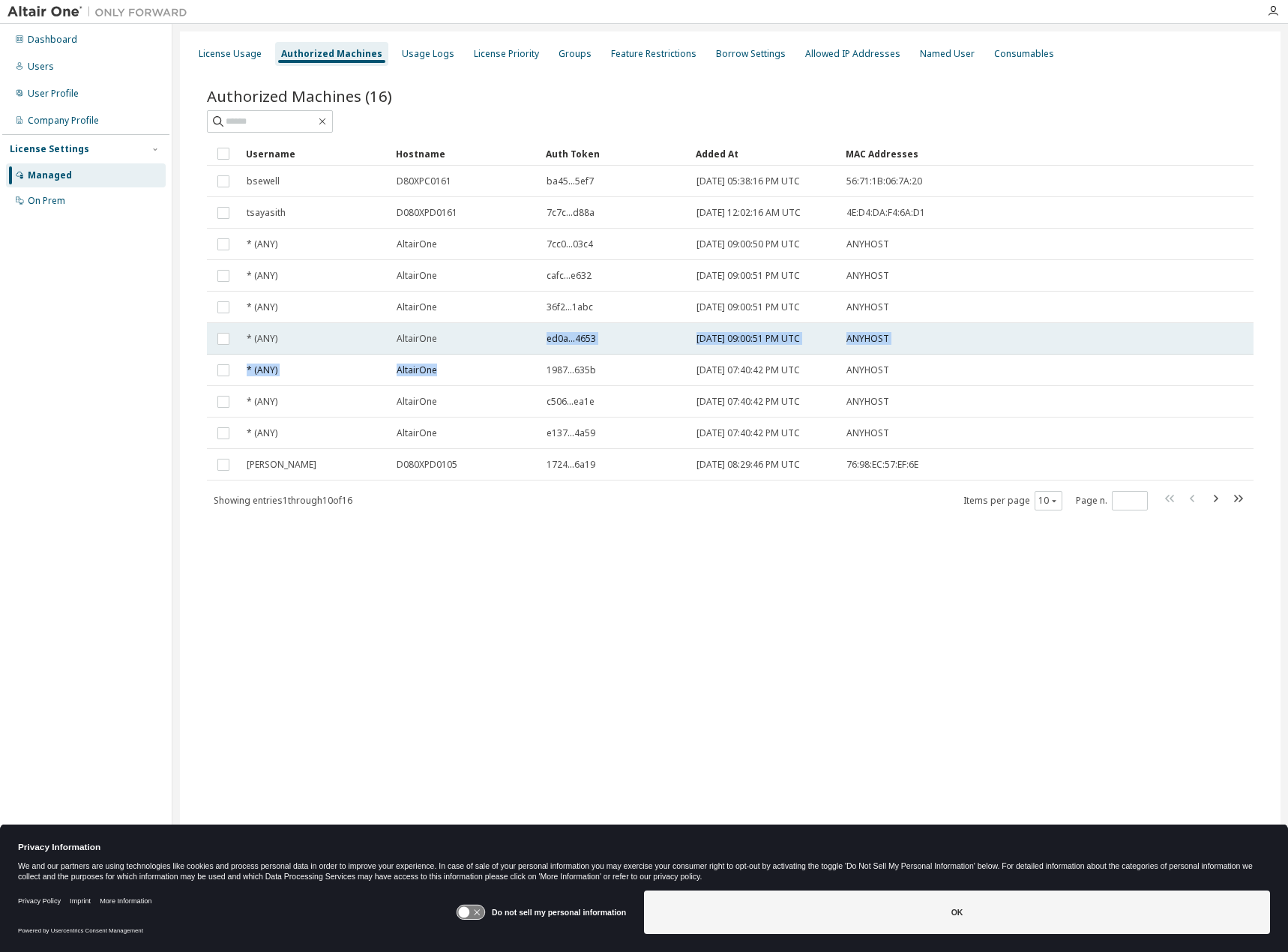
click at [462, 344] on div "AltairOne" at bounding box center [465, 339] width 136 height 12
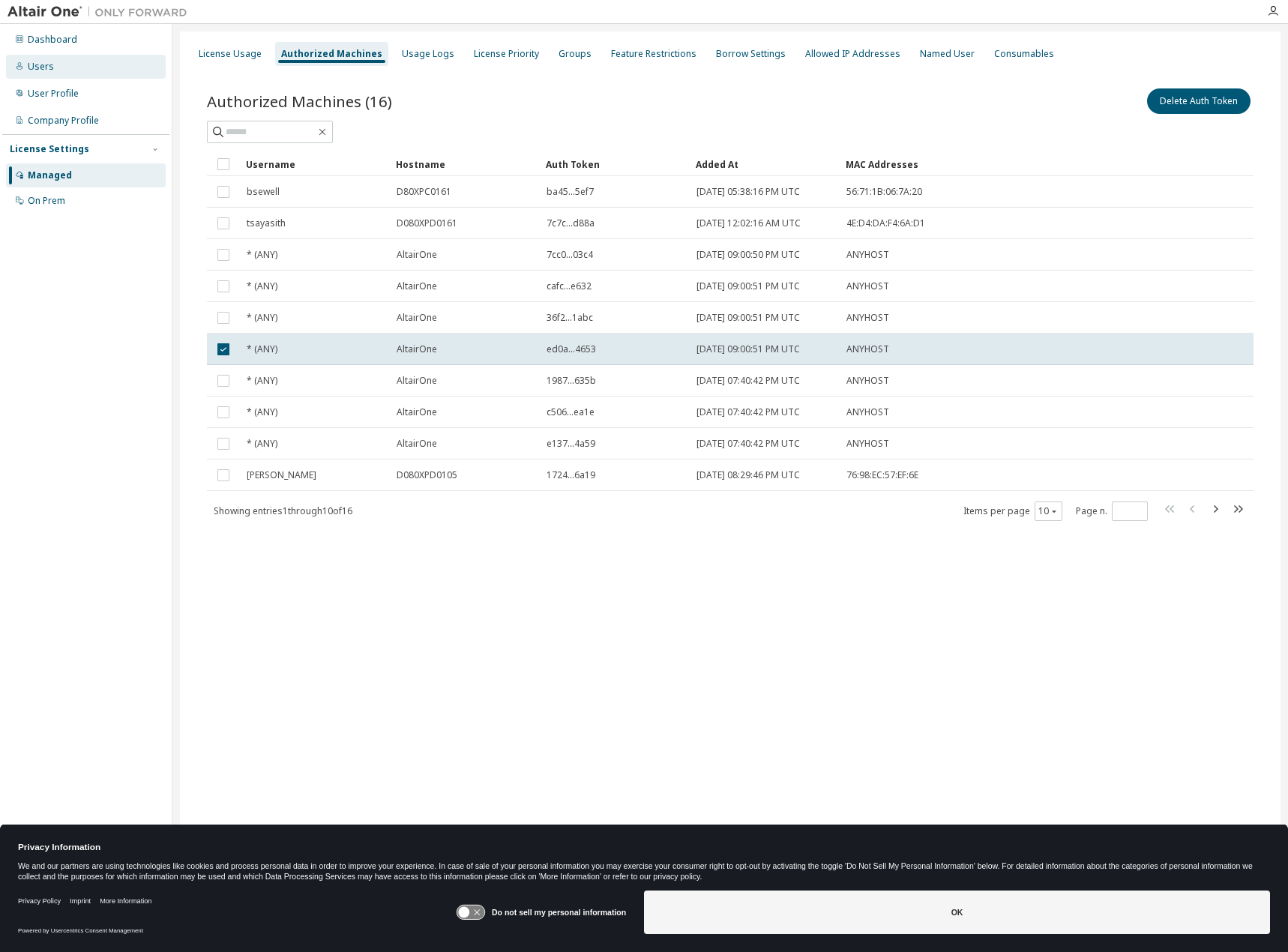
click at [80, 73] on div "Users" at bounding box center [85, 66] width 160 height 24
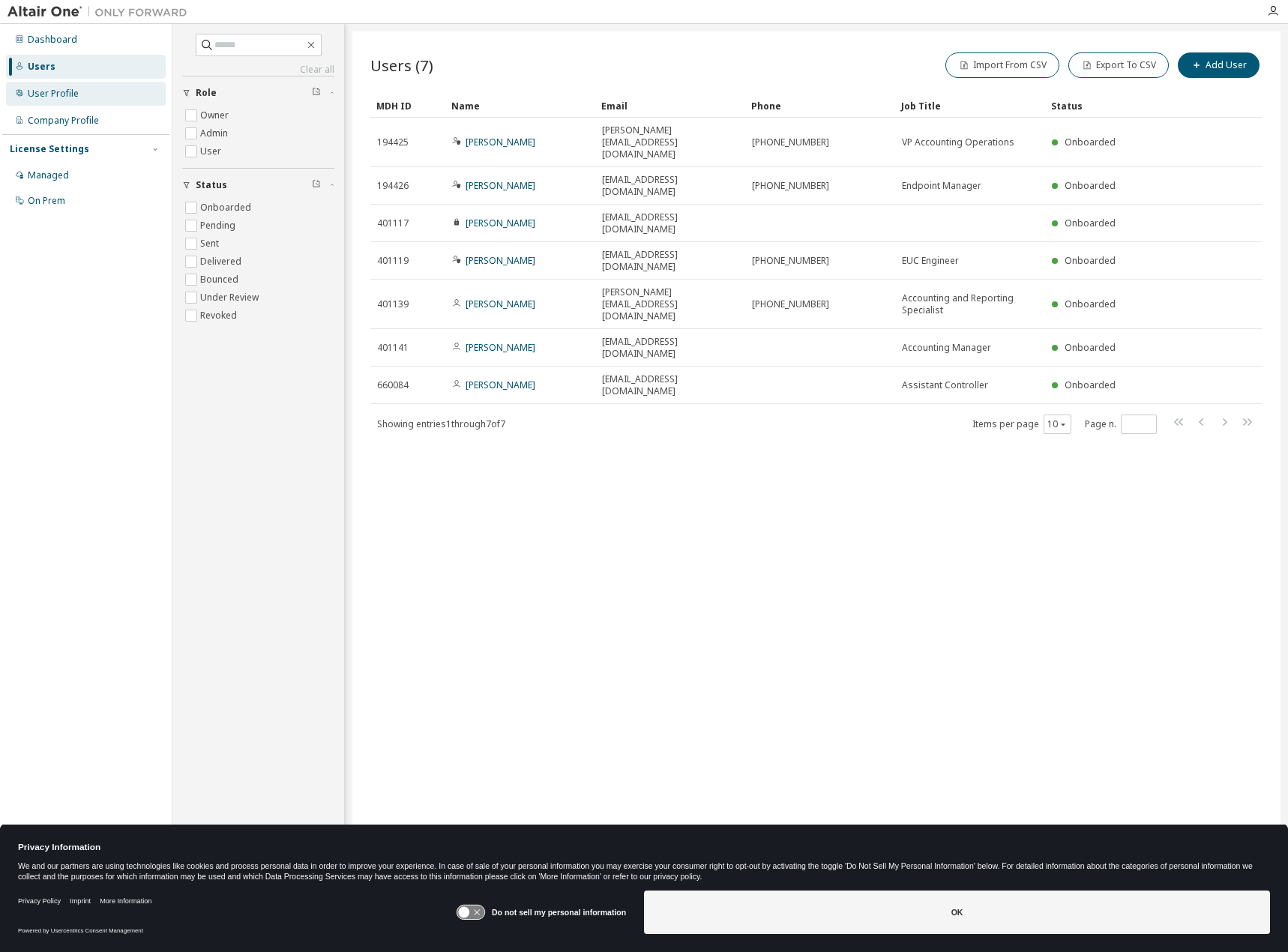
click at [70, 100] on div "User Profile" at bounding box center [85, 93] width 160 height 24
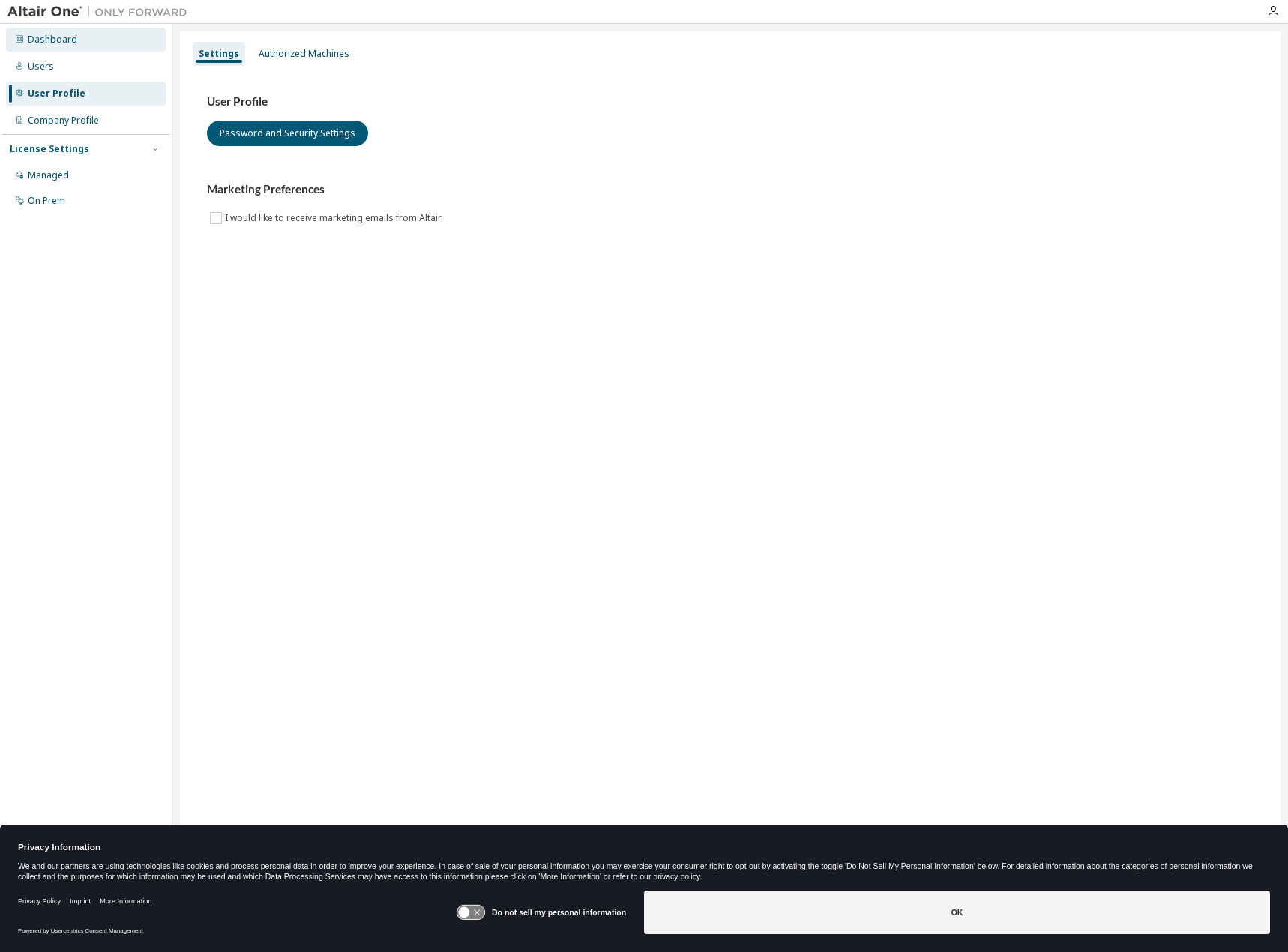
click at [73, 34] on div "Dashboard" at bounding box center [52, 39] width 49 height 12
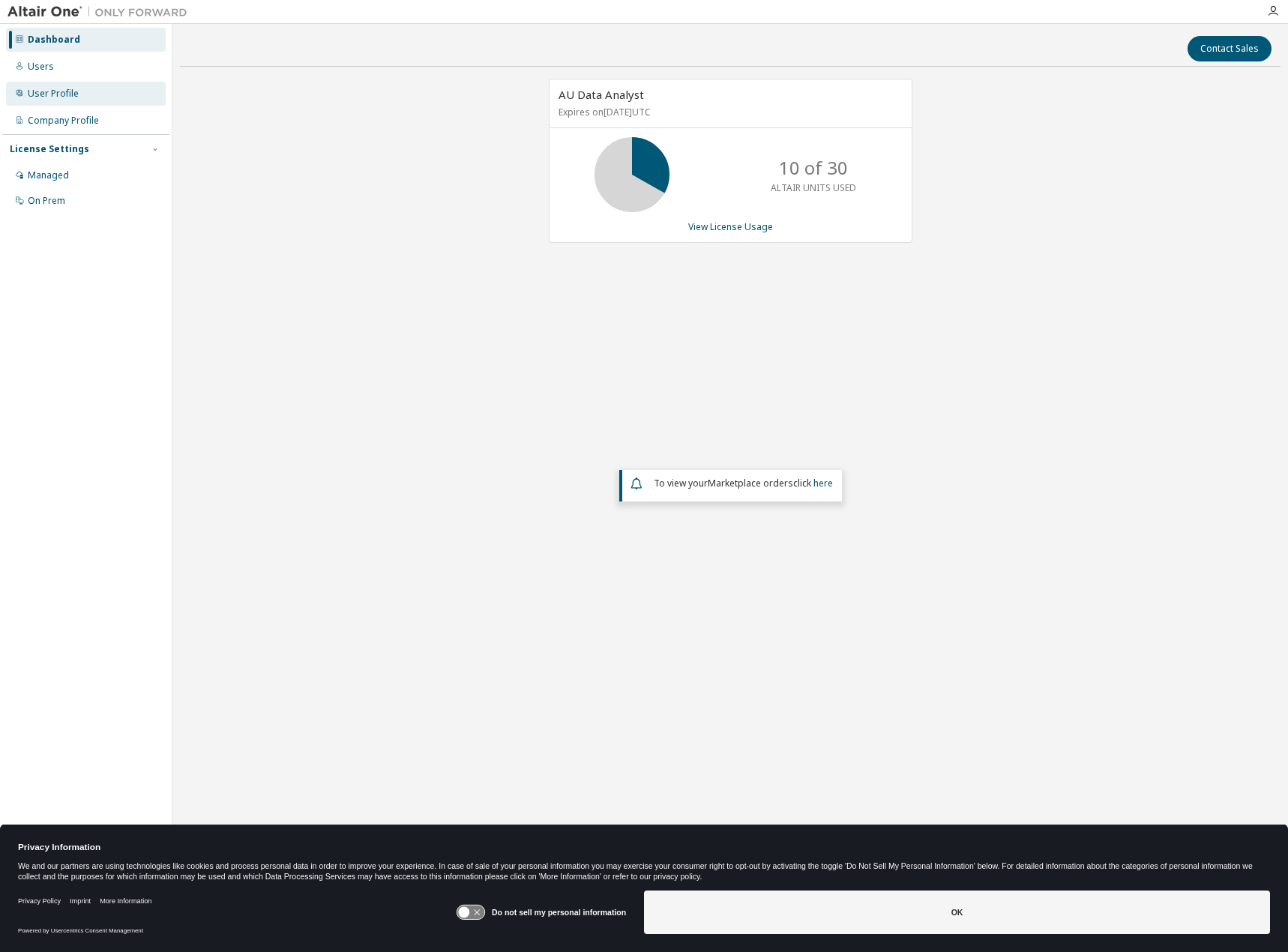
click at [82, 96] on div "User Profile" at bounding box center [85, 93] width 160 height 24
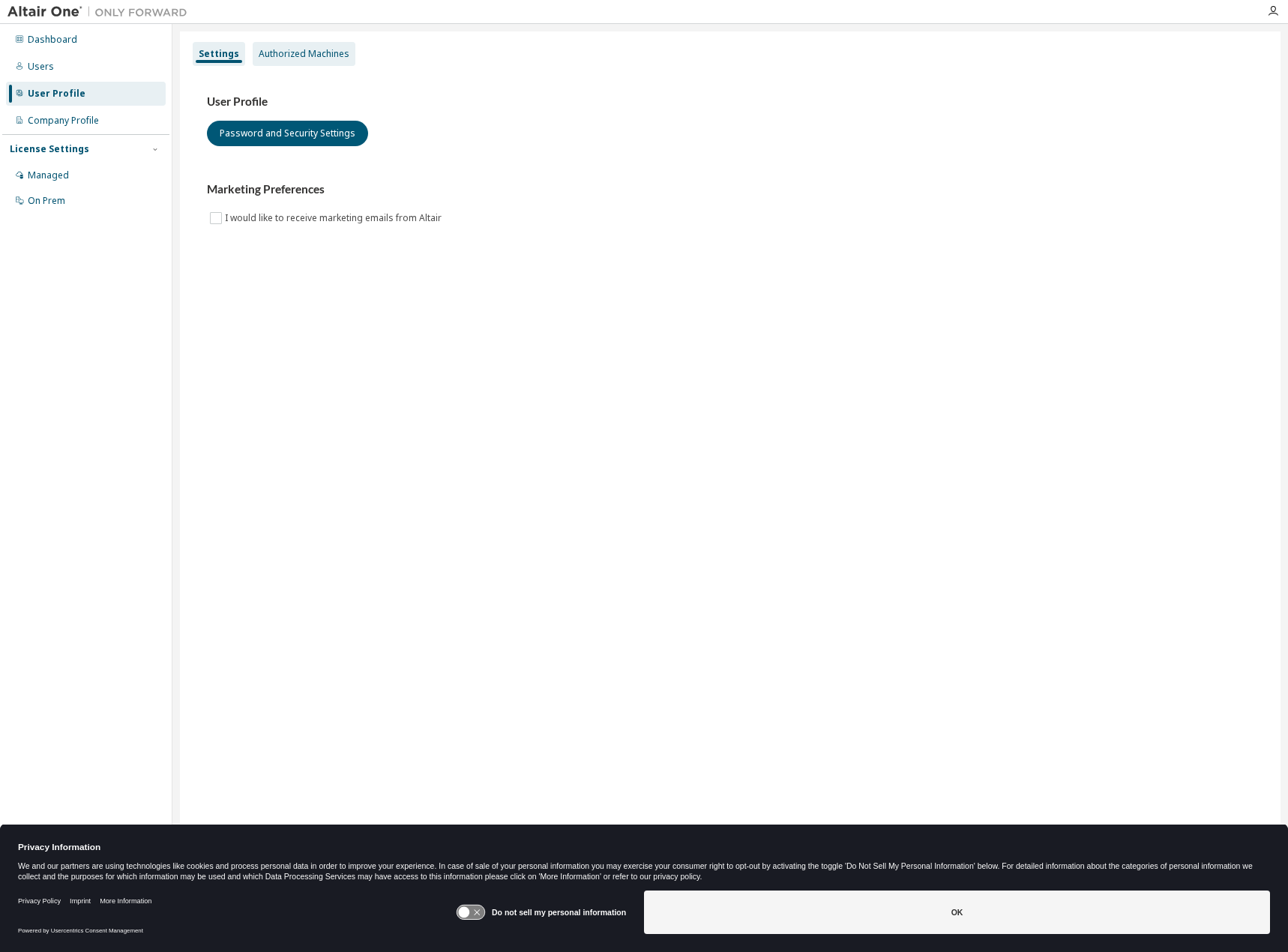
click at [323, 57] on div "Authorized Machines" at bounding box center [304, 54] width 91 height 12
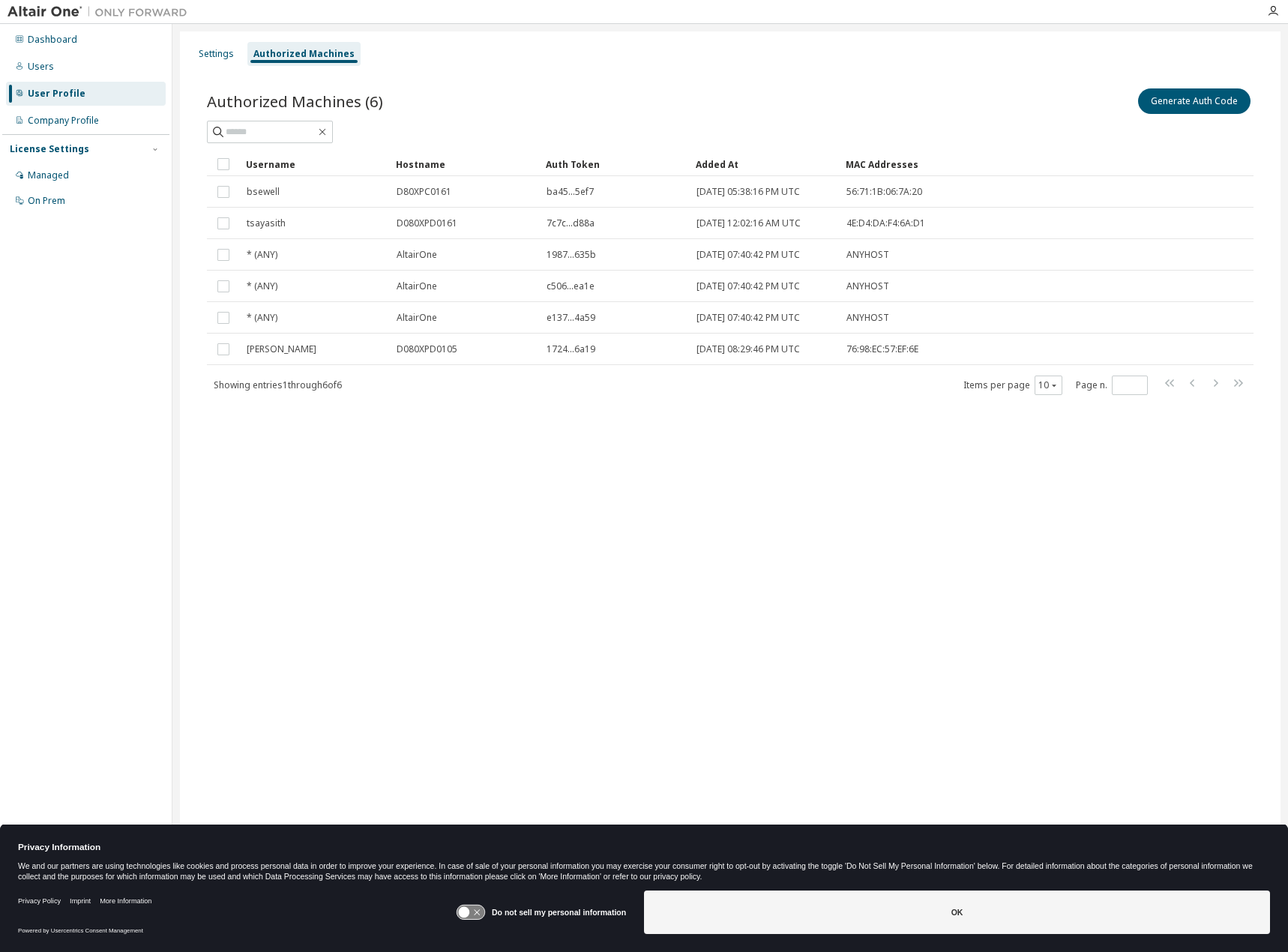
click at [786, 83] on div "Authorized Machines (6) Generate Auth Code Clear Load Save Save As Field Operat…" at bounding box center [730, 251] width 1083 height 367
click at [1192, 101] on button "Generate Auth Code" at bounding box center [1194, 101] width 112 height 25
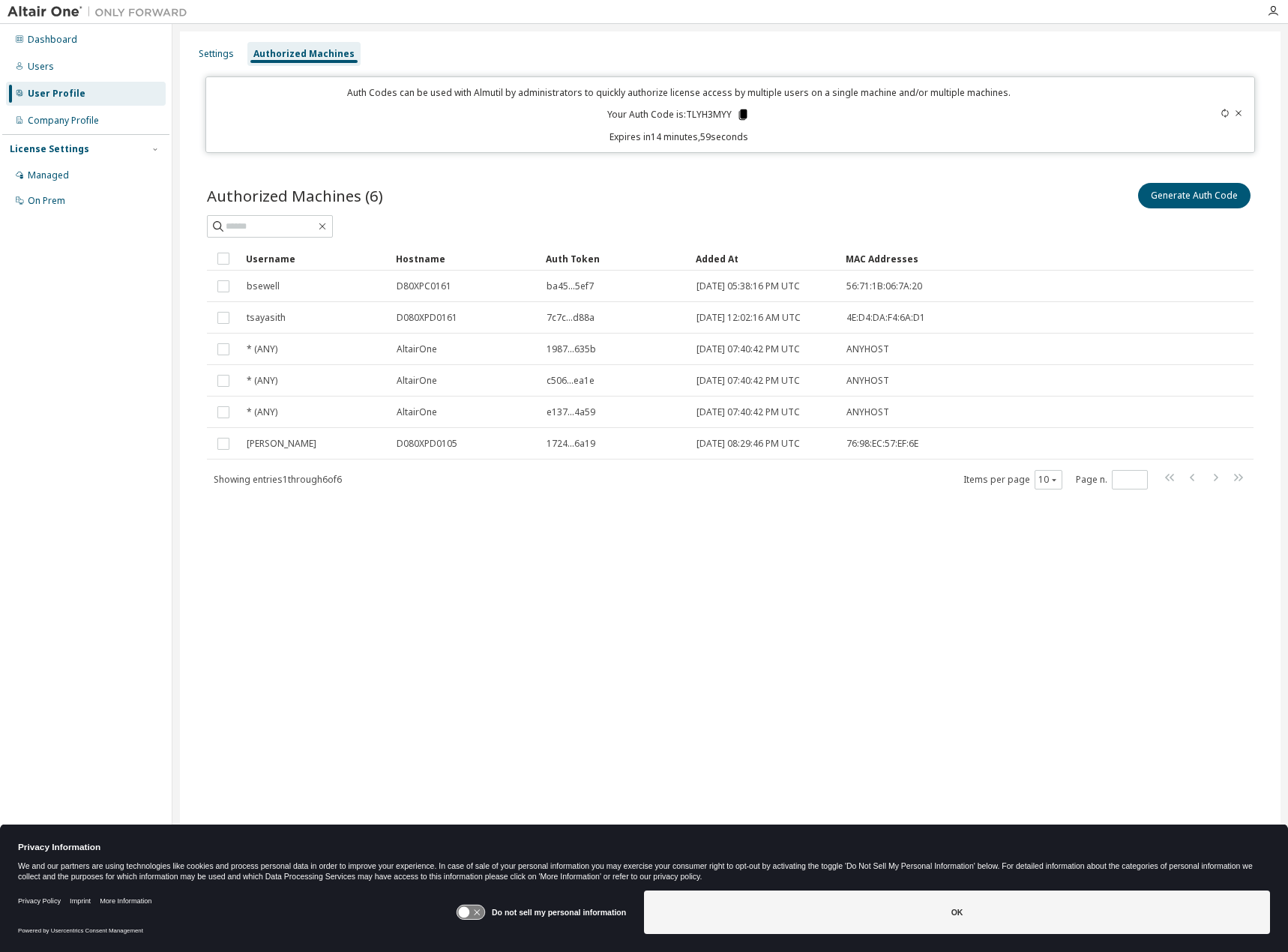
click at [745, 113] on icon at bounding box center [744, 115] width 8 height 11
